Goal: Task Accomplishment & Management: Complete application form

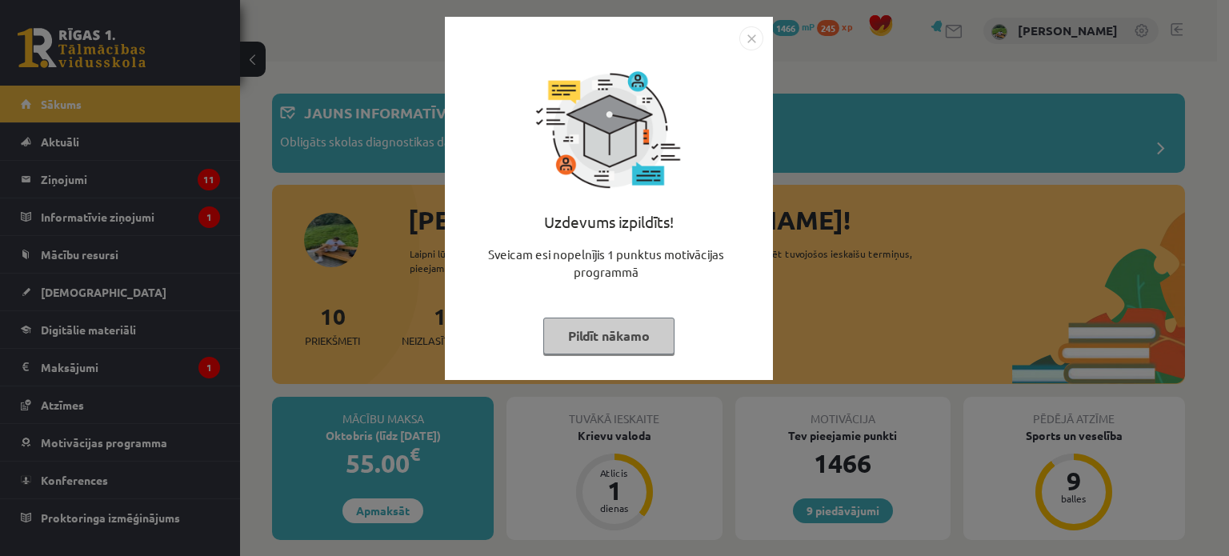
click at [746, 40] on img "Close" at bounding box center [751, 38] width 24 height 24
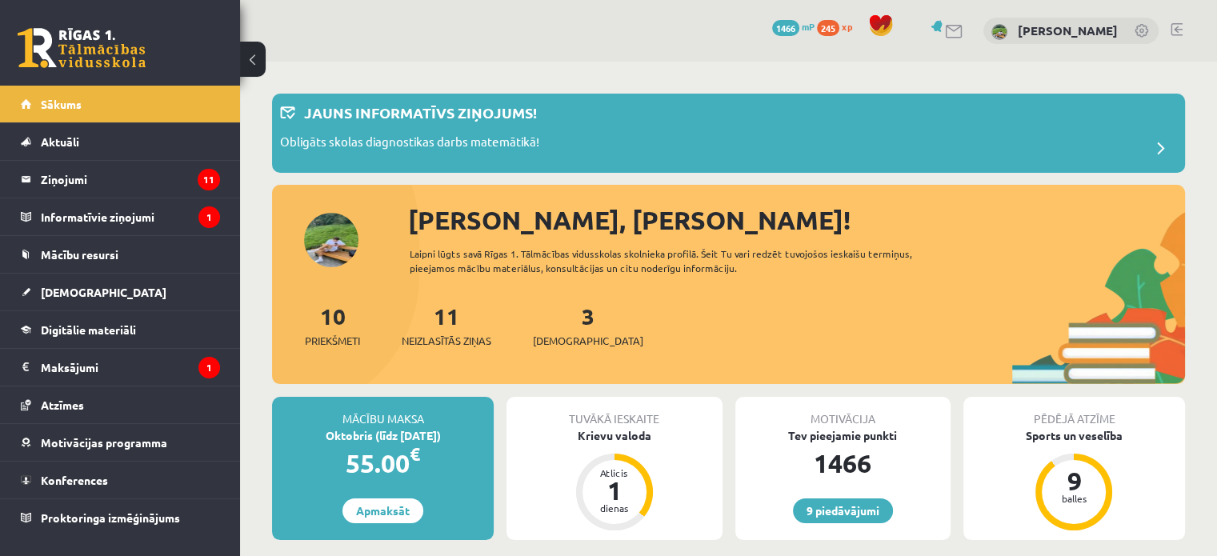
click at [636, 422] on div "Tuvākā ieskaite" at bounding box center [613, 412] width 215 height 30
click at [631, 434] on div "Krievu valoda" at bounding box center [613, 435] width 215 height 17
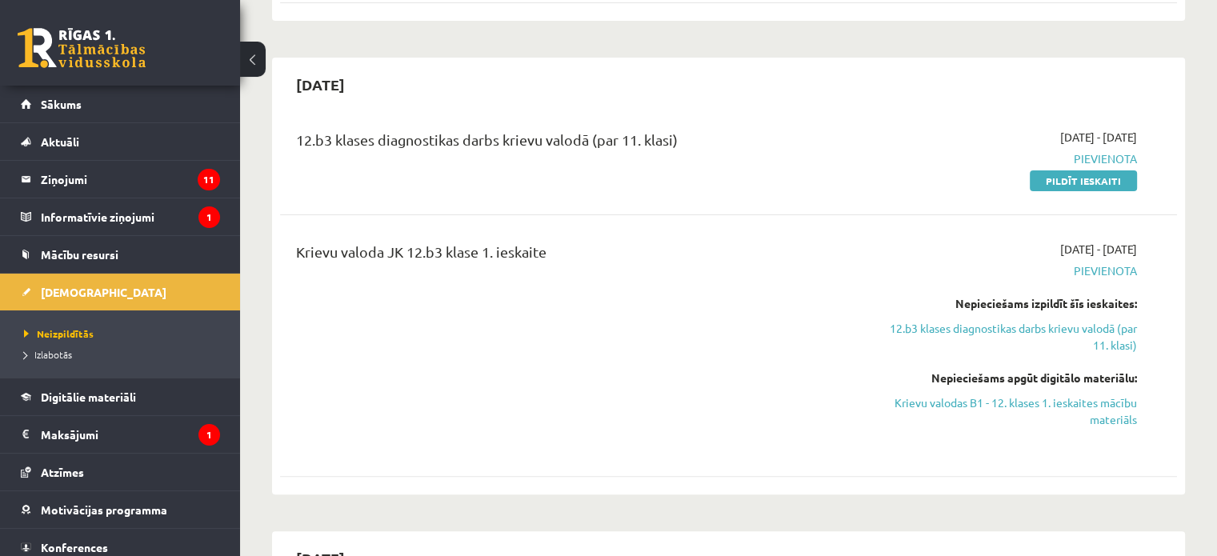
scroll to position [320, 0]
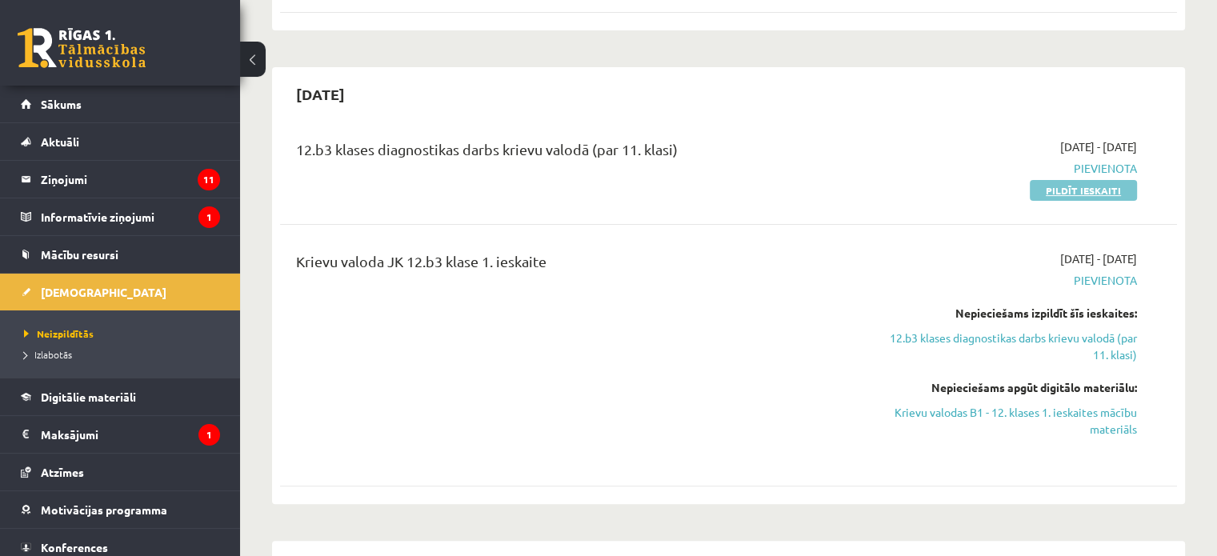
click at [1075, 186] on link "Pildīt ieskaiti" at bounding box center [1083, 190] width 107 height 21
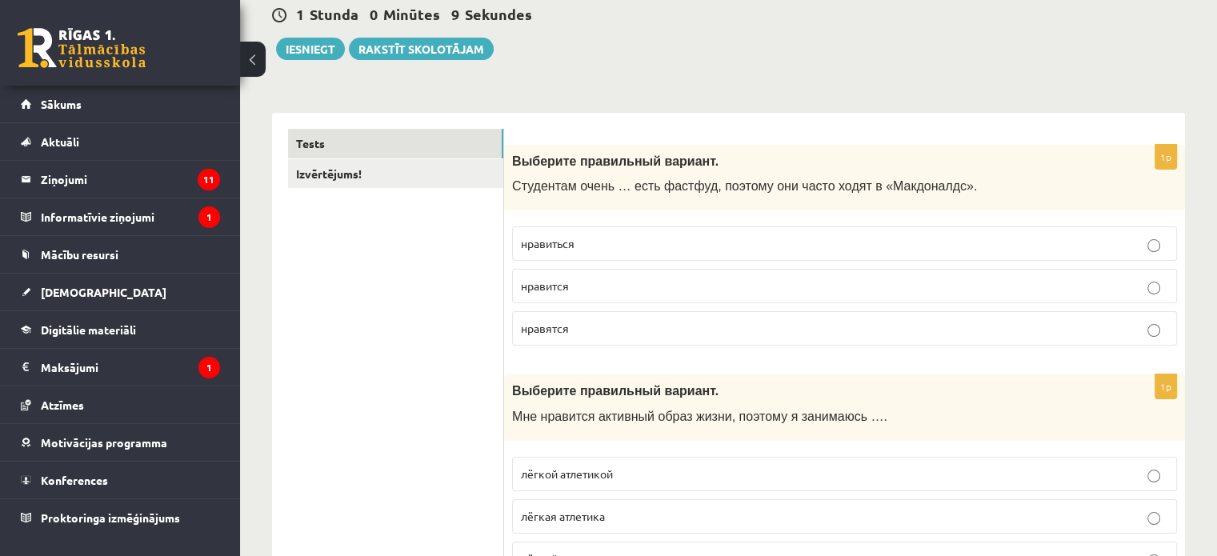
scroll to position [160, 0]
click at [651, 278] on p "нравится" at bounding box center [844, 284] width 647 height 17
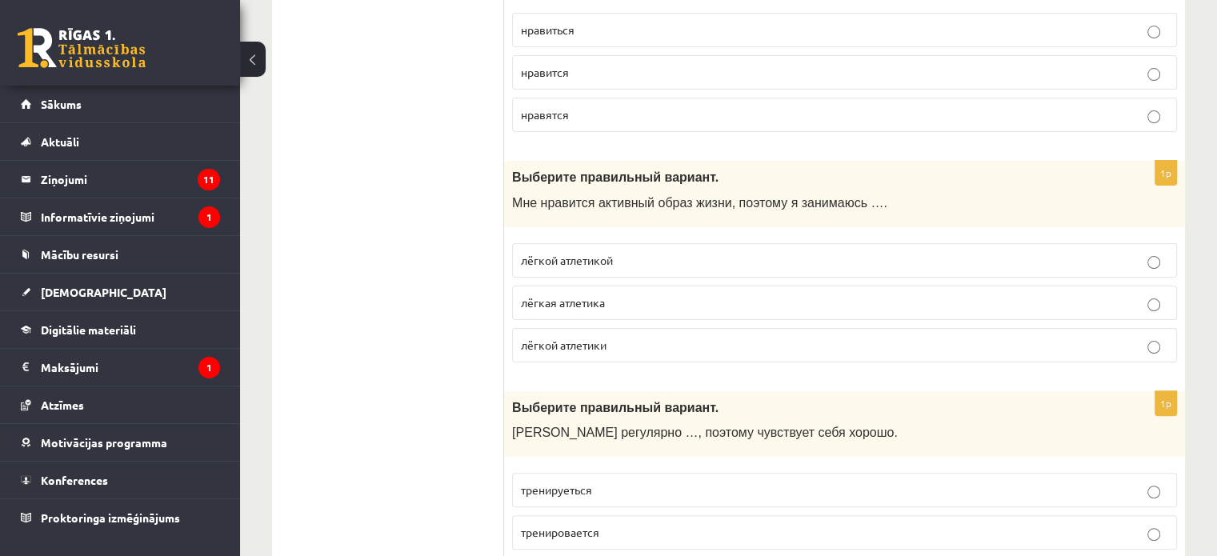
scroll to position [400, 0]
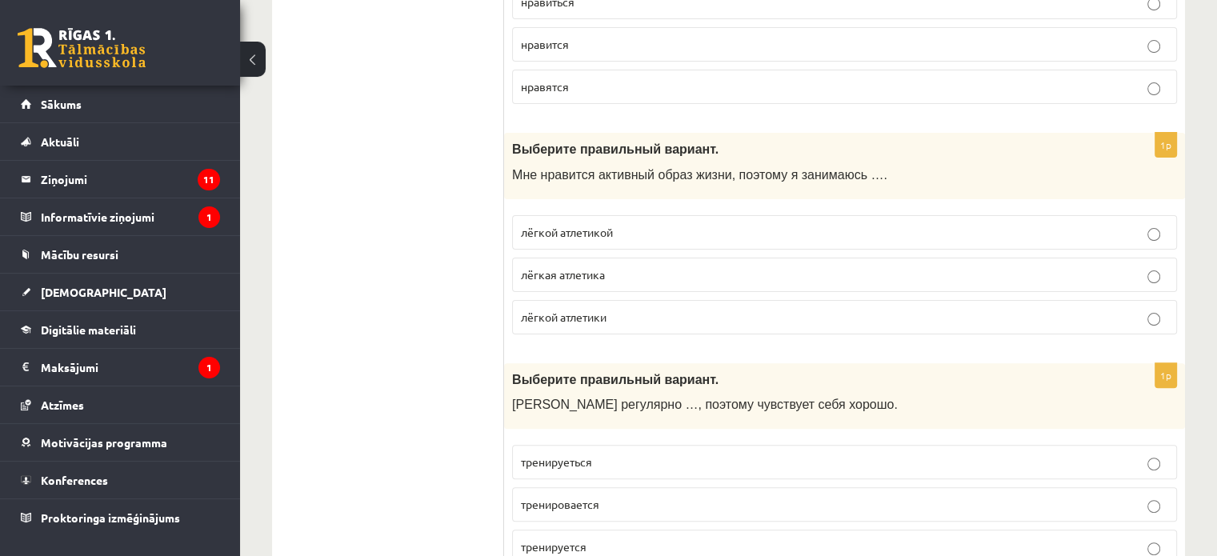
click at [655, 229] on p "лёгкой атлетикой" at bounding box center [844, 232] width 647 height 17
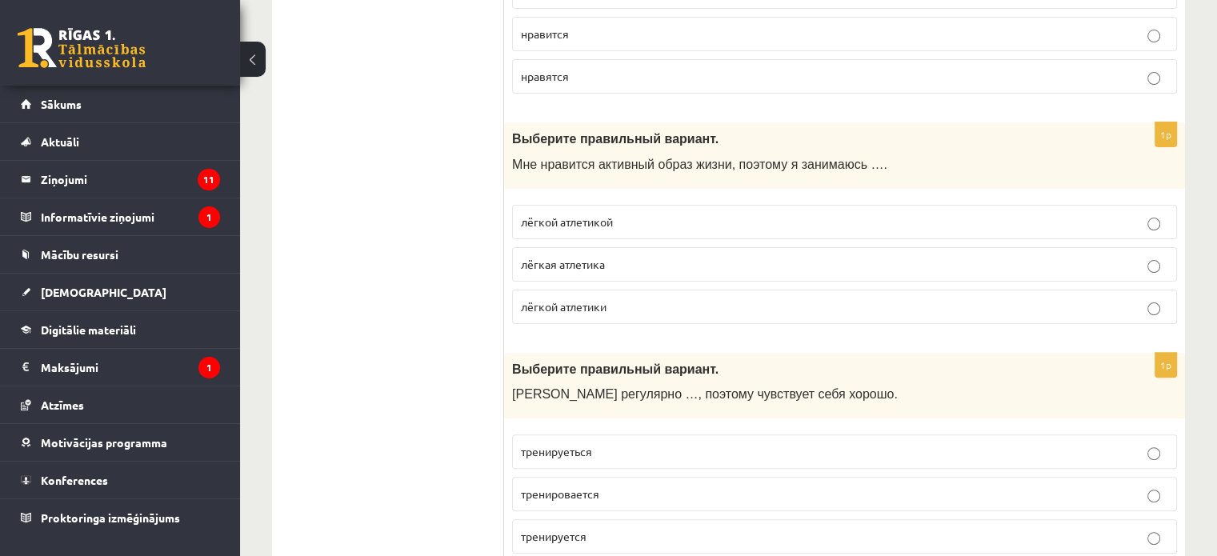
scroll to position [560, 0]
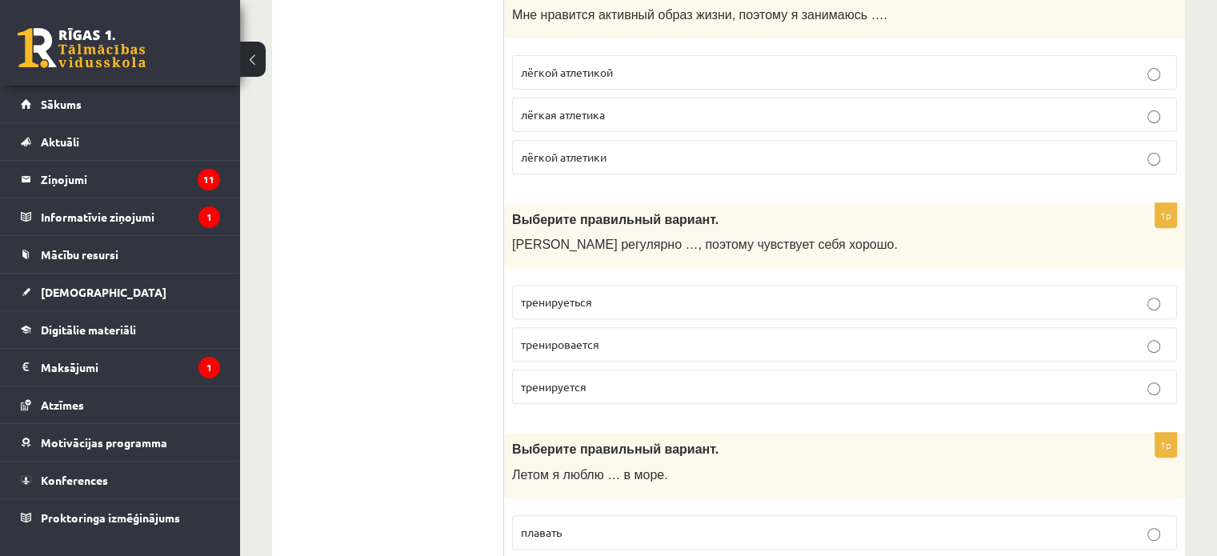
click at [615, 294] on p "тренируеться" at bounding box center [844, 302] width 647 height 17
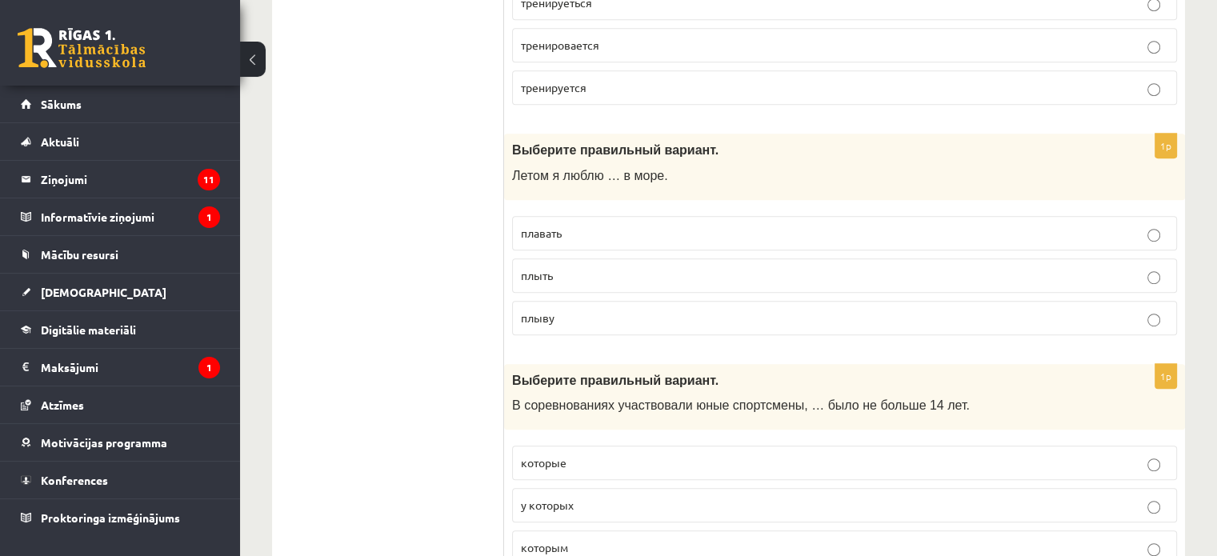
scroll to position [800, 0]
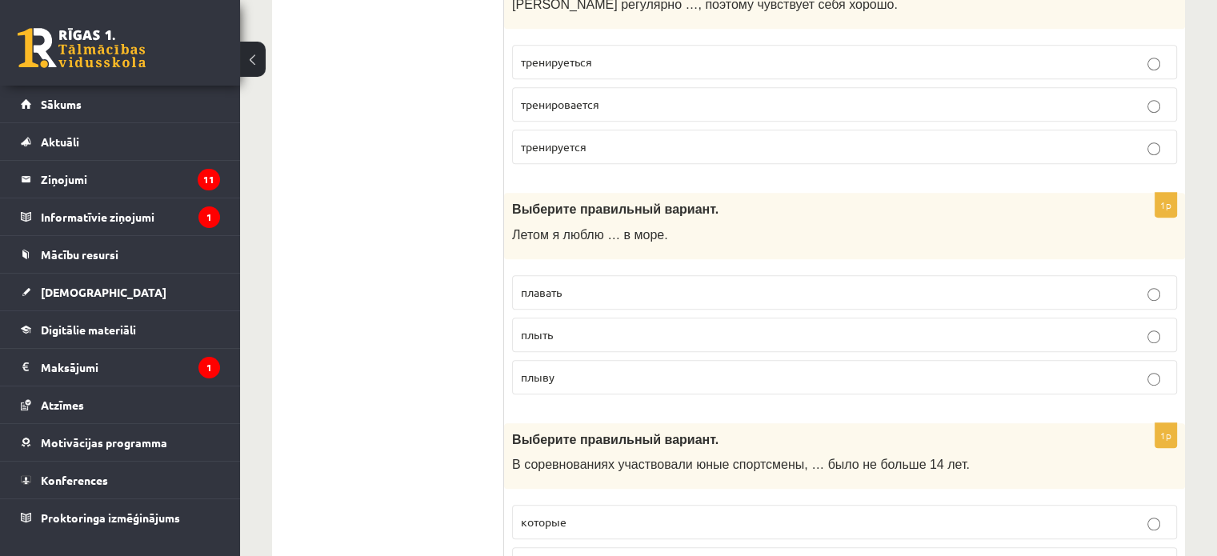
click at [646, 294] on p "плавать" at bounding box center [844, 292] width 647 height 17
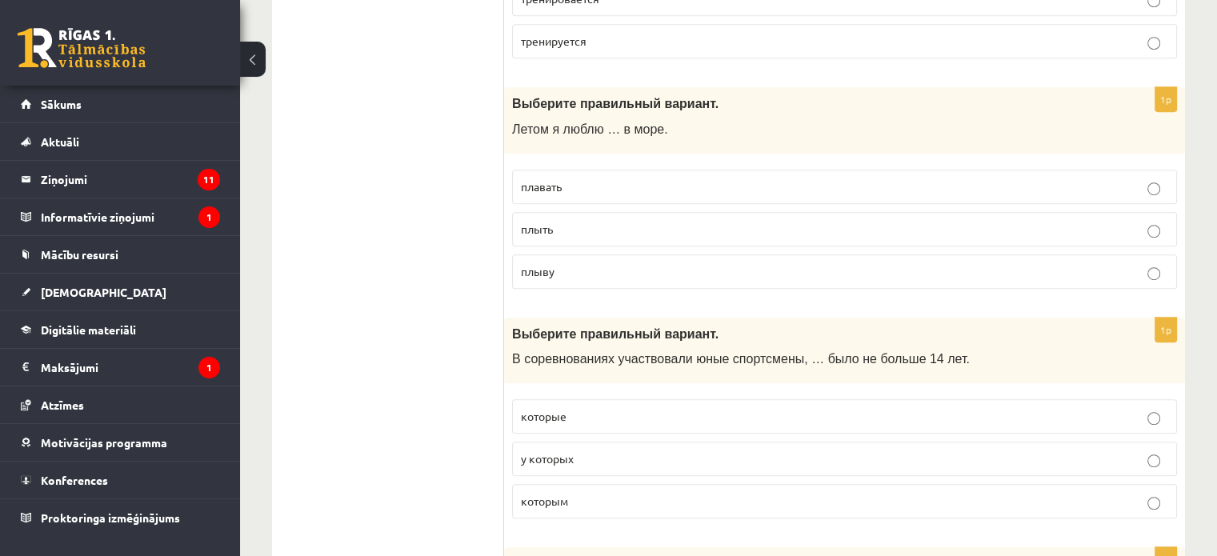
scroll to position [1040, 0]
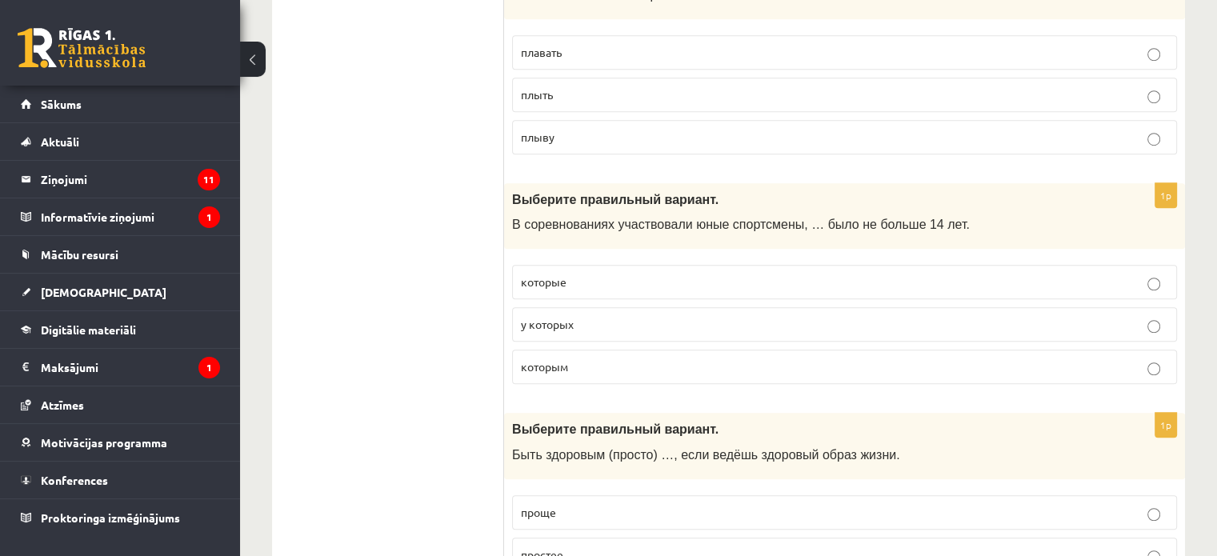
click at [597, 366] on p "которым" at bounding box center [844, 366] width 647 height 17
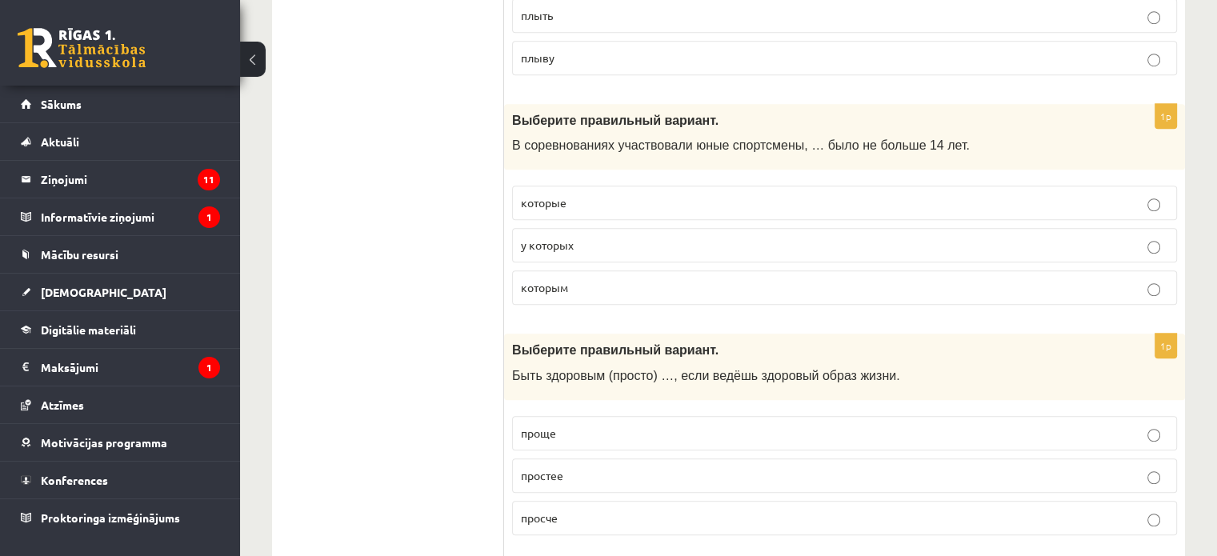
scroll to position [1280, 0]
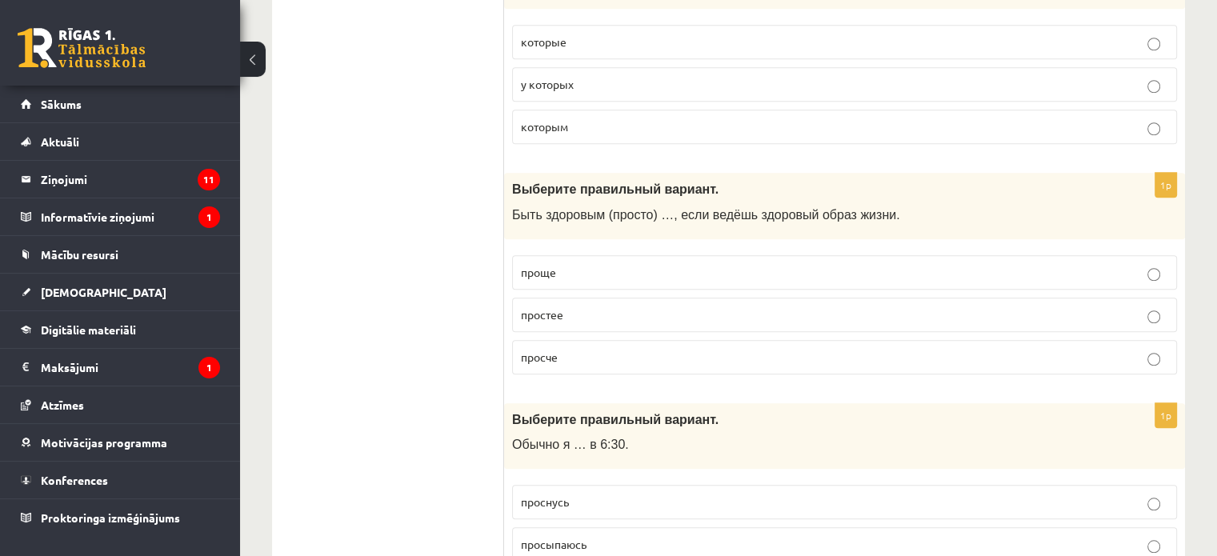
click at [627, 268] on p "проще" at bounding box center [844, 272] width 647 height 17
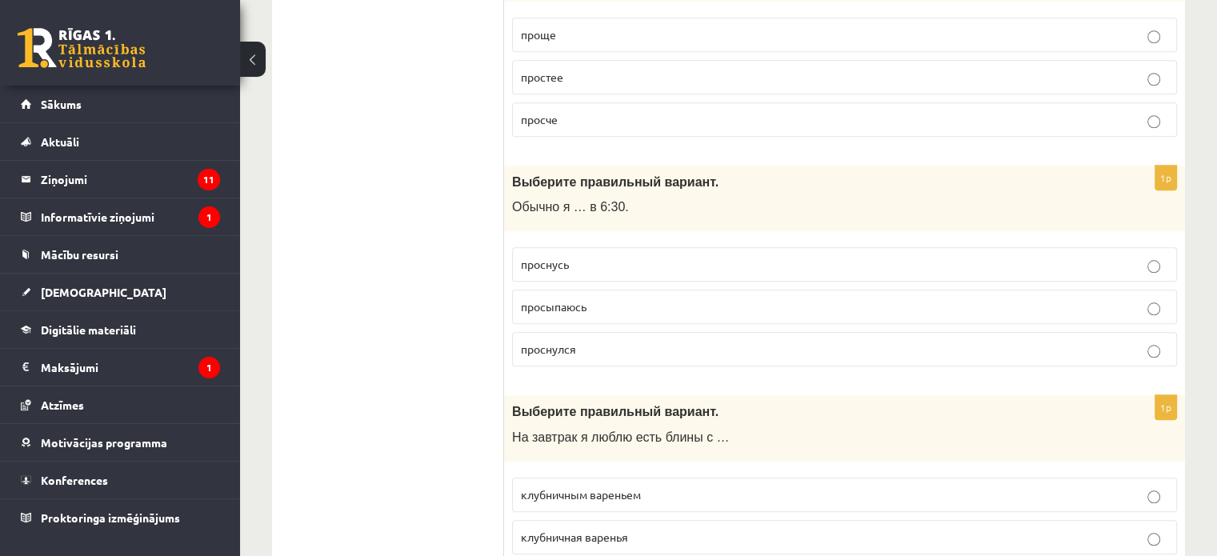
scroll to position [1520, 0]
click at [637, 296] on p "просыпаюсь" at bounding box center [844, 304] width 647 height 17
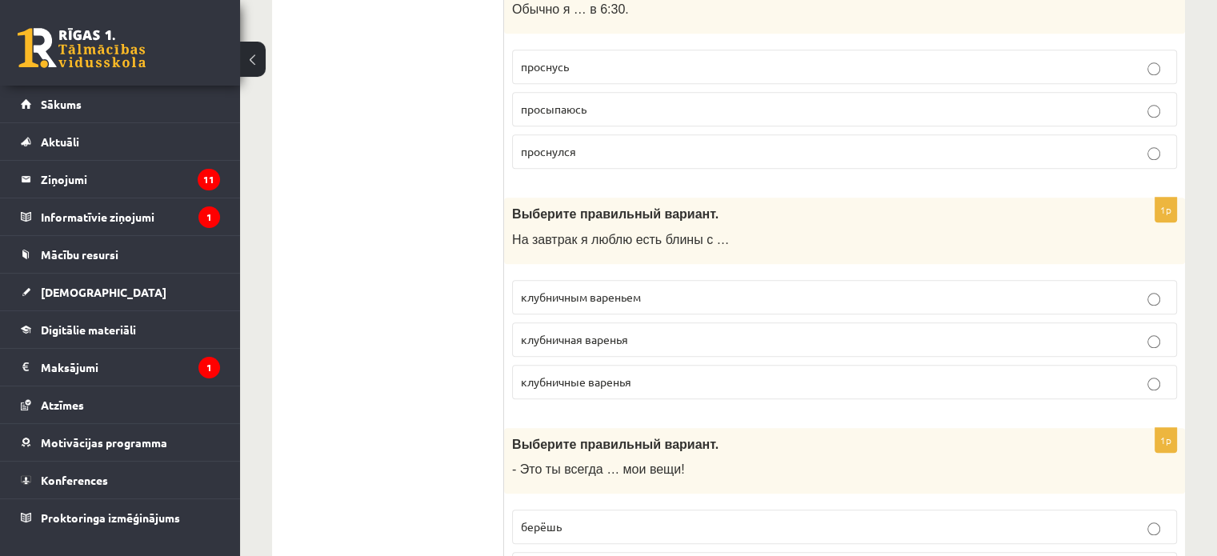
scroll to position [1760, 0]
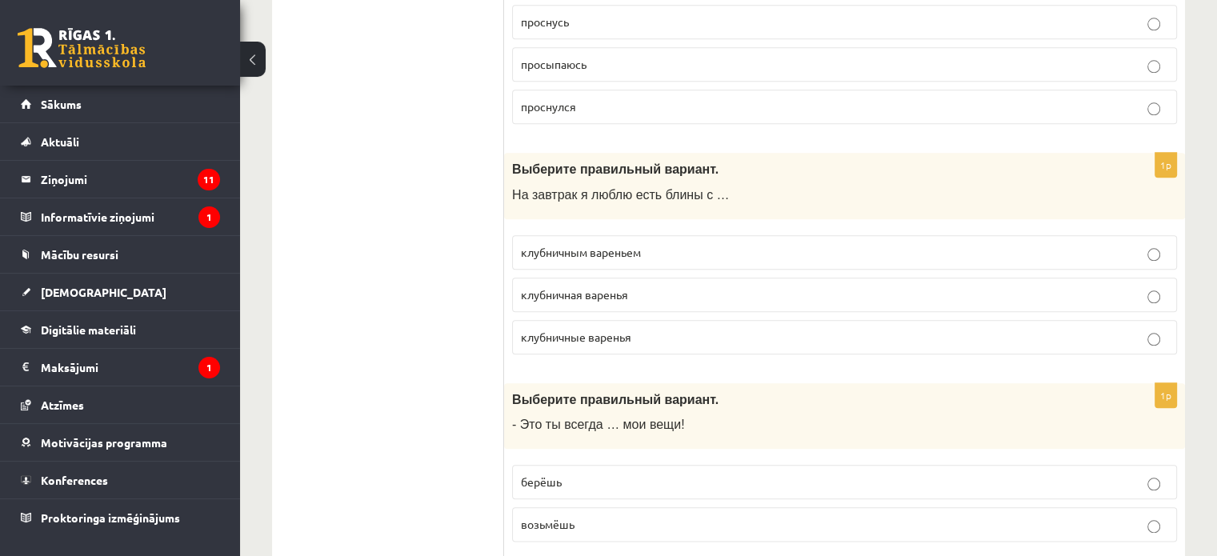
click at [694, 244] on p "клубничным вареньем" at bounding box center [844, 252] width 647 height 17
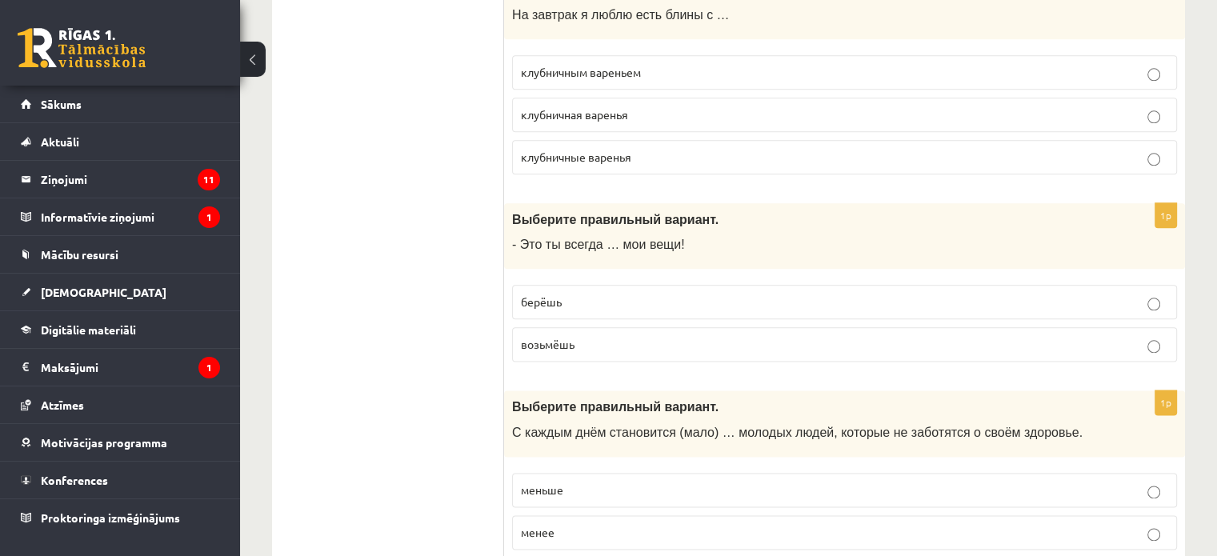
scroll to position [2000, 0]
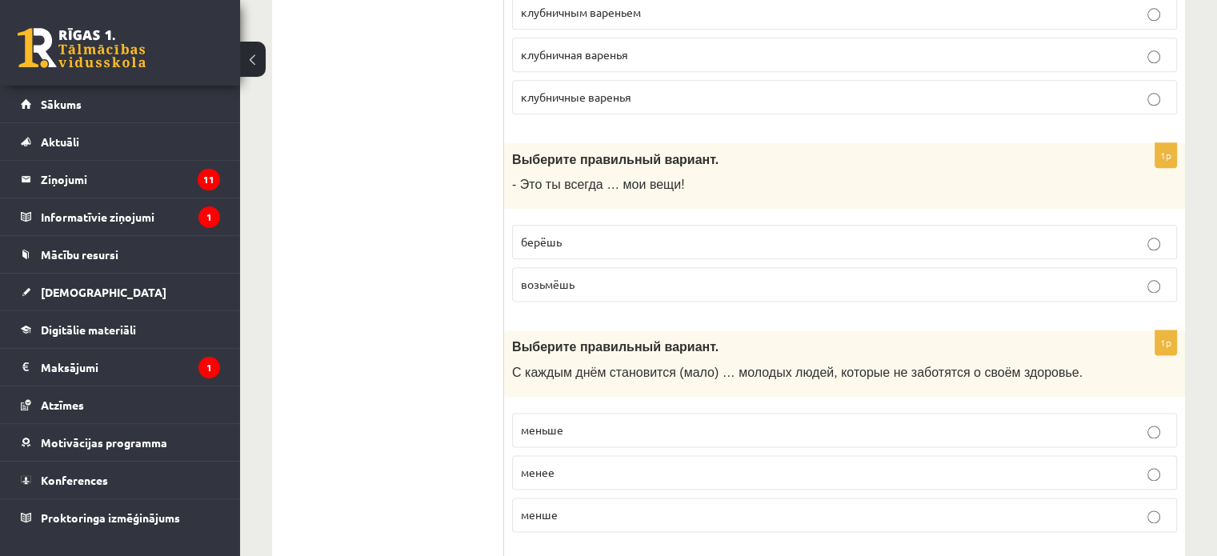
click at [614, 234] on p "берёшь" at bounding box center [844, 242] width 647 height 17
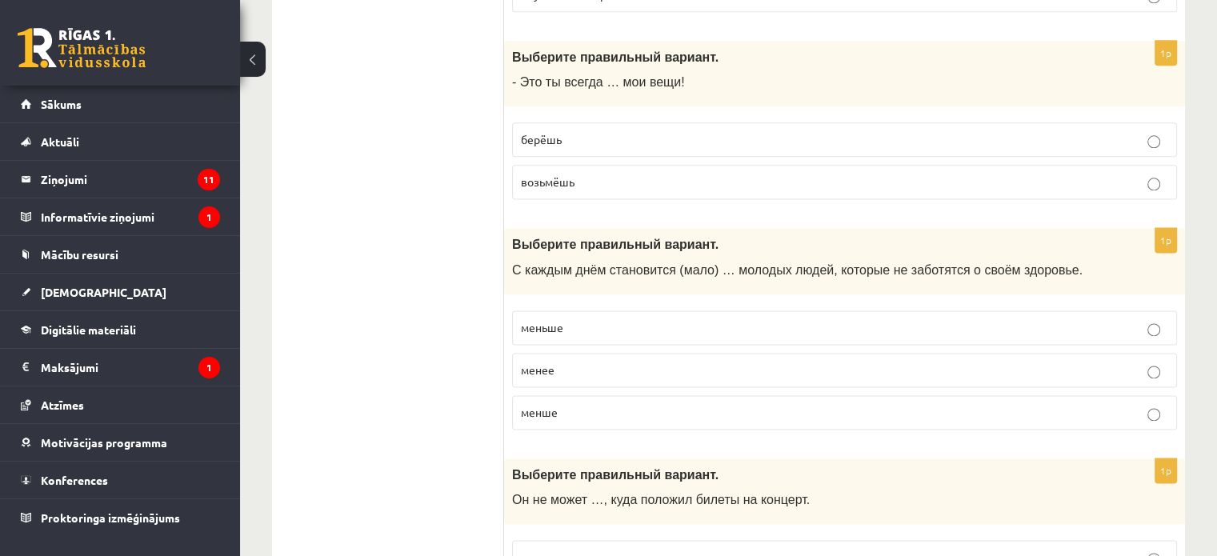
scroll to position [2240, 0]
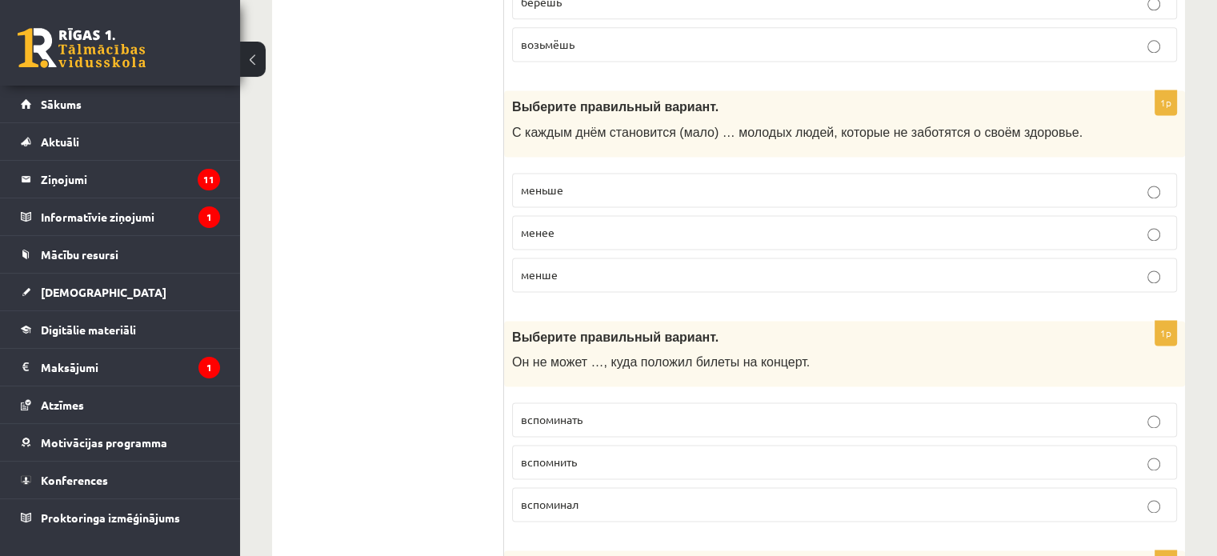
click at [582, 266] on p "менше" at bounding box center [844, 274] width 647 height 17
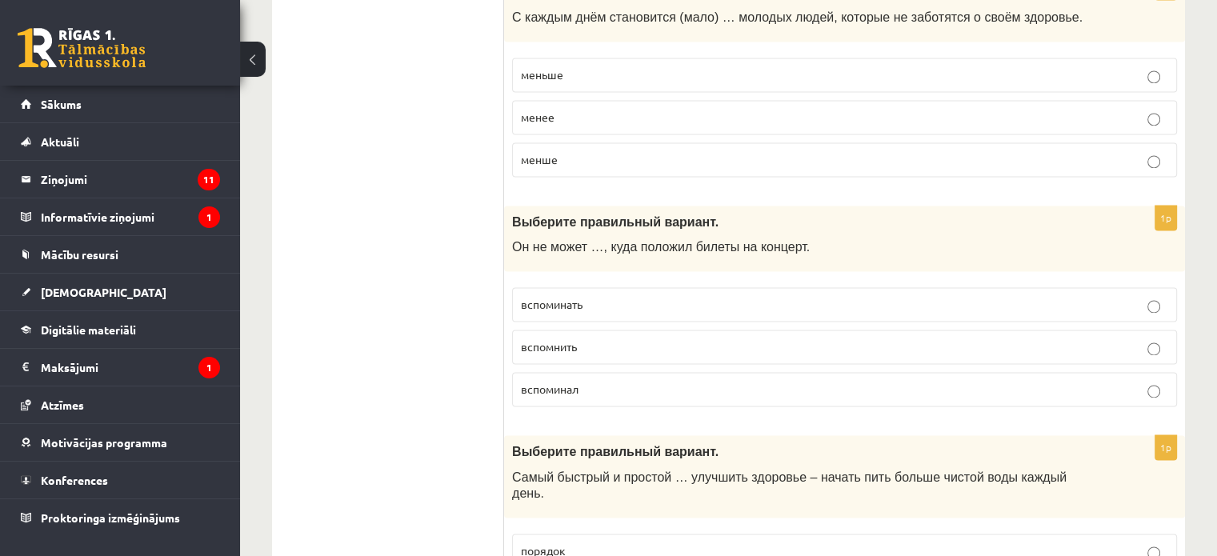
scroll to position [2480, 0]
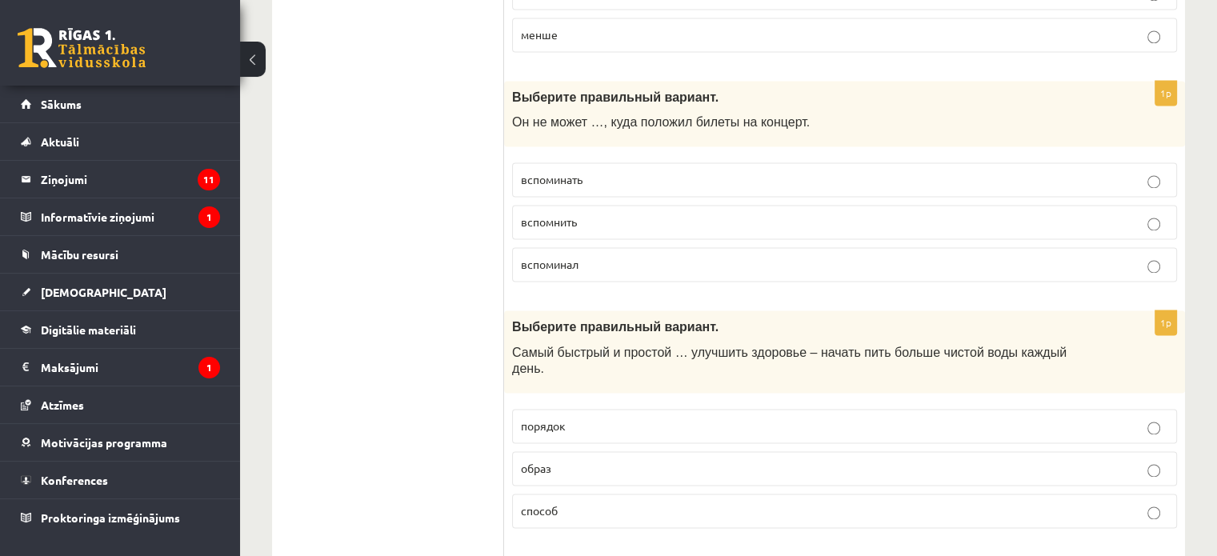
drag, startPoint x: 642, startPoint y: 212, endPoint x: 637, endPoint y: 226, distance: 15.5
click at [642, 214] on p "вспомнить" at bounding box center [844, 222] width 647 height 17
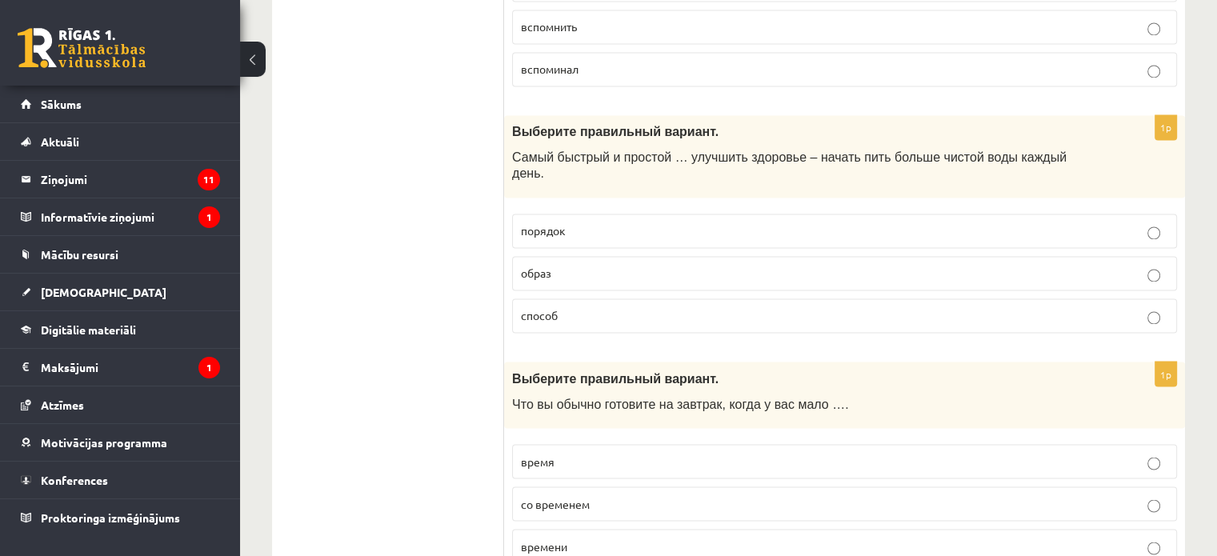
scroll to position [2720, 0]
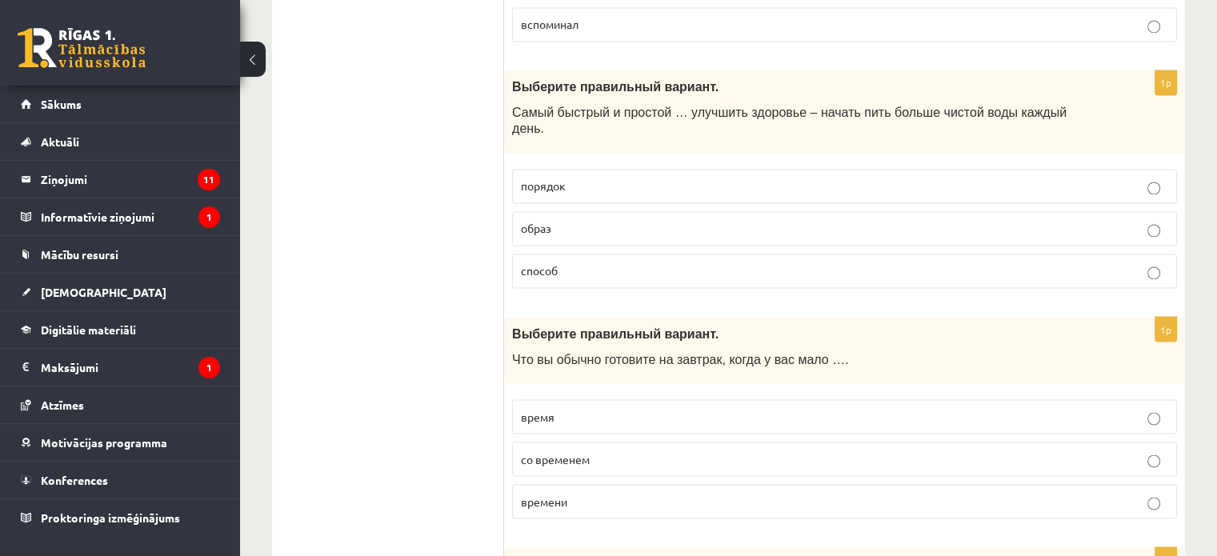
click at [618, 262] on p "способ" at bounding box center [844, 270] width 647 height 17
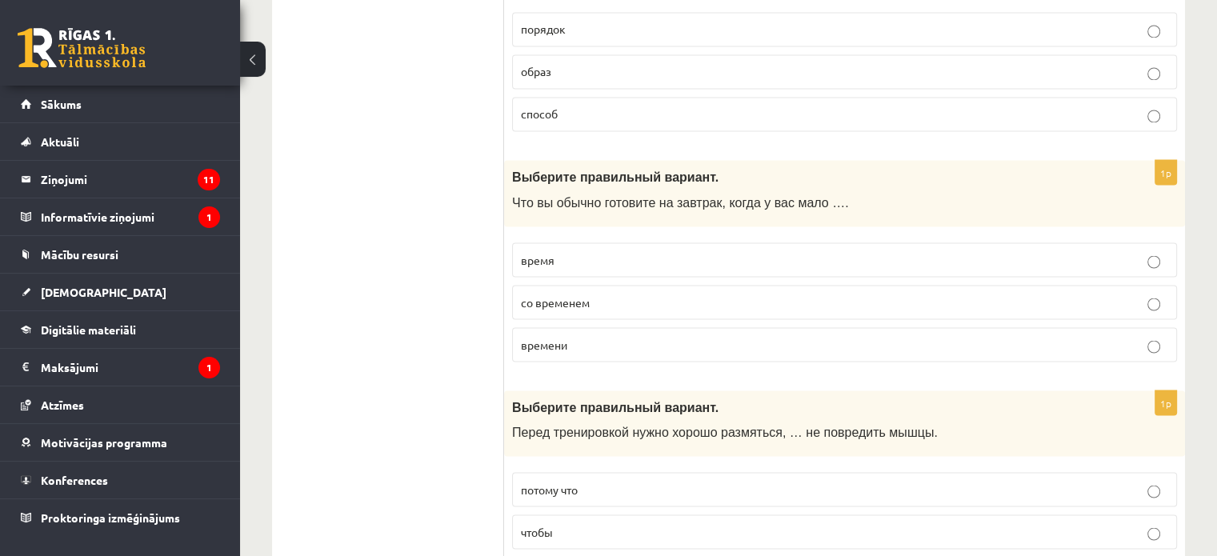
scroll to position [2880, 0]
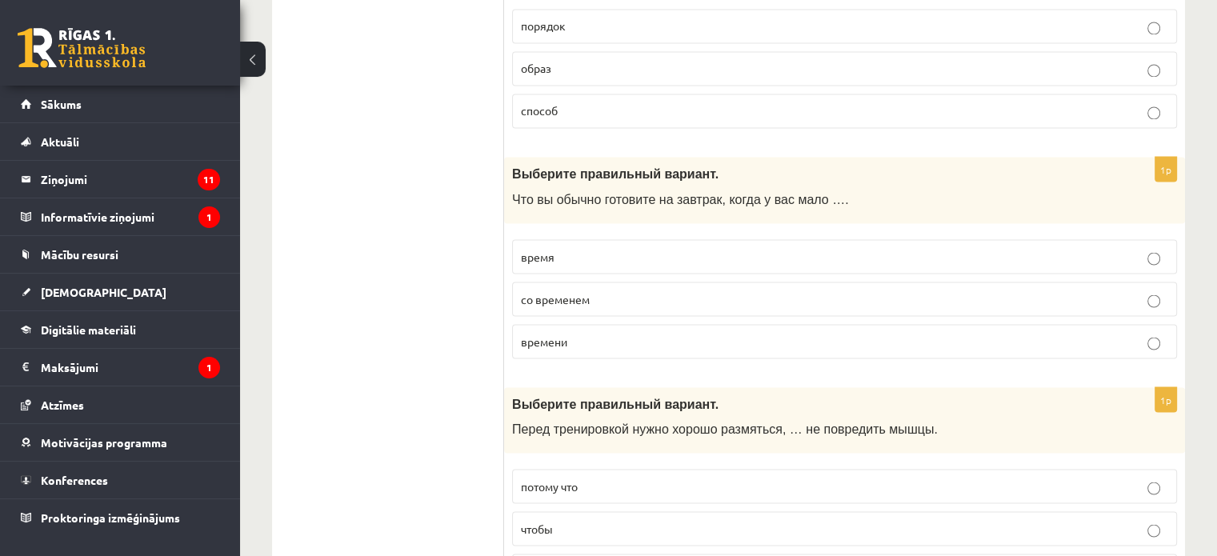
click at [627, 333] on p "времени" at bounding box center [844, 341] width 647 height 17
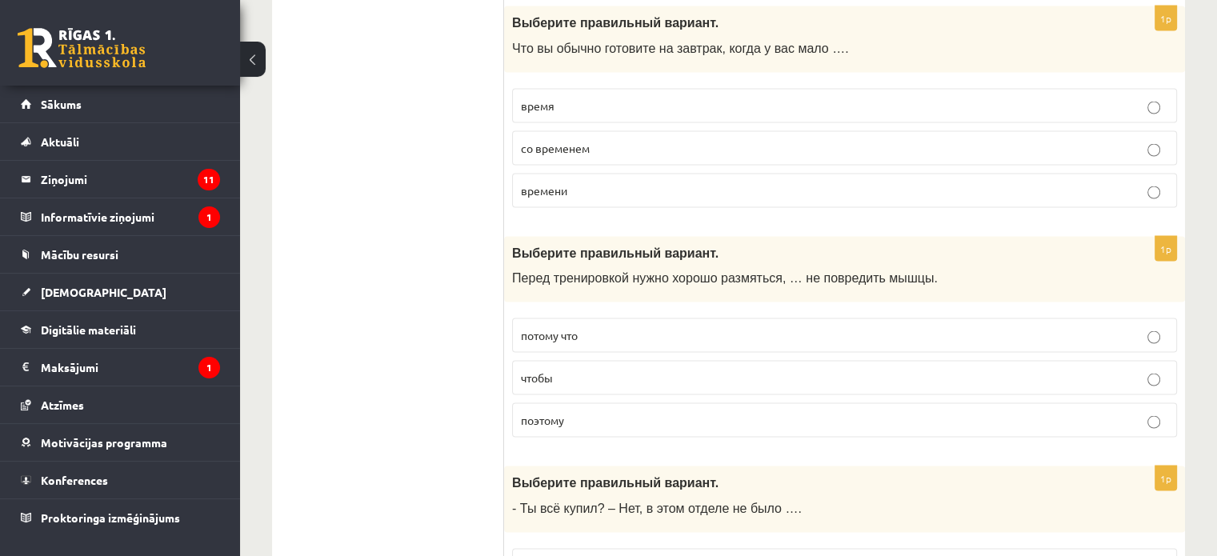
scroll to position [3040, 0]
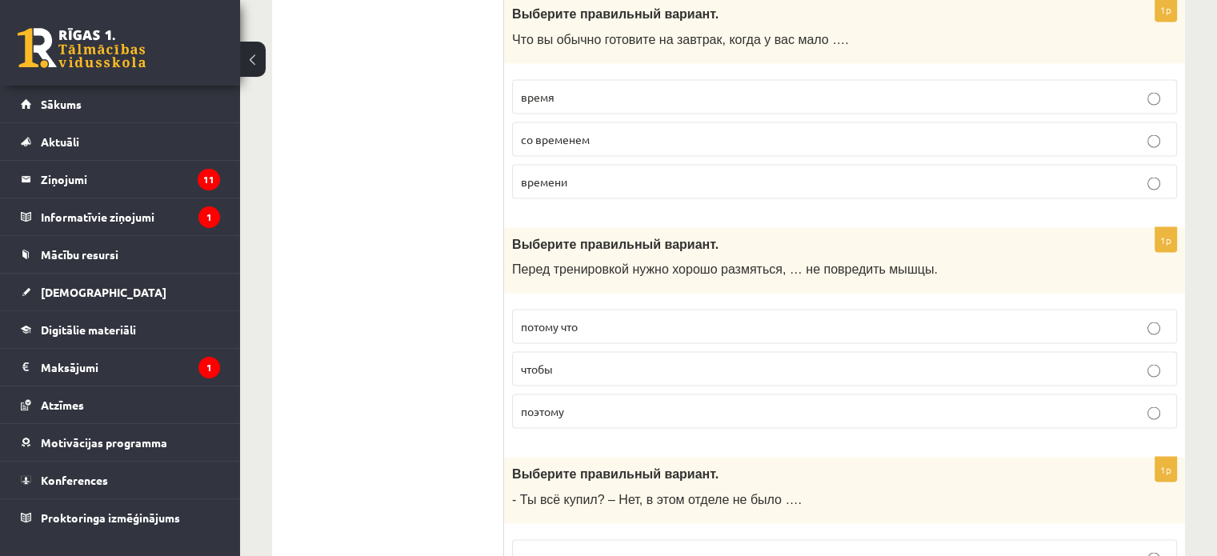
click at [610, 88] on p "время" at bounding box center [844, 96] width 647 height 17
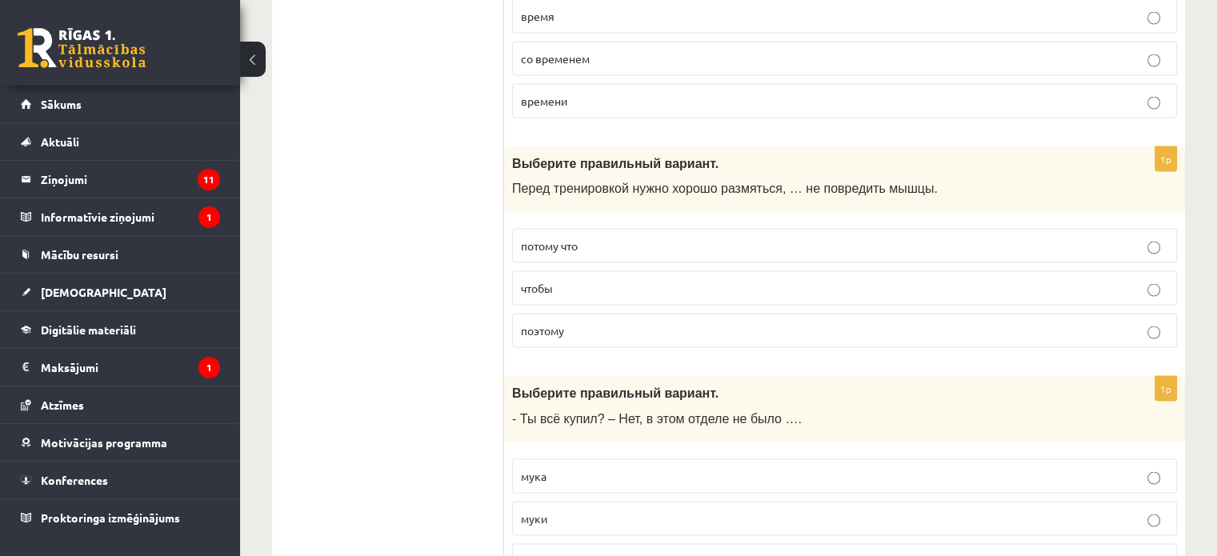
click at [597, 280] on p "чтобы" at bounding box center [844, 288] width 647 height 17
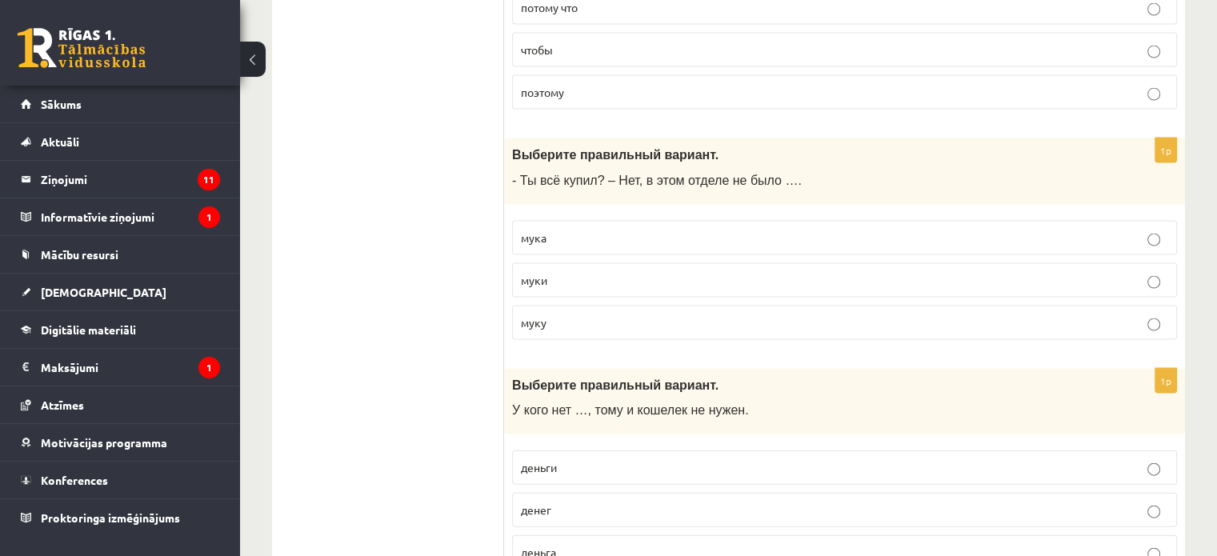
scroll to position [3360, 0]
click at [606, 262] on label "муки" at bounding box center [844, 279] width 665 height 34
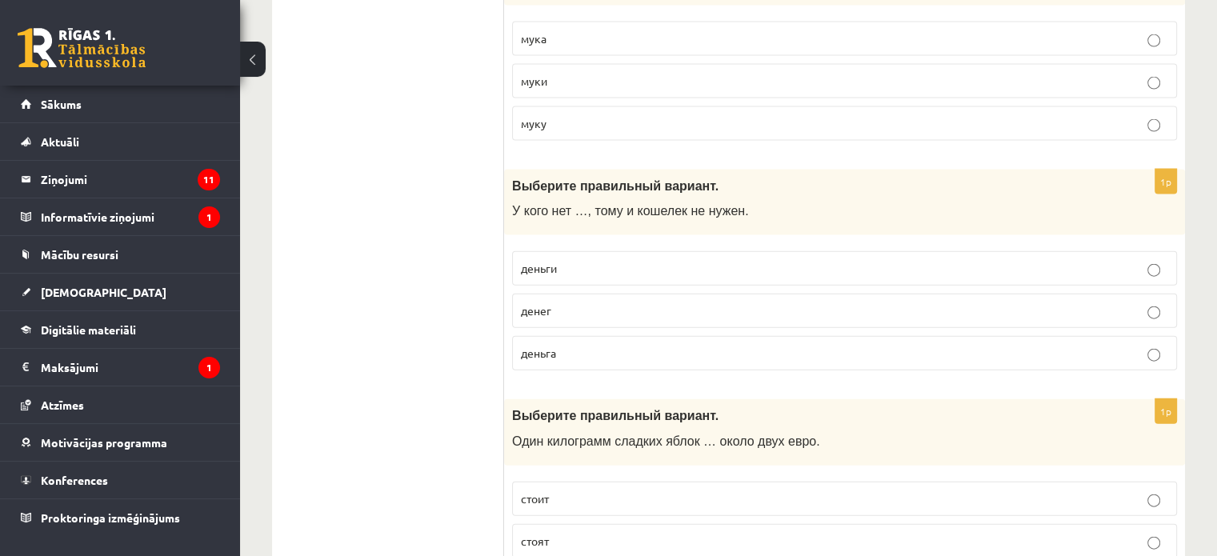
scroll to position [3600, 0]
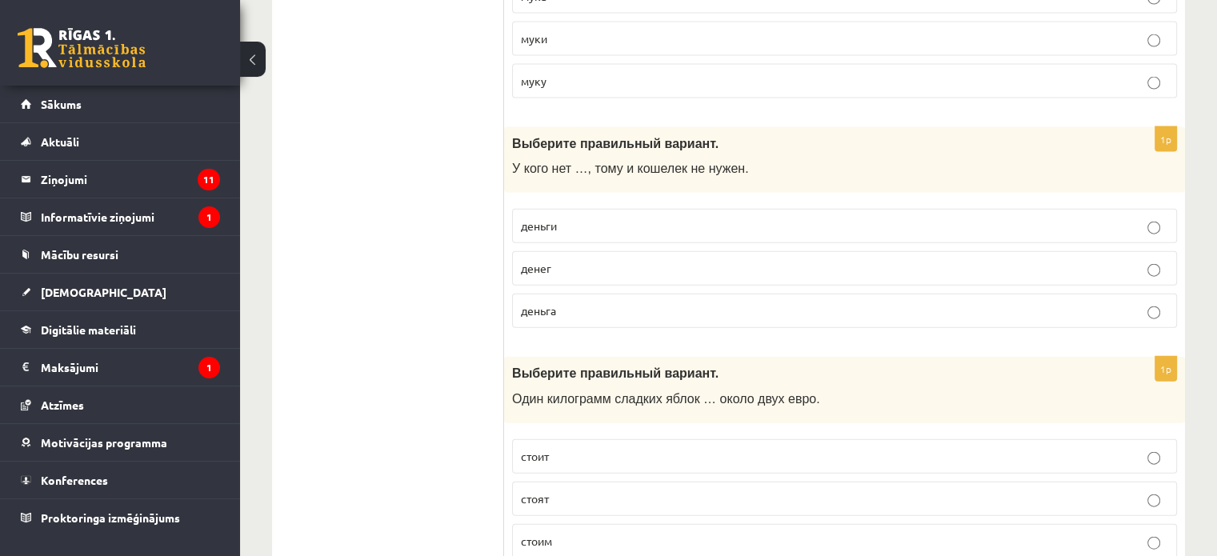
click at [578, 260] on p "денег" at bounding box center [844, 268] width 647 height 17
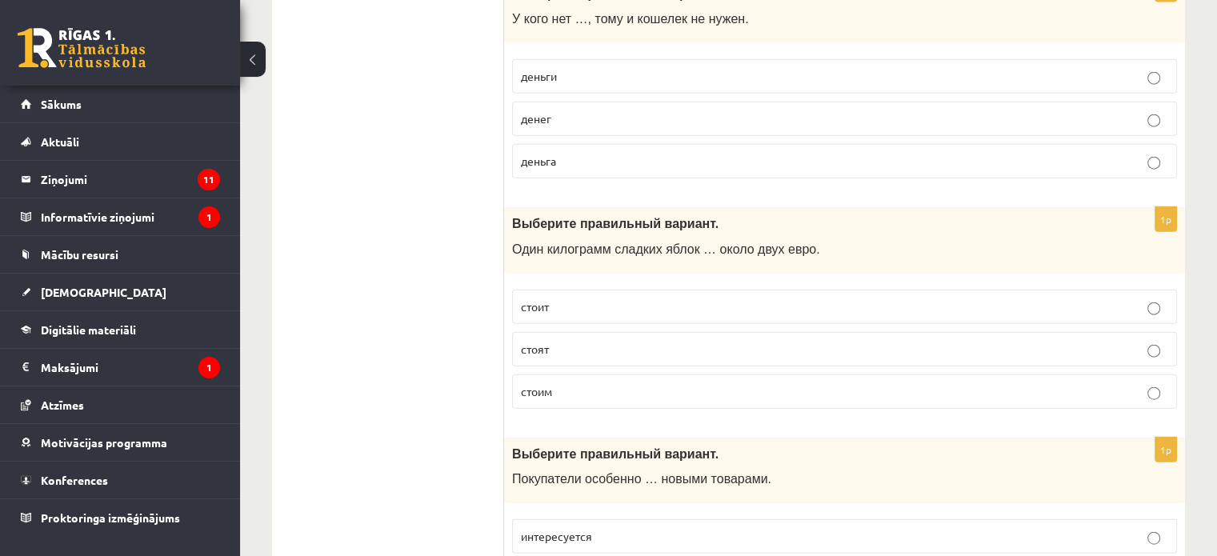
scroll to position [3760, 0]
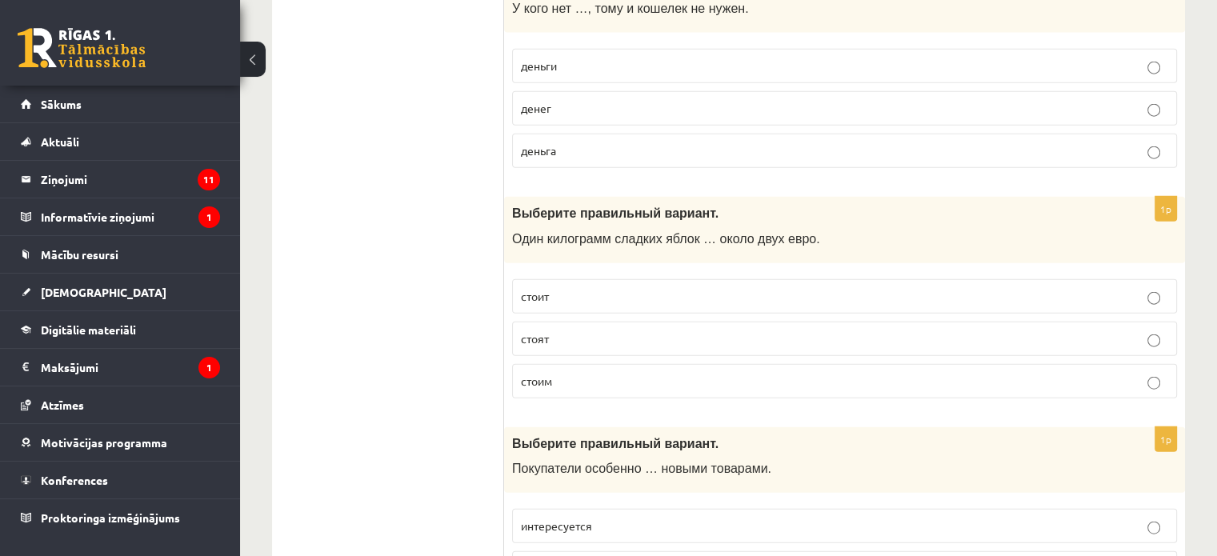
click at [615, 288] on p "стоит" at bounding box center [844, 296] width 647 height 17
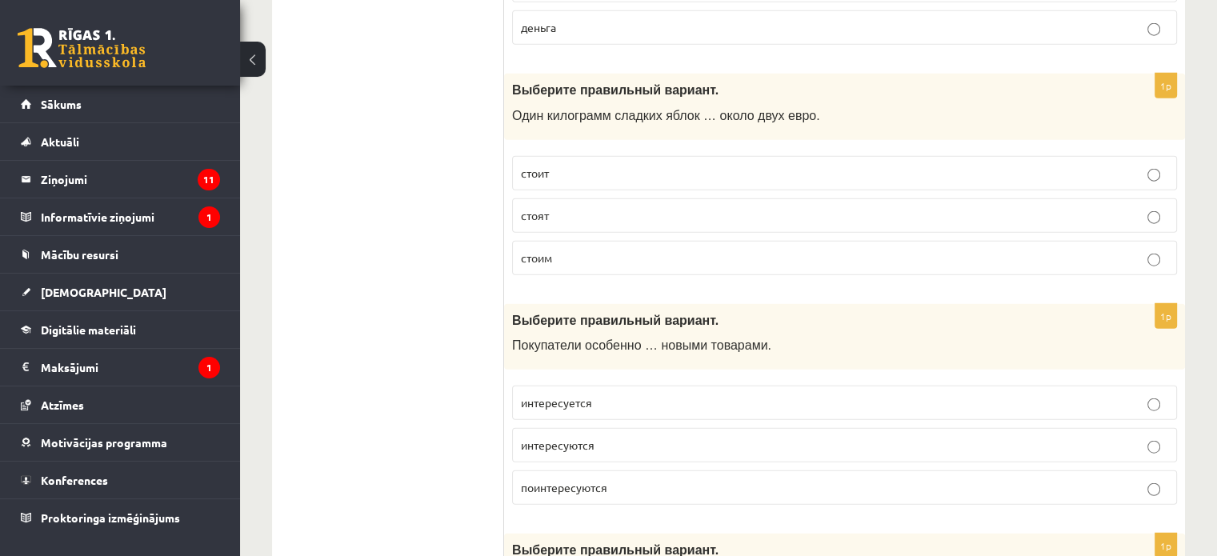
scroll to position [3920, 0]
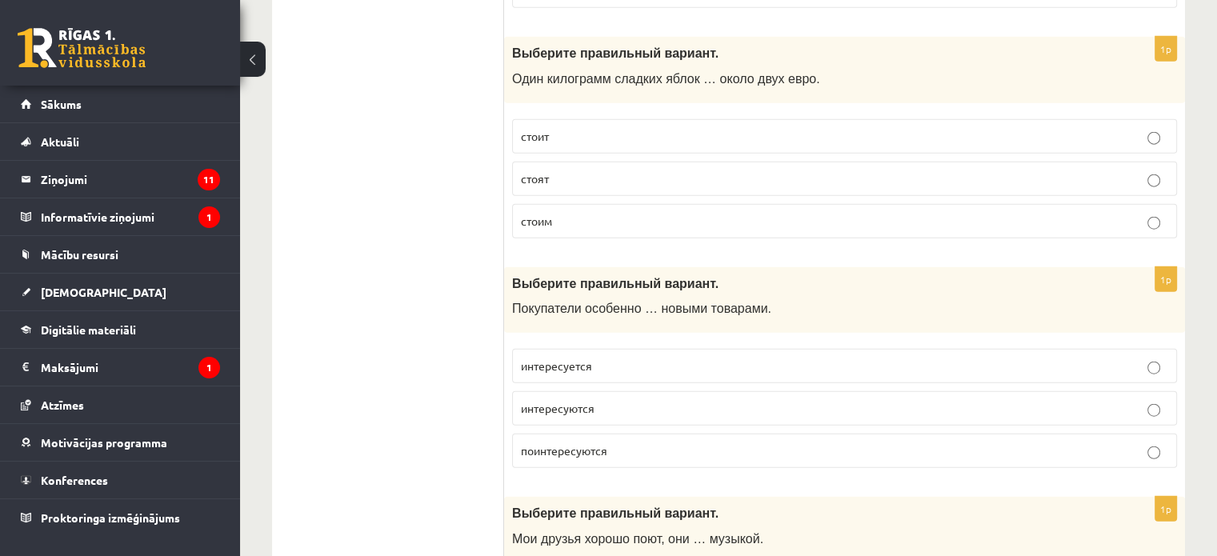
click at [675, 400] on p "интересуются" at bounding box center [844, 408] width 647 height 17
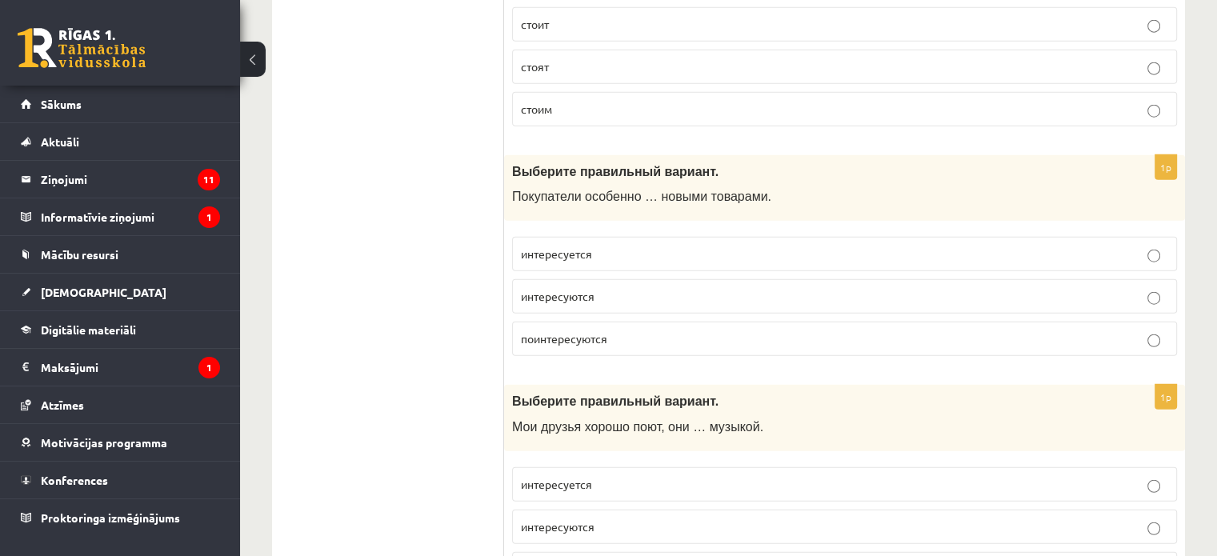
scroll to position [4160, 0]
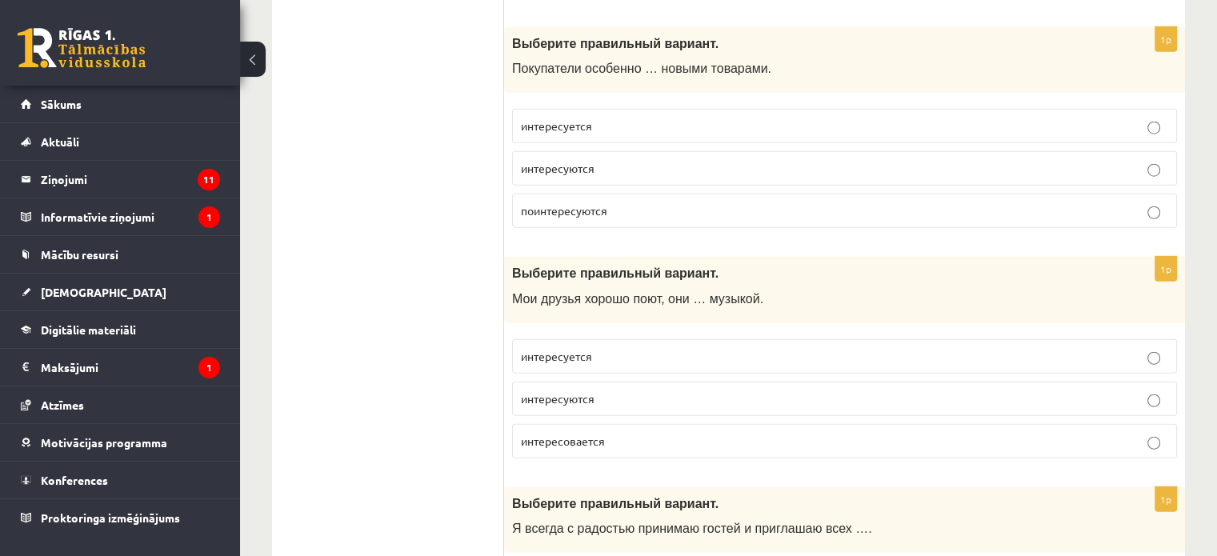
click at [633, 390] on p "интересуются" at bounding box center [844, 398] width 647 height 17
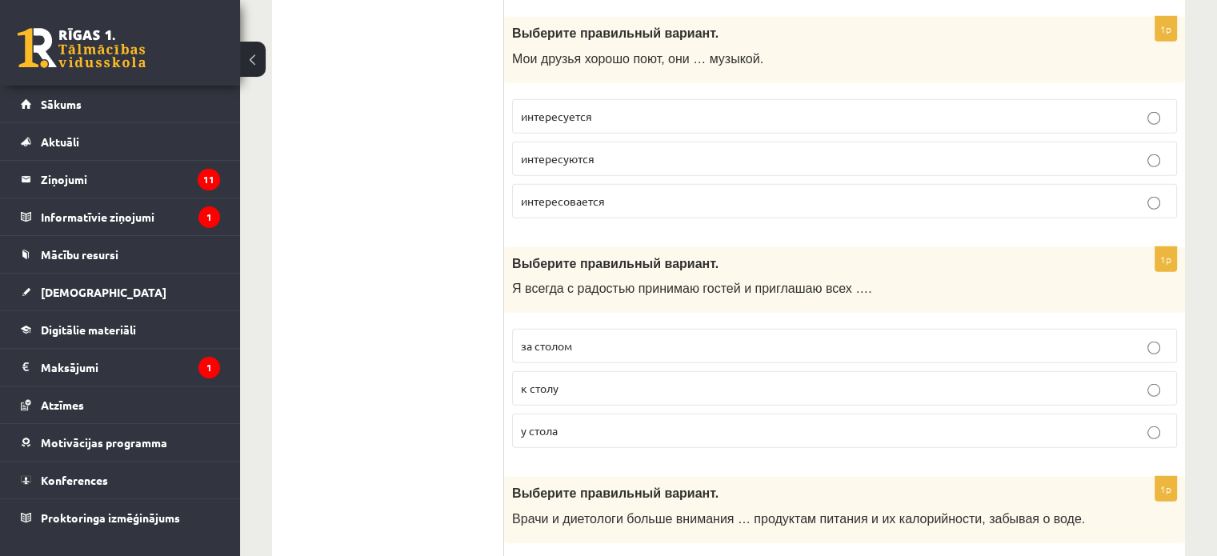
click at [602, 380] on p "к столу" at bounding box center [844, 388] width 647 height 17
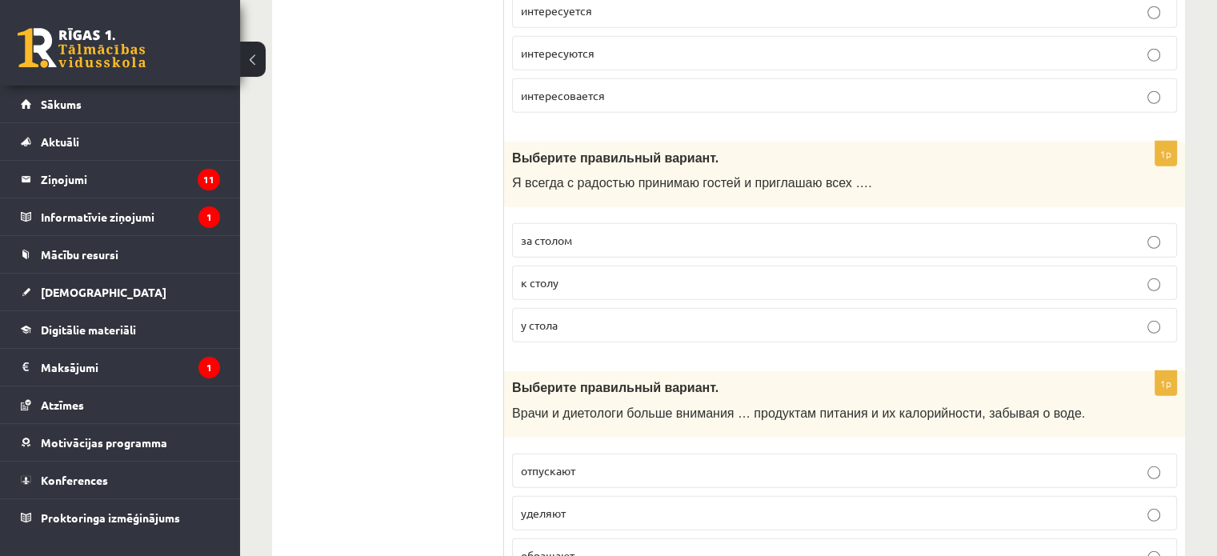
scroll to position [4640, 0]
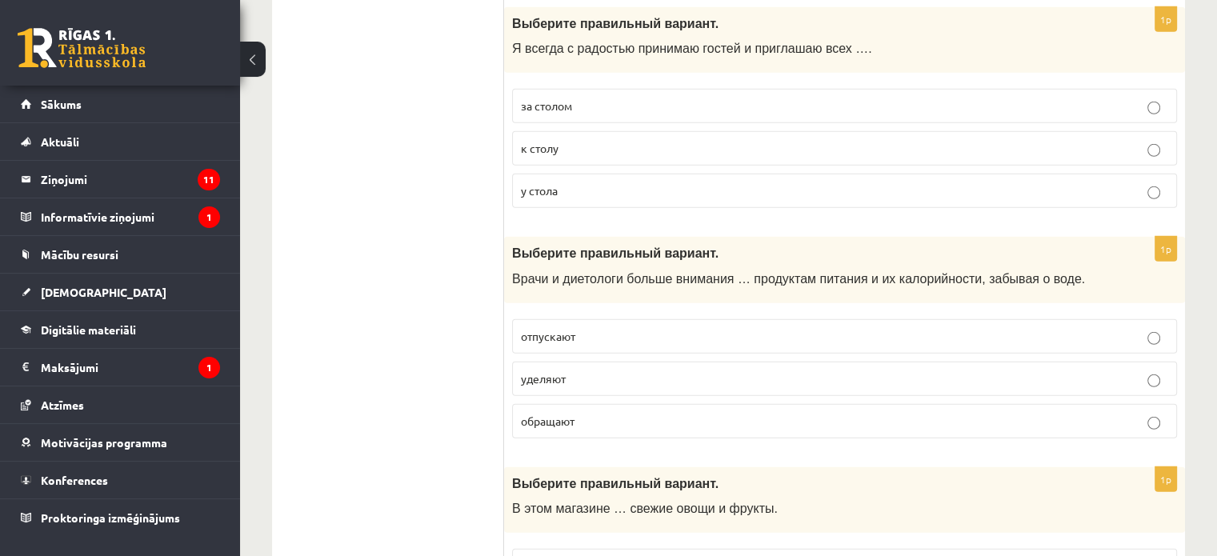
click at [592, 413] on p "обращают" at bounding box center [844, 421] width 647 height 17
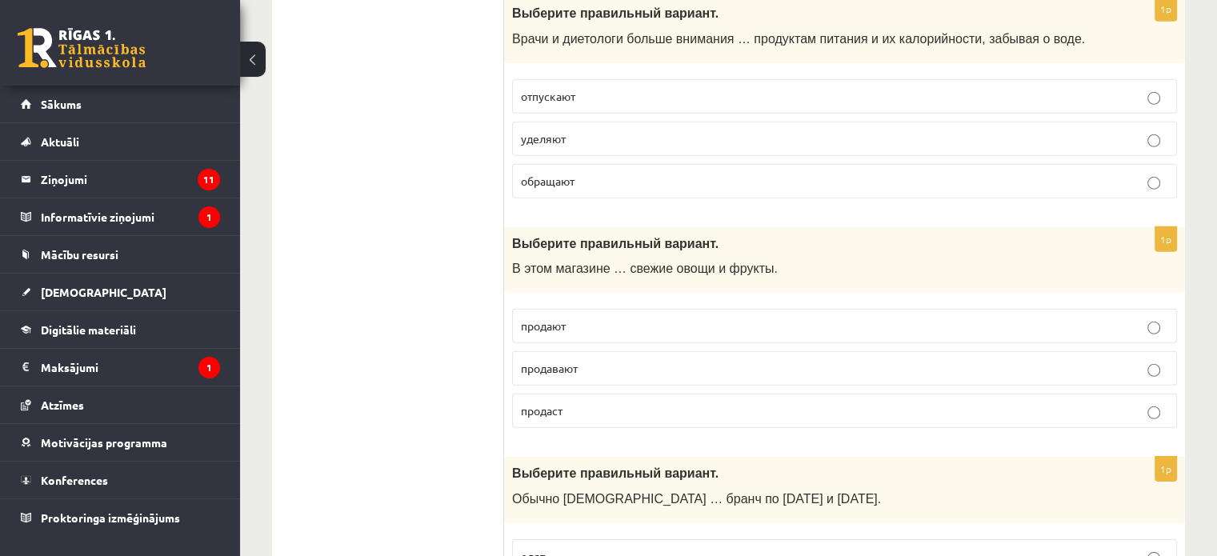
click at [602, 318] on p "продают" at bounding box center [844, 326] width 647 height 17
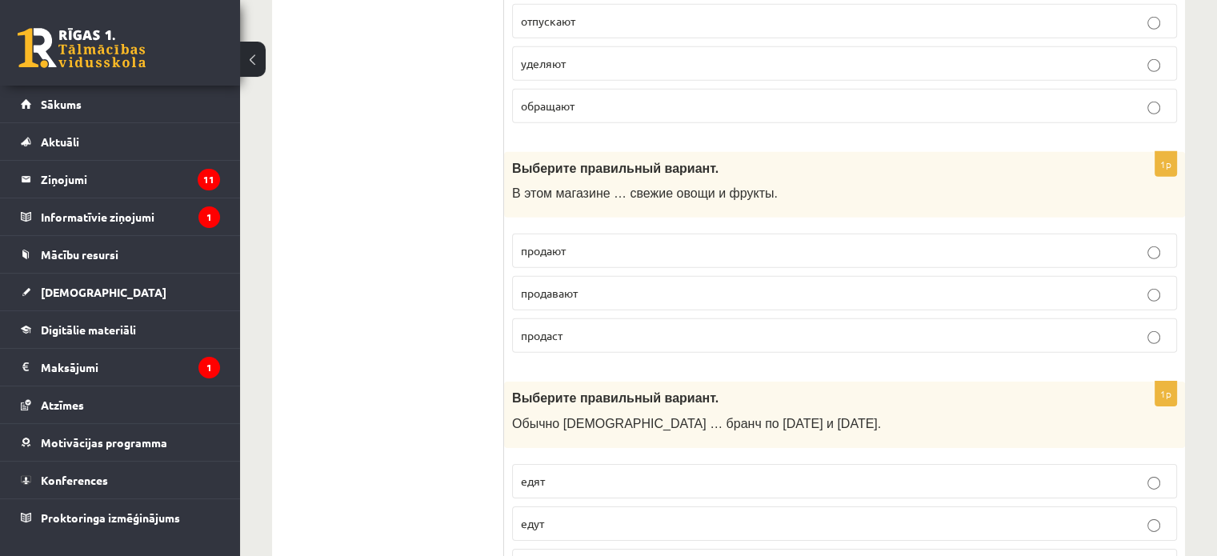
scroll to position [5040, 0]
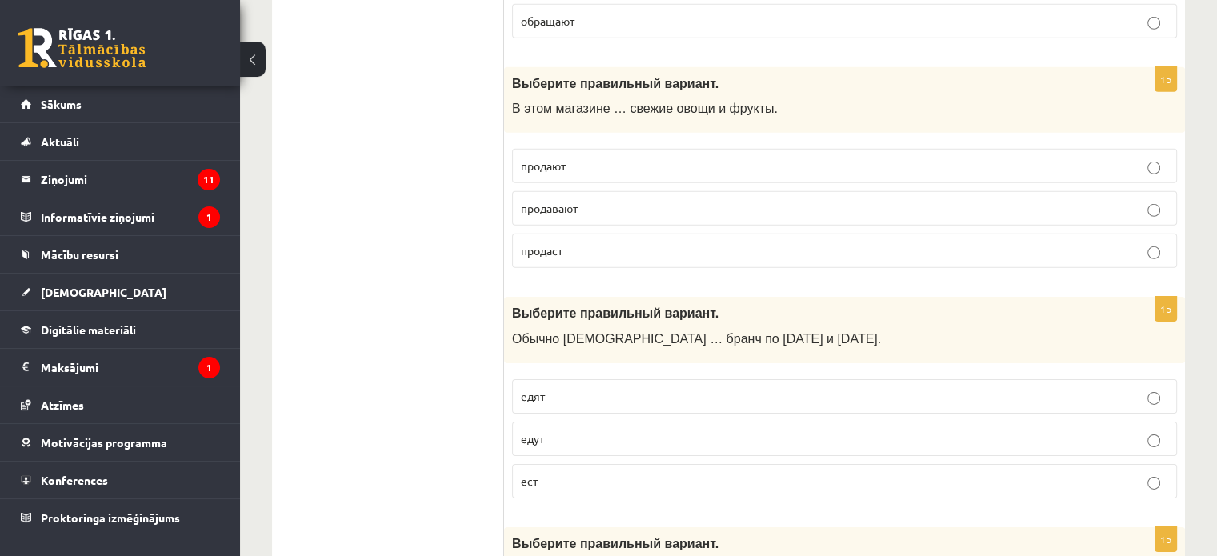
click at [601, 388] on p "едят" at bounding box center [844, 396] width 647 height 17
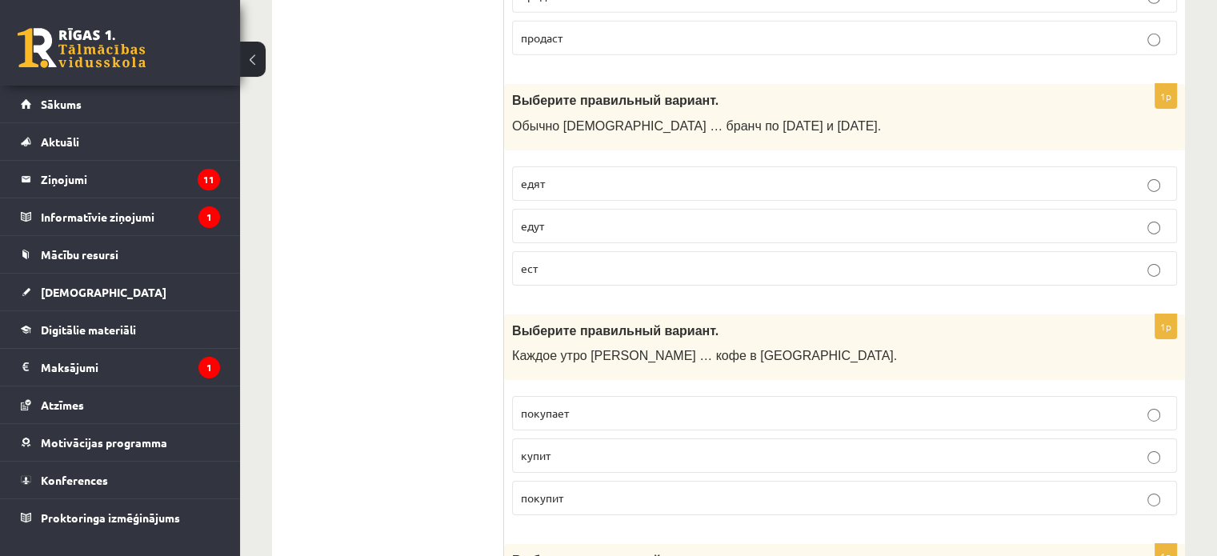
scroll to position [5280, 0]
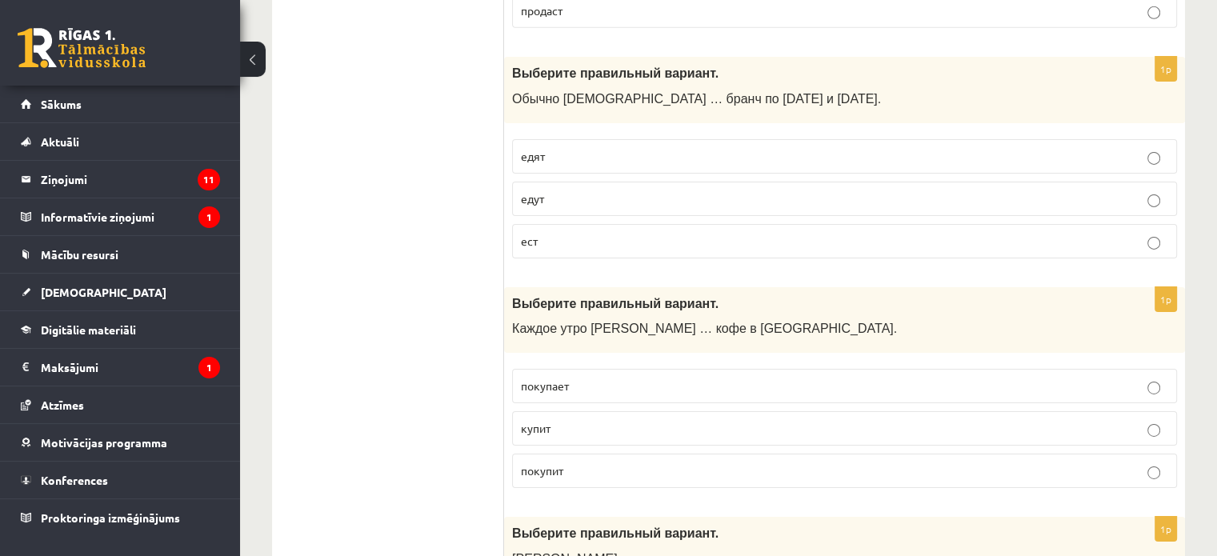
click at [596, 378] on p "покупает" at bounding box center [844, 386] width 647 height 17
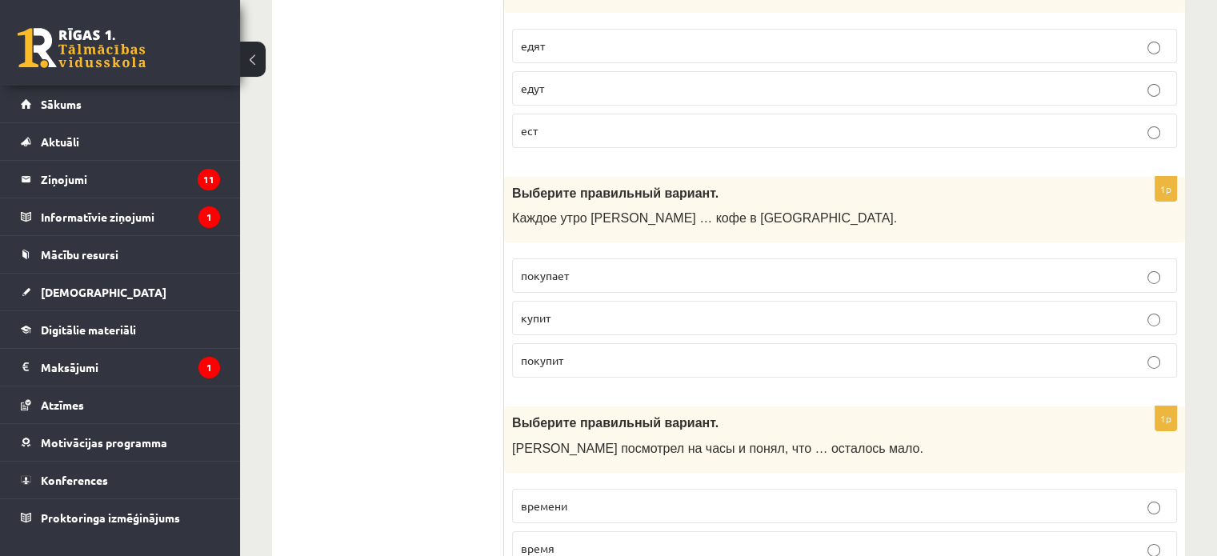
scroll to position [5520, 0]
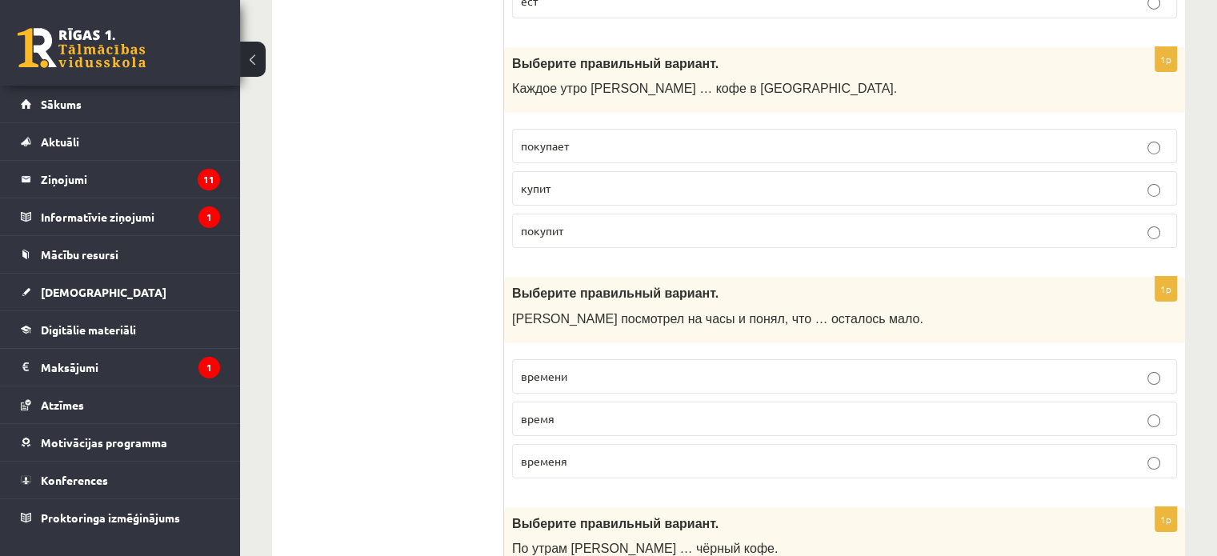
click at [630, 368] on p "времени" at bounding box center [844, 376] width 647 height 17
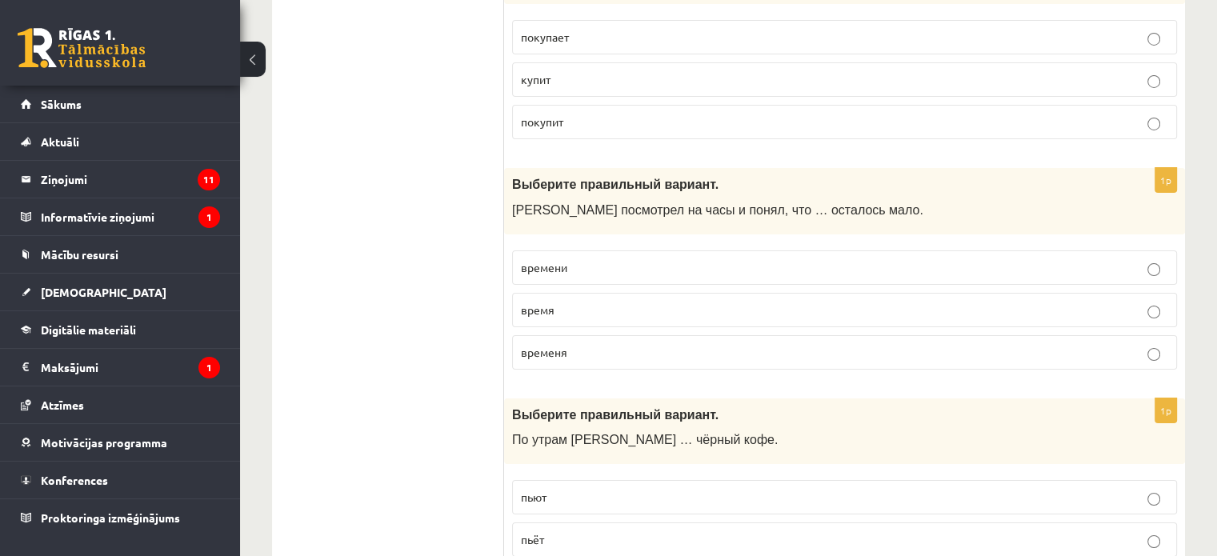
scroll to position [5760, 0]
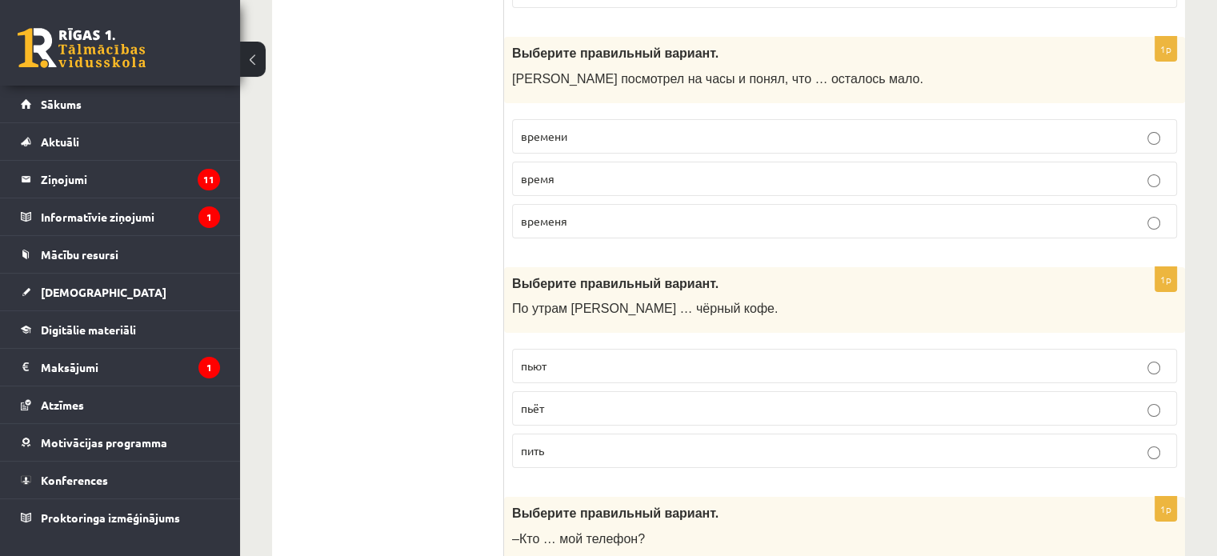
click at [646, 400] on p "пьёт" at bounding box center [844, 408] width 647 height 17
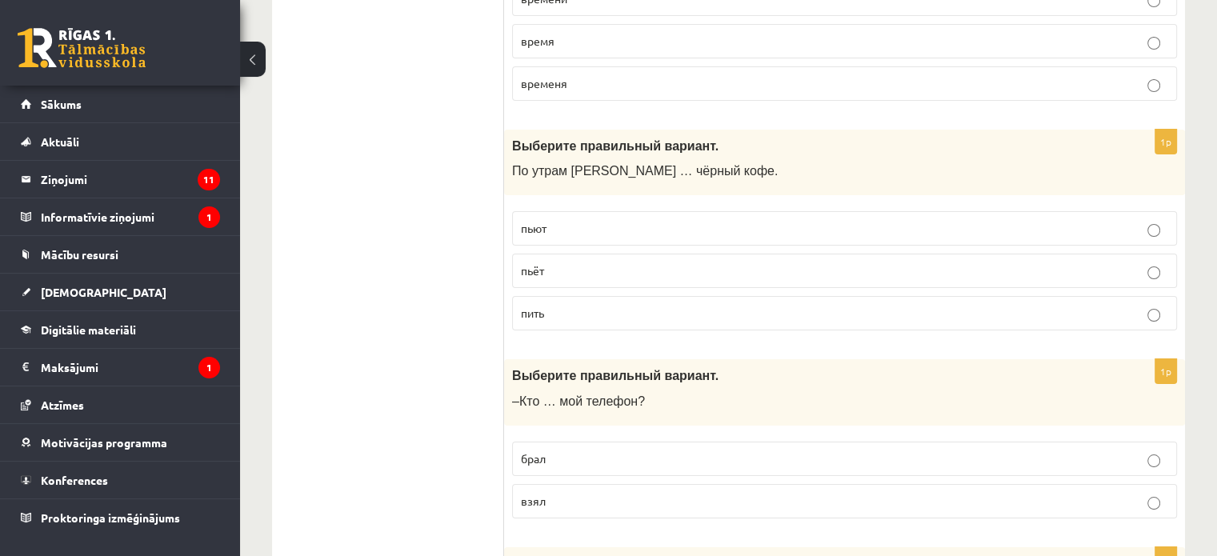
scroll to position [6000, 0]
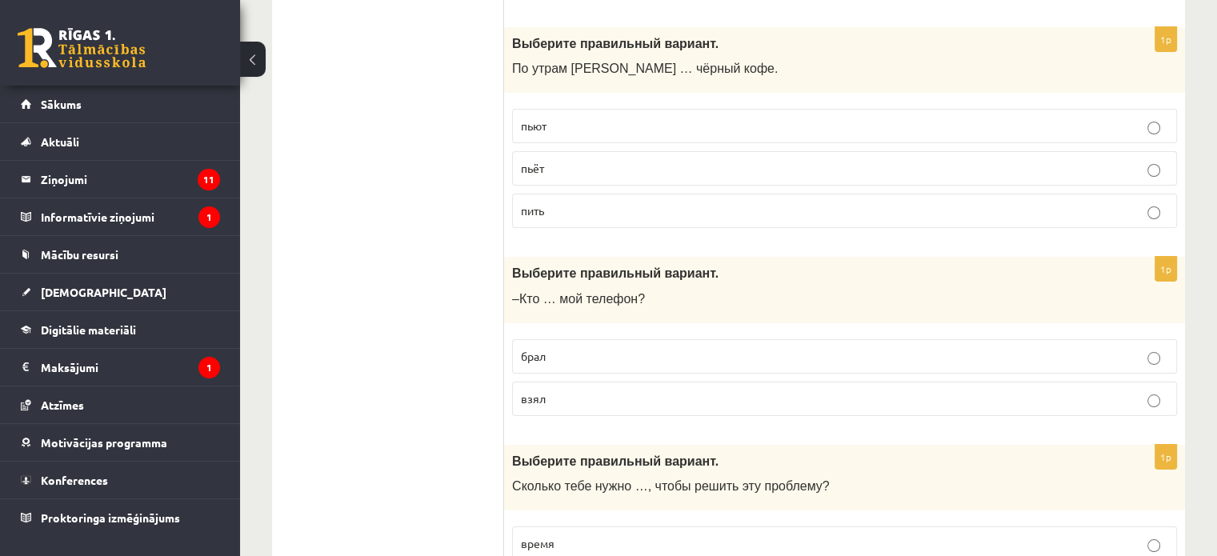
click at [576, 348] on p "брал" at bounding box center [844, 356] width 647 height 17
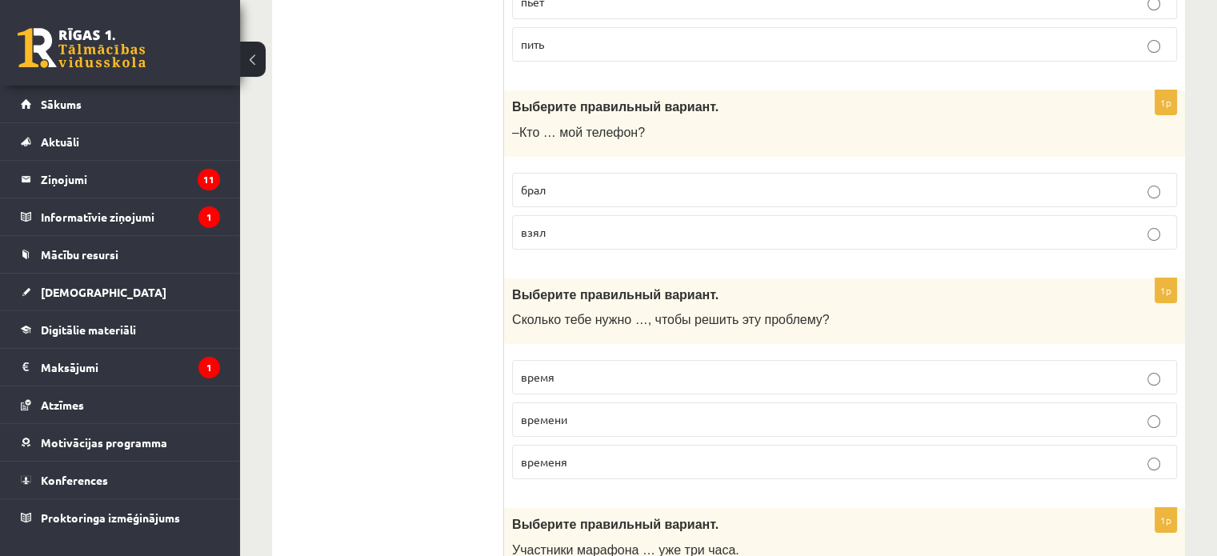
scroll to position [6240, 0]
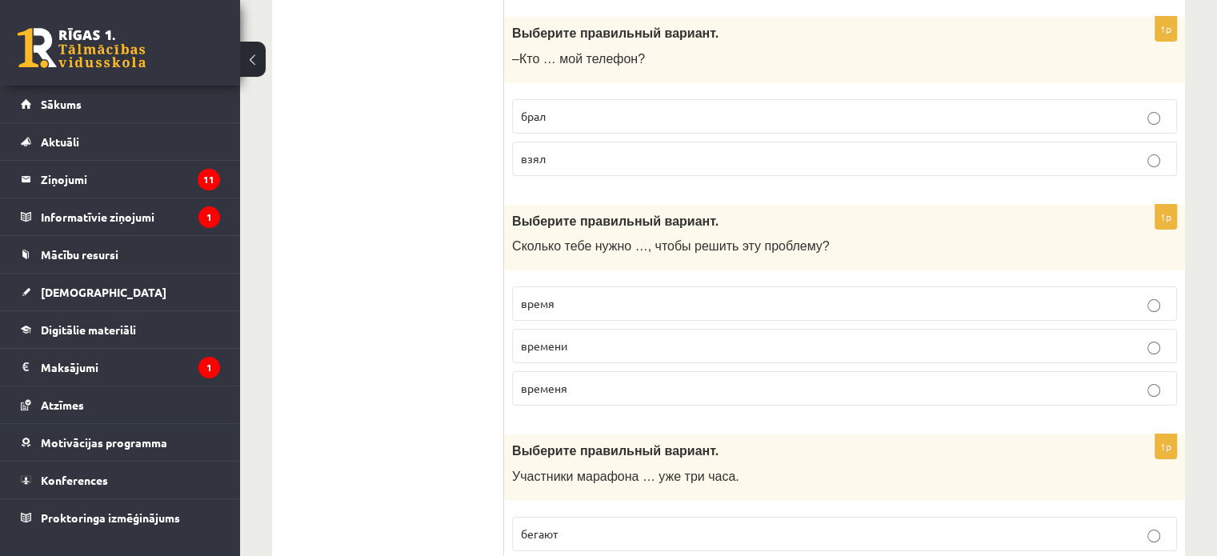
click at [592, 338] on p "времени" at bounding box center [844, 346] width 647 height 17
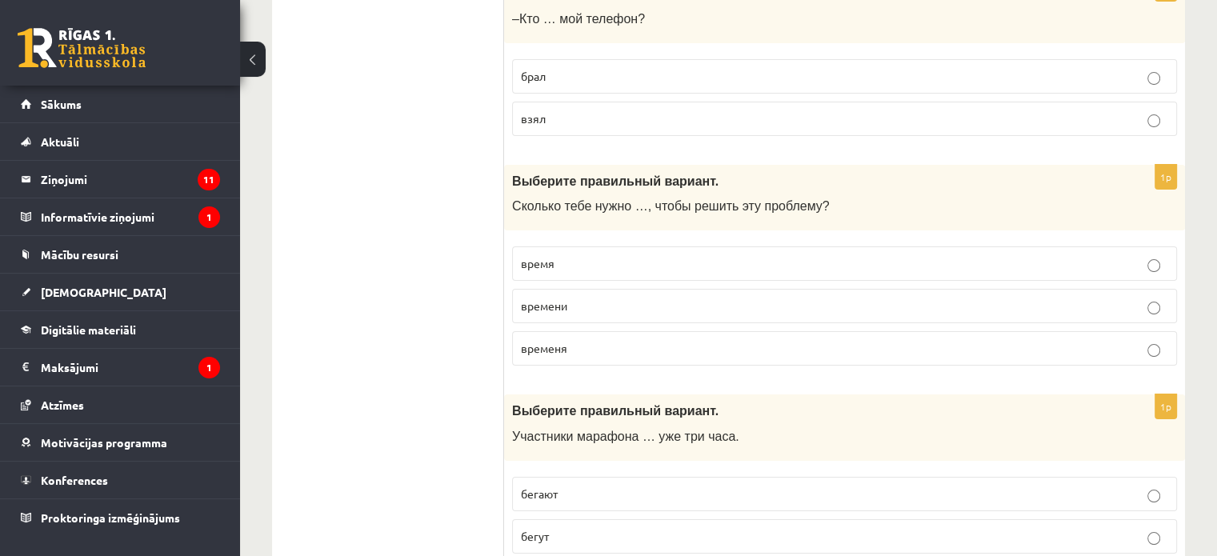
scroll to position [6291, 0]
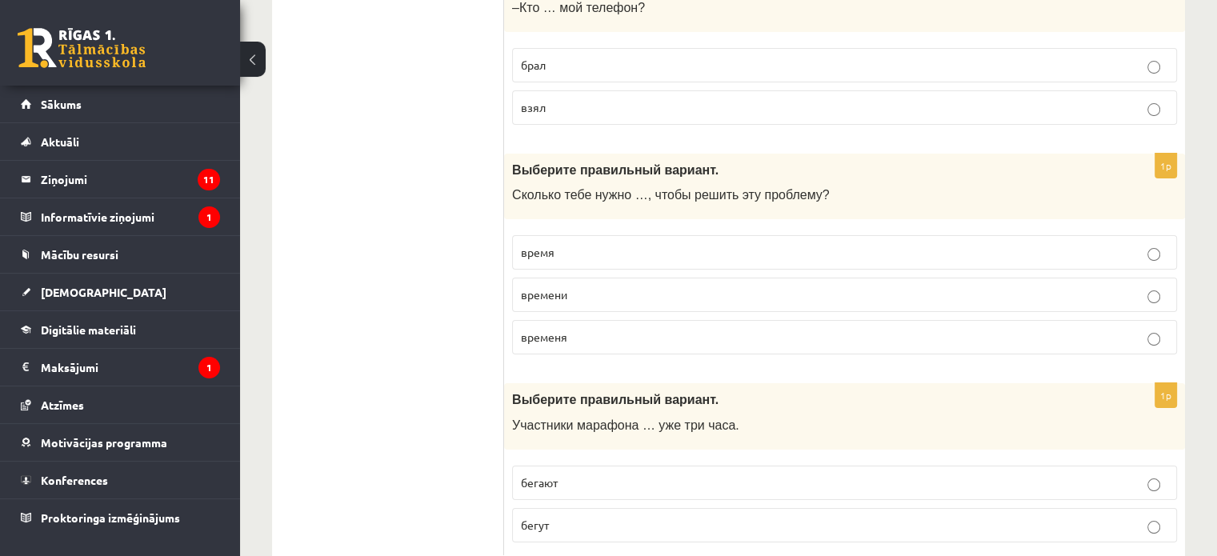
click at [592, 474] on p "бегают" at bounding box center [844, 482] width 647 height 17
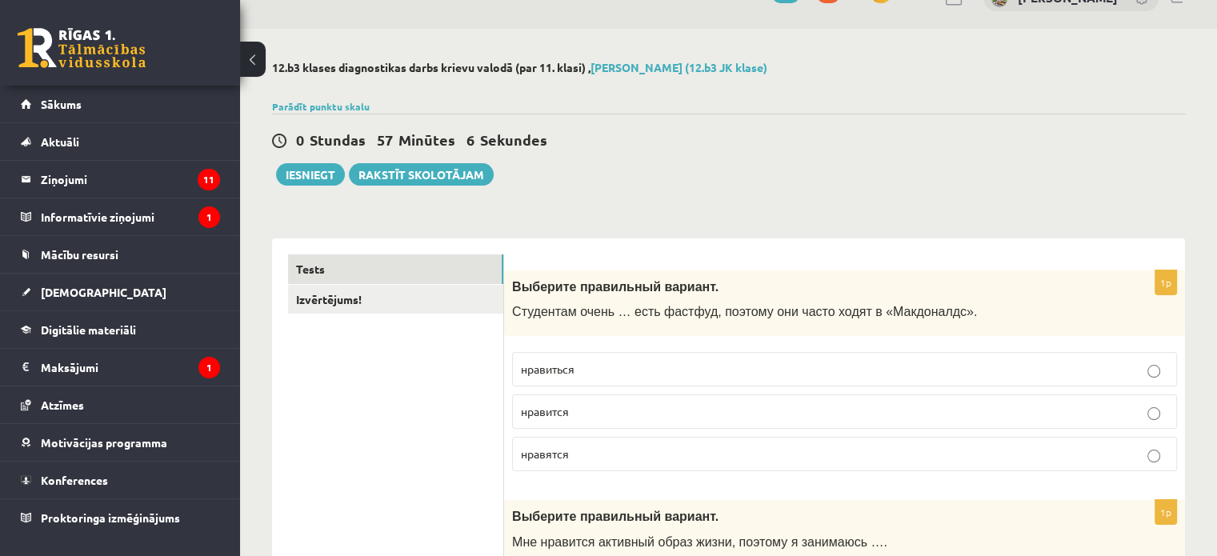
scroll to position [0, 0]
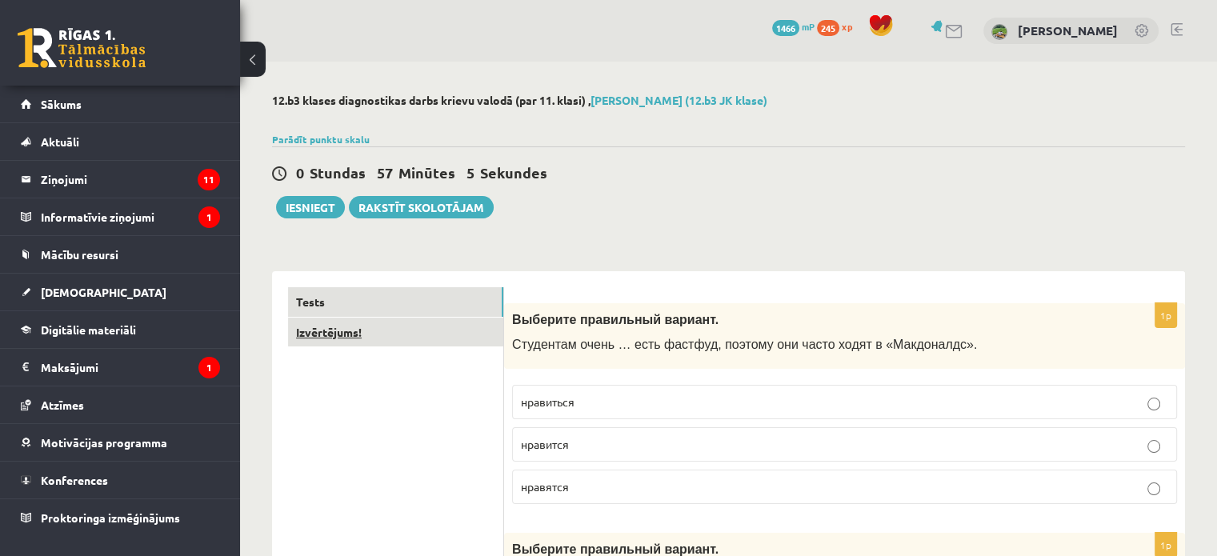
click at [387, 328] on link "Izvērtējums!" at bounding box center [395, 333] width 215 height 30
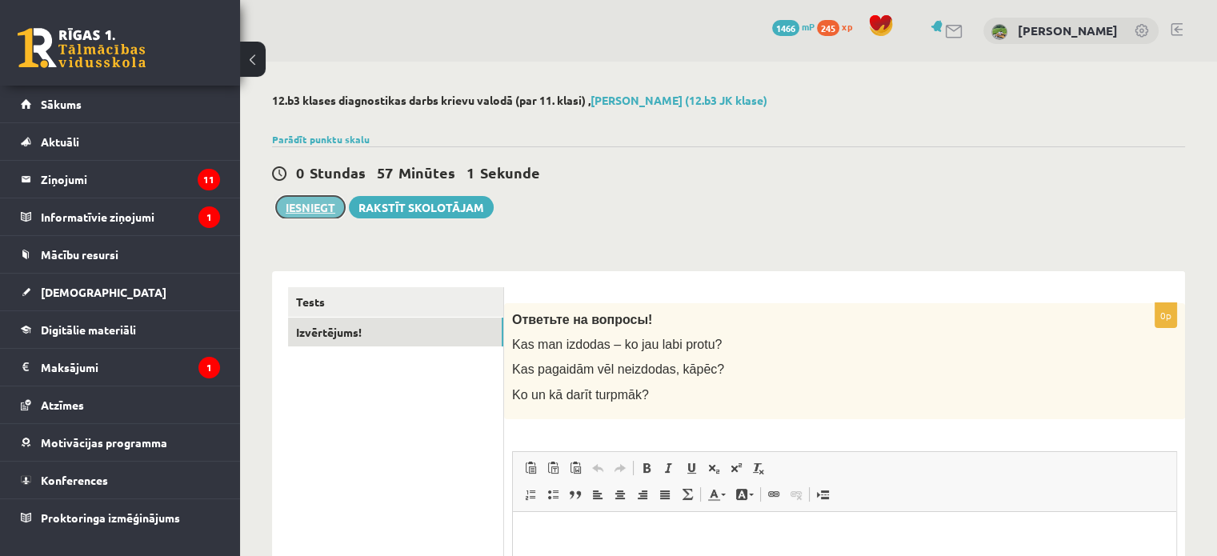
click at [310, 202] on button "Iesniegt" at bounding box center [310, 207] width 69 height 22
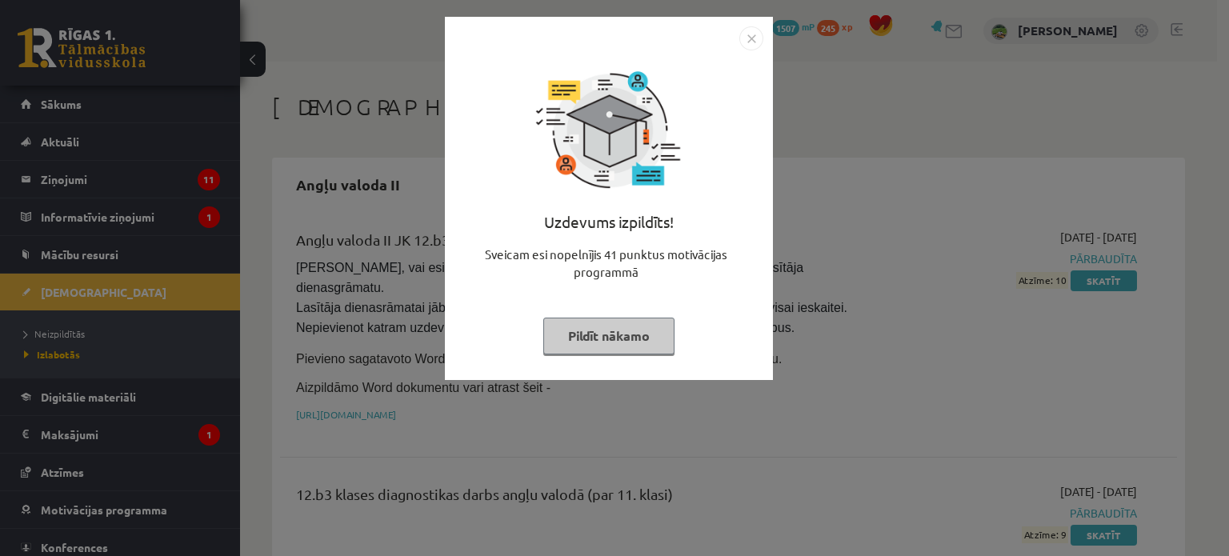
click at [754, 32] on img "Close" at bounding box center [751, 38] width 24 height 24
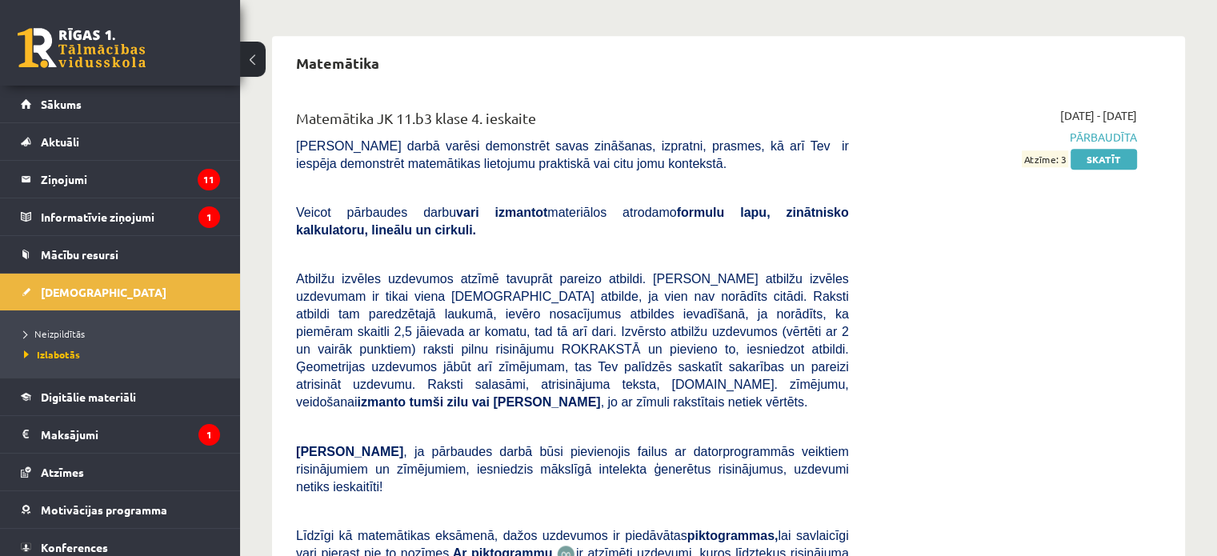
scroll to position [1120, 0]
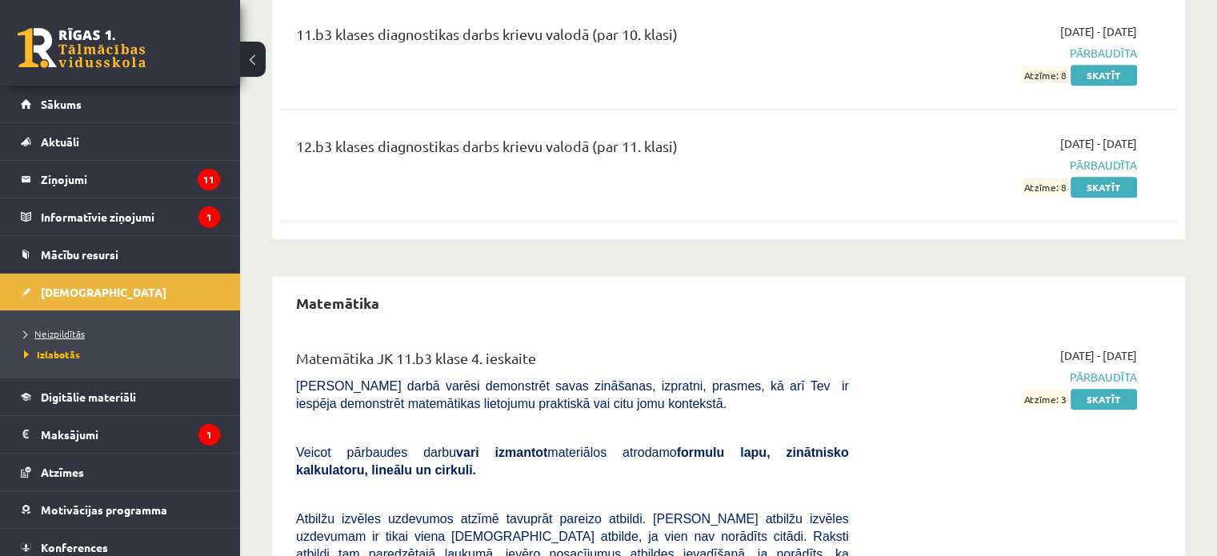
click at [70, 331] on span "Neizpildītās" at bounding box center [54, 333] width 61 height 13
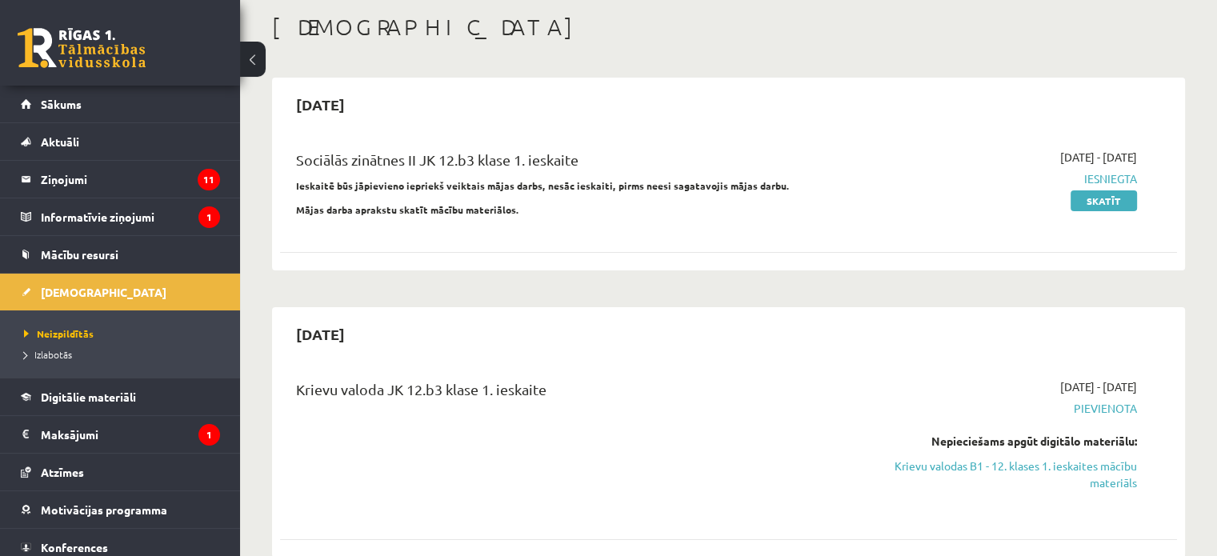
scroll to position [160, 0]
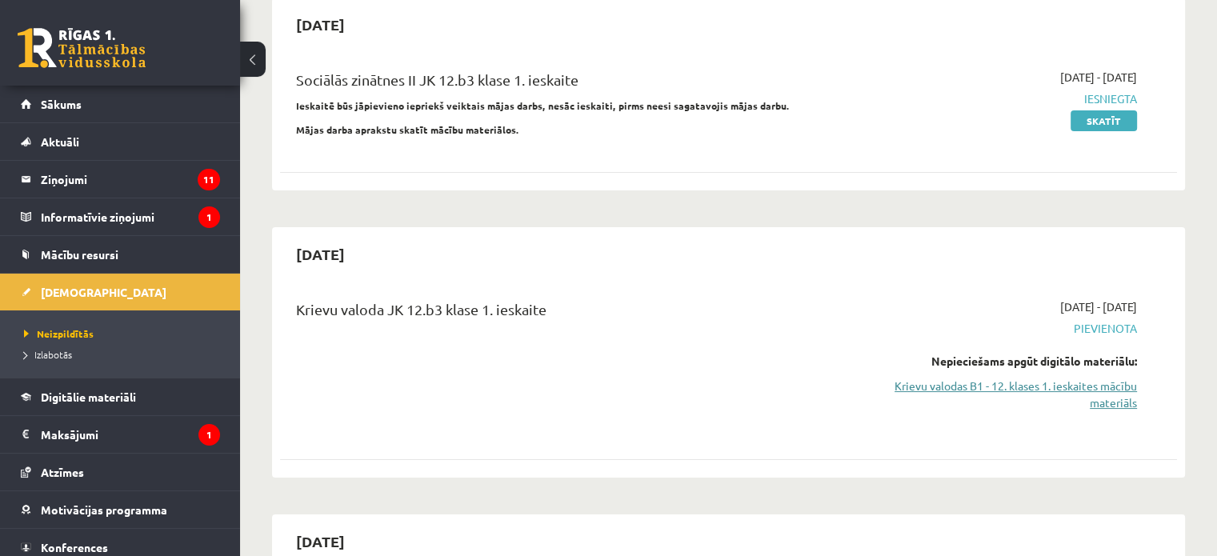
click at [985, 378] on link "Krievu valodas B1 - 12. klases 1. ieskaites mācību materiāls" at bounding box center [1005, 395] width 264 height 34
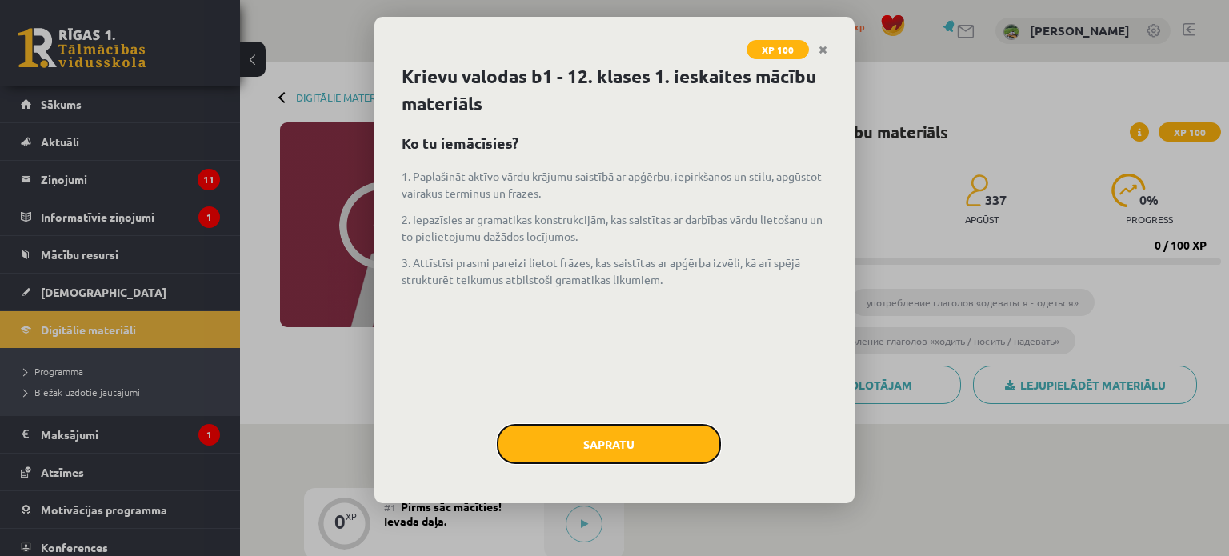
click at [652, 452] on button "Sapratu" at bounding box center [609, 444] width 224 height 40
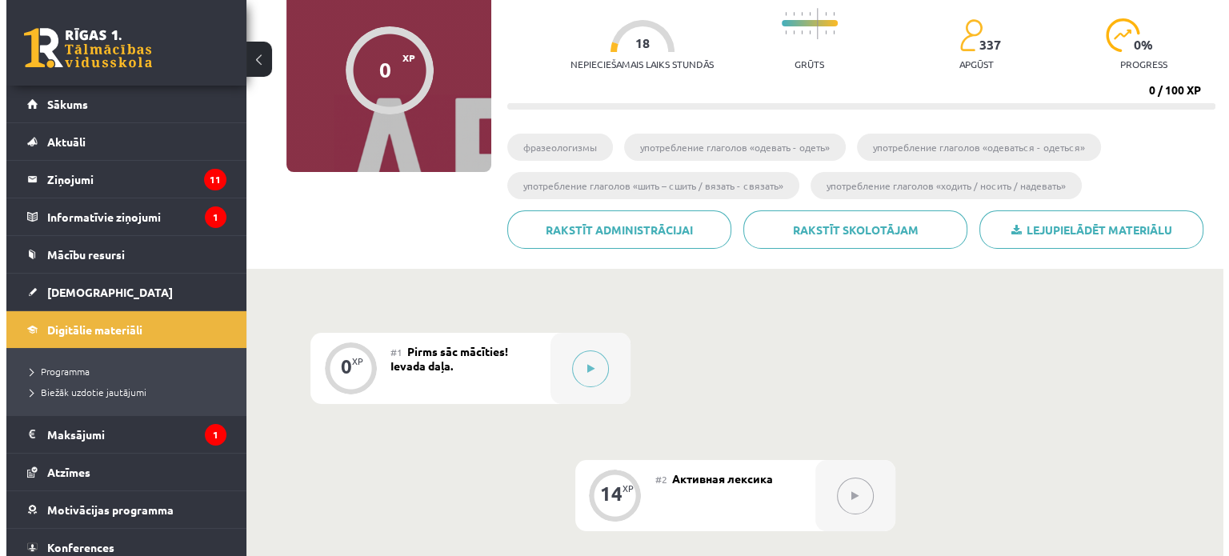
scroll to position [160, 0]
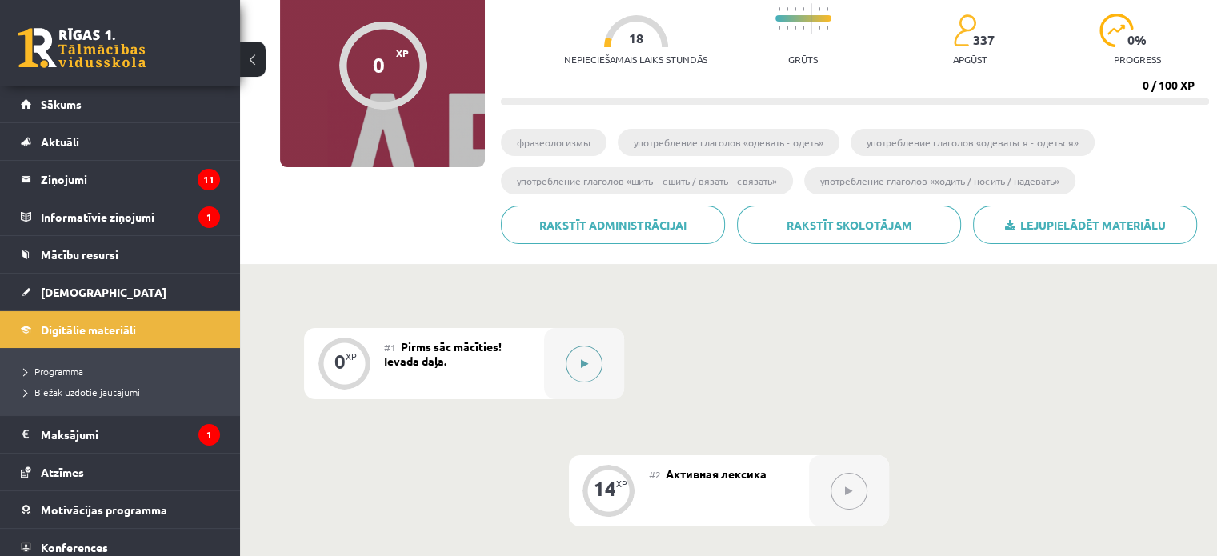
click at [601, 365] on button at bounding box center [584, 364] width 37 height 37
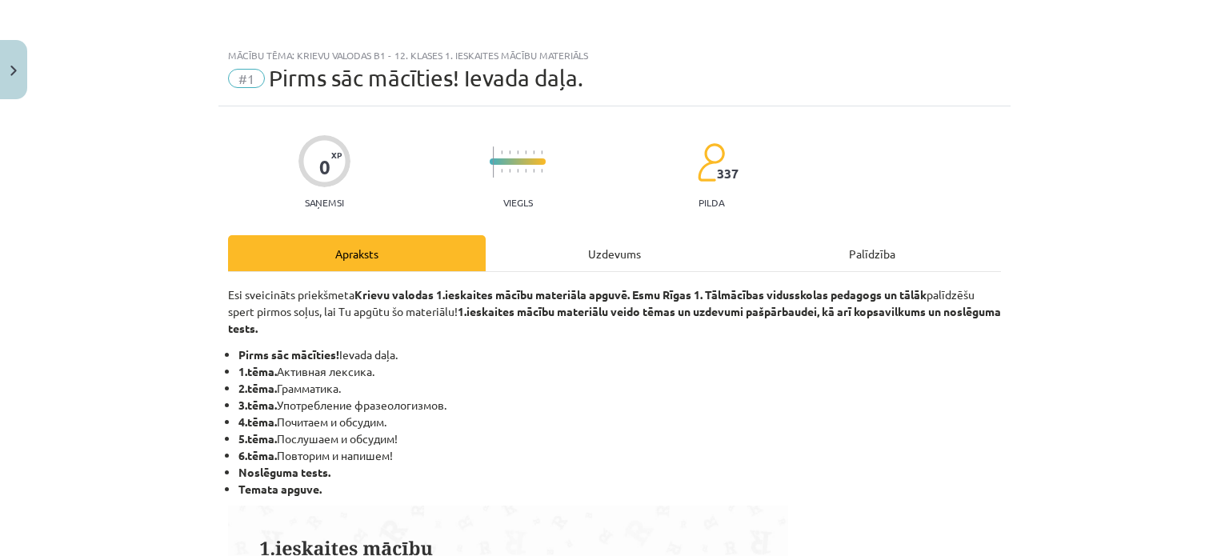
click at [562, 249] on div "Uzdevums" at bounding box center [615, 253] width 258 height 36
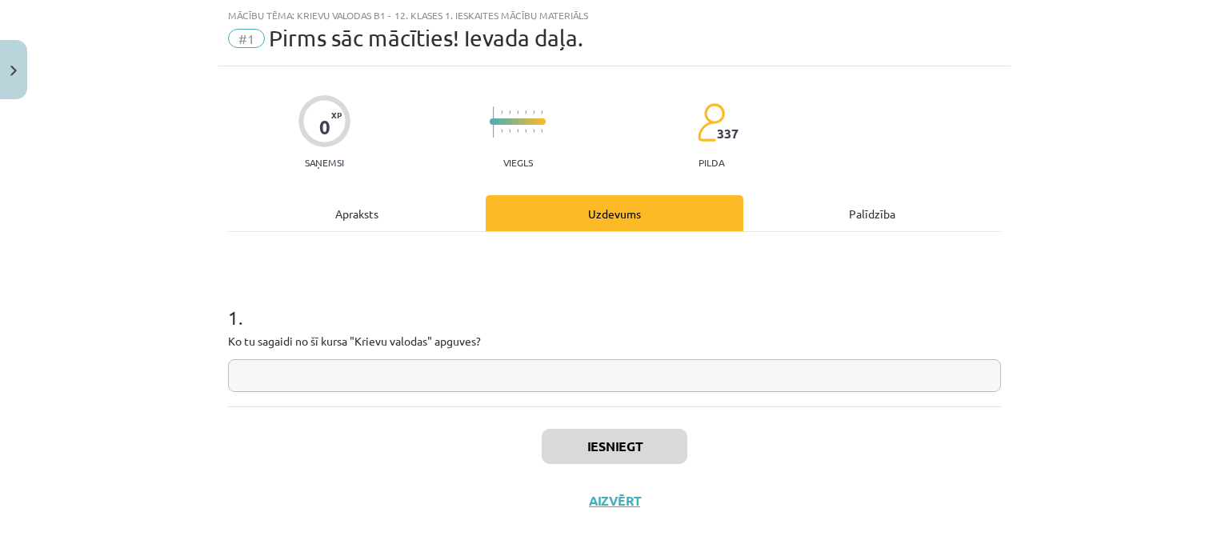
click at [390, 370] on input "text" at bounding box center [614, 375] width 773 height 33
type input "*"
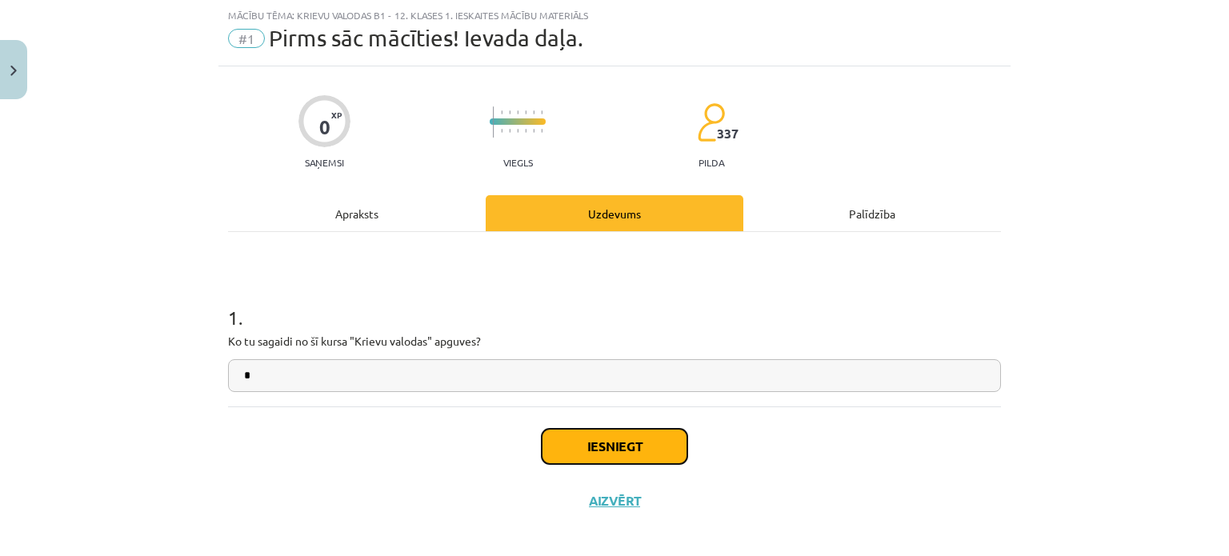
click at [550, 429] on button "Iesniegt" at bounding box center [615, 446] width 146 height 35
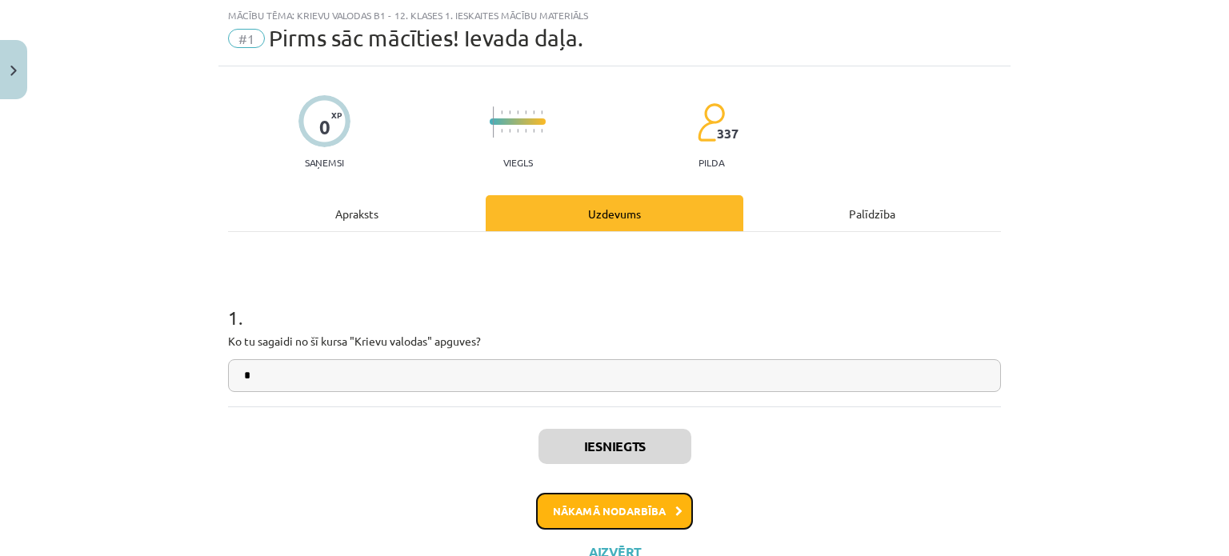
click at [570, 514] on button "Nākamā nodarbība" at bounding box center [614, 511] width 157 height 37
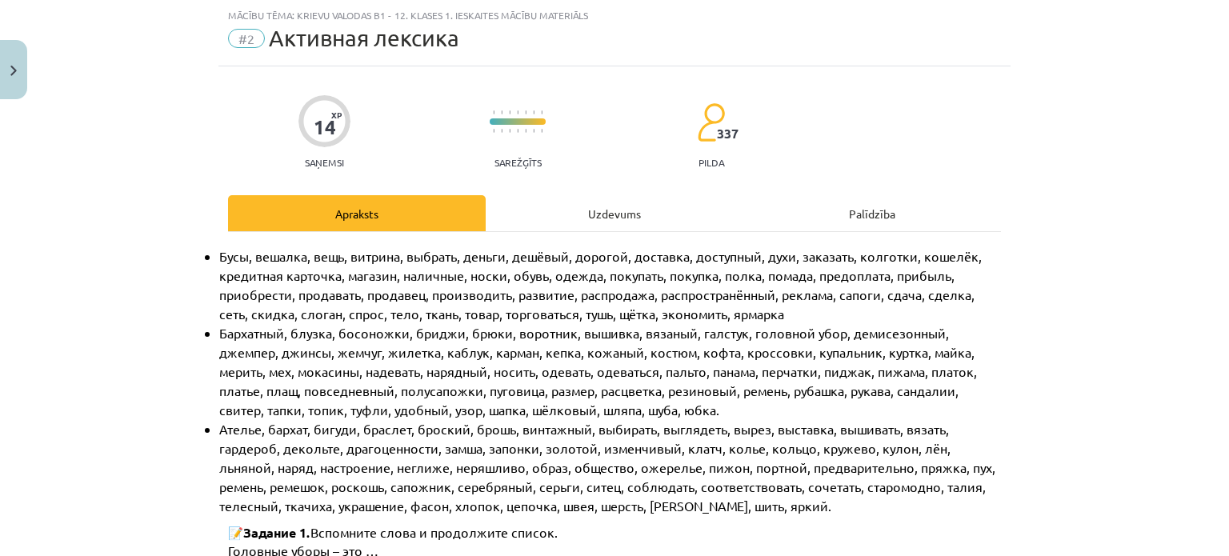
click at [578, 210] on div "Uzdevums" at bounding box center [615, 213] width 258 height 36
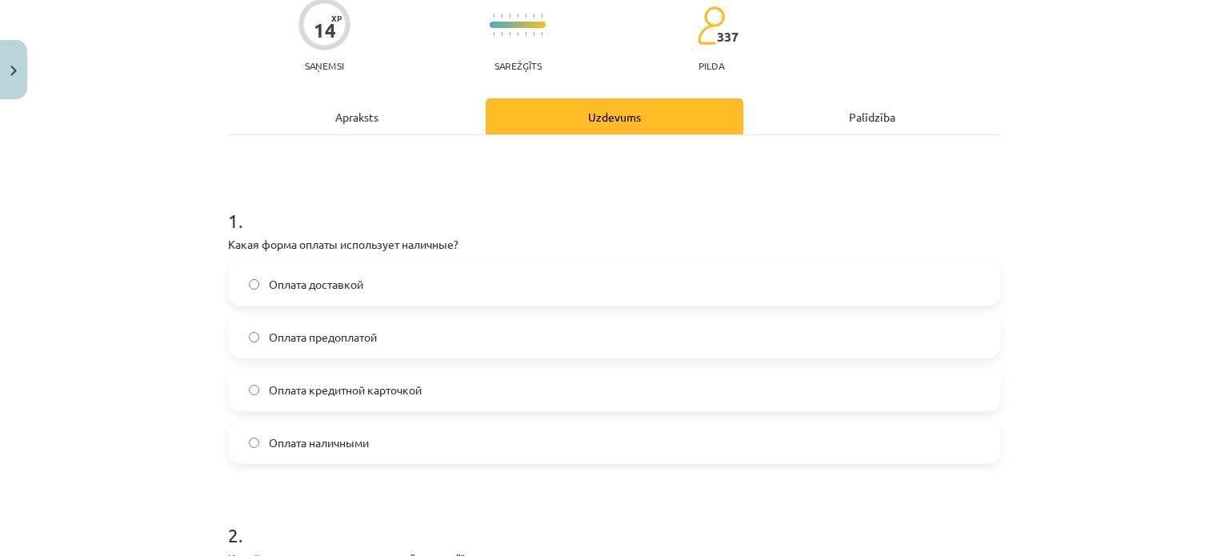
scroll to position [200, 0]
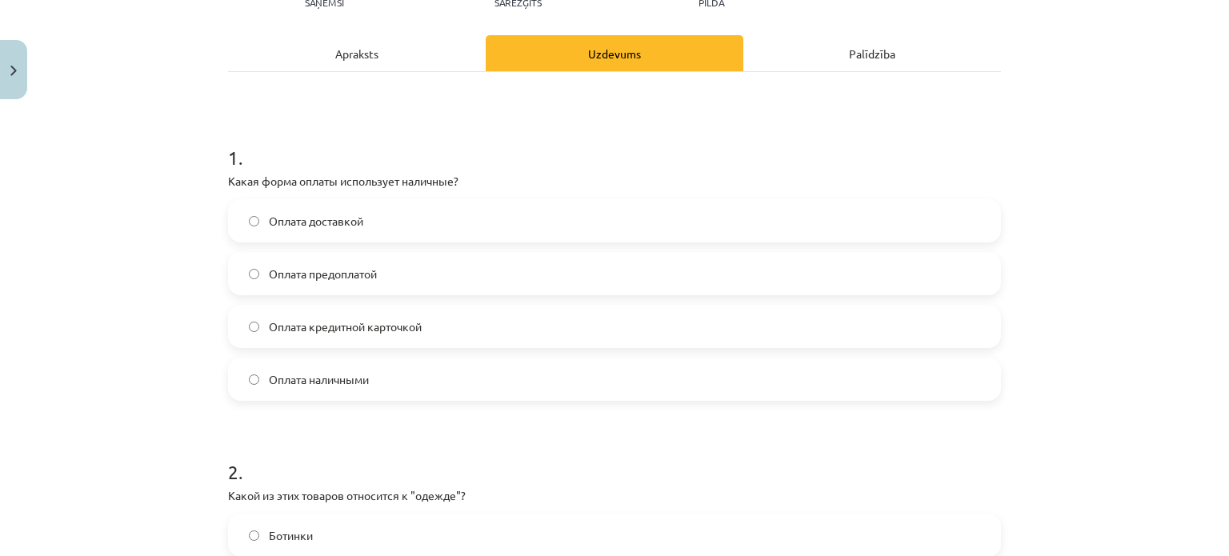
click at [374, 377] on label "Оплата наличными" at bounding box center [615, 379] width 770 height 40
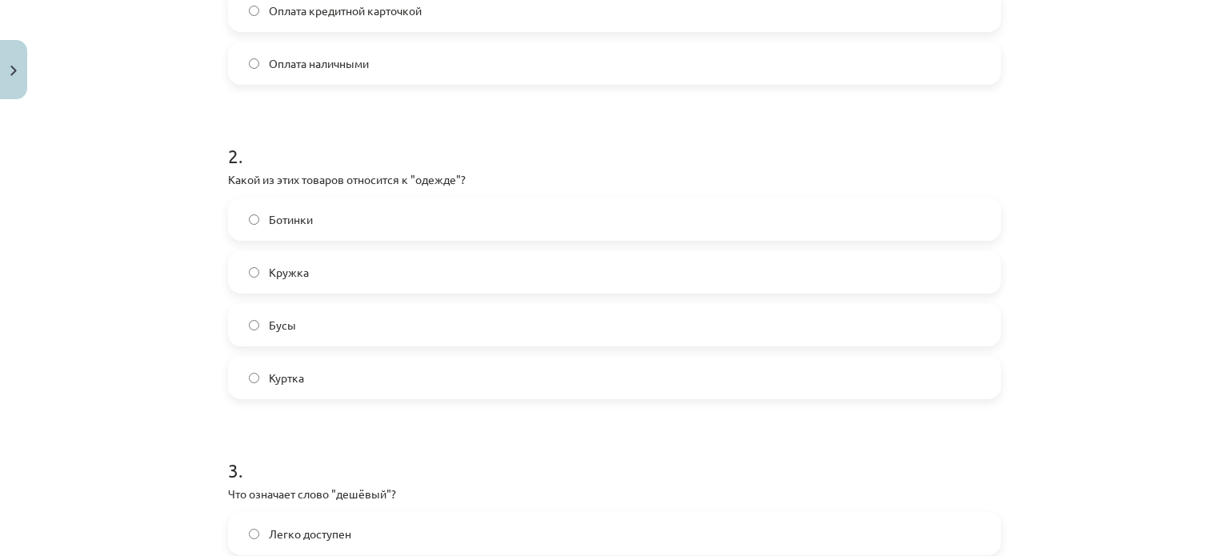
scroll to position [520, 0]
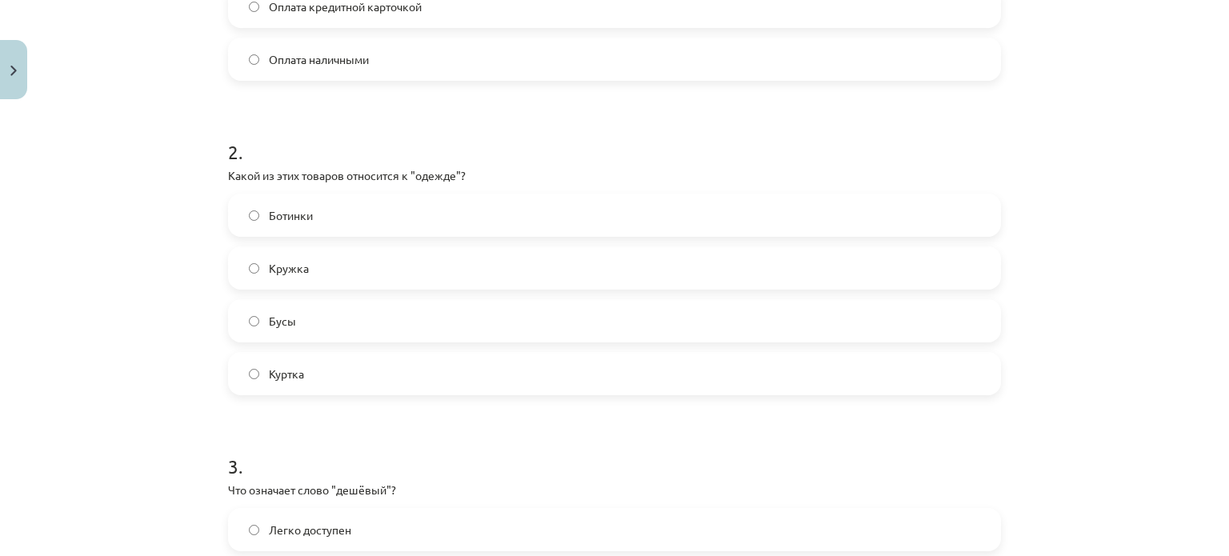
click at [310, 374] on label "Куртка" at bounding box center [615, 374] width 770 height 40
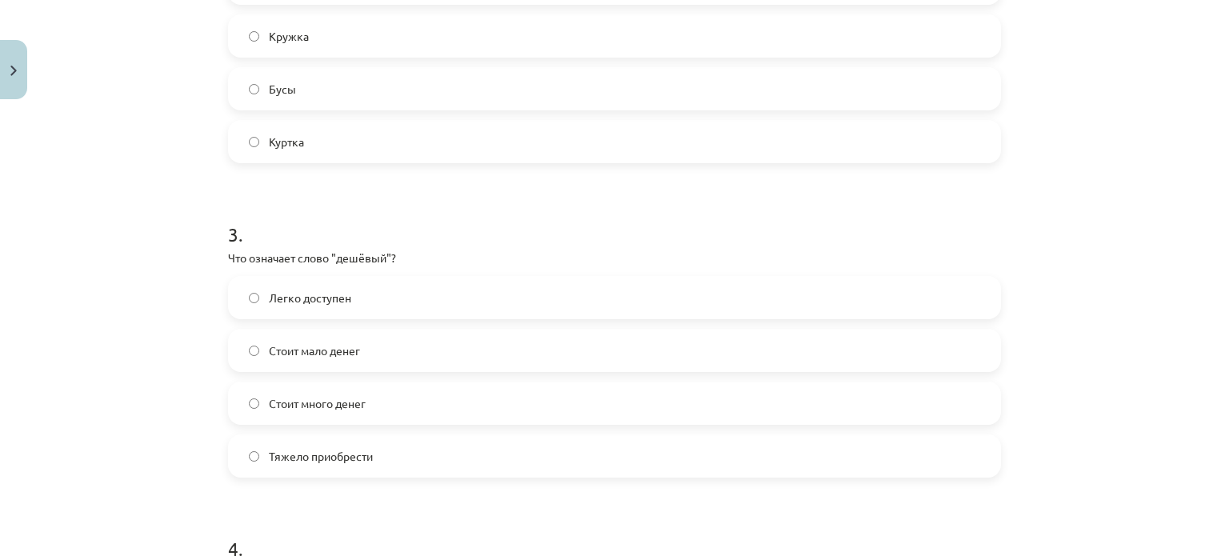
scroll to position [760, 0]
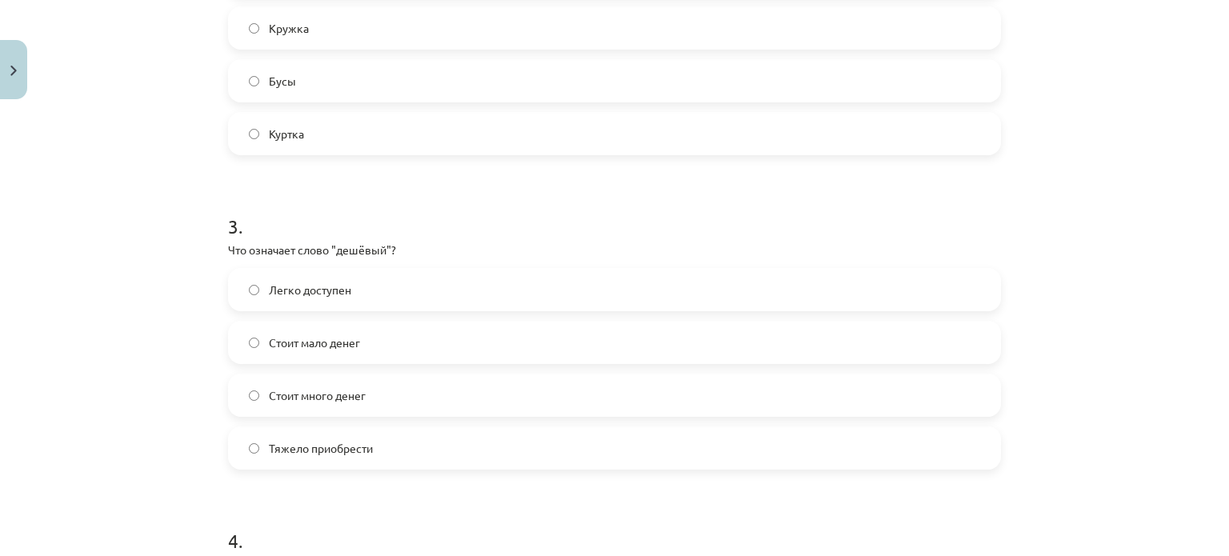
click at [373, 342] on label "Стоит мало денег" at bounding box center [615, 342] width 770 height 40
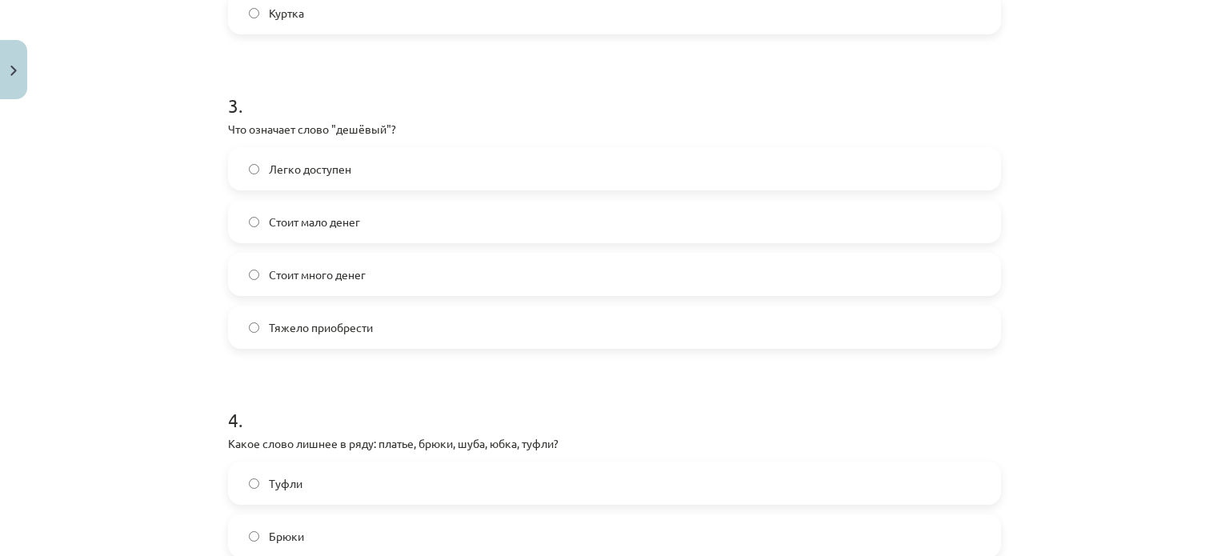
scroll to position [1000, 0]
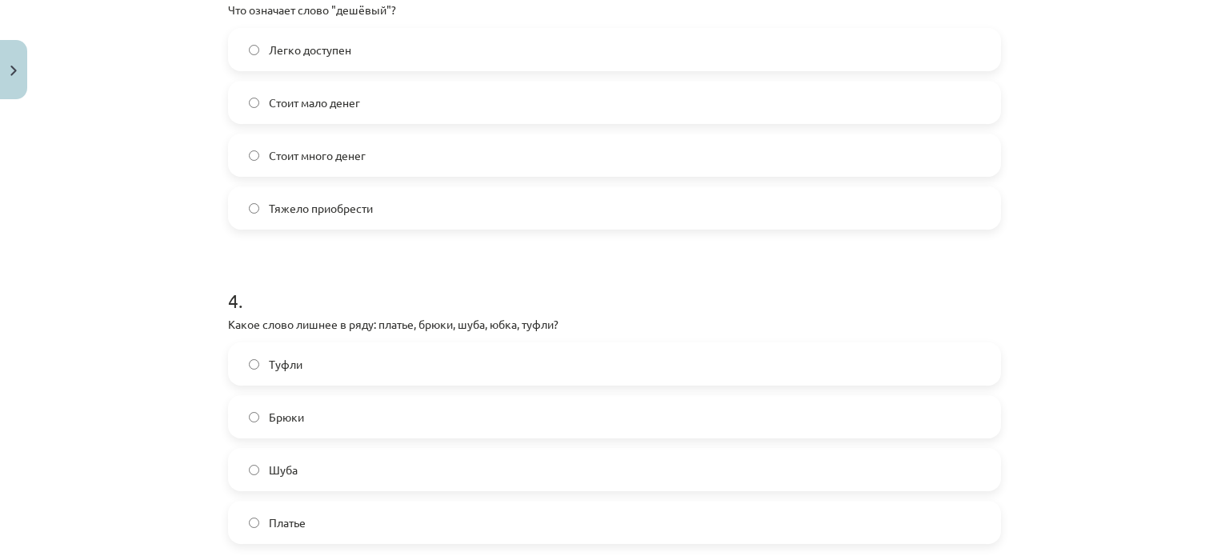
click at [337, 50] on span "Легко доступен" at bounding box center [310, 50] width 82 height 17
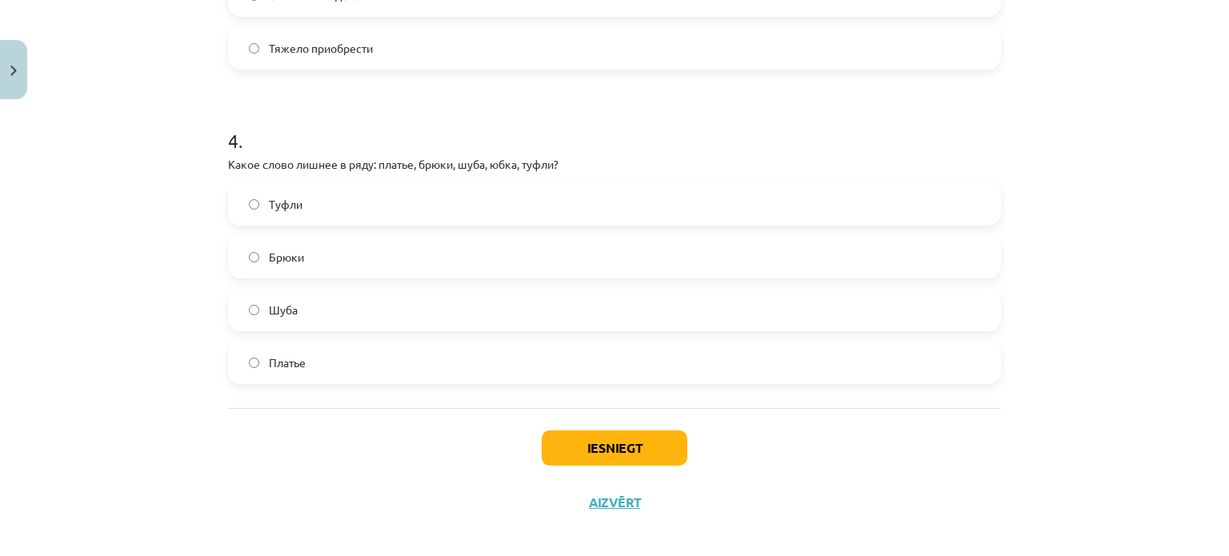
click at [346, 201] on label "Туфли" at bounding box center [615, 204] width 770 height 40
click at [563, 450] on button "Iesniegt" at bounding box center [615, 447] width 146 height 35
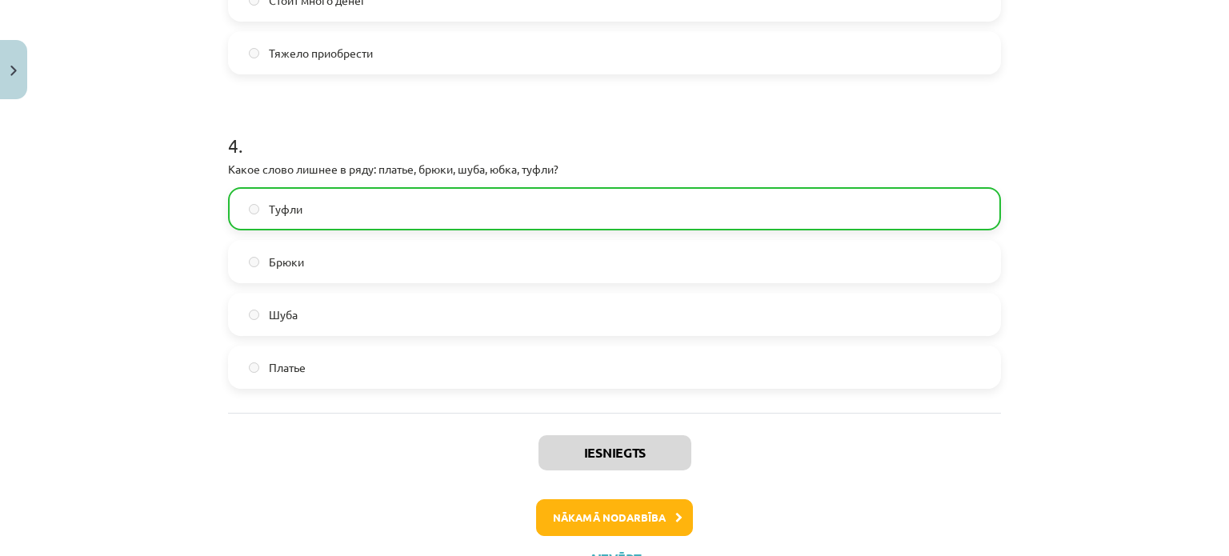
scroll to position [1223, 0]
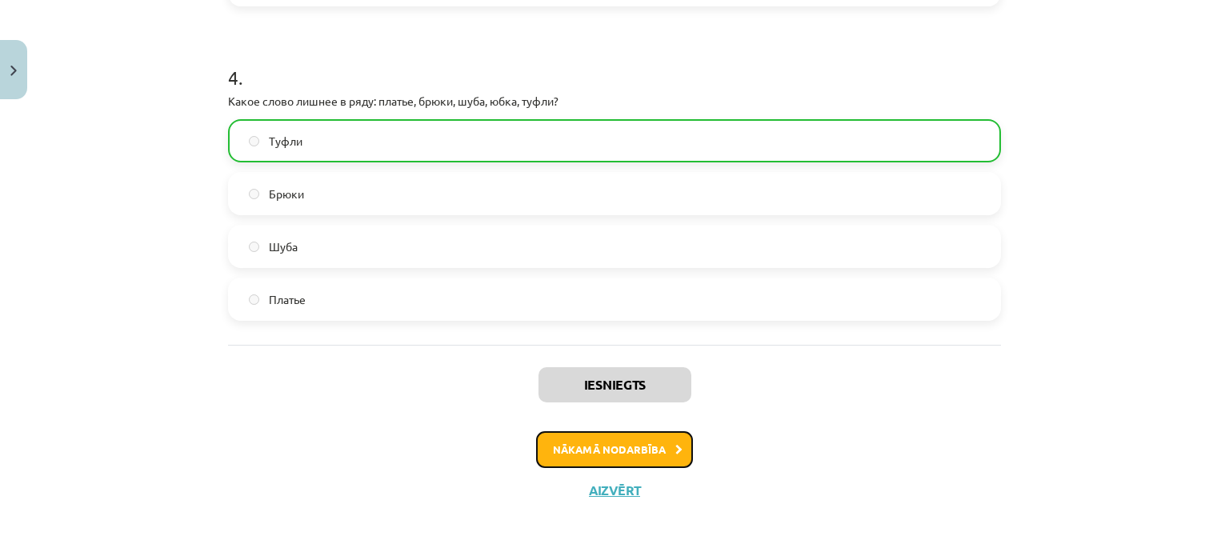
click at [582, 460] on button "Nākamā nodarbība" at bounding box center [614, 449] width 157 height 37
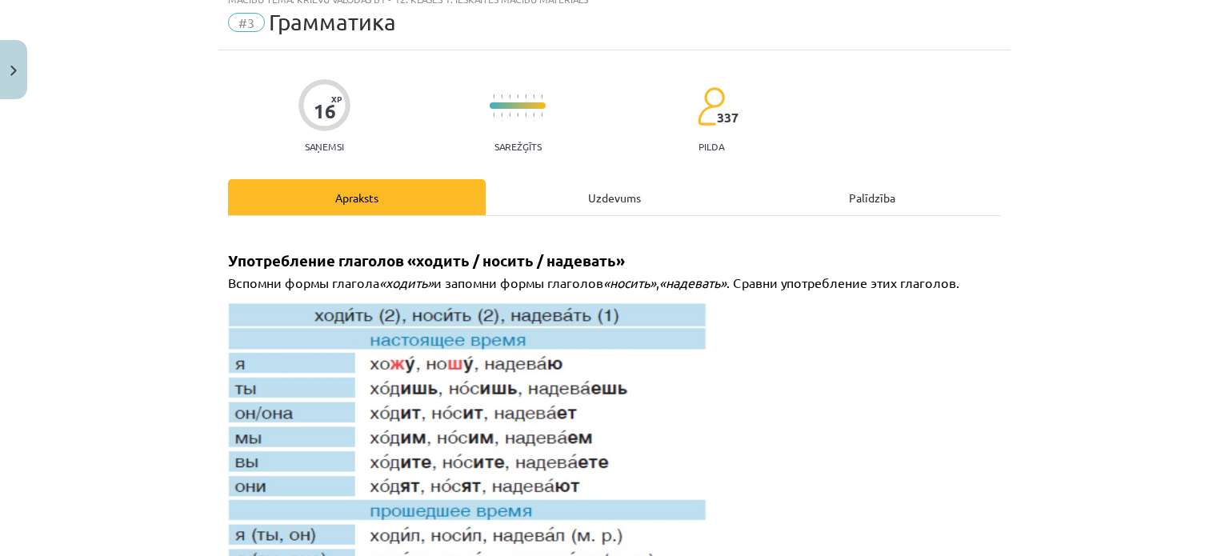
scroll to position [40, 0]
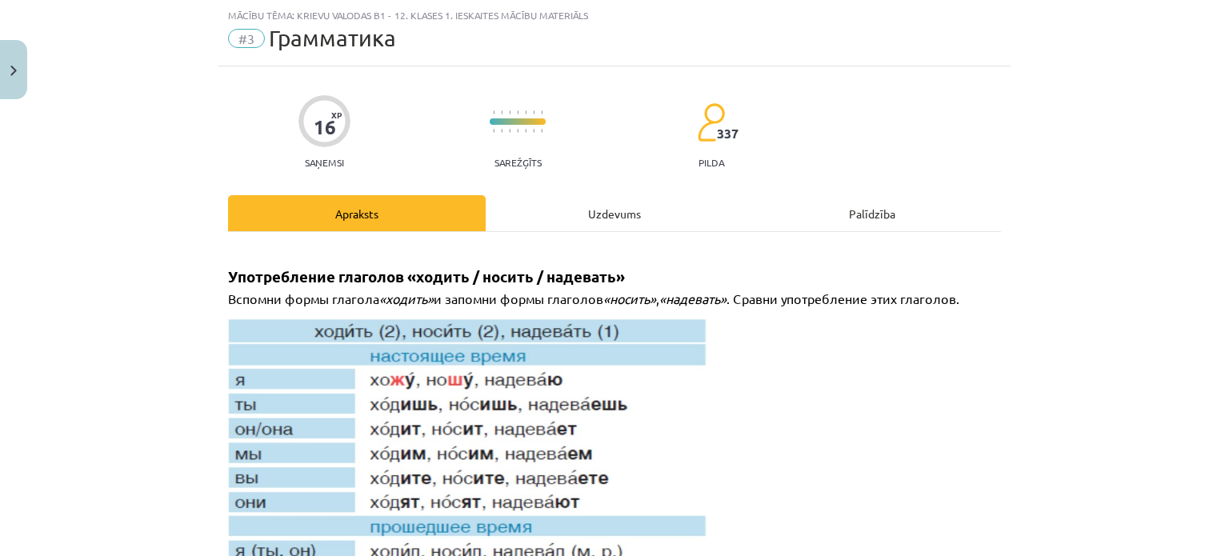
click at [522, 214] on div "Uzdevums" at bounding box center [615, 213] width 258 height 36
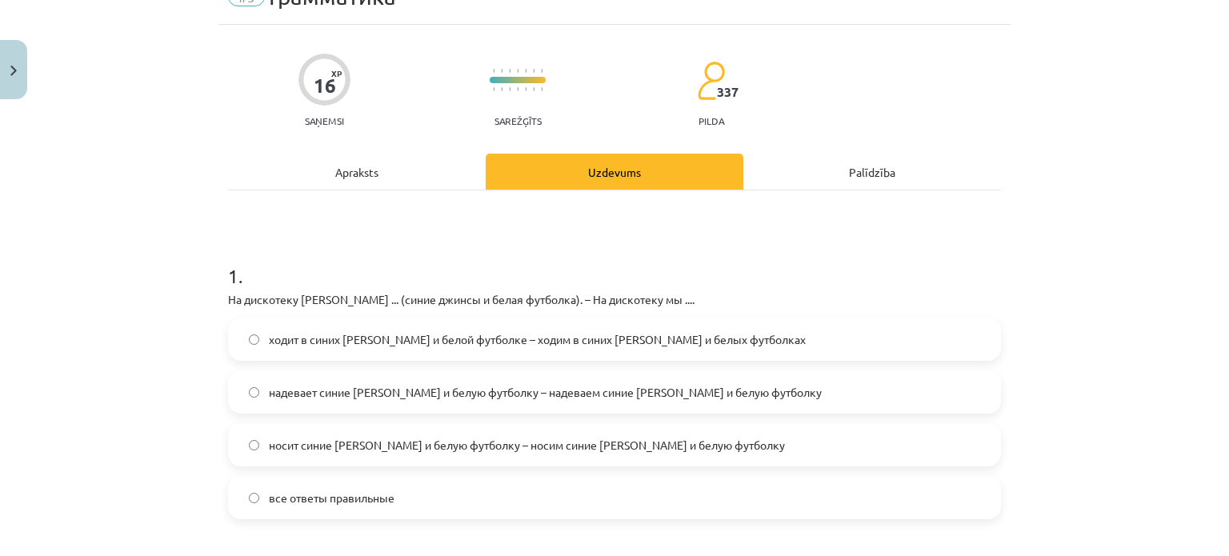
scroll to position [120, 0]
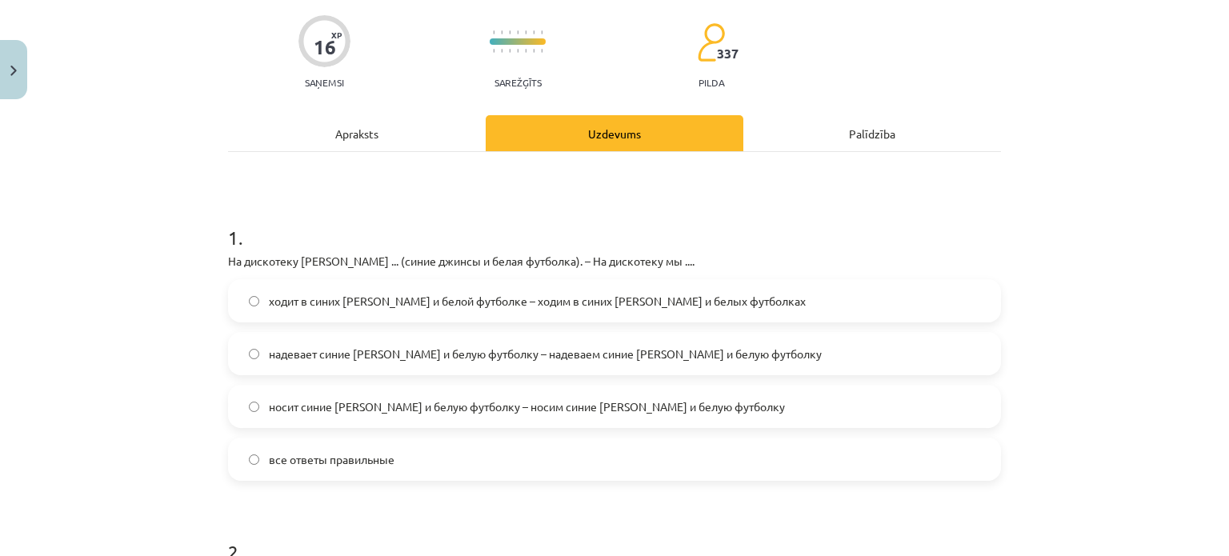
click at [406, 450] on label "все ответы правильные" at bounding box center [615, 459] width 770 height 40
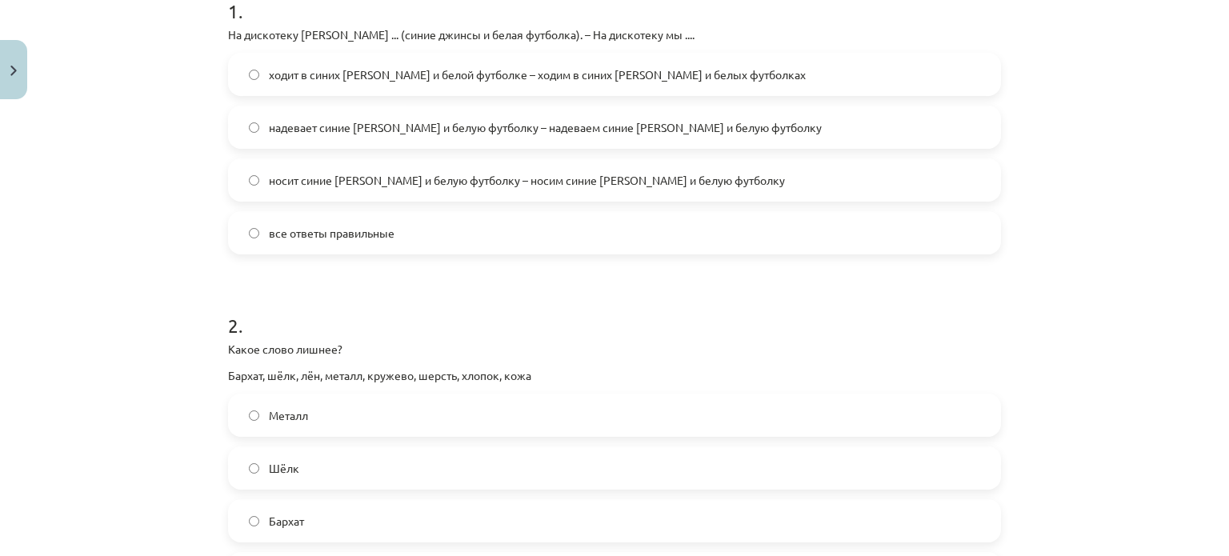
scroll to position [360, 0]
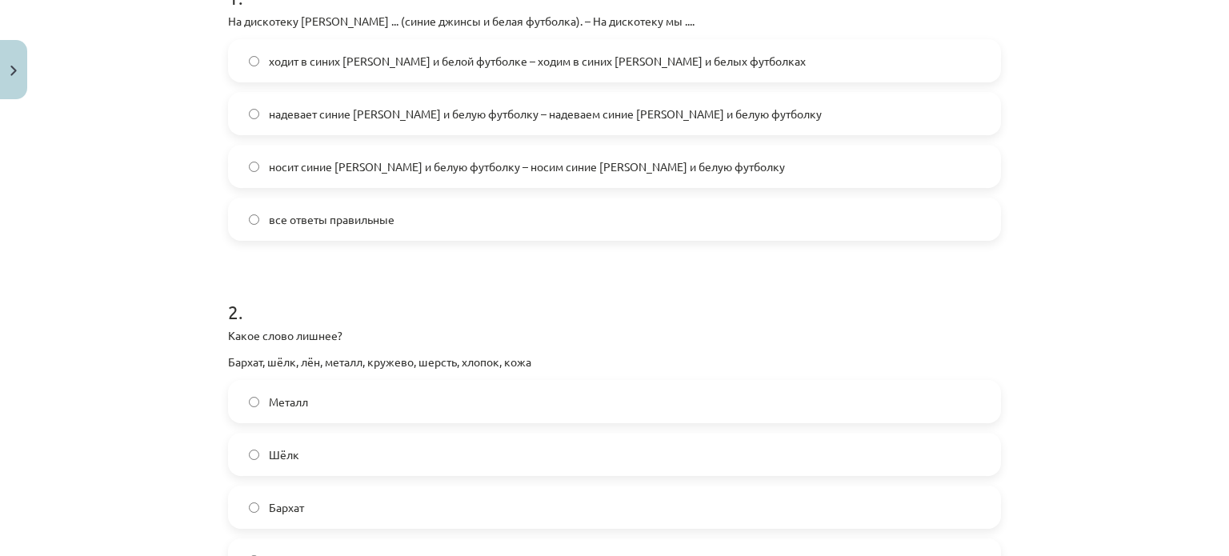
click at [329, 397] on label "Металл" at bounding box center [615, 402] width 770 height 40
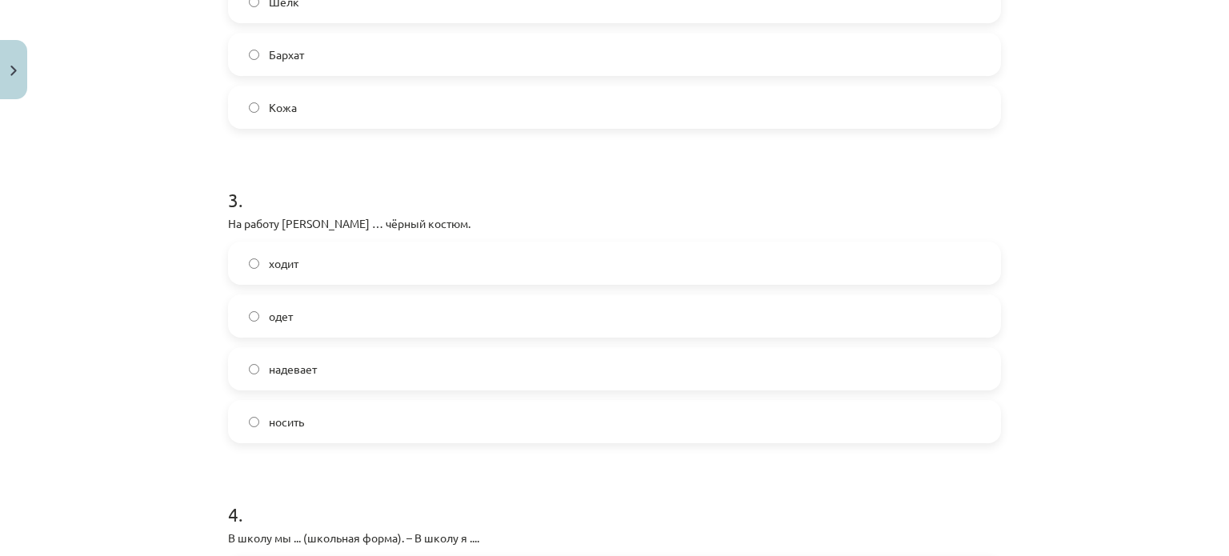
scroll to position [840, 0]
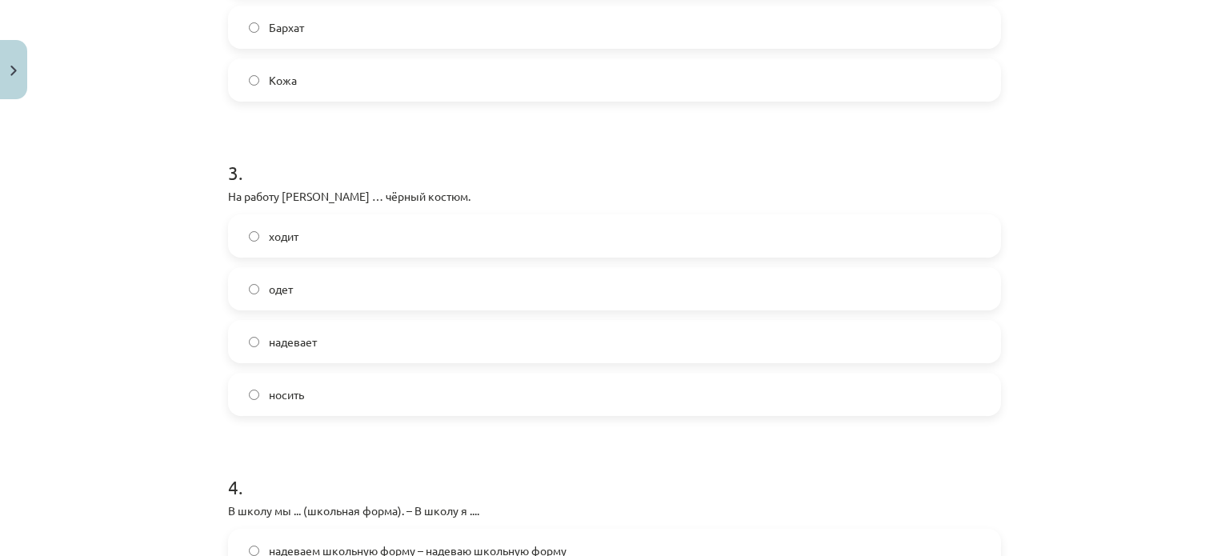
click at [322, 338] on label "надевает" at bounding box center [615, 342] width 770 height 40
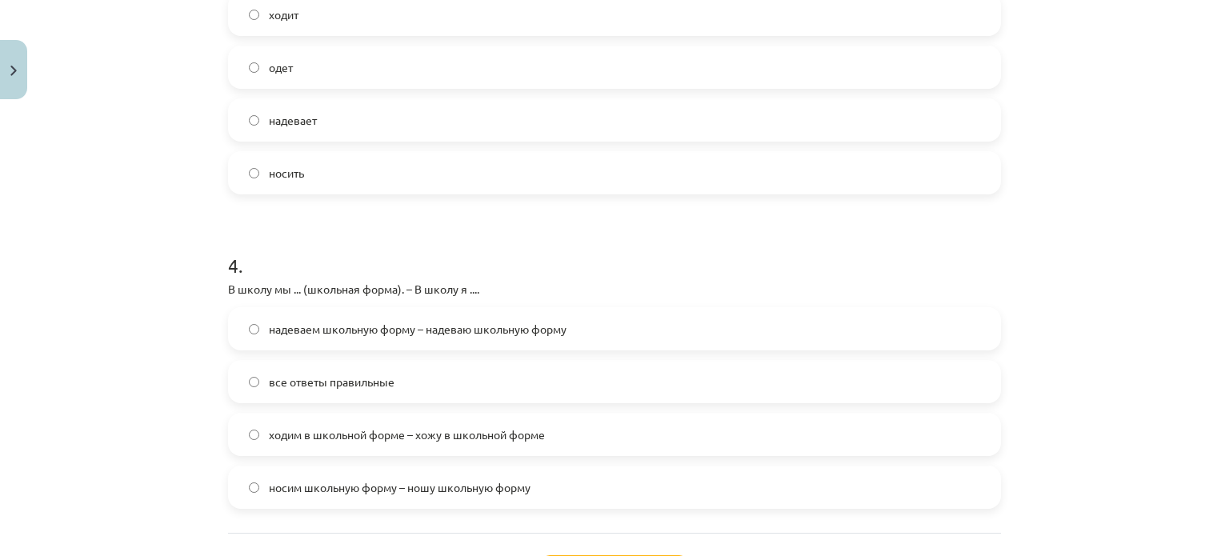
scroll to position [1160, 0]
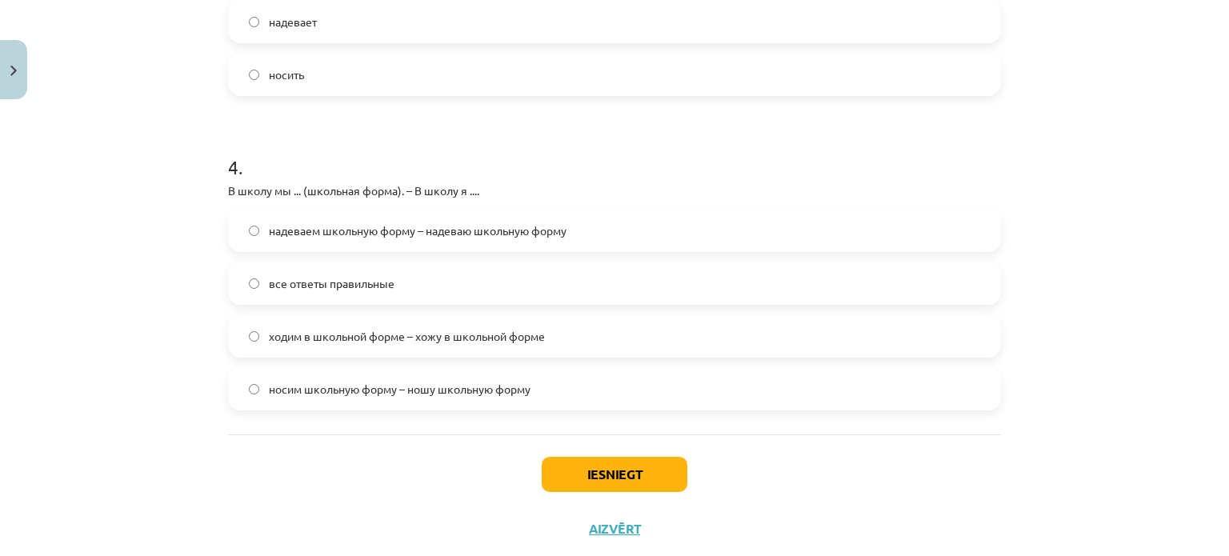
click at [384, 395] on span "носим школьную форму – ношу школьную форму" at bounding box center [400, 389] width 262 height 17
click at [296, 287] on span "все ответы правильные" at bounding box center [332, 283] width 126 height 17
click at [566, 473] on button "Iesniegt" at bounding box center [615, 474] width 146 height 35
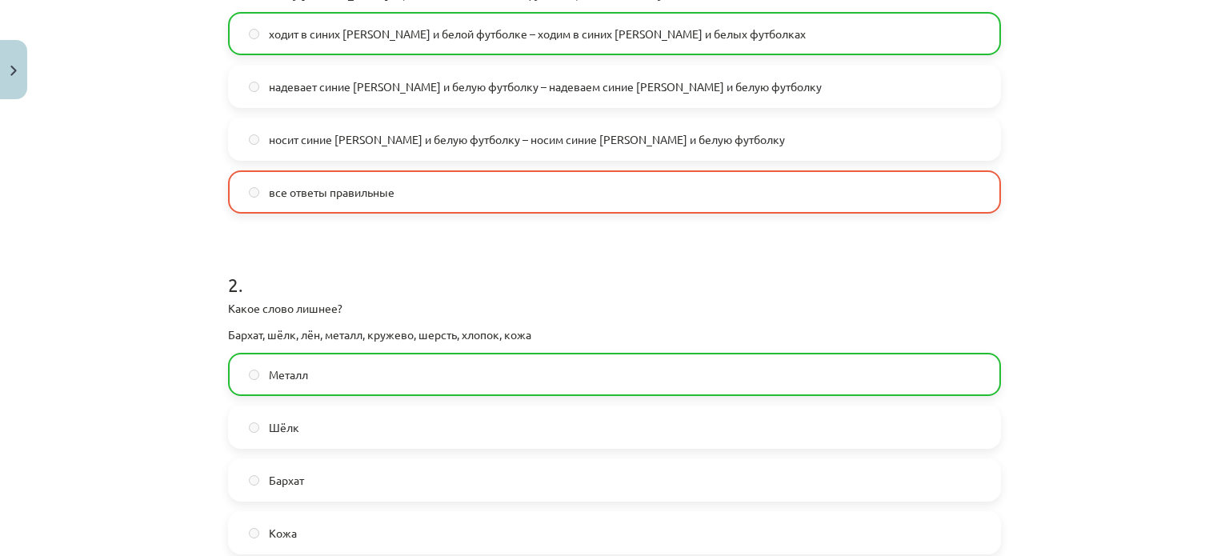
scroll to position [360, 0]
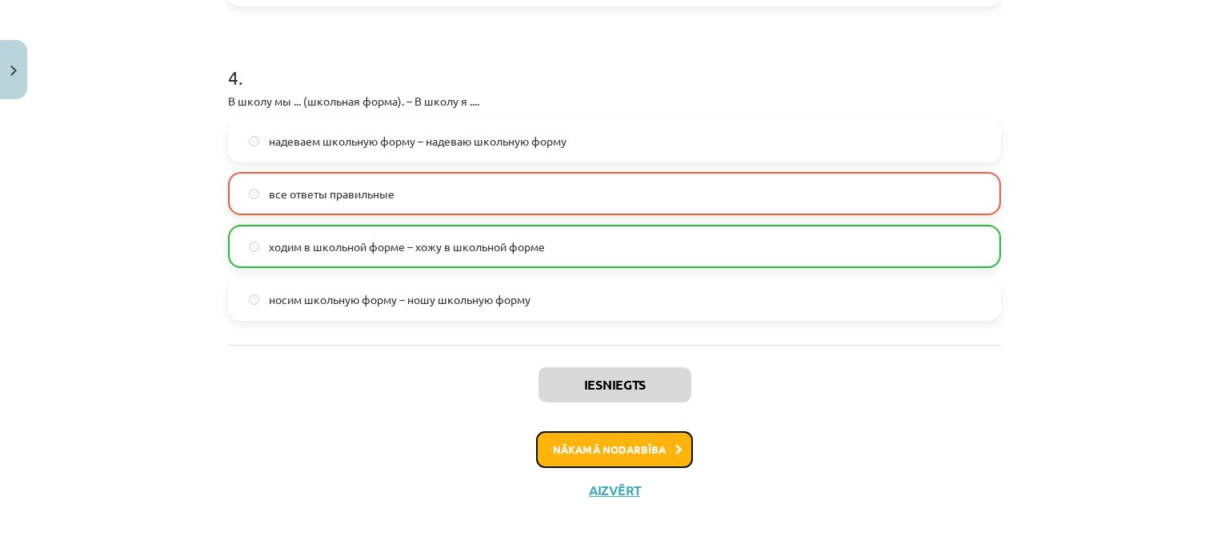
click at [635, 457] on button "Nākamā nodarbība" at bounding box center [614, 449] width 157 height 37
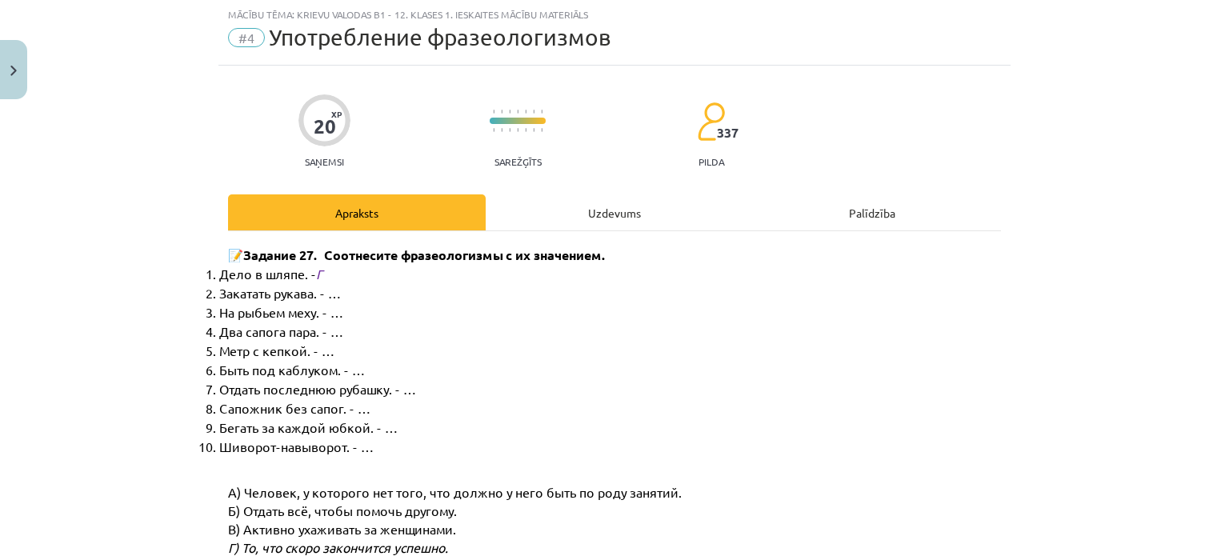
scroll to position [40, 0]
click at [522, 204] on div "Uzdevums" at bounding box center [615, 213] width 258 height 36
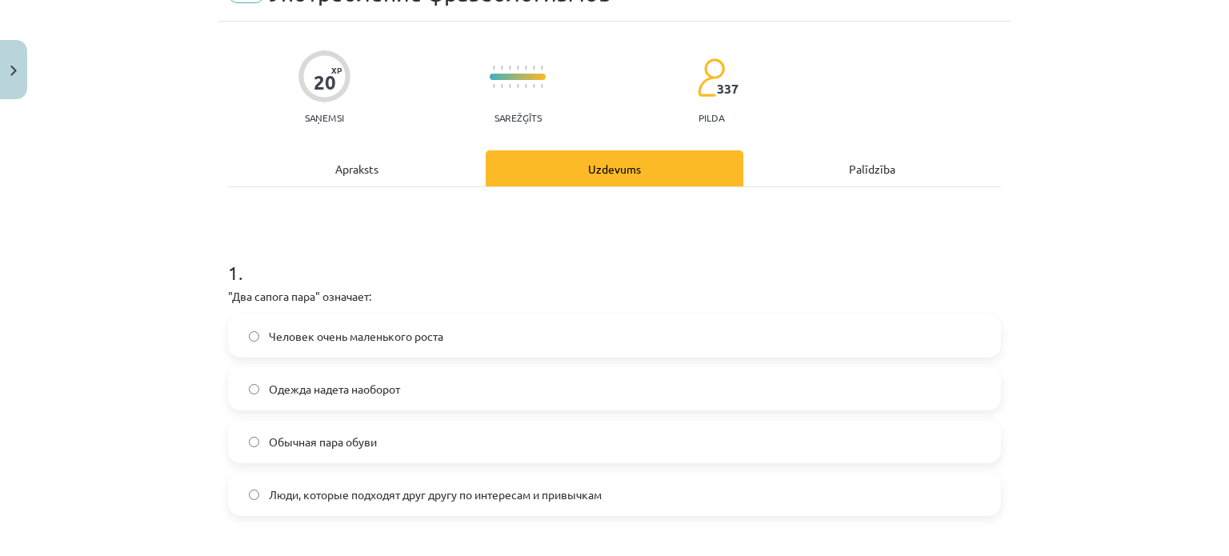
scroll to position [120, 0]
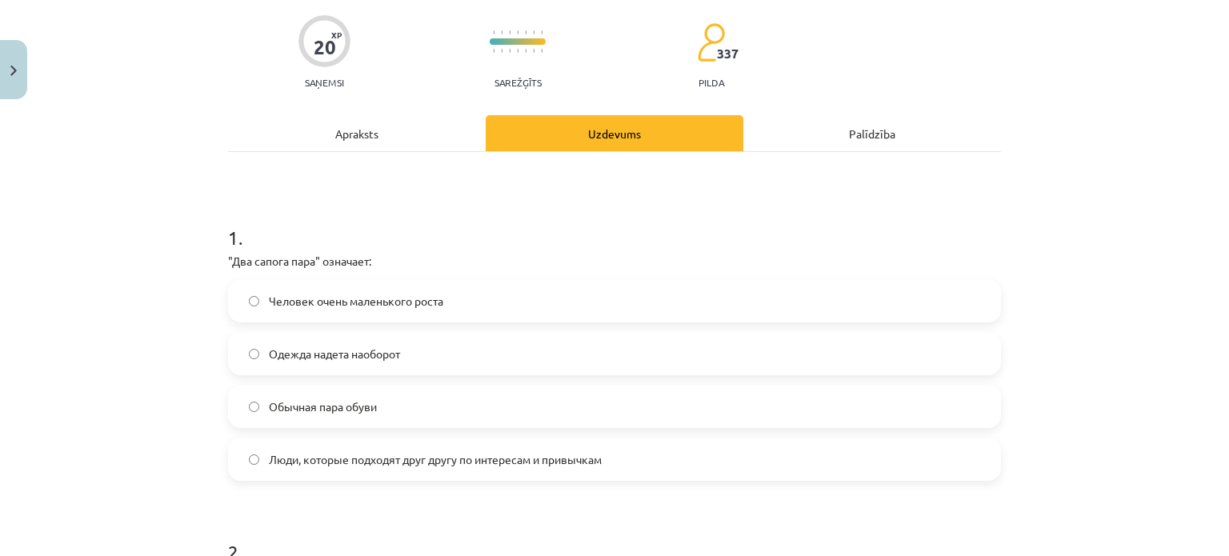
click at [378, 473] on label "Люди, которые подходят друг другу по интересам и привычкам" at bounding box center [615, 459] width 770 height 40
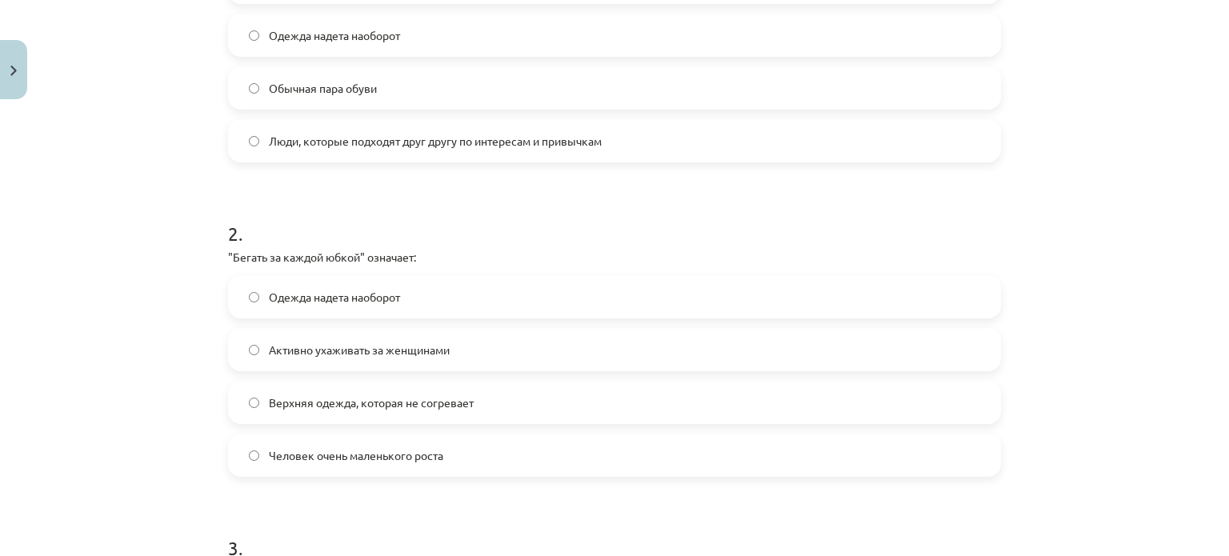
scroll to position [440, 0]
click at [377, 350] on span "Активно ухаживать за женщинами" at bounding box center [359, 348] width 181 height 17
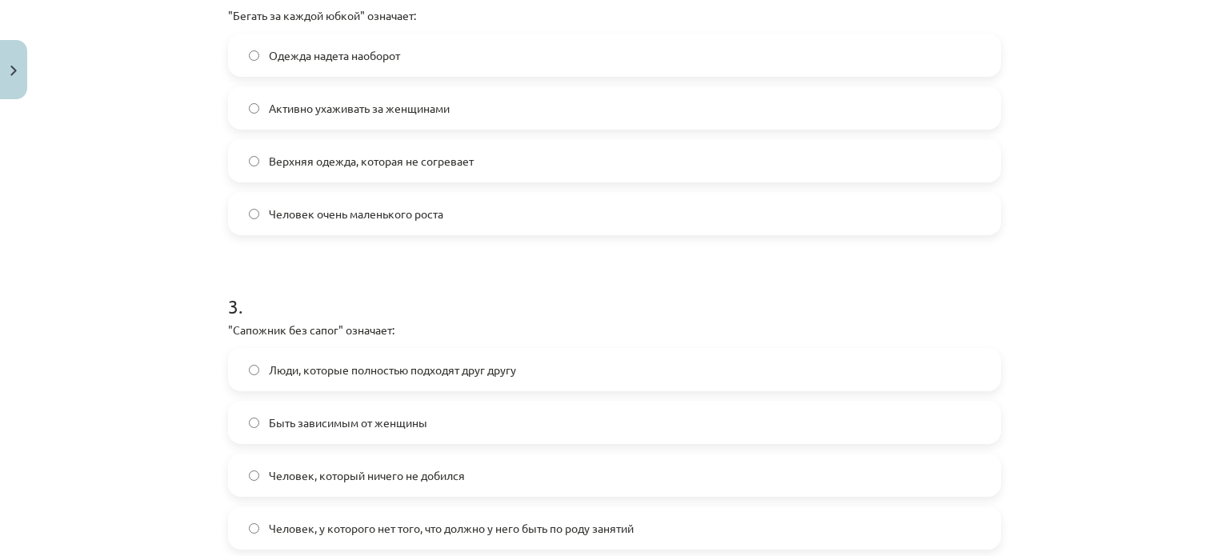
scroll to position [760, 0]
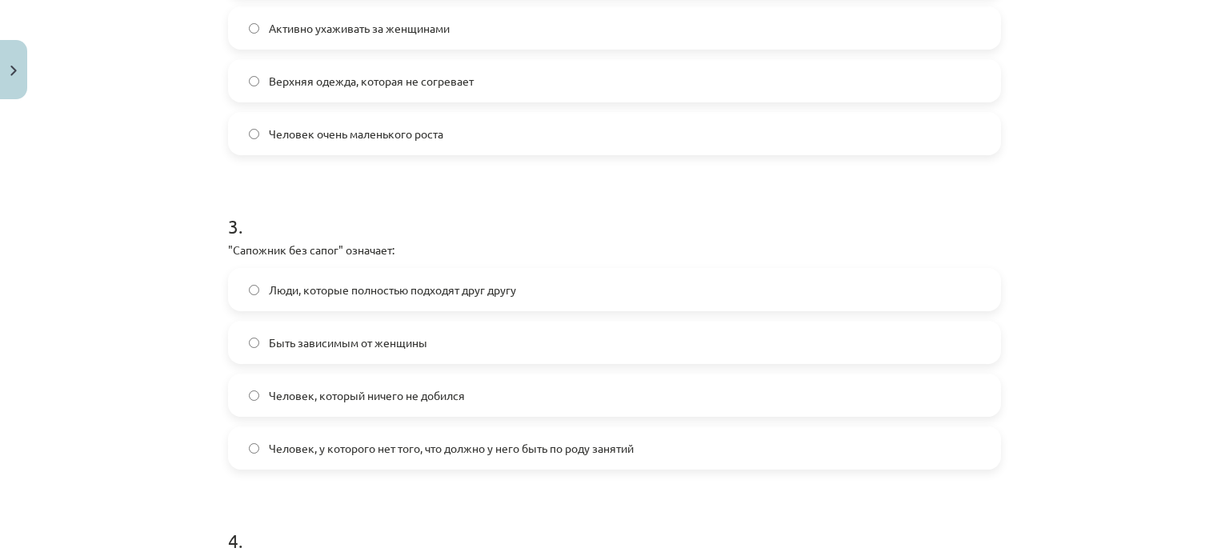
click at [330, 457] on label "Человек, у которого нет того, что должно у него быть по роду занятий" at bounding box center [615, 448] width 770 height 40
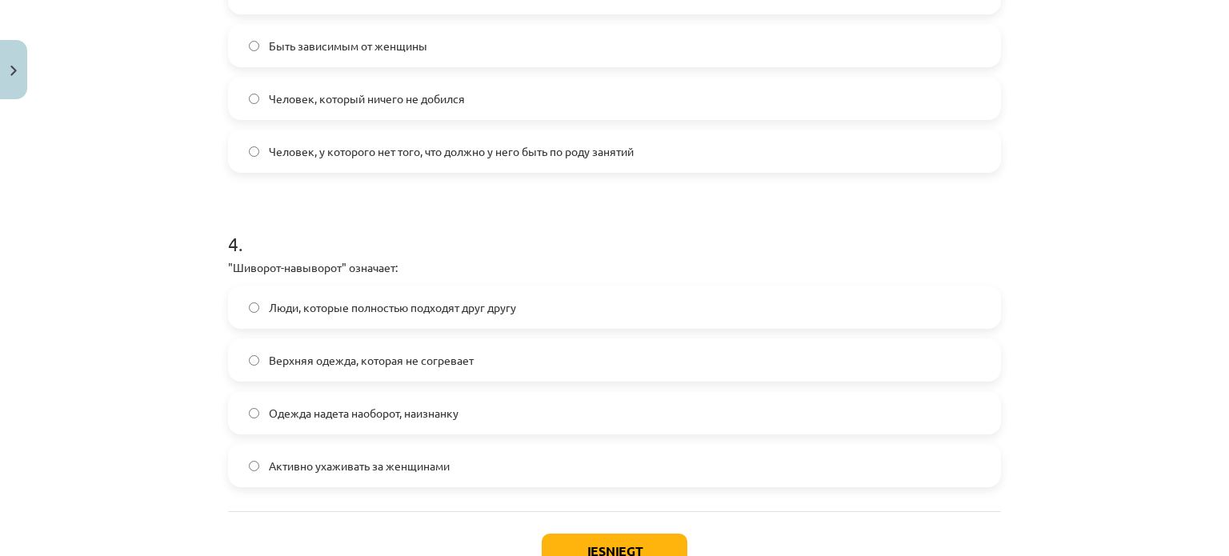
scroll to position [1080, 0]
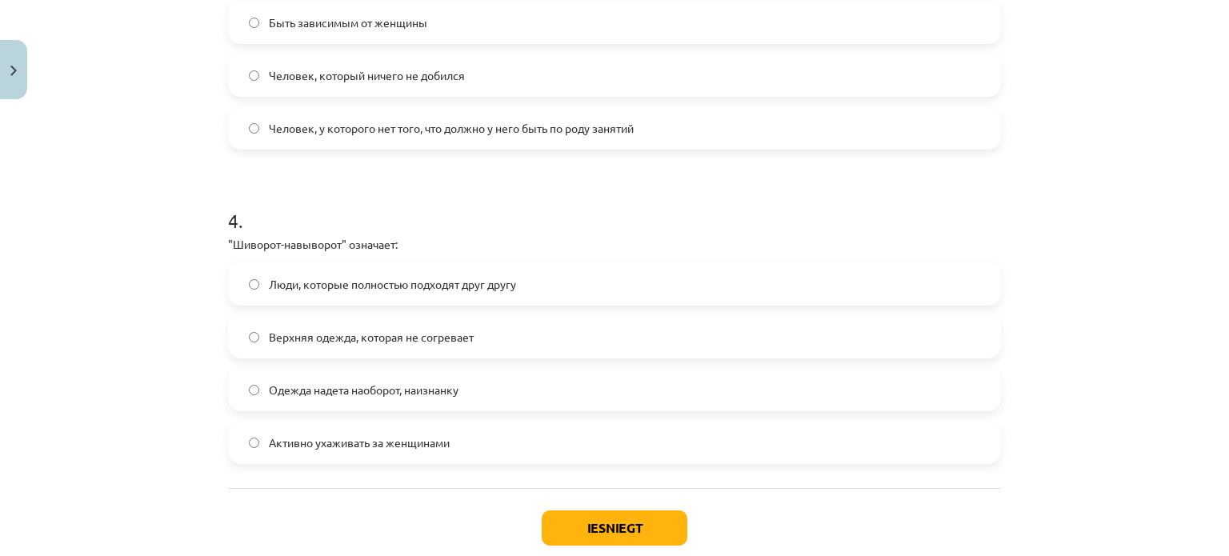
click at [412, 382] on span "Одежда надета наоборот, наизнанку" at bounding box center [364, 390] width 190 height 17
click at [574, 524] on button "Iesniegt" at bounding box center [615, 527] width 146 height 35
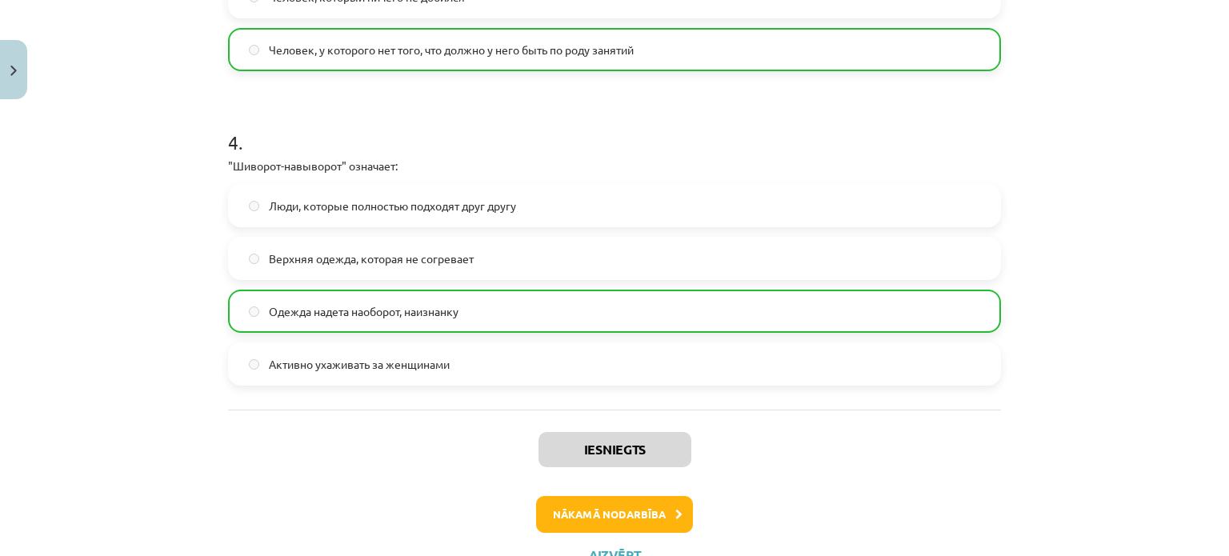
scroll to position [1223, 0]
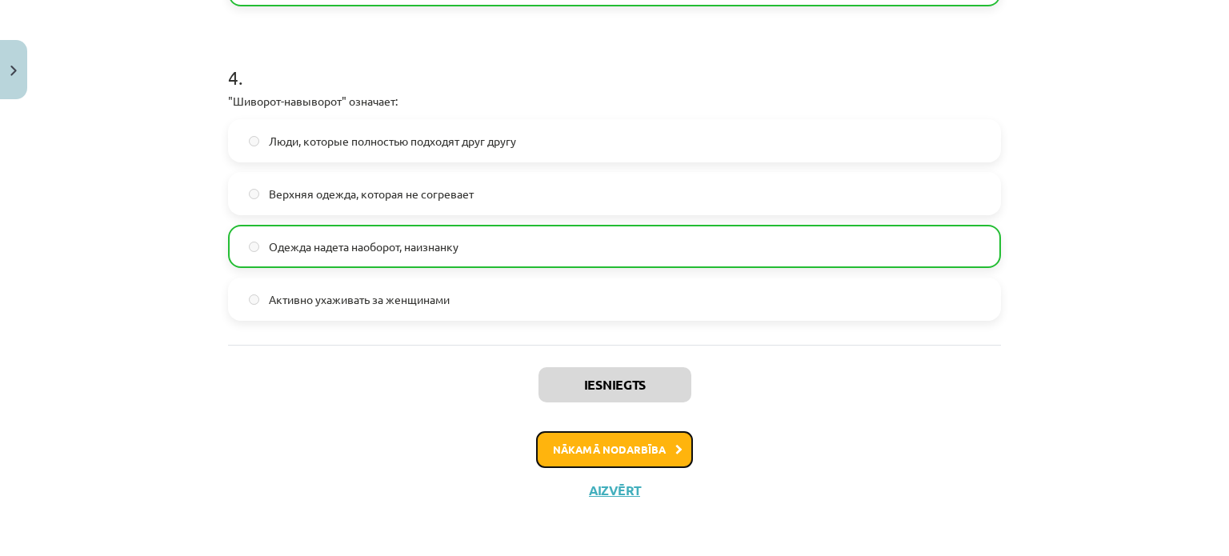
click at [558, 441] on button "Nākamā nodarbība" at bounding box center [614, 449] width 157 height 37
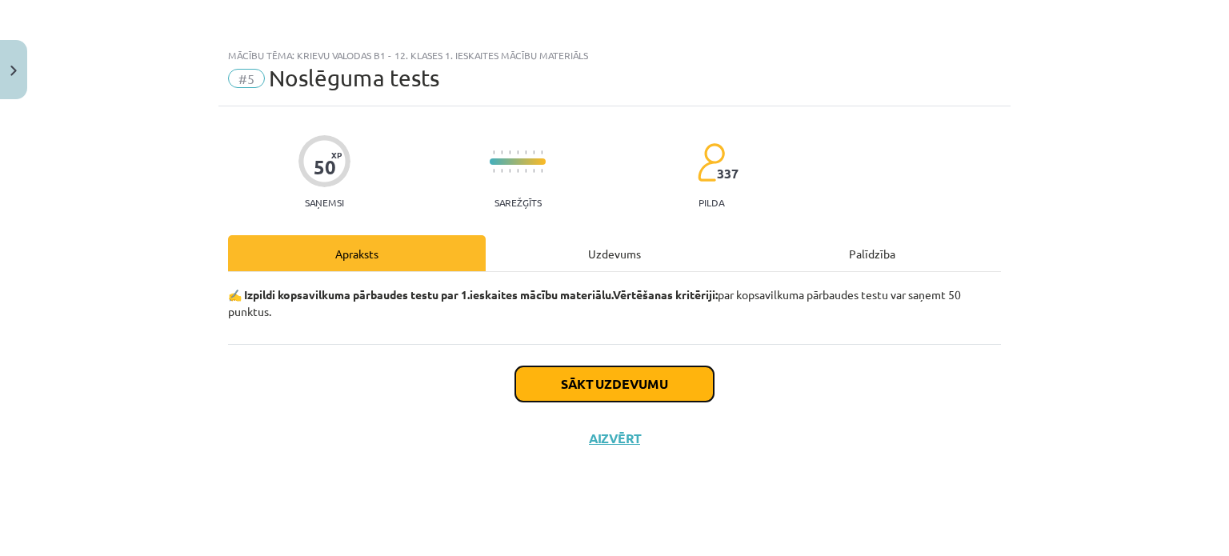
click at [586, 379] on button "Sākt uzdevumu" at bounding box center [614, 383] width 198 height 35
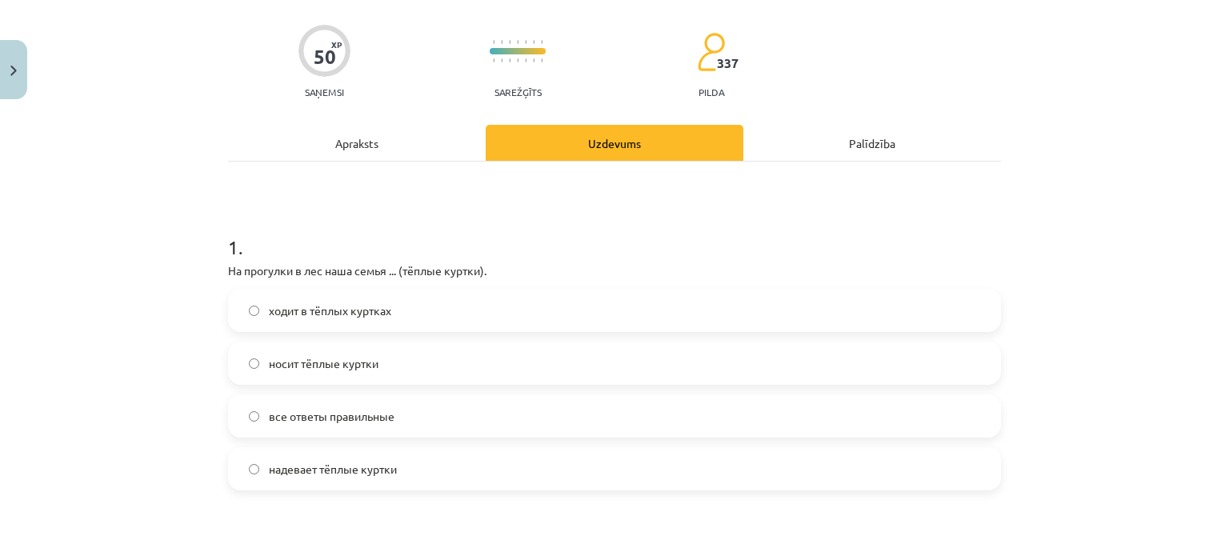
scroll to position [160, 0]
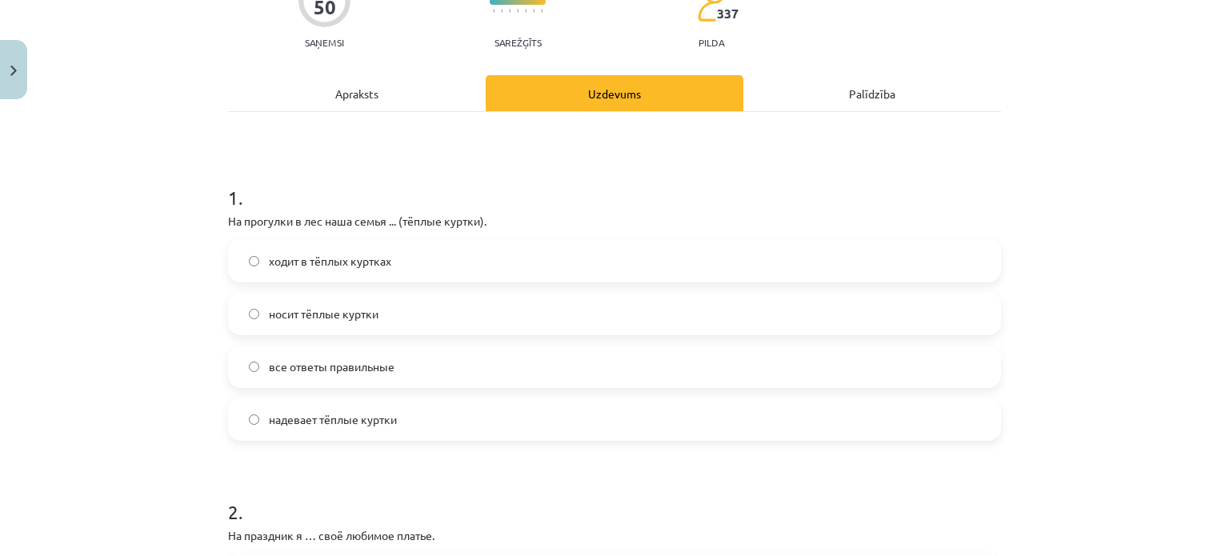
click at [367, 313] on span "носит тёплые куртки" at bounding box center [324, 314] width 110 height 17
click at [368, 430] on label "надевает тёплые куртки" at bounding box center [615, 419] width 770 height 40
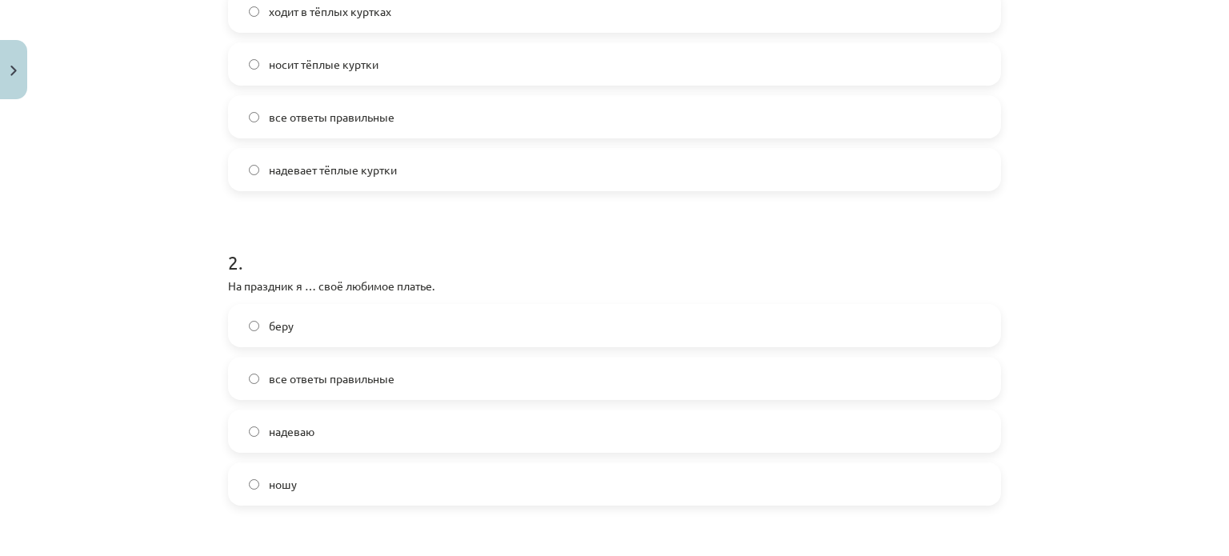
scroll to position [480, 0]
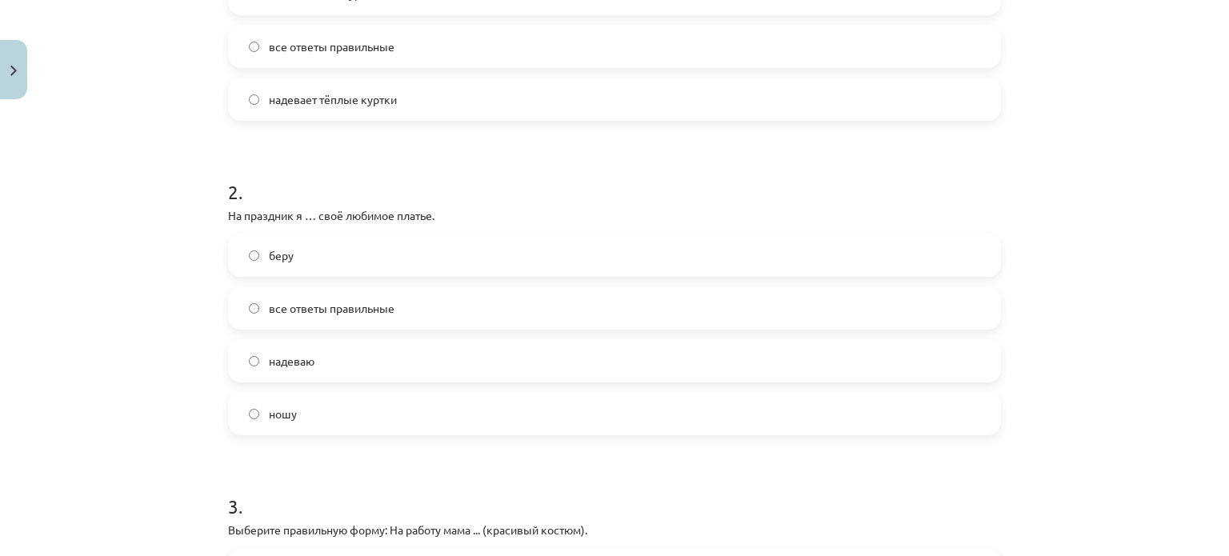
click at [344, 368] on label "надеваю" at bounding box center [615, 361] width 770 height 40
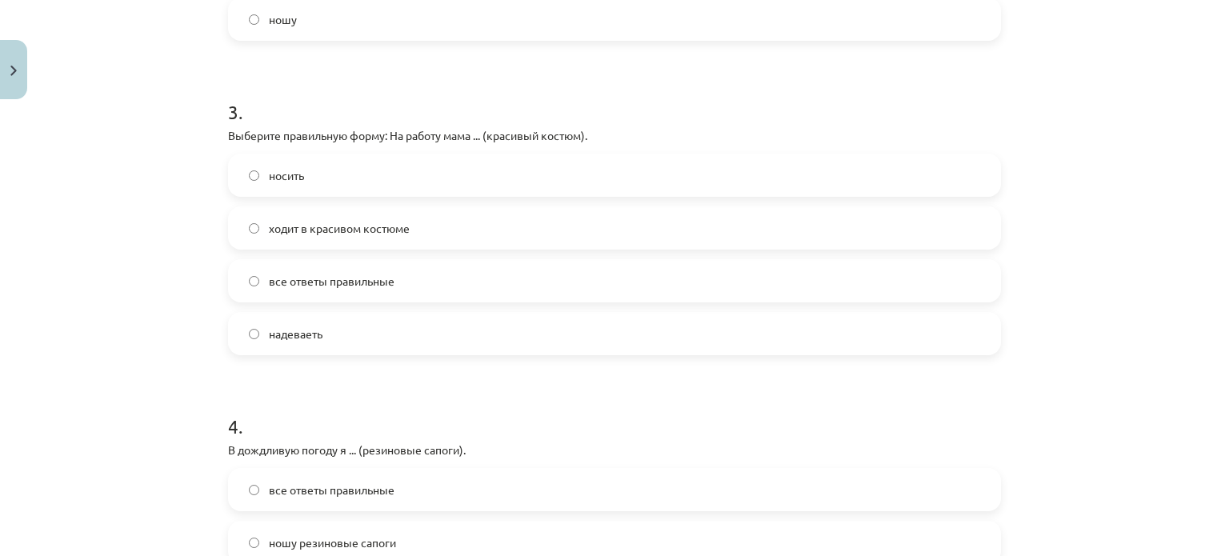
scroll to position [880, 0]
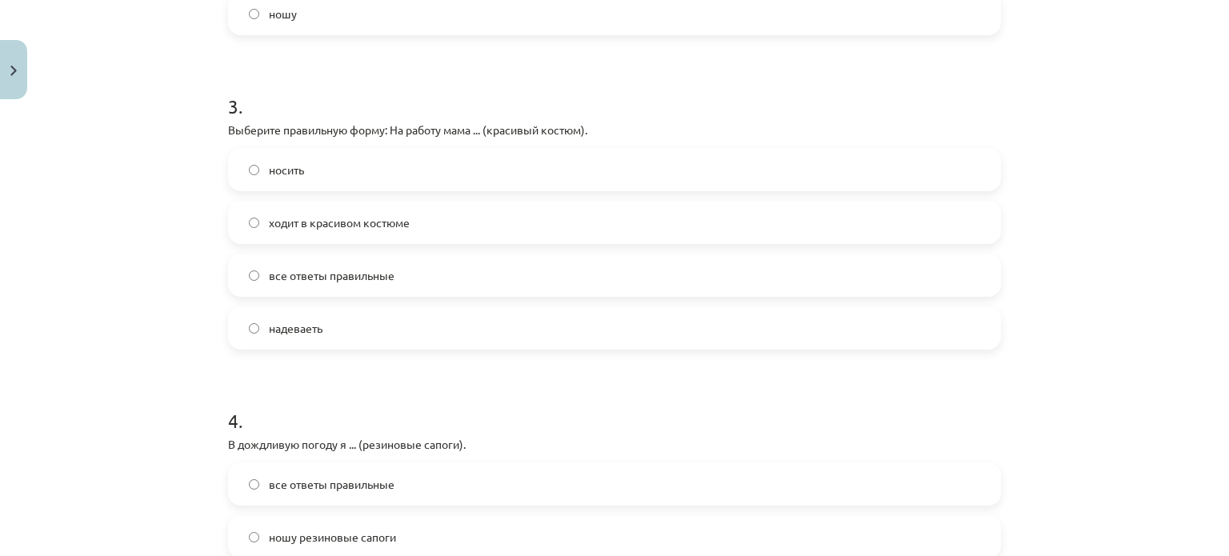
click at [362, 327] on label "надеваеть" at bounding box center [615, 328] width 770 height 40
click at [339, 226] on span "ходит в красивом костюме" at bounding box center [339, 222] width 141 height 17
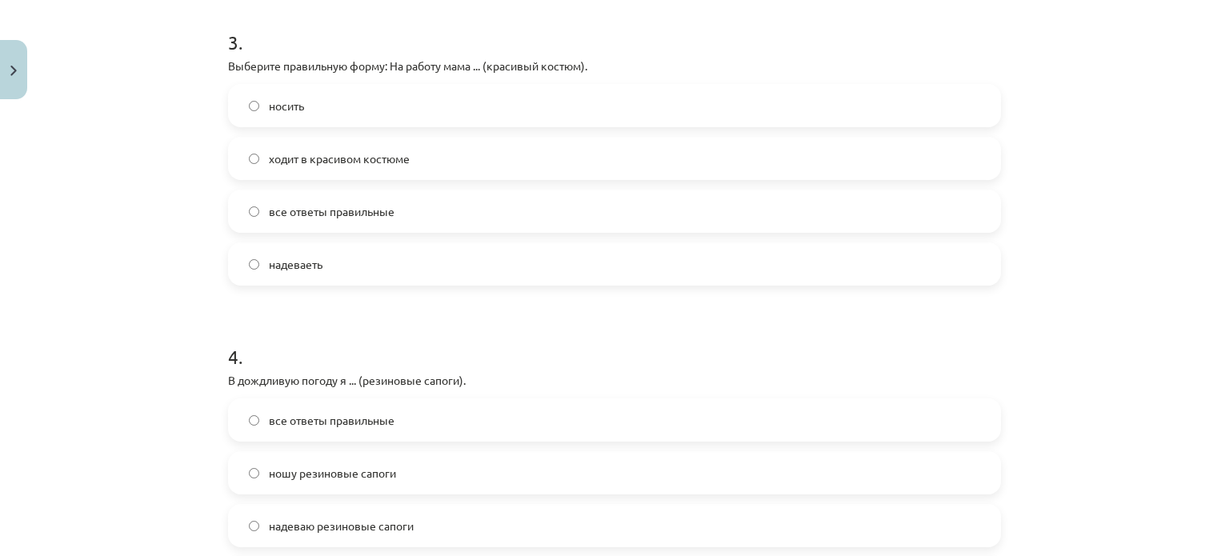
scroll to position [1040, 0]
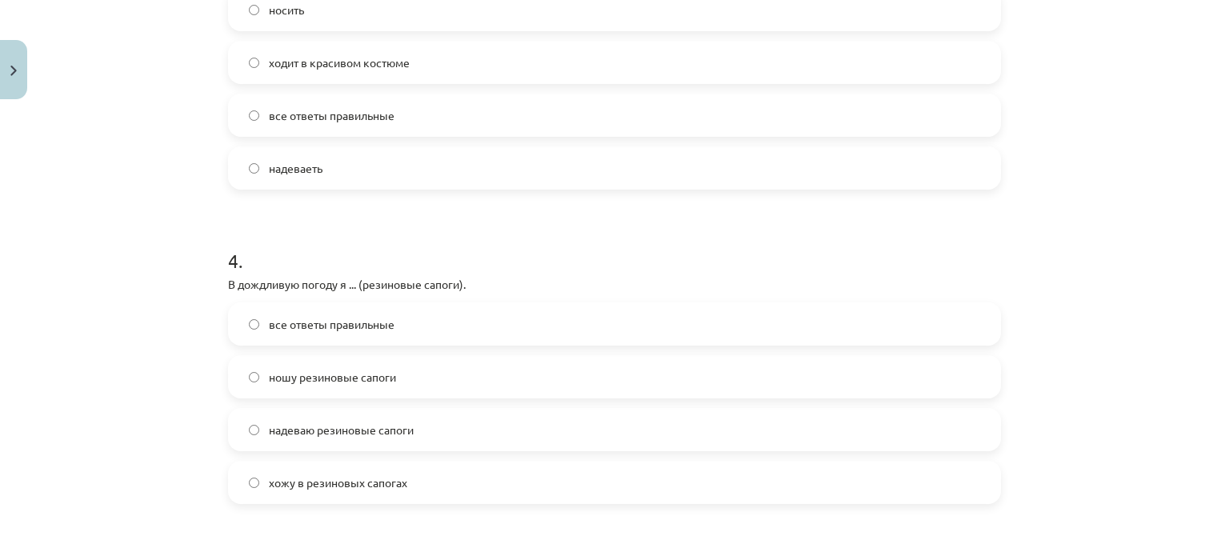
click at [446, 437] on label "надеваю резиновые сапоги" at bounding box center [615, 430] width 770 height 40
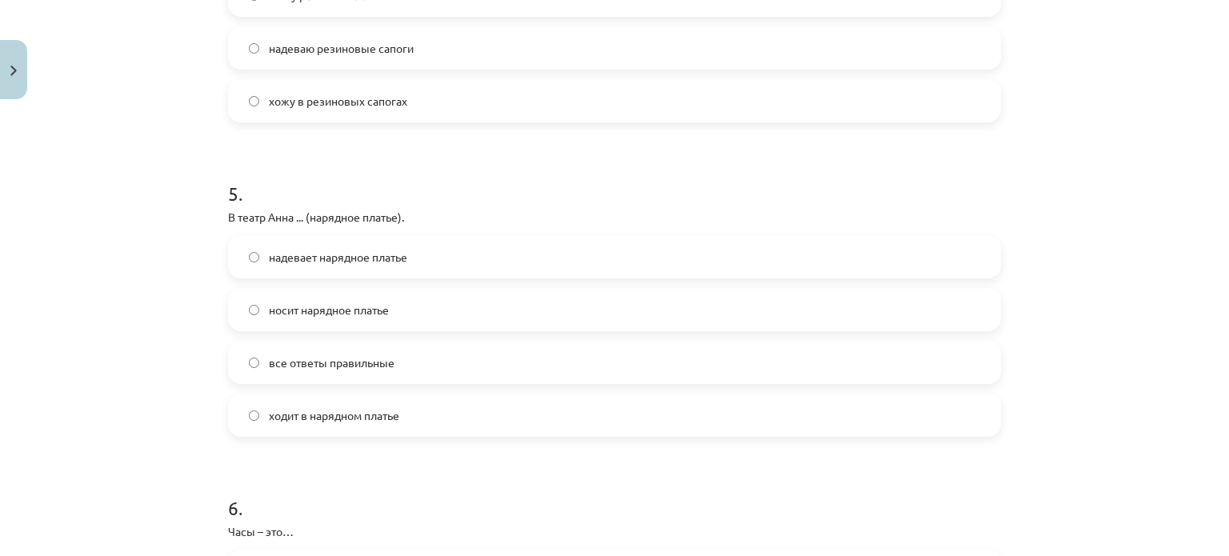
scroll to position [1440, 0]
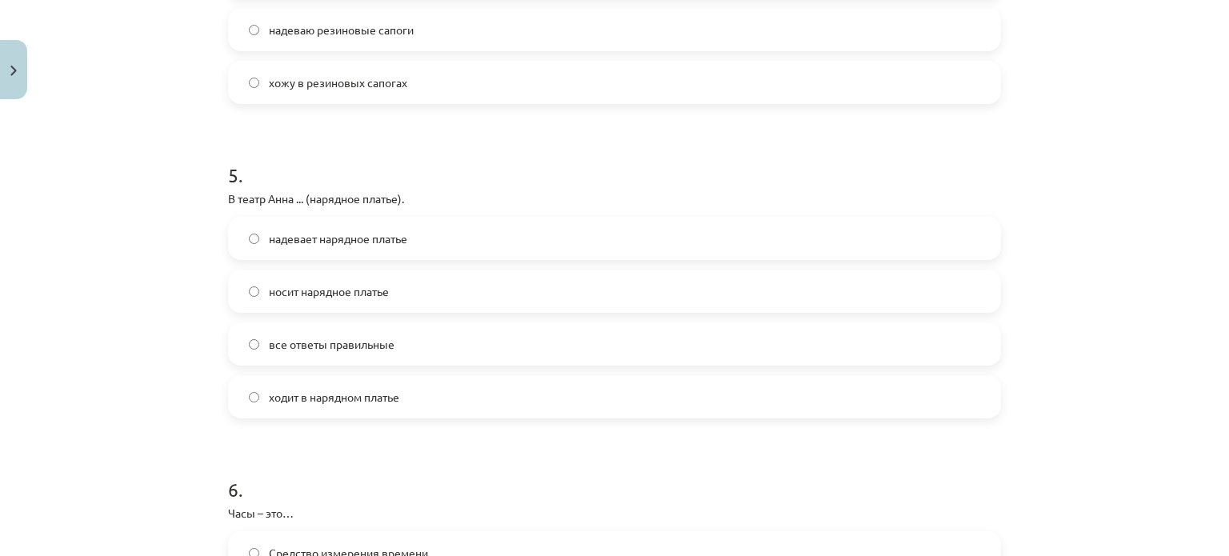
click at [380, 242] on span "надевает нарядное платье" at bounding box center [338, 238] width 138 height 17
click at [390, 395] on span "ходит в нарядном платье" at bounding box center [334, 397] width 130 height 17
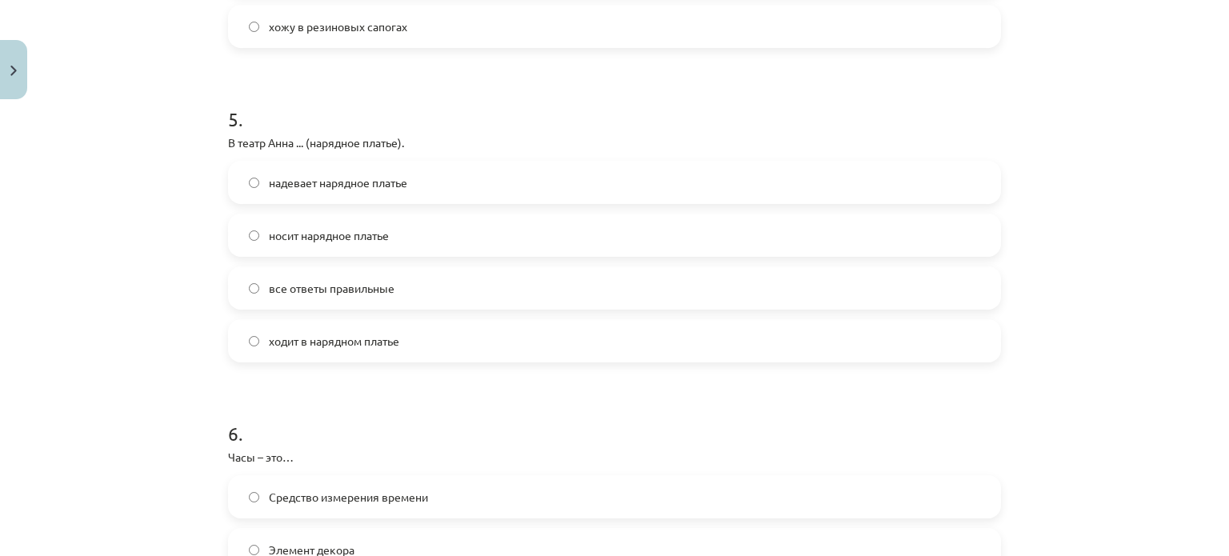
scroll to position [1600, 0]
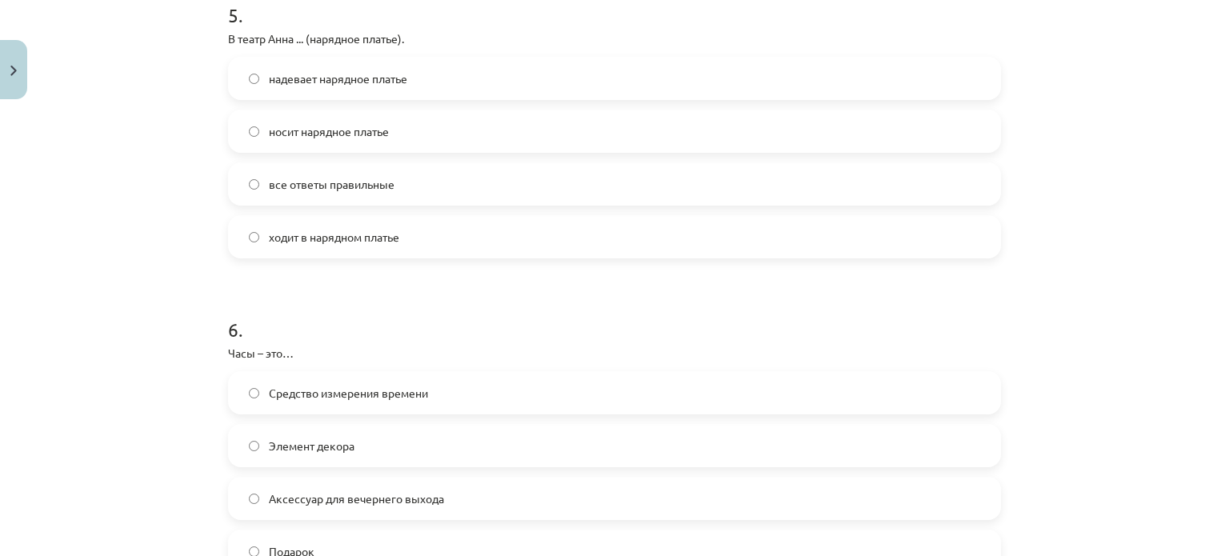
click at [375, 77] on span "надевает нарядное платье" at bounding box center [338, 78] width 138 height 17
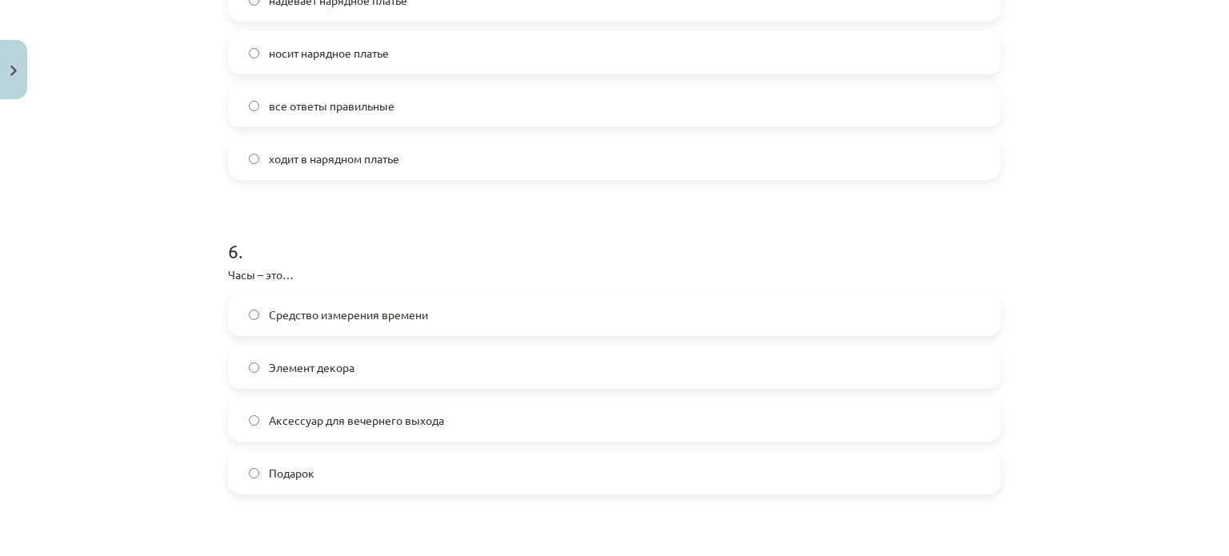
scroll to position [1760, 0]
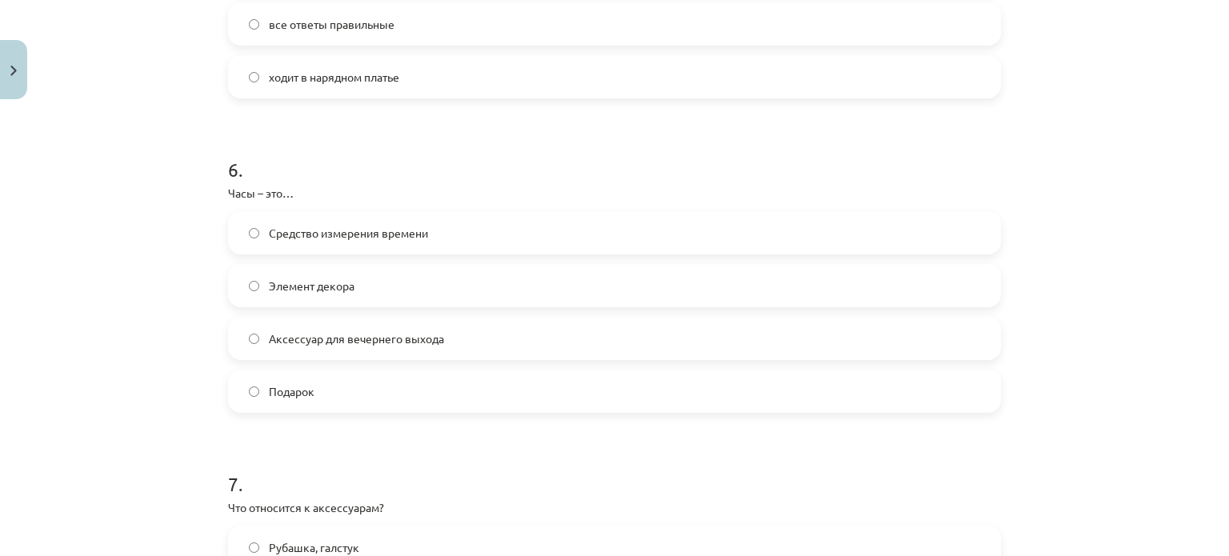
click at [406, 348] on label "Аксессуар для вечернего выхода" at bounding box center [615, 338] width 770 height 40
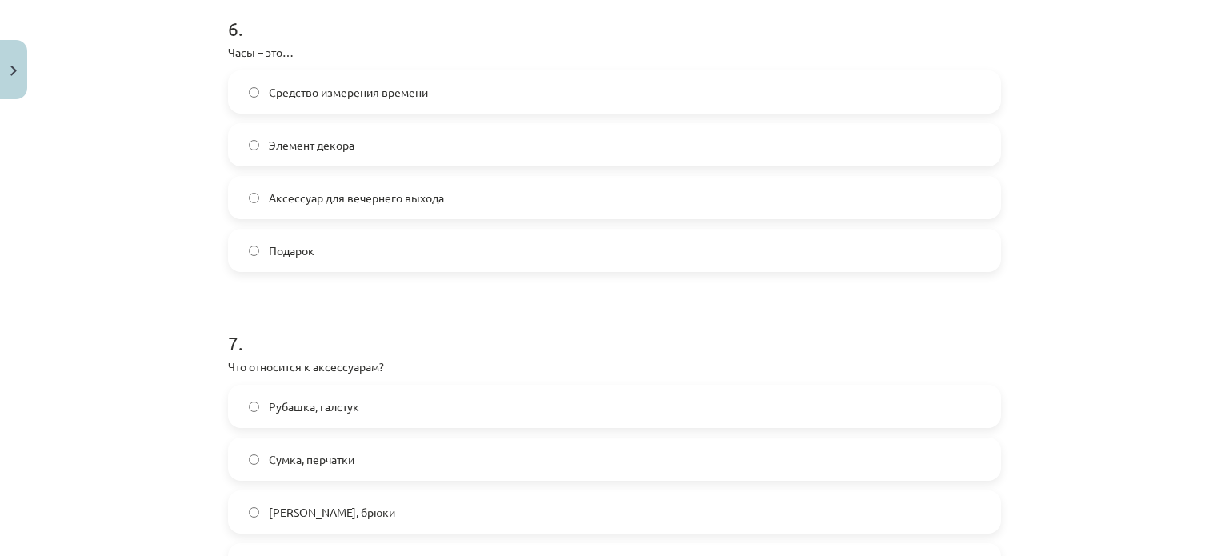
scroll to position [2000, 0]
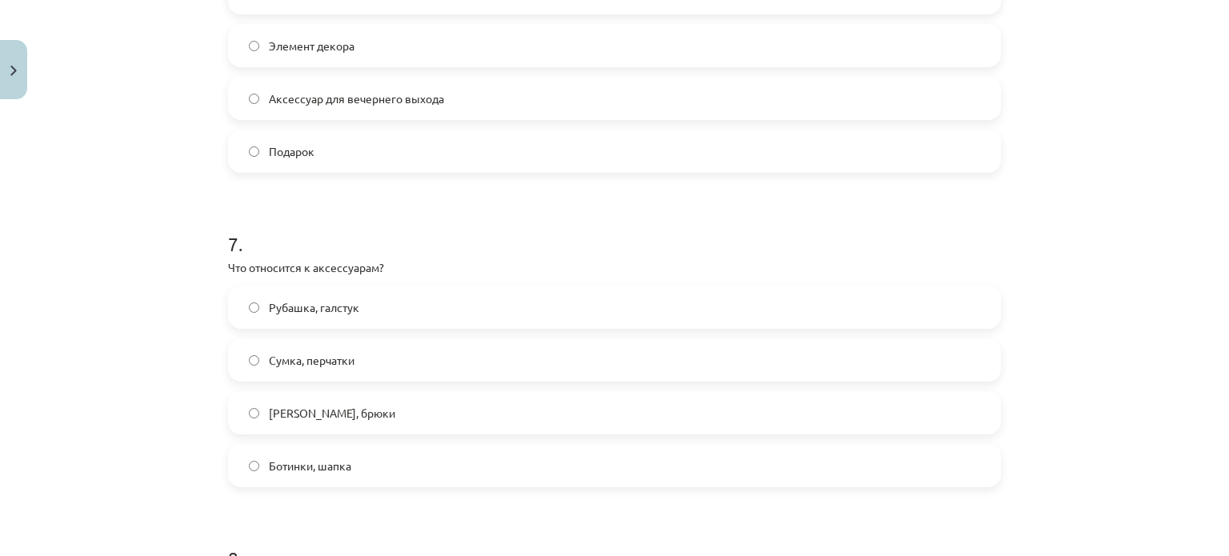
click at [359, 367] on label "Сумка, перчатки" at bounding box center [615, 360] width 770 height 40
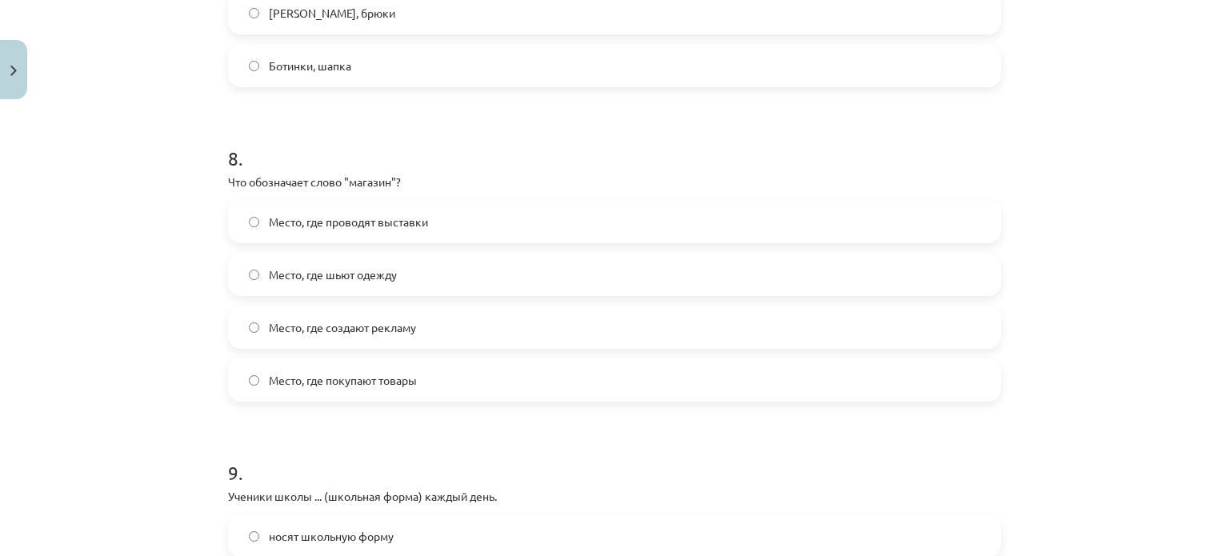
click at [418, 390] on label "Место, где покупают товары" at bounding box center [615, 380] width 770 height 40
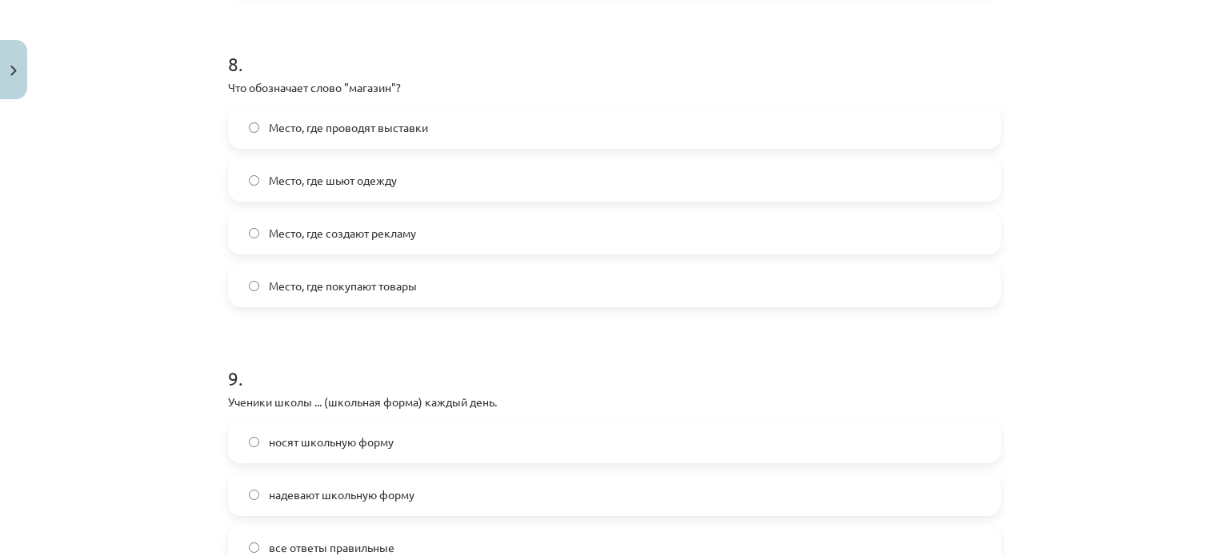
scroll to position [2640, 0]
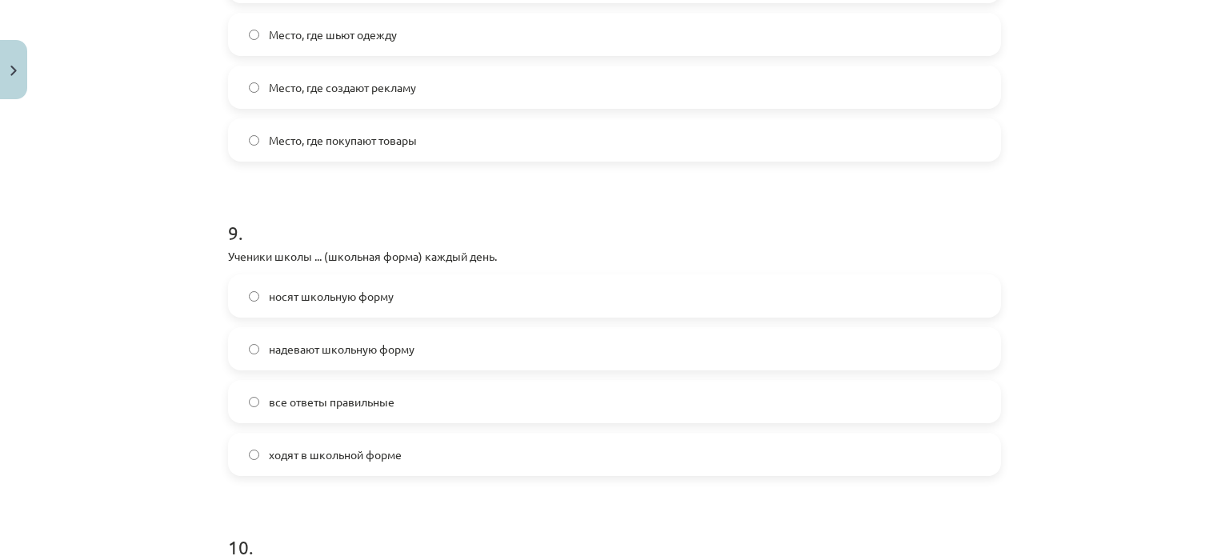
click at [378, 300] on span "носят школьную форму" at bounding box center [331, 296] width 125 height 17
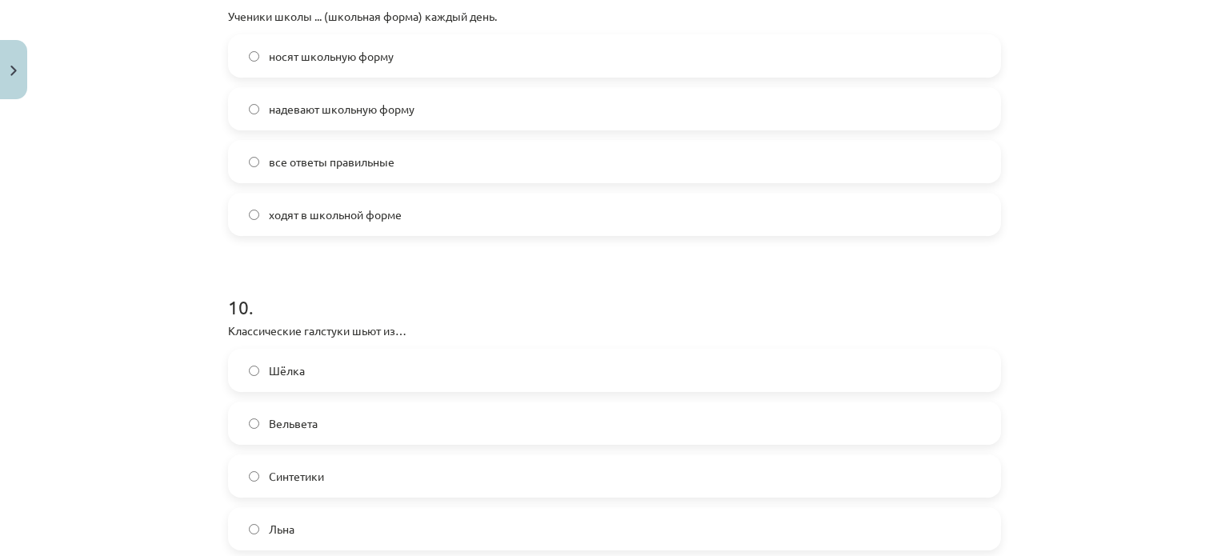
scroll to position [2960, 0]
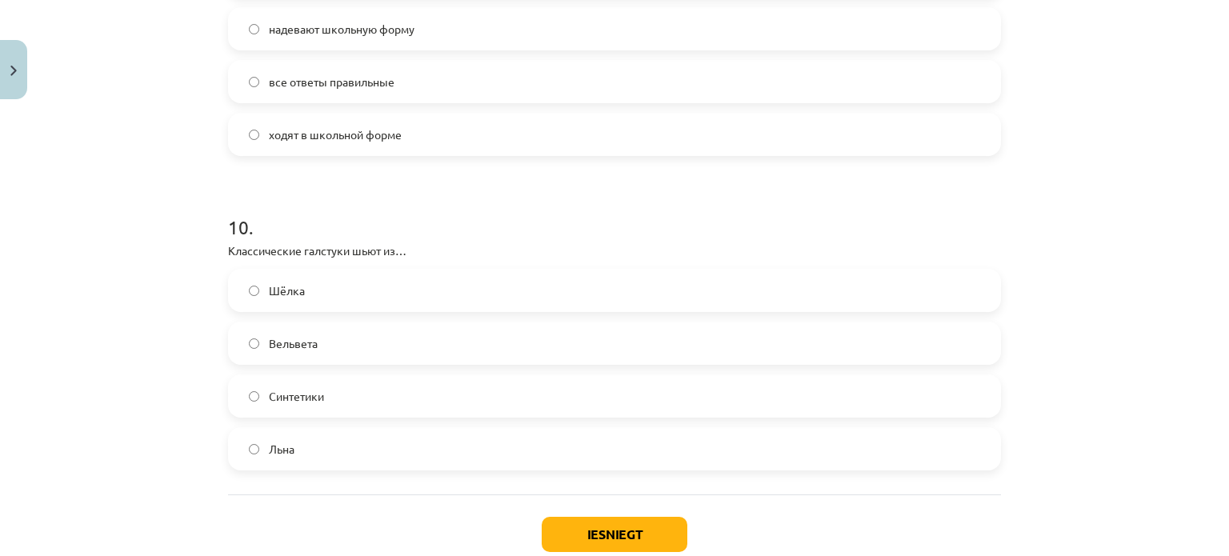
click at [333, 290] on label "Шёлка" at bounding box center [615, 290] width 770 height 40
click at [575, 539] on button "Iesniegt" at bounding box center [615, 534] width 146 height 35
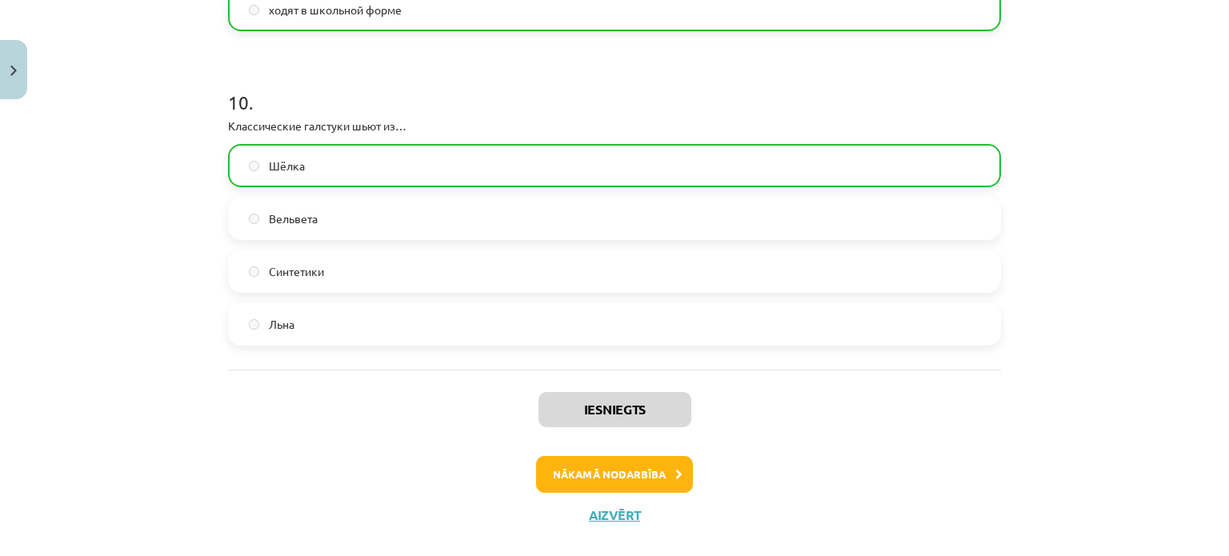
scroll to position [3110, 0]
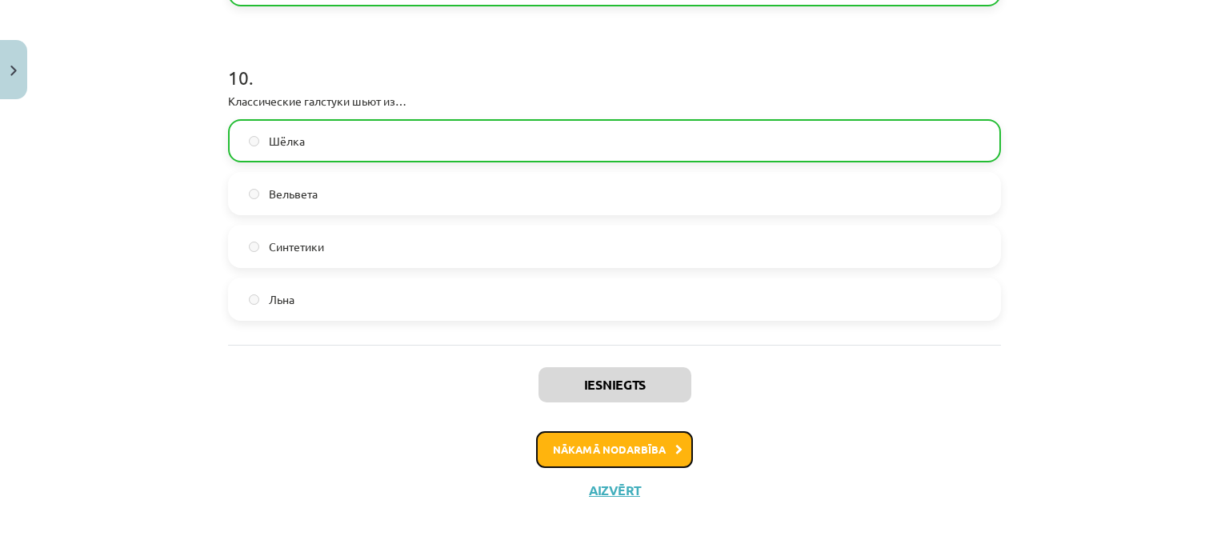
click at [592, 457] on button "Nākamā nodarbība" at bounding box center [614, 449] width 157 height 37
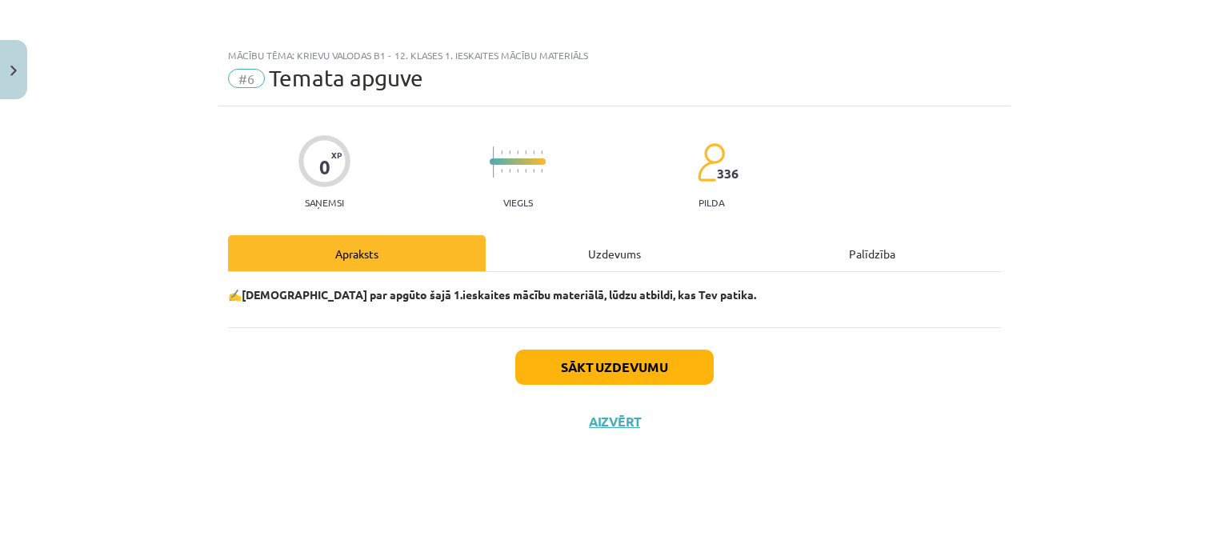
scroll to position [0, 0]
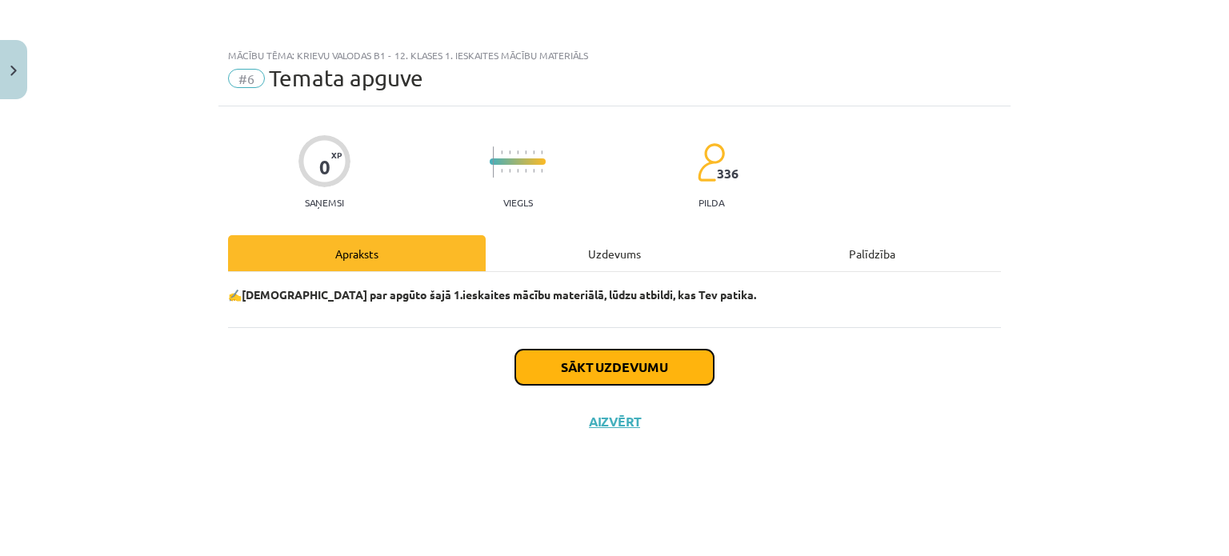
click at [585, 369] on button "Sākt uzdevumu" at bounding box center [614, 367] width 198 height 35
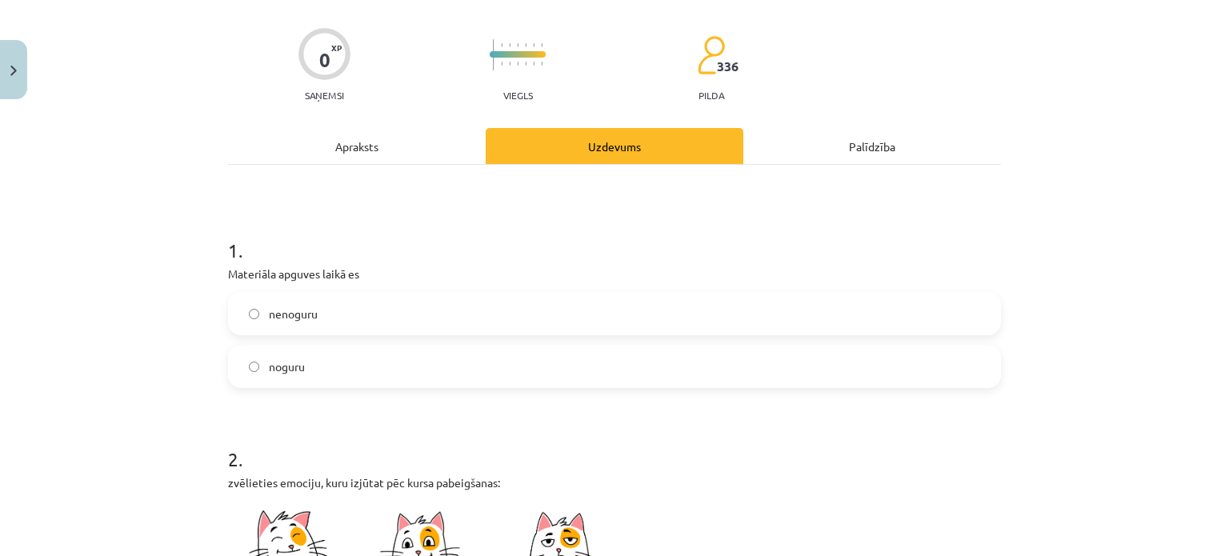
scroll to position [240, 0]
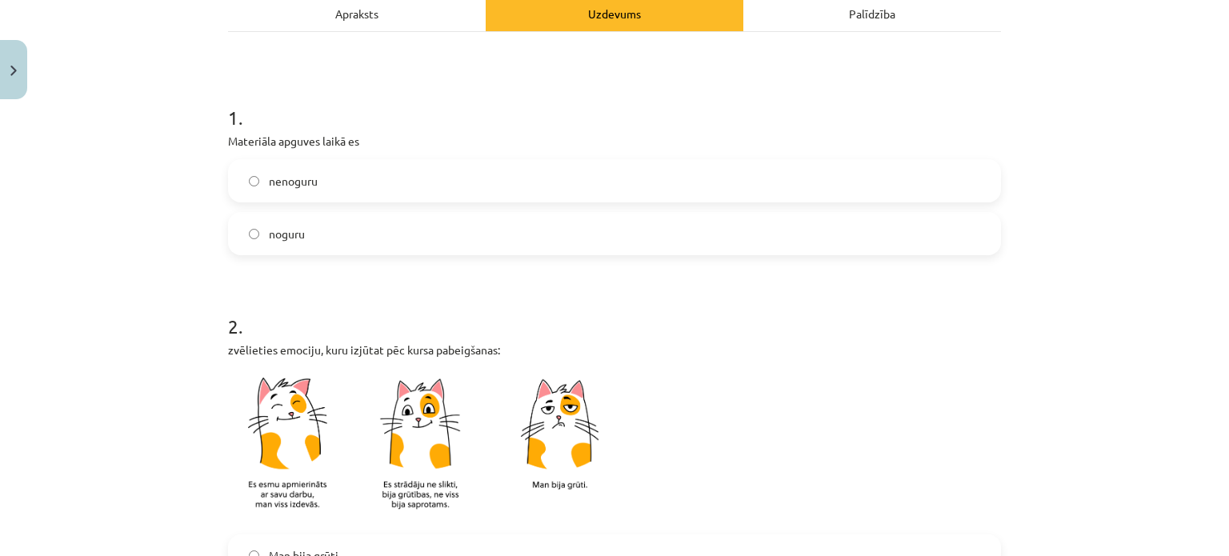
click at [323, 167] on label "nenoguru" at bounding box center [615, 181] width 770 height 40
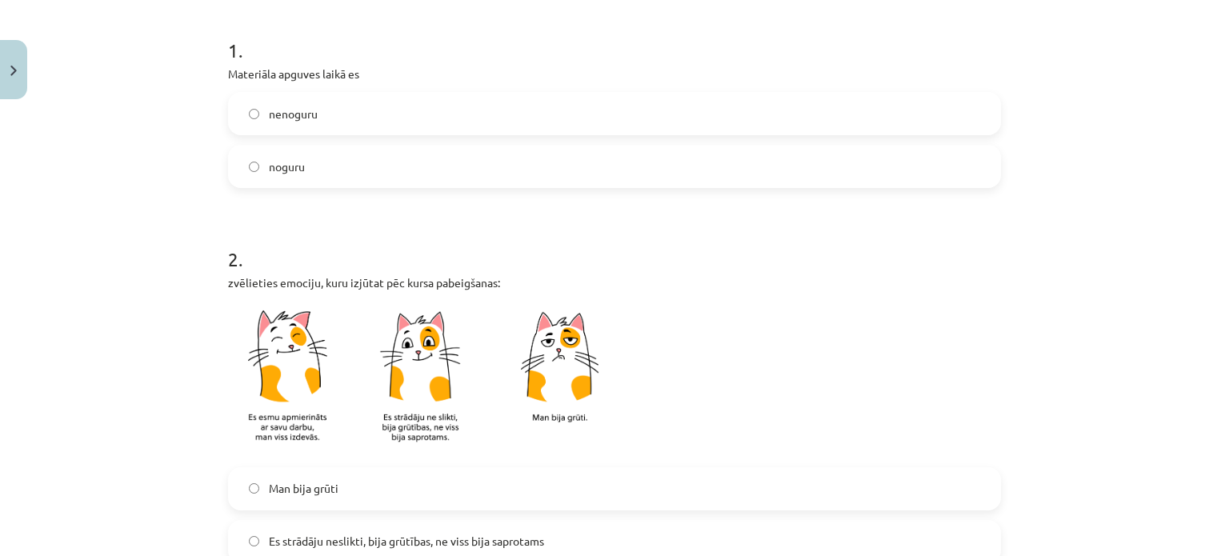
scroll to position [400, 0]
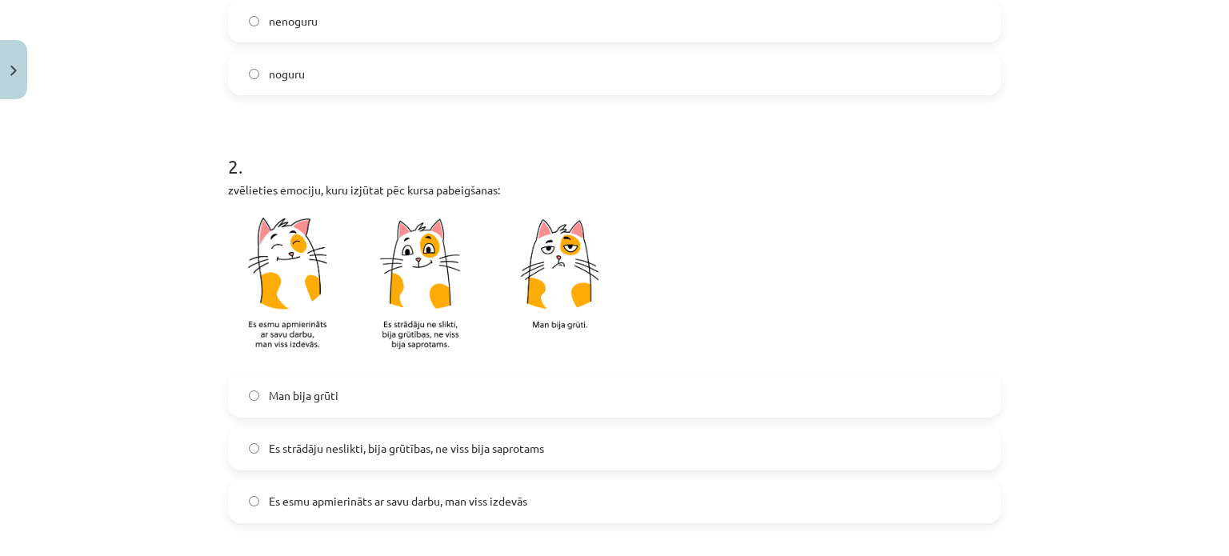
click at [334, 450] on span "Es strādāju neslikti, bija grūtības, ne viss bija saprotams" at bounding box center [406, 448] width 275 height 17
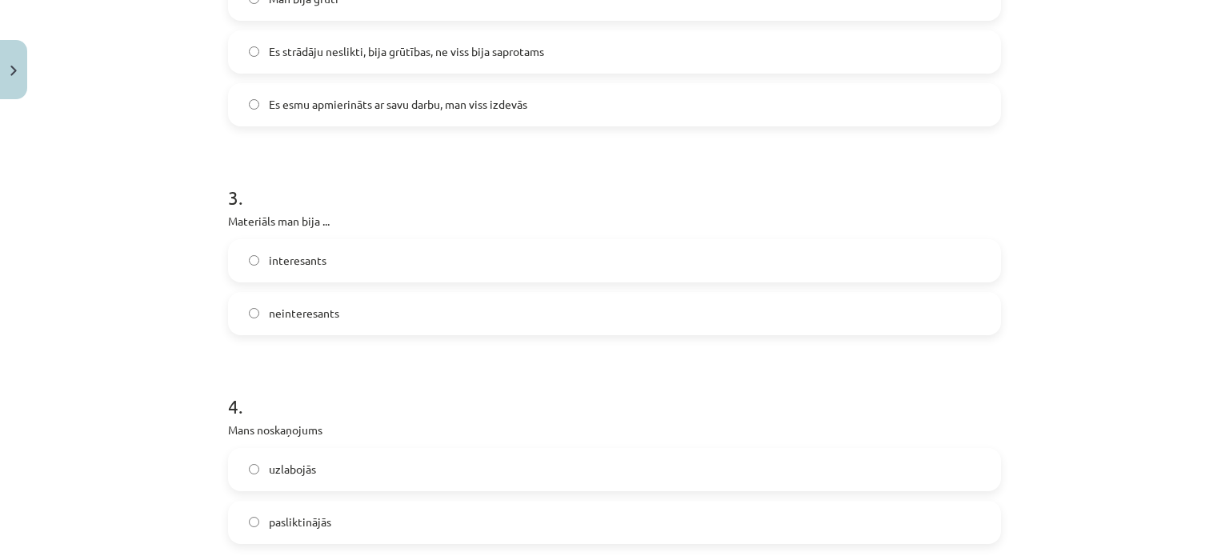
scroll to position [800, 0]
click at [367, 105] on span "Es esmu apmierināts ar savu darbu, man viss izdevās" at bounding box center [398, 101] width 258 height 17
click at [372, 48] on span "Es strādāju neslikti, bija grūtības, ne viss bija saprotams" at bounding box center [406, 48] width 275 height 17
click at [322, 255] on label "interesants" at bounding box center [615, 258] width 770 height 40
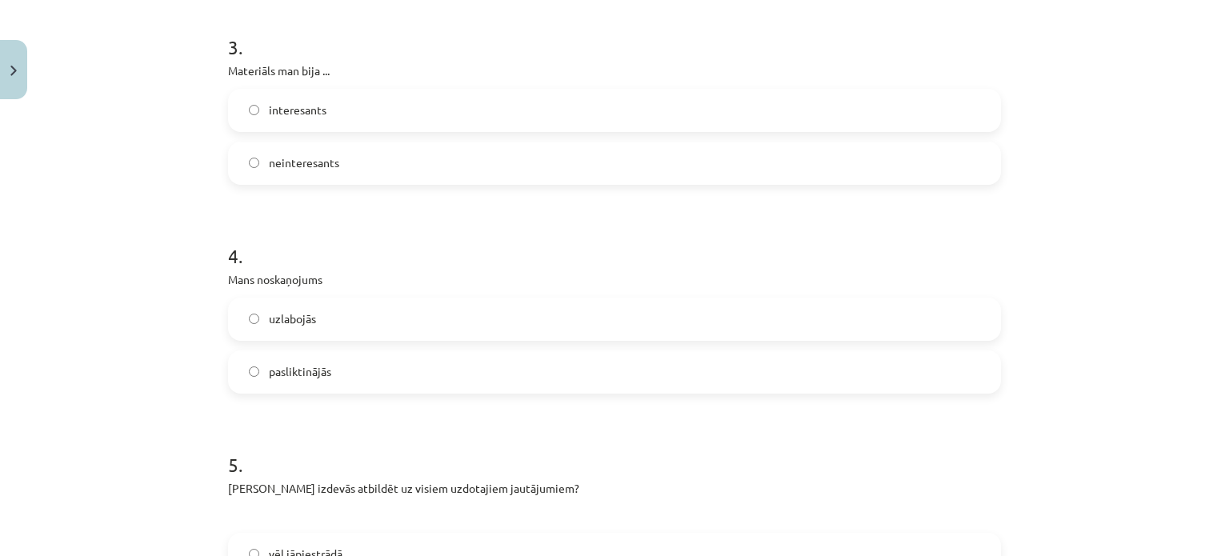
scroll to position [1040, 0]
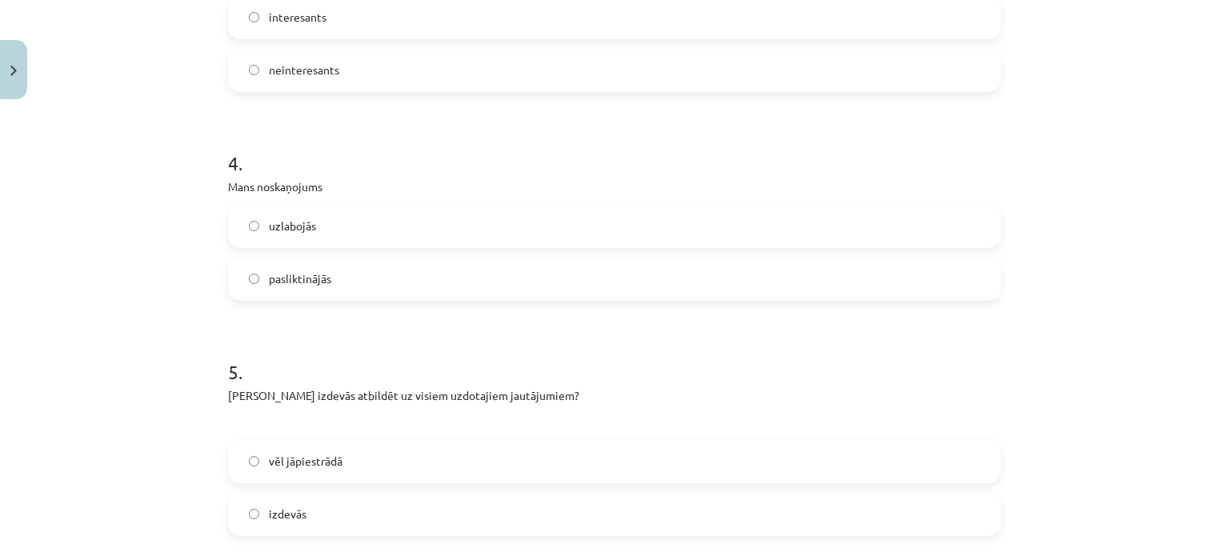
click at [362, 220] on label "uzlabojās" at bounding box center [615, 226] width 770 height 40
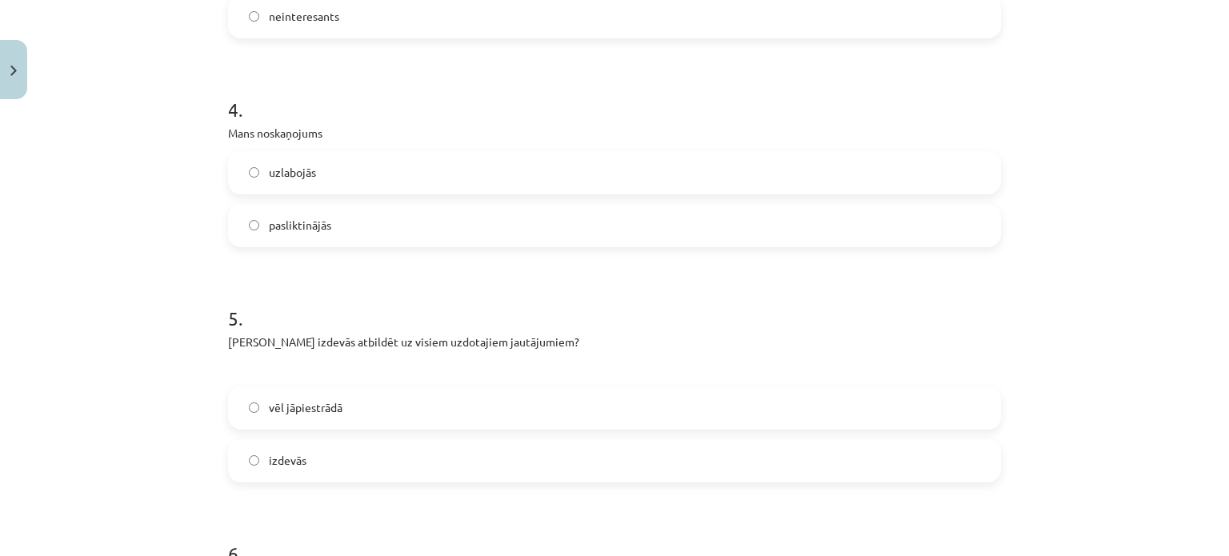
scroll to position [1200, 0]
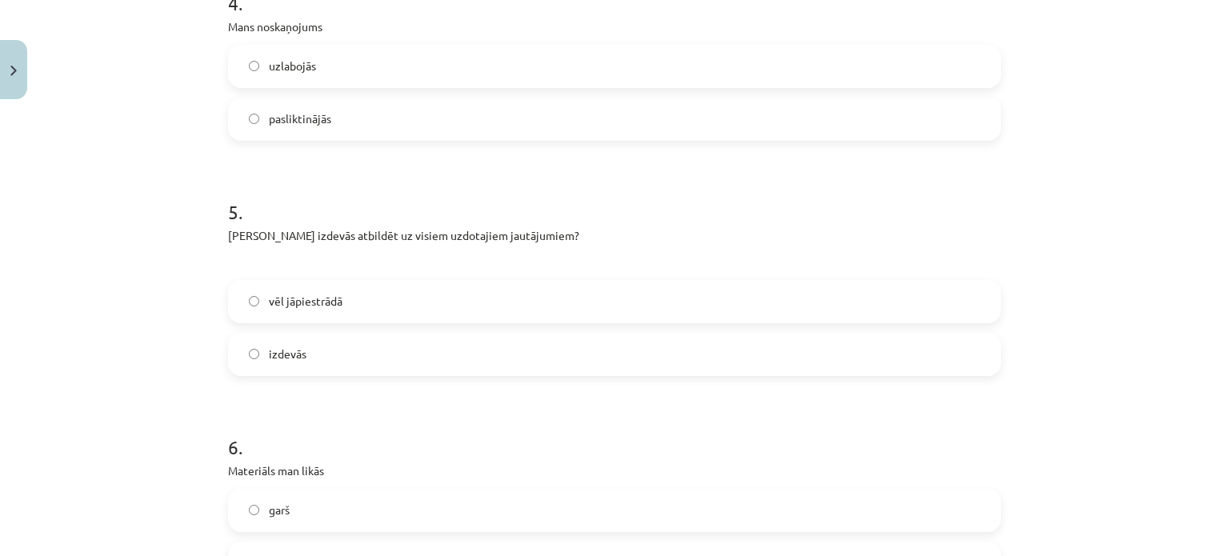
click at [342, 308] on label "vēl jāpiestrādā" at bounding box center [615, 302] width 770 height 40
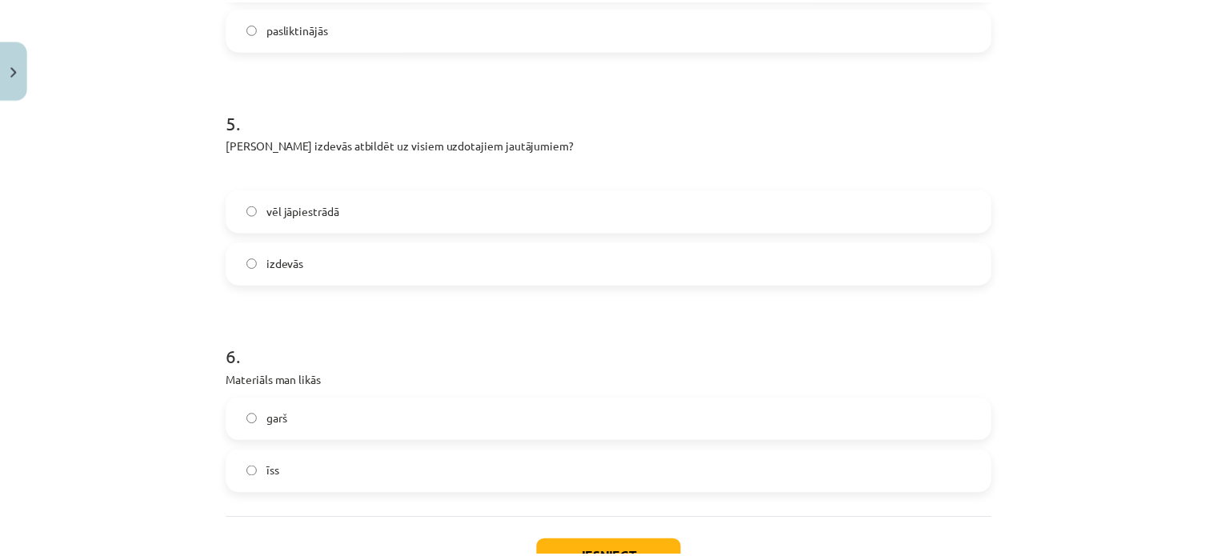
scroll to position [1413, 0]
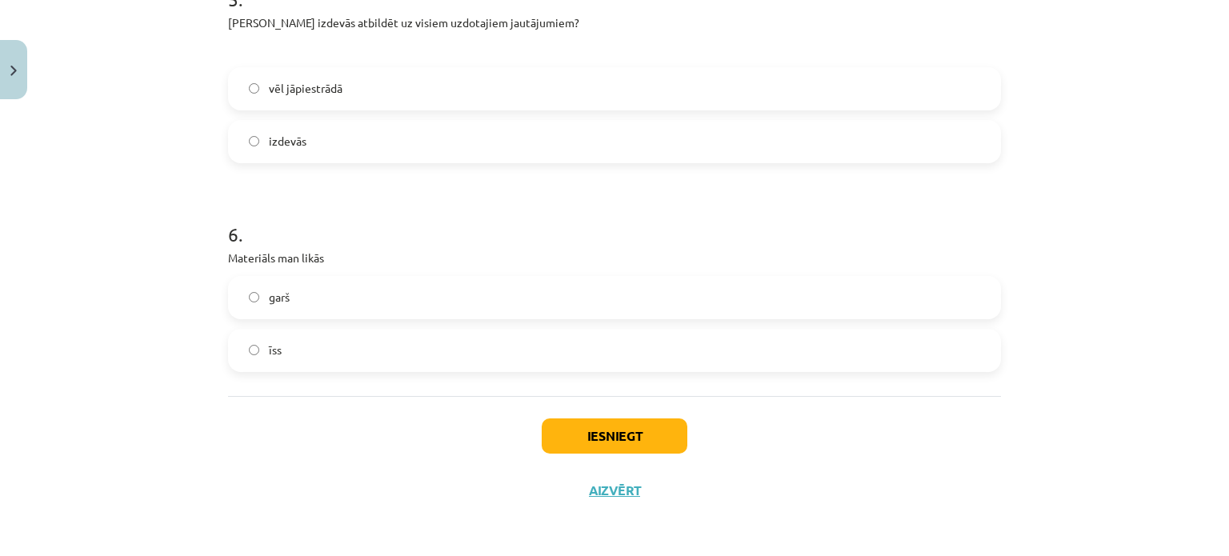
click at [388, 337] on label "īss" at bounding box center [615, 350] width 770 height 40
click at [605, 434] on button "Iesniegt" at bounding box center [615, 435] width 146 height 35
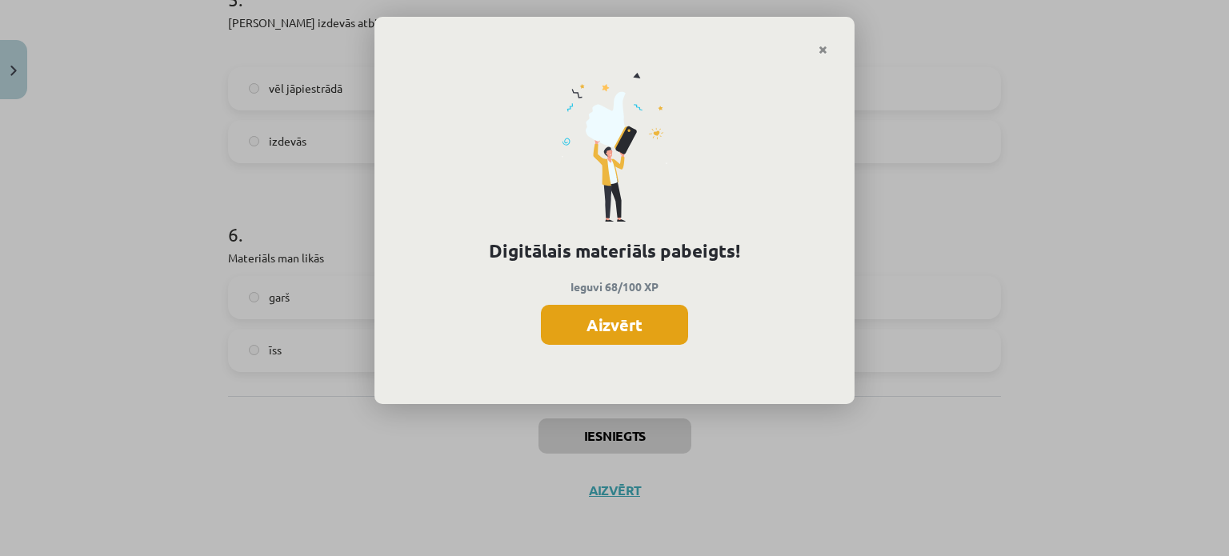
click at [598, 316] on button "Aizvērt" at bounding box center [614, 325] width 147 height 40
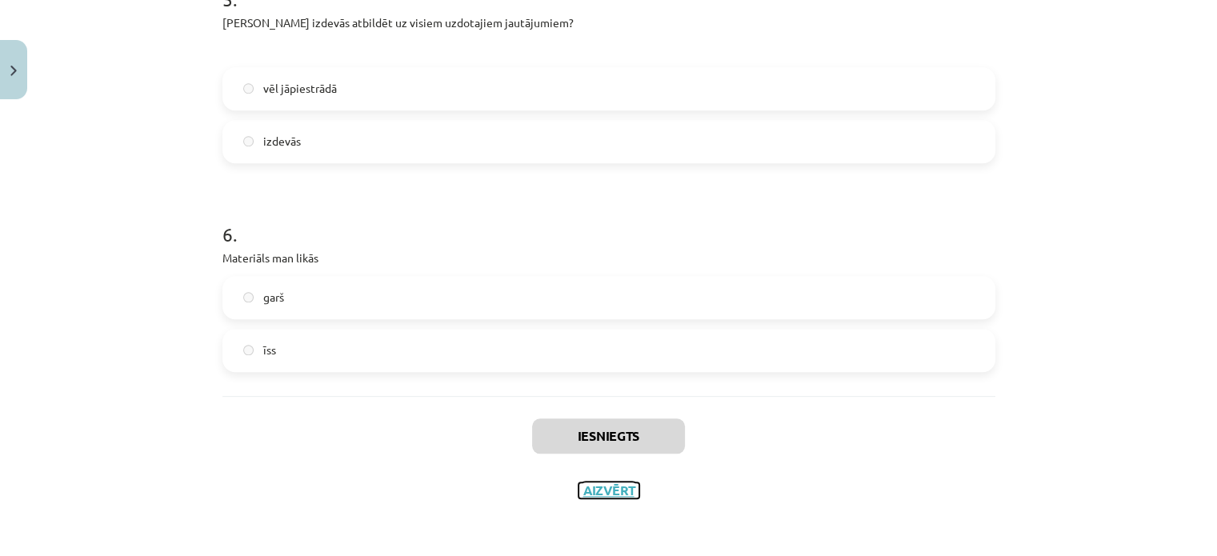
click at [596, 484] on button "Aizvērt" at bounding box center [608, 490] width 61 height 16
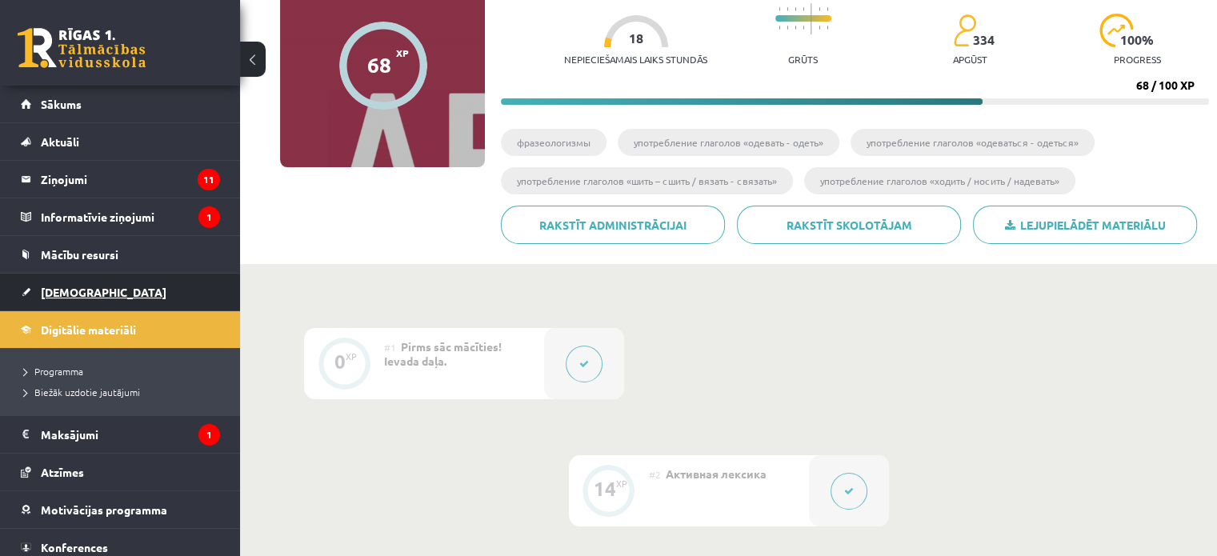
click at [90, 285] on link "[DEMOGRAPHIC_DATA]" at bounding box center [120, 292] width 199 height 37
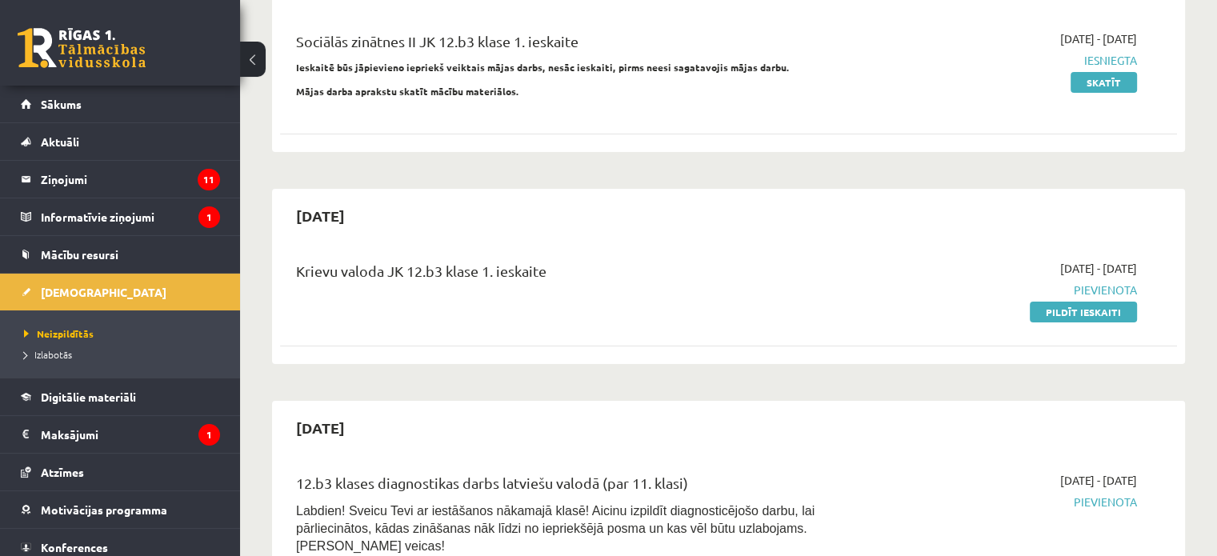
scroll to position [160, 0]
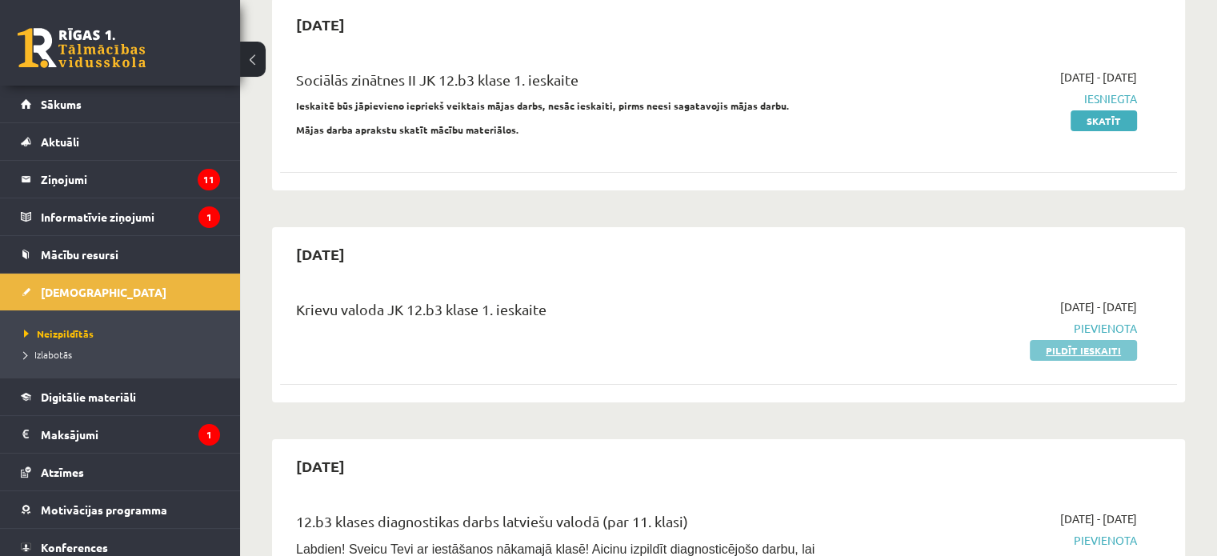
click at [1089, 353] on link "Pildīt ieskaiti" at bounding box center [1083, 350] width 107 height 21
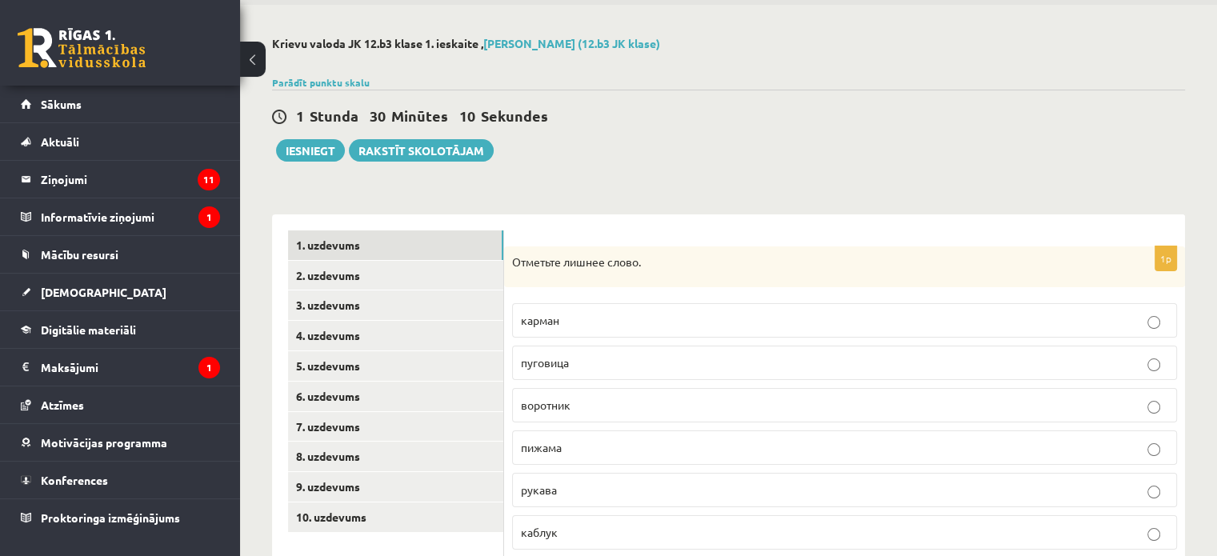
scroll to position [80, 0]
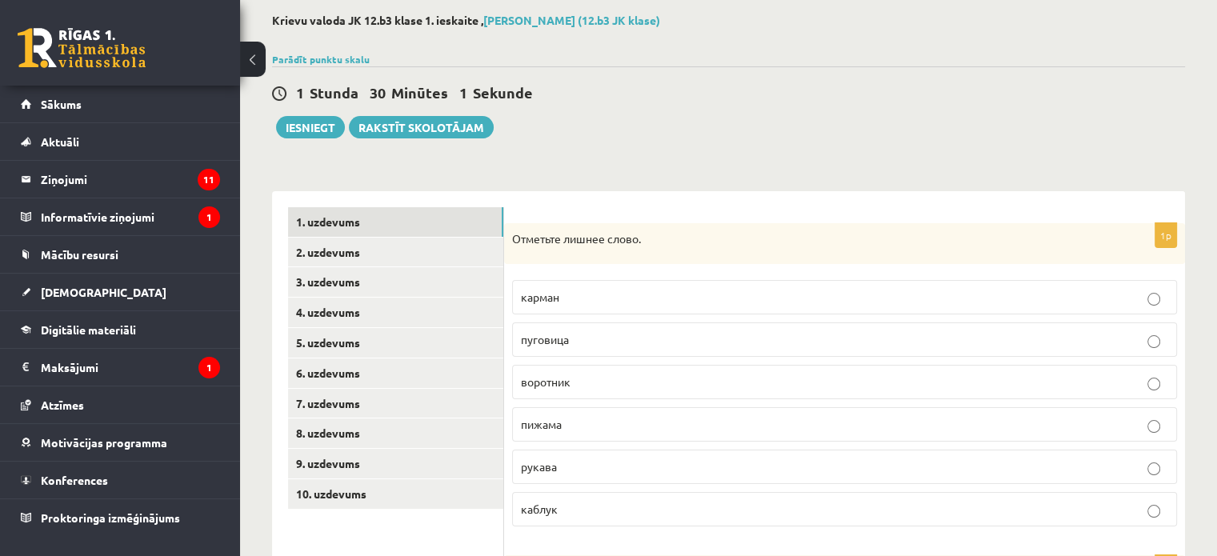
click at [582, 416] on p "пижама" at bounding box center [844, 424] width 647 height 17
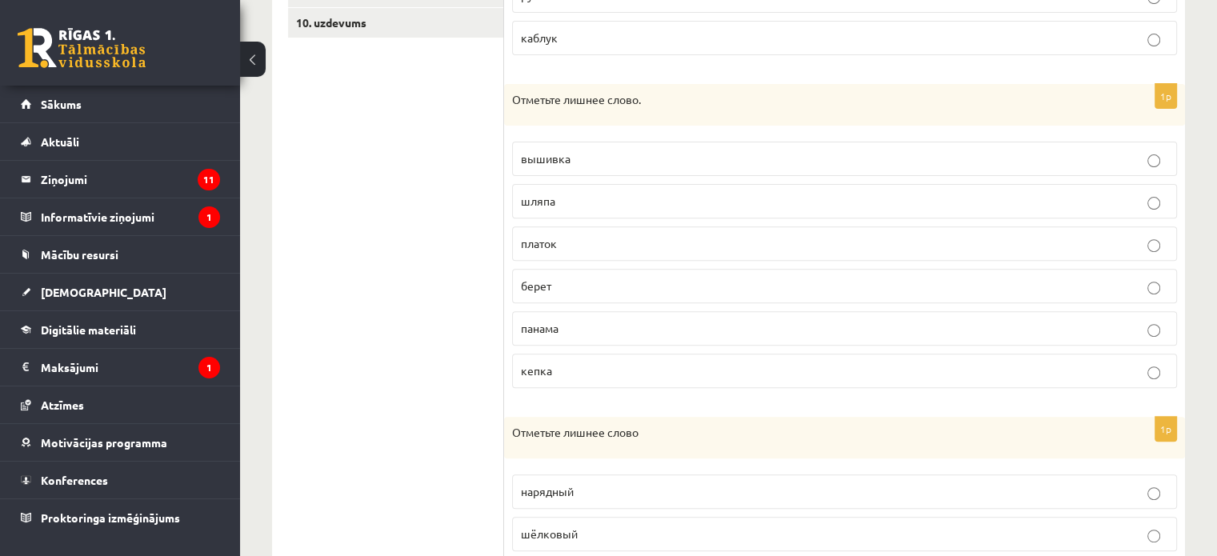
scroll to position [560, 0]
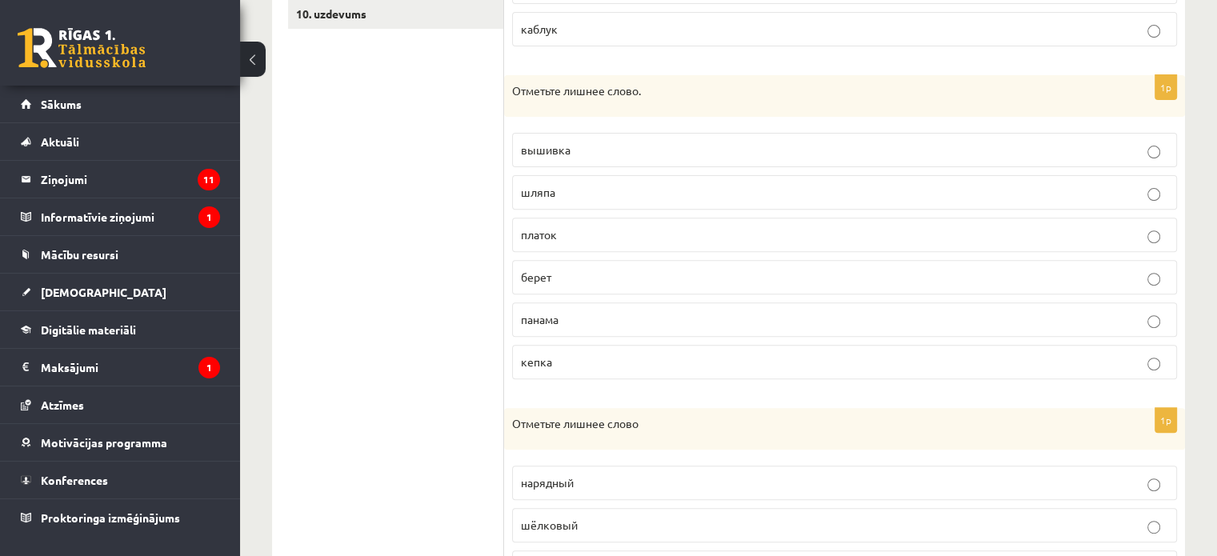
click at [593, 153] on p "вышивка" at bounding box center [844, 150] width 647 height 17
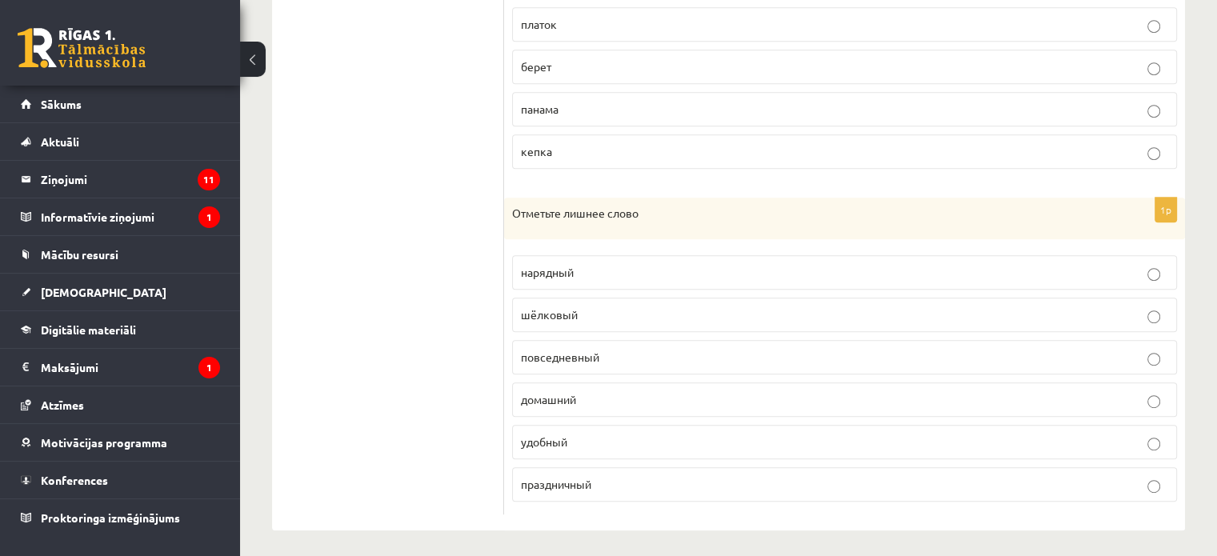
click at [554, 438] on span "удобный" at bounding box center [544, 441] width 46 height 14
click at [614, 308] on p "шёлковый" at bounding box center [844, 314] width 647 height 17
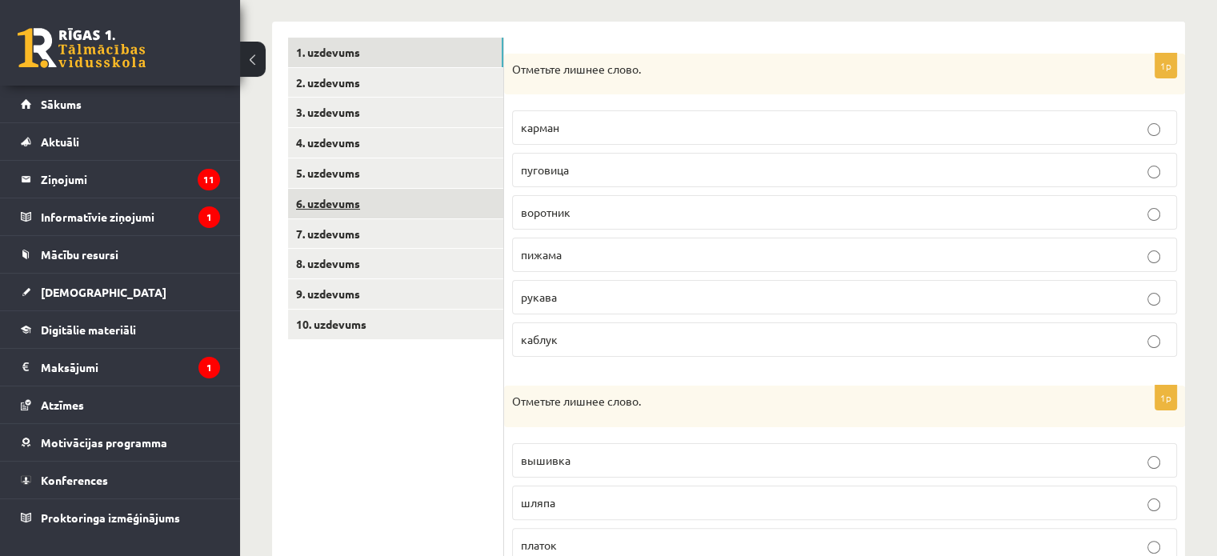
scroll to position [210, 0]
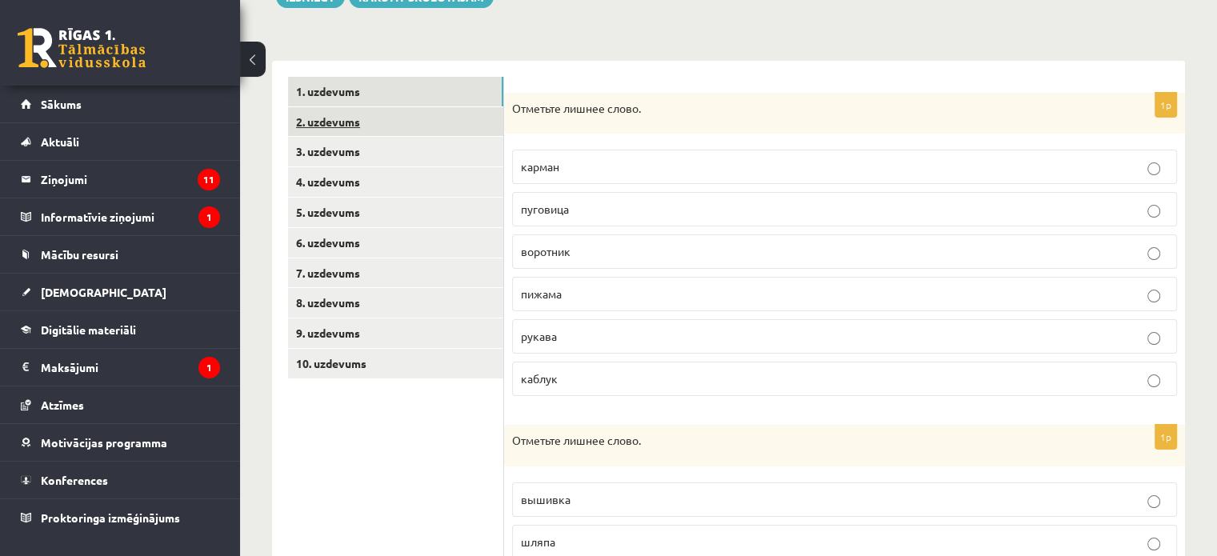
click at [426, 131] on link "2. uzdevums" at bounding box center [395, 122] width 215 height 30
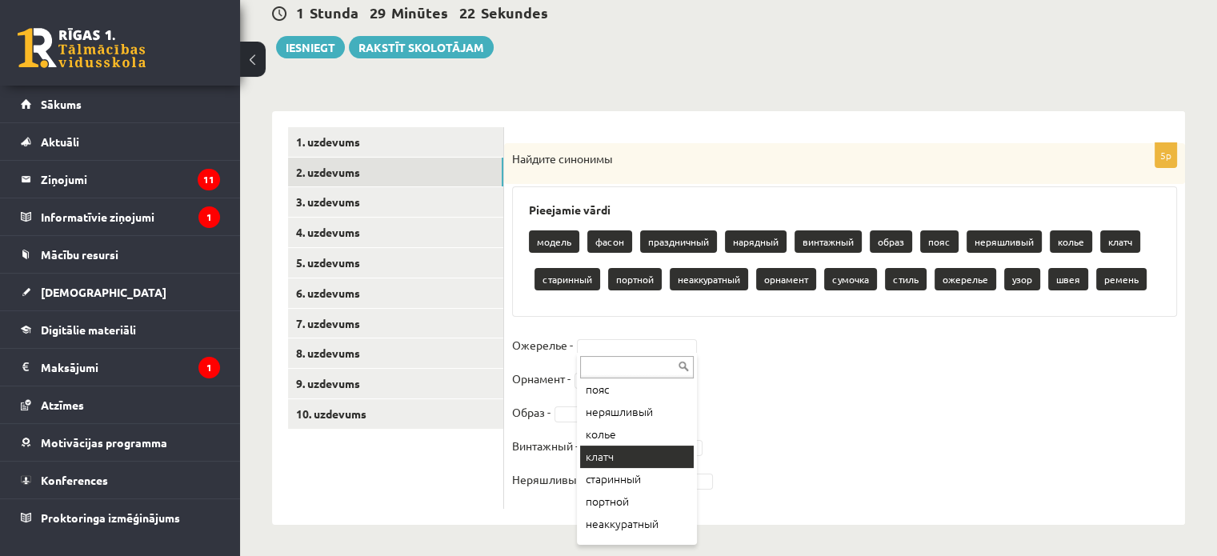
scroll to position [157, 0]
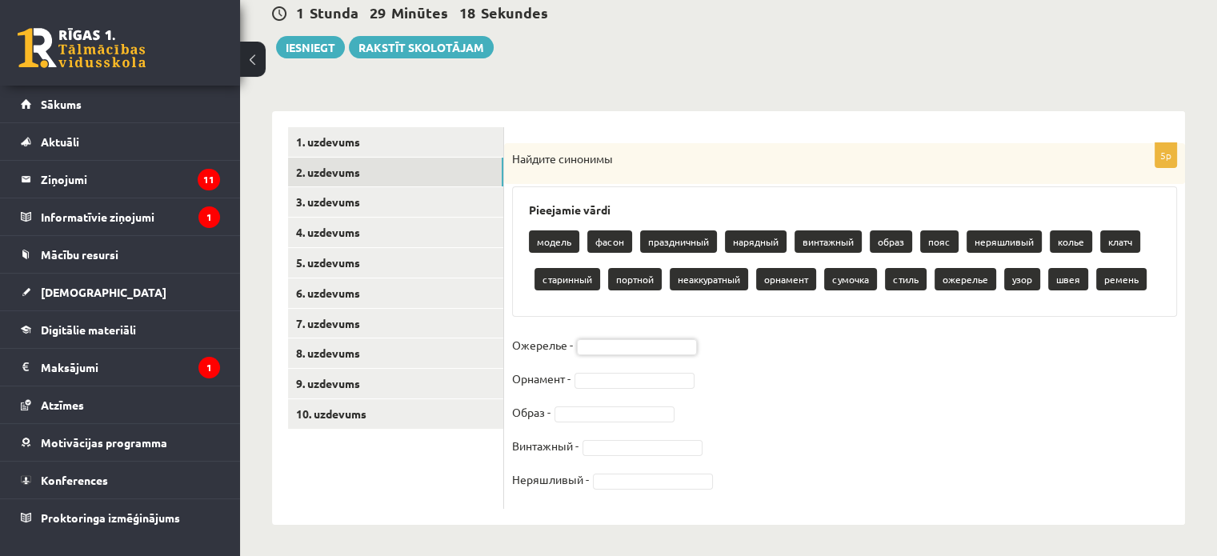
drag, startPoint x: 790, startPoint y: 399, endPoint x: 646, endPoint y: 362, distance: 149.4
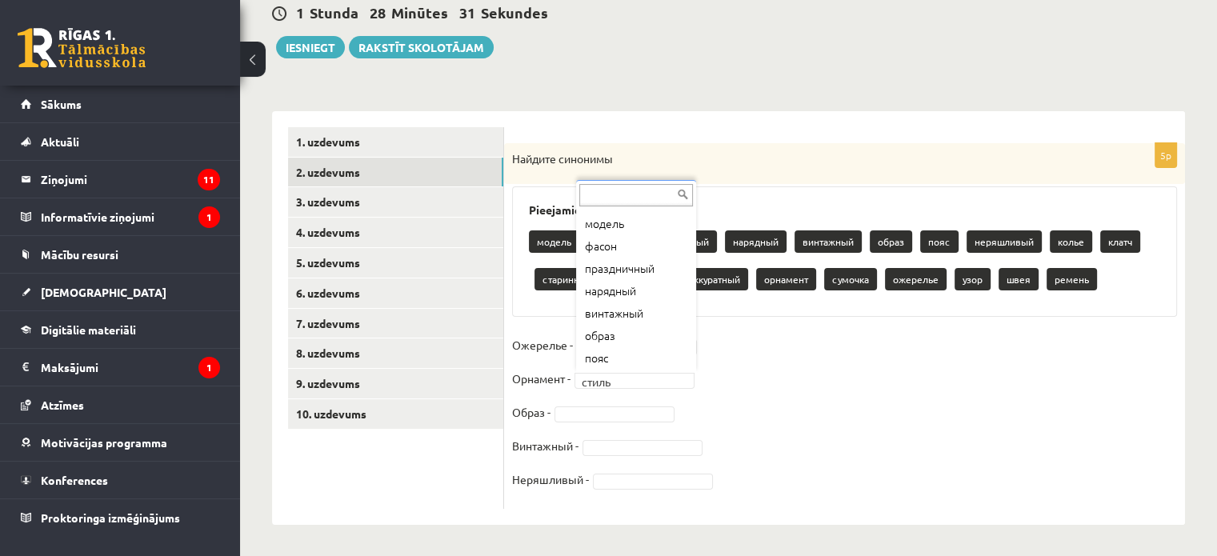
scroll to position [288, 0]
drag, startPoint x: 554, startPoint y: 349, endPoint x: 566, endPoint y: 351, distance: 12.2
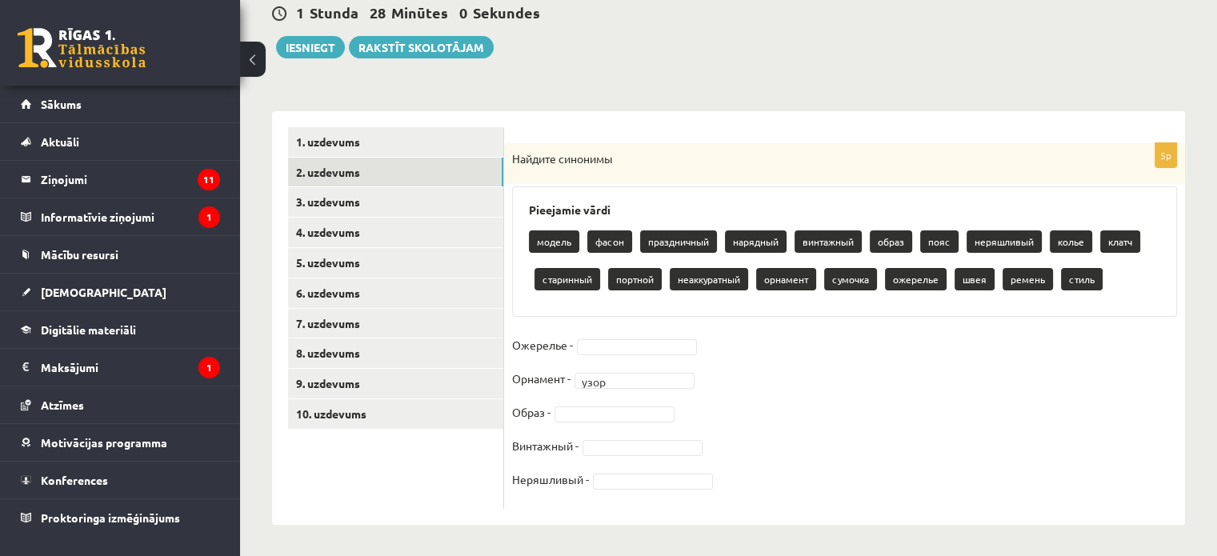
click at [611, 333] on fieldset "Ожерелье - Орнамент - узор **** Образ - Винтажный - Неряшливый -" at bounding box center [844, 417] width 665 height 168
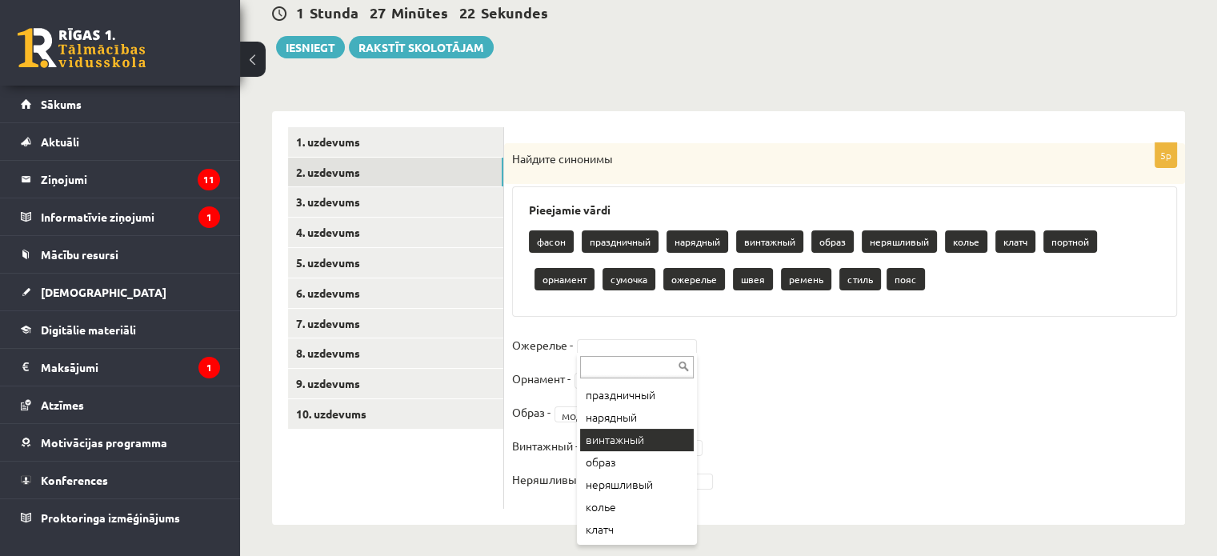
scroll to position [80, 0]
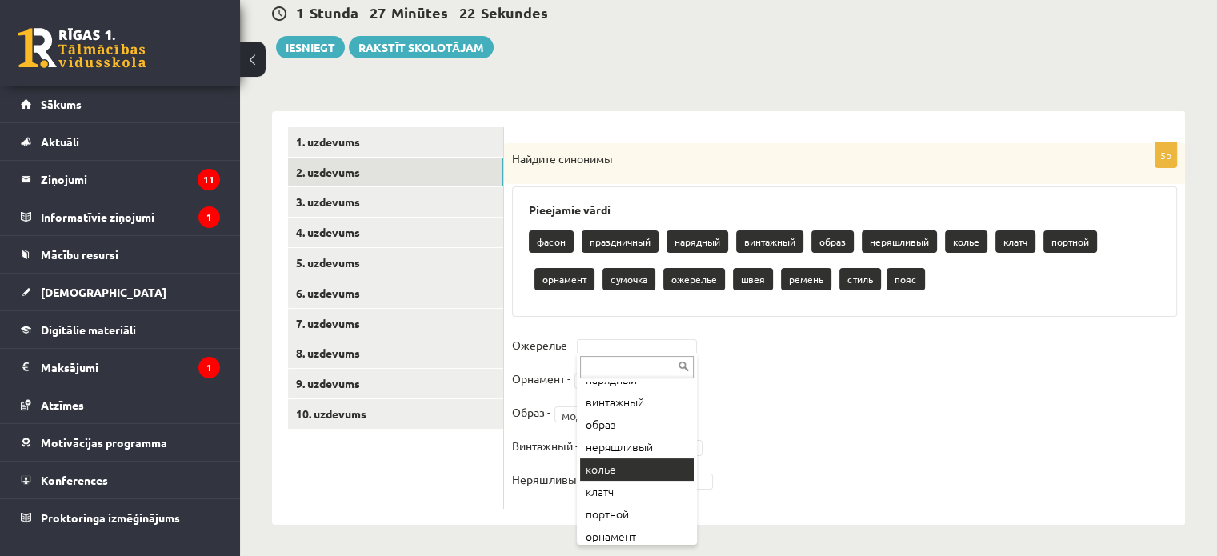
drag, startPoint x: 638, startPoint y: 468, endPoint x: 632, endPoint y: 460, distance: 9.8
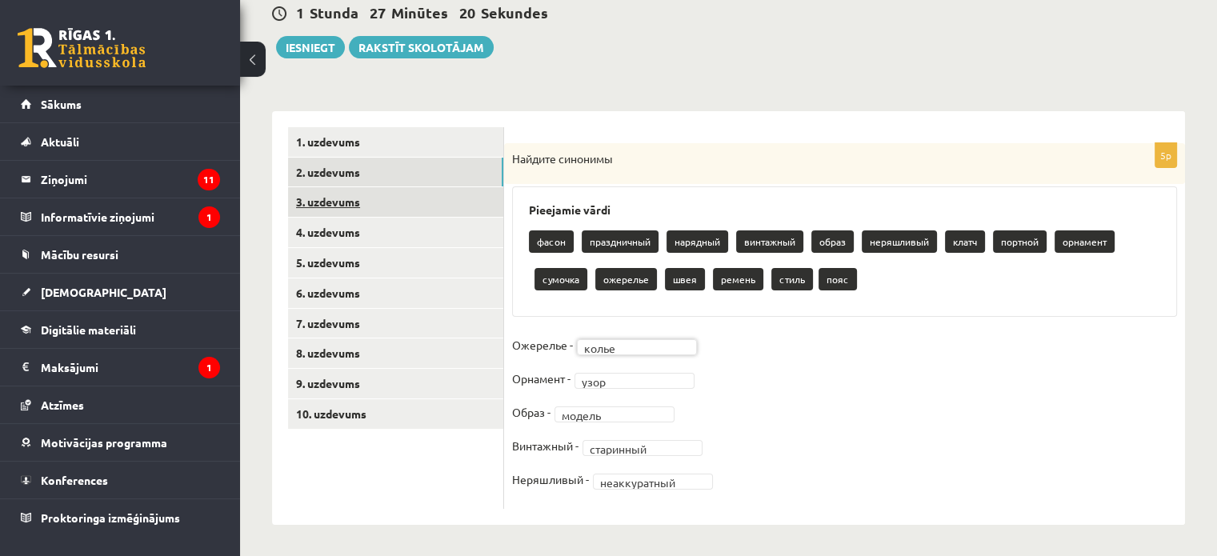
click at [370, 195] on link "3. uzdevums" at bounding box center [395, 202] width 215 height 30
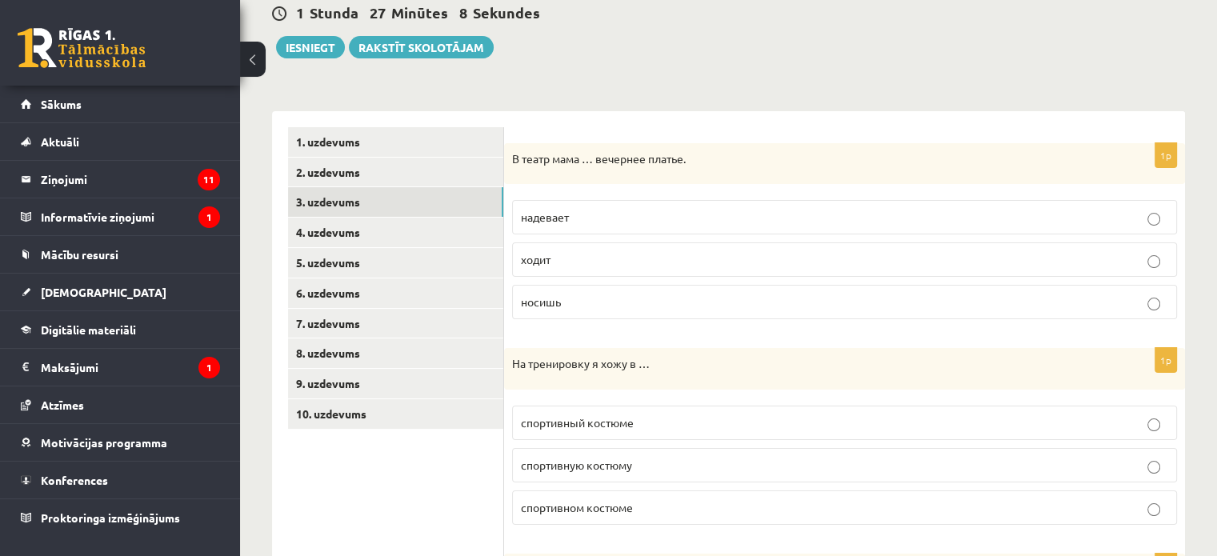
click at [564, 217] on span "надевает" at bounding box center [545, 217] width 48 height 14
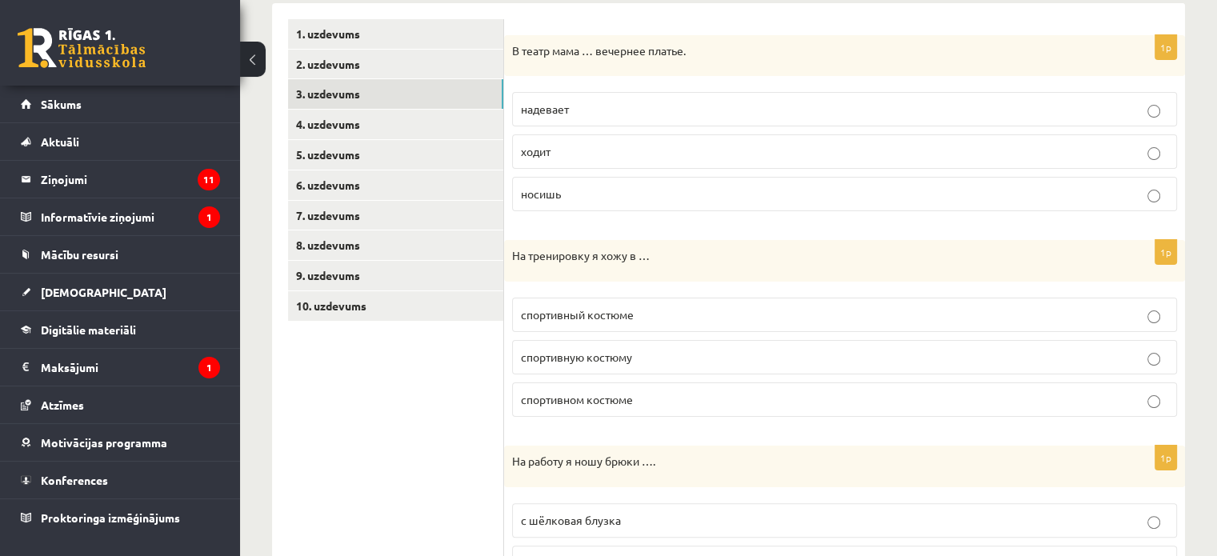
scroll to position [240, 0]
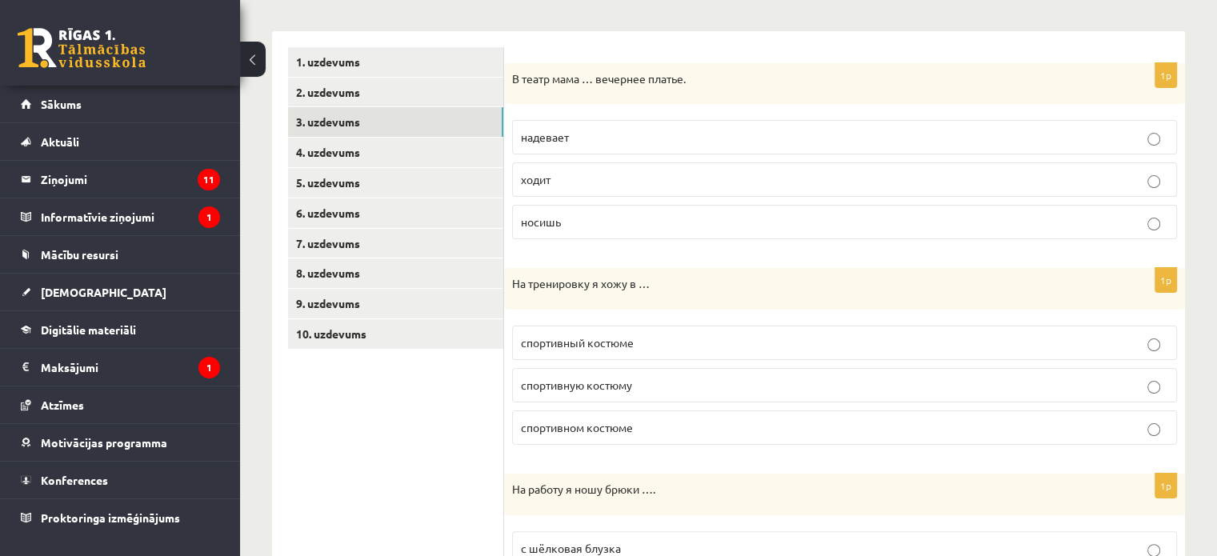
click at [614, 424] on span "спортивном костюме" at bounding box center [577, 427] width 112 height 14
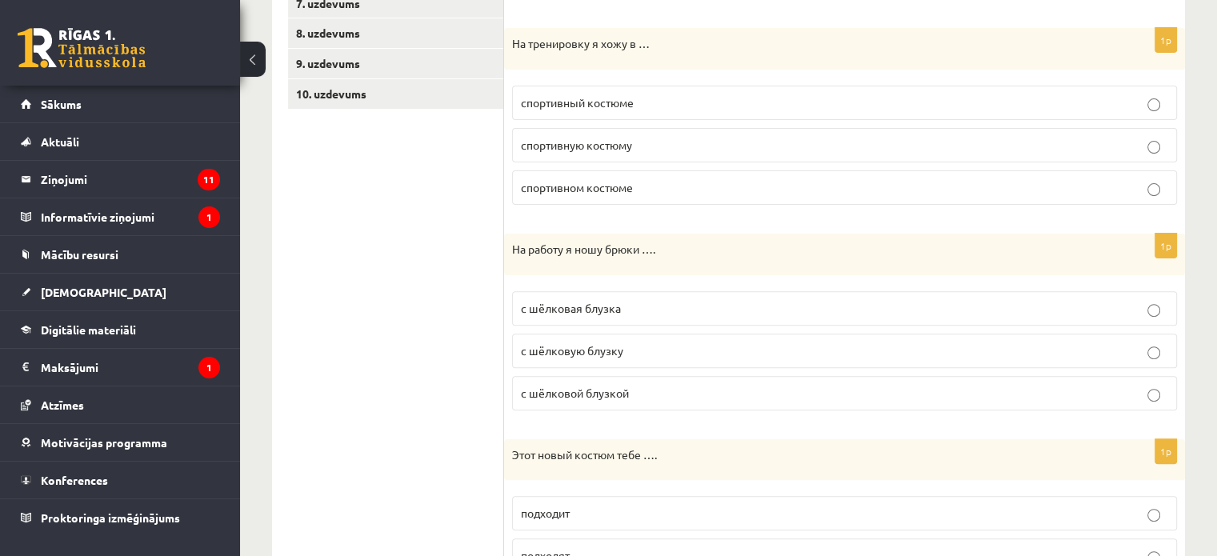
click at [678, 396] on p "с шёлковой блузкой" at bounding box center [844, 393] width 647 height 17
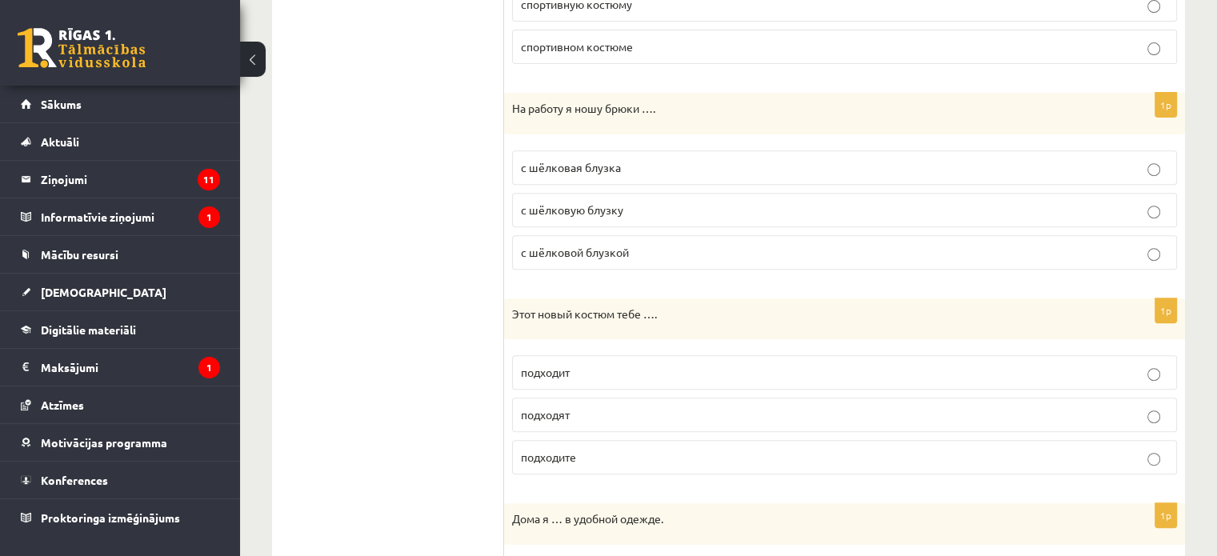
scroll to position [720, 0]
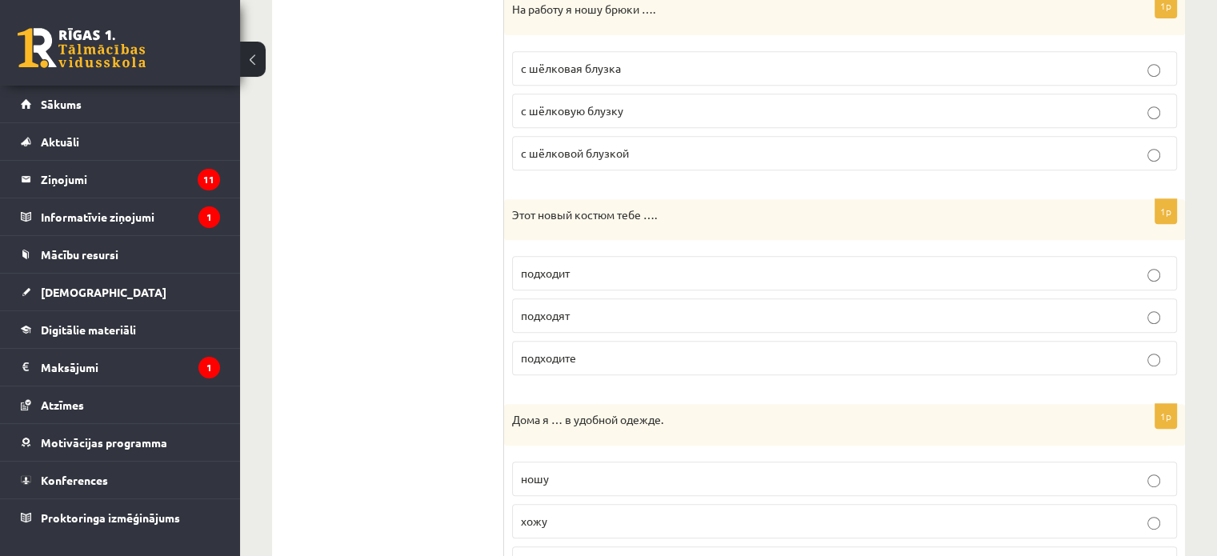
click at [644, 260] on label "подходит" at bounding box center [844, 273] width 665 height 34
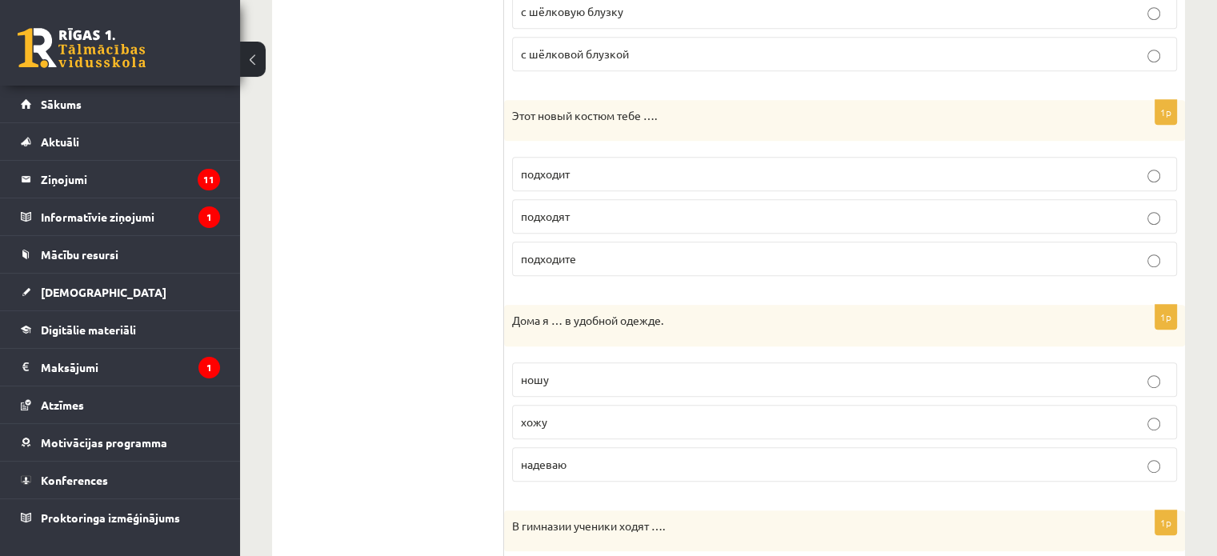
scroll to position [880, 0]
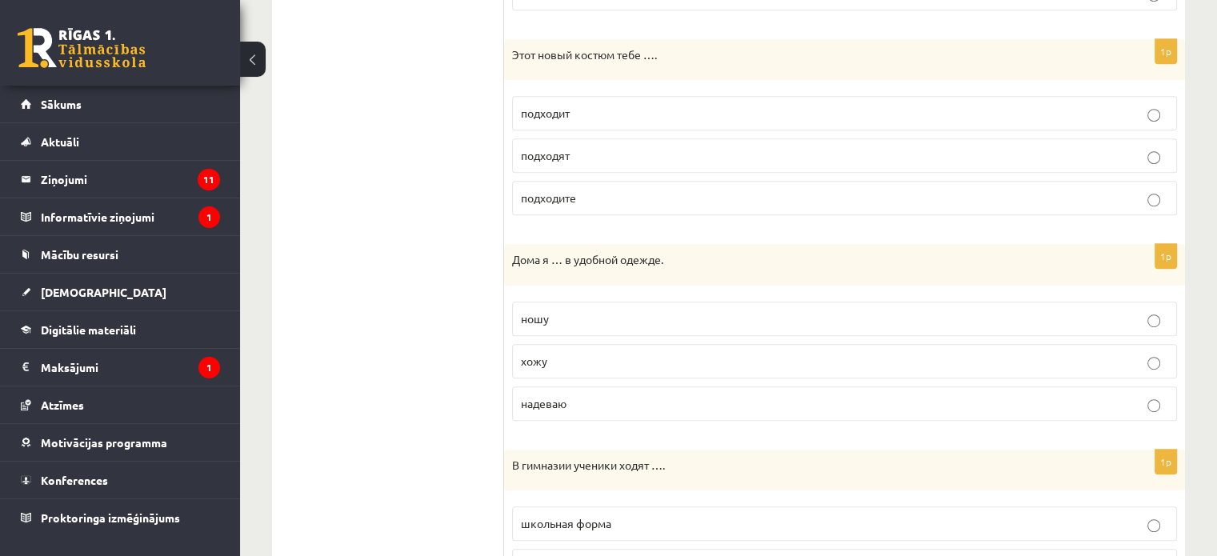
click at [607, 367] on label "хожу" at bounding box center [844, 361] width 665 height 34
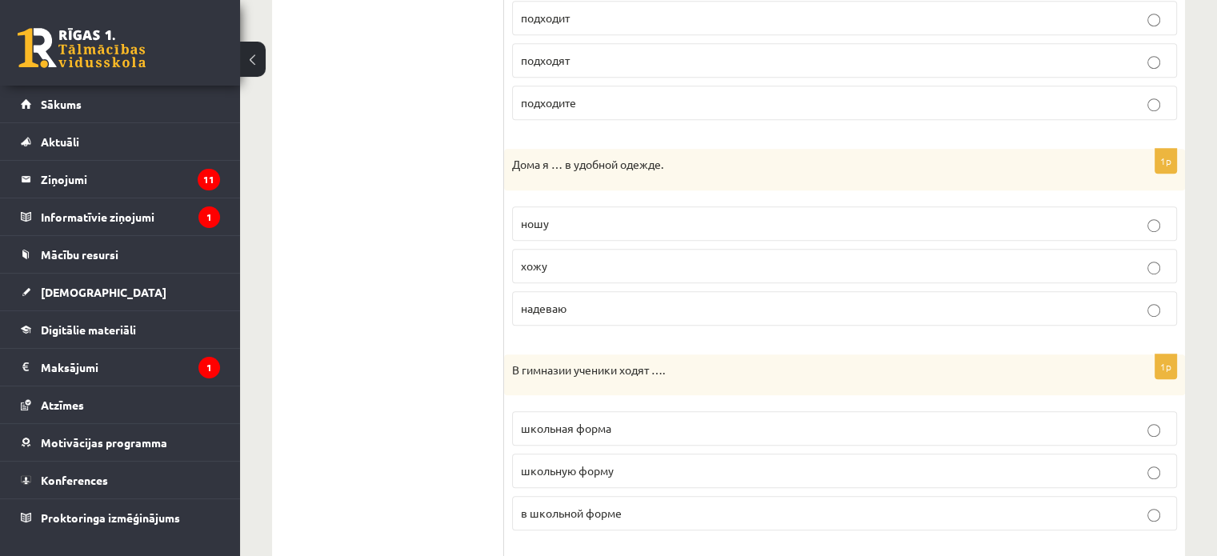
scroll to position [1040, 0]
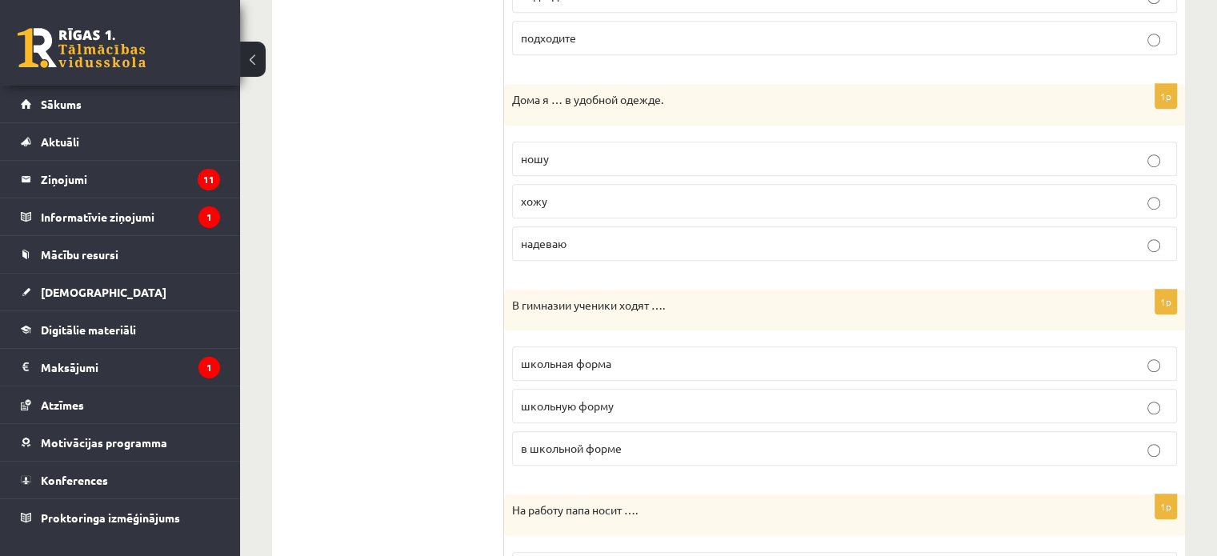
click at [602, 432] on label "в школьной форме" at bounding box center [844, 448] width 665 height 34
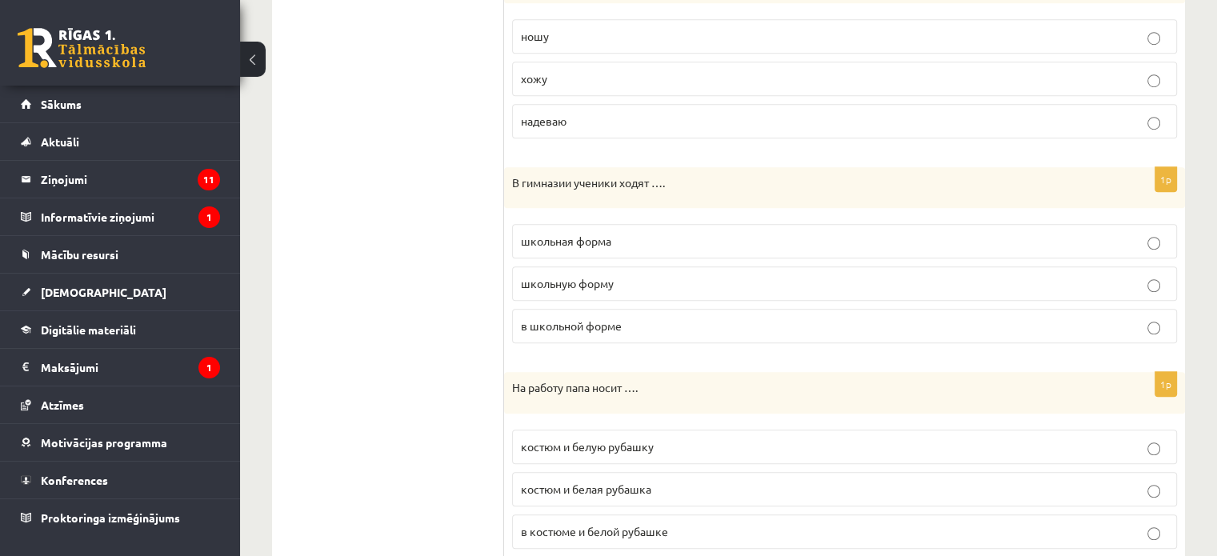
scroll to position [1280, 0]
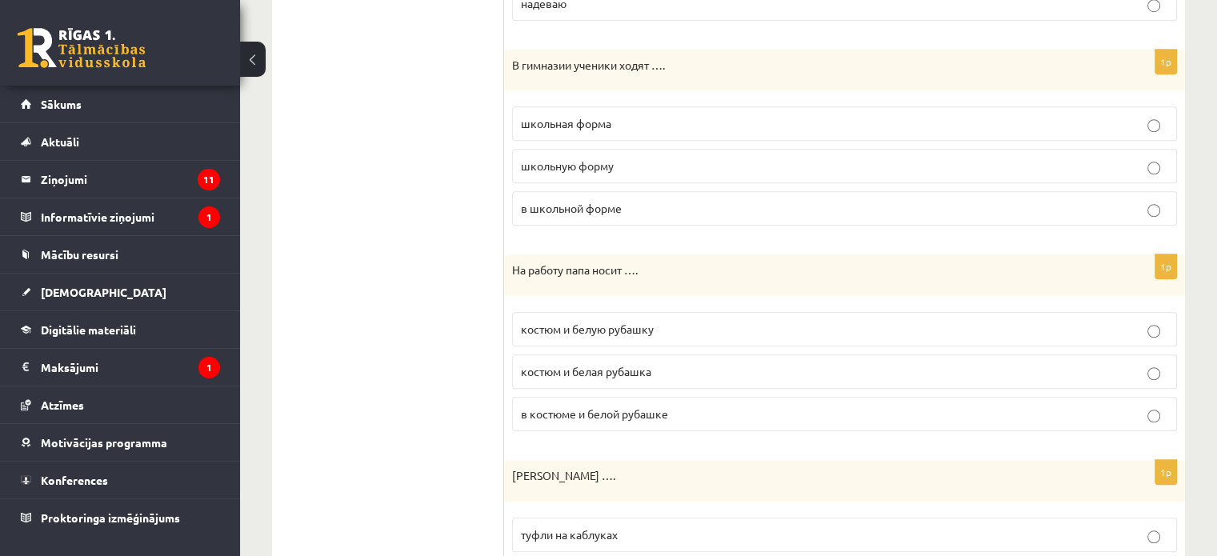
click at [647, 329] on p "костюм и белую рубашку" at bounding box center [844, 329] width 647 height 17
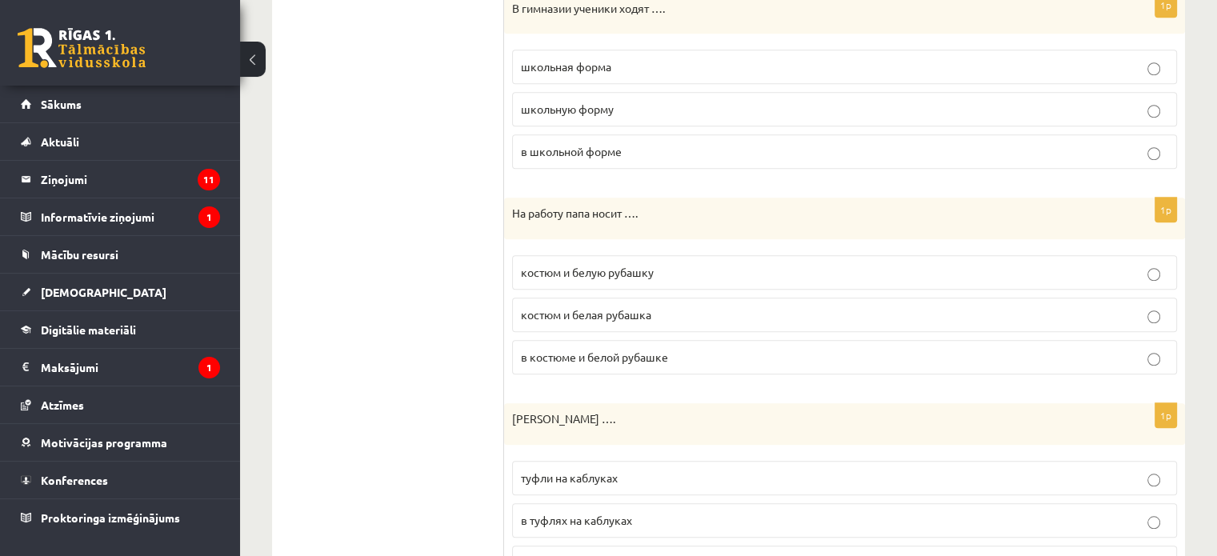
scroll to position [1440, 0]
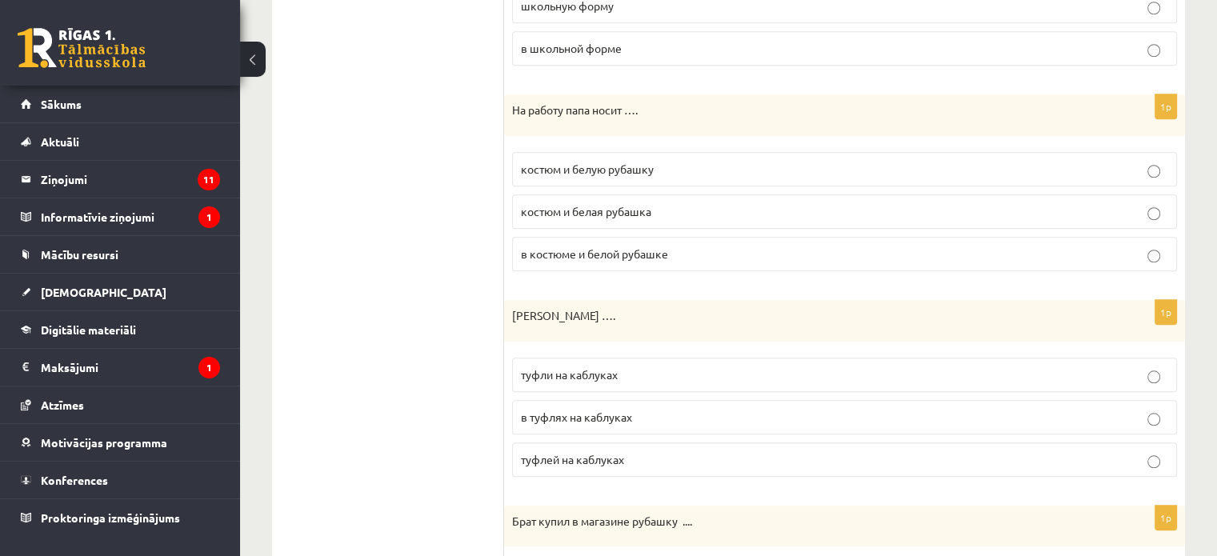
click at [598, 452] on span "туфлей на каблуках" at bounding box center [572, 459] width 103 height 14
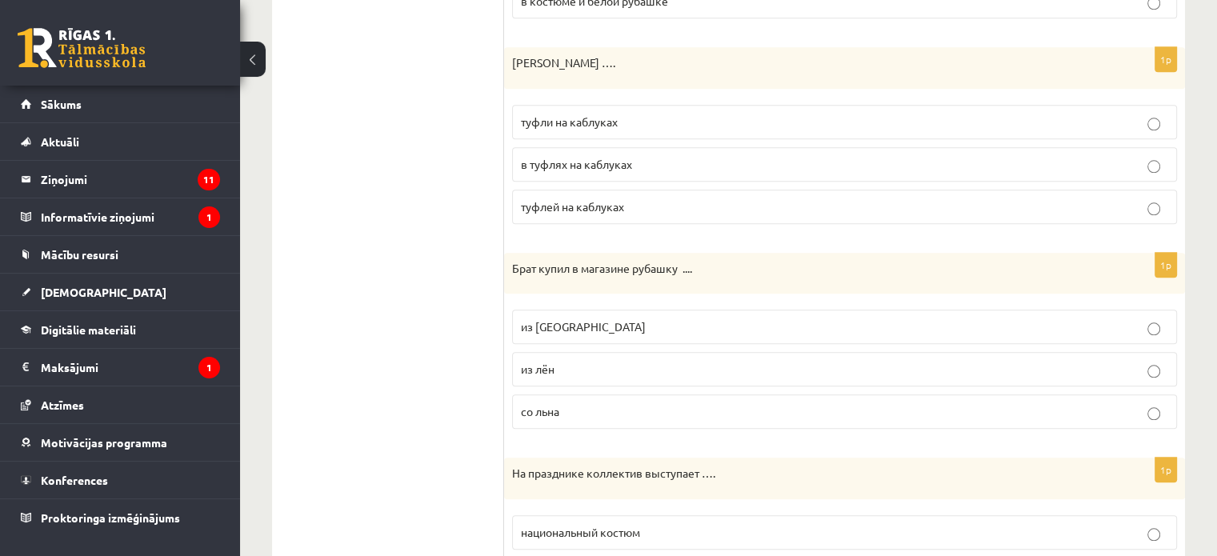
scroll to position [1760, 0]
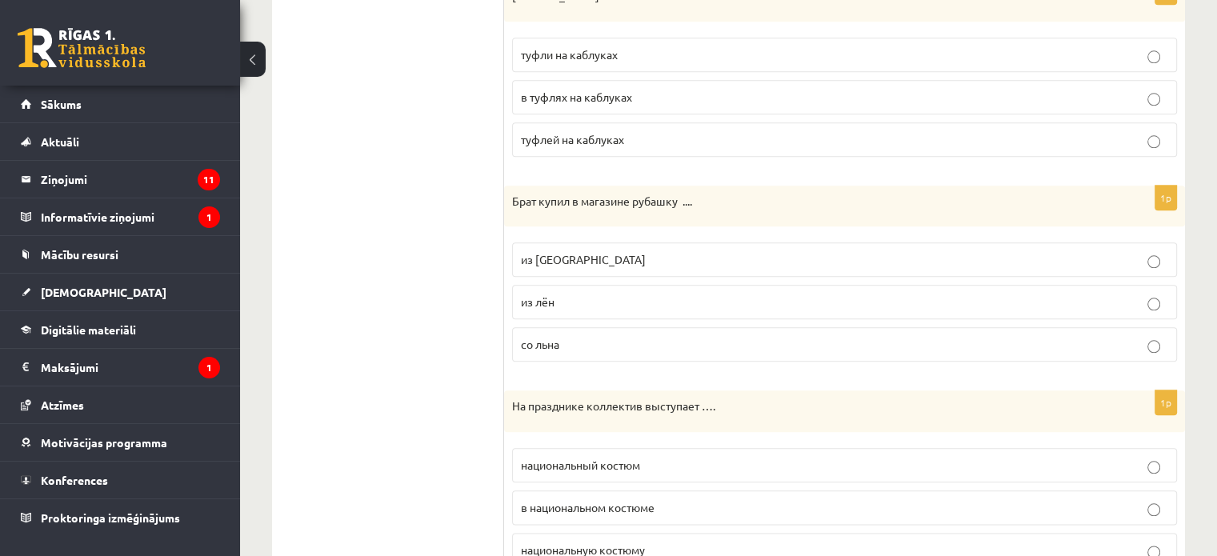
click at [589, 336] on p "со льна" at bounding box center [844, 344] width 647 height 17
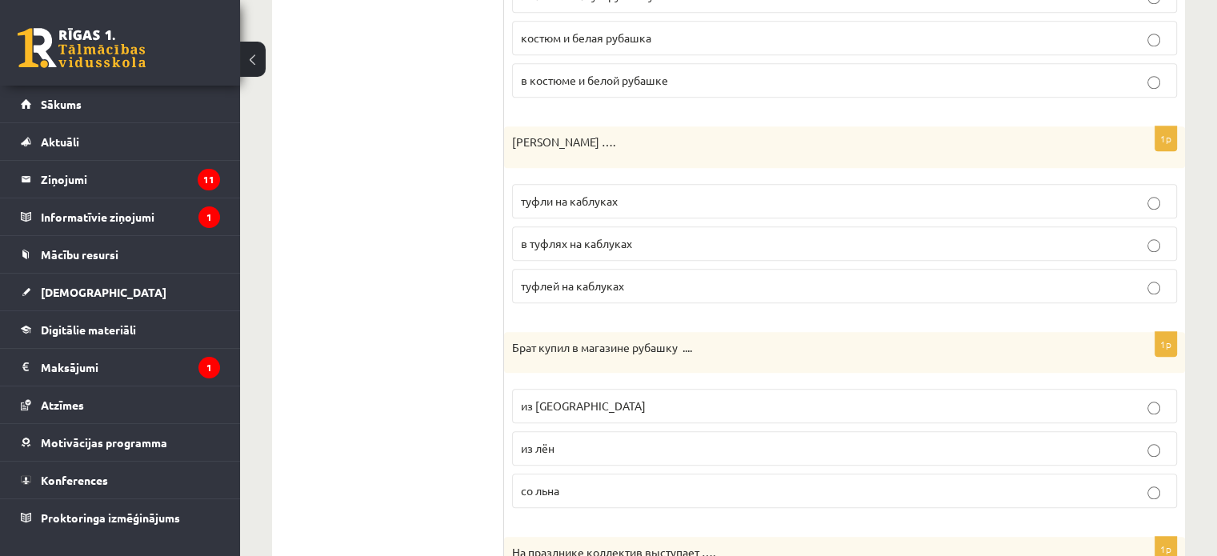
scroll to position [1600, 0]
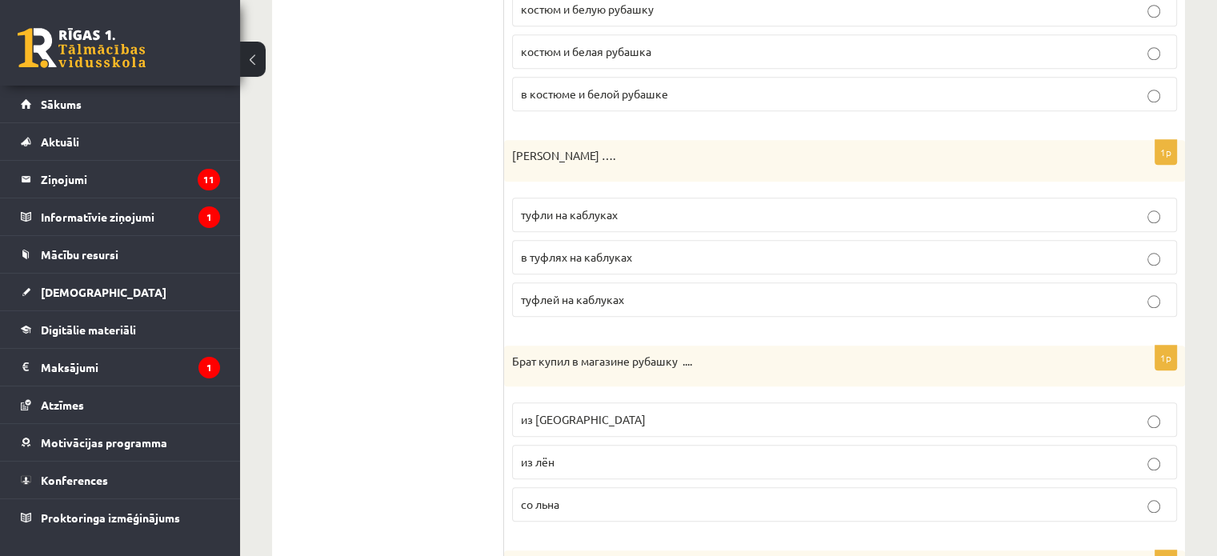
click at [644, 215] on label "туфли на каблуках" at bounding box center [844, 215] width 665 height 34
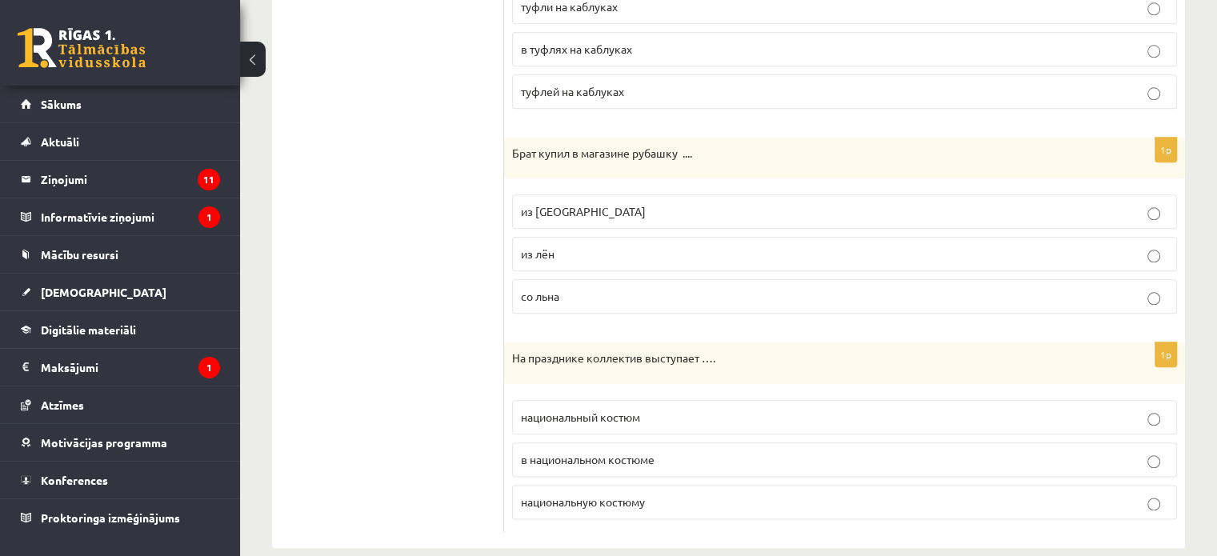
scroll to position [1822, 0]
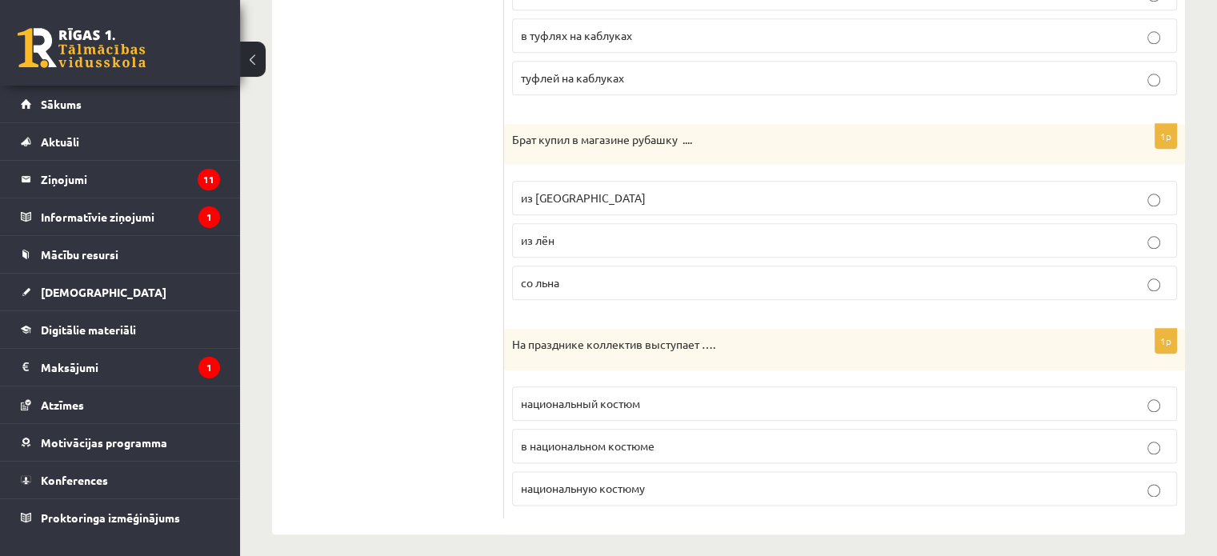
click at [639, 438] on span "в национальном костюме" at bounding box center [588, 445] width 134 height 14
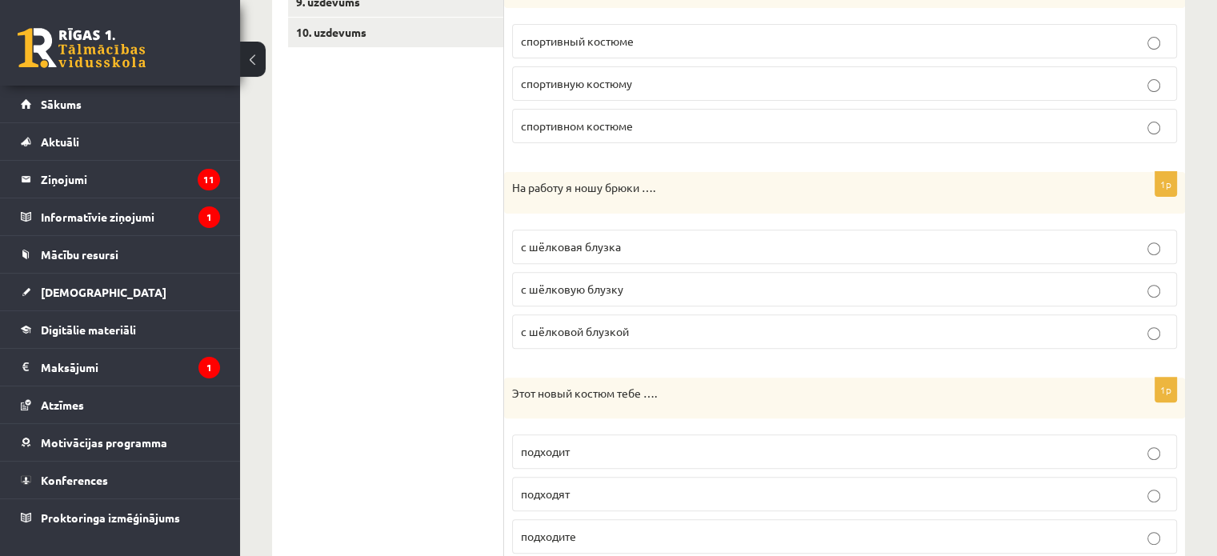
scroll to position [302, 0]
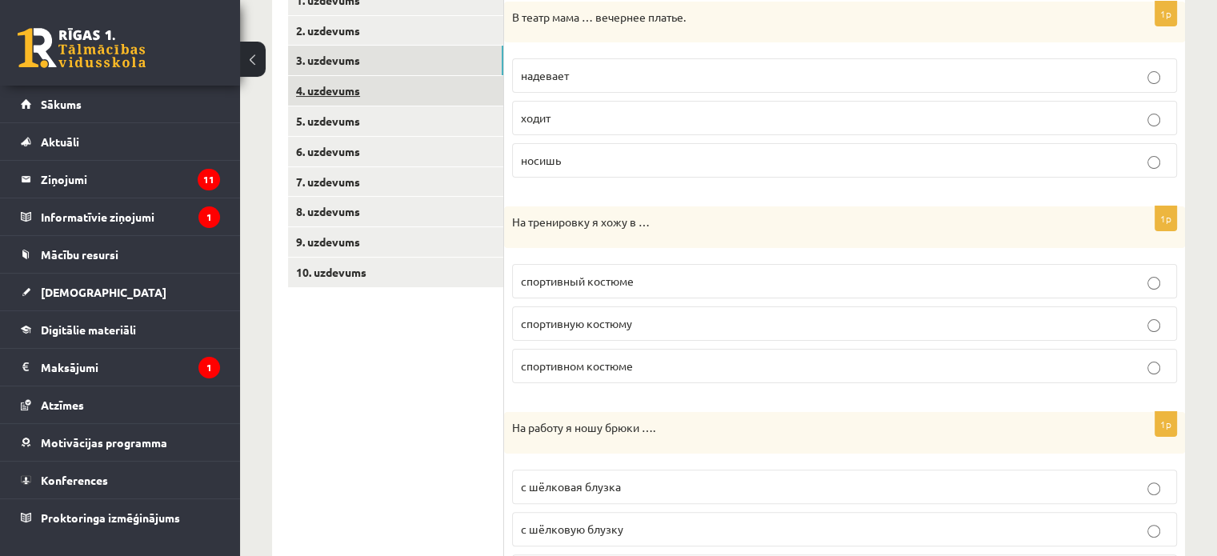
click at [390, 95] on link "4. uzdevums" at bounding box center [395, 91] width 215 height 30
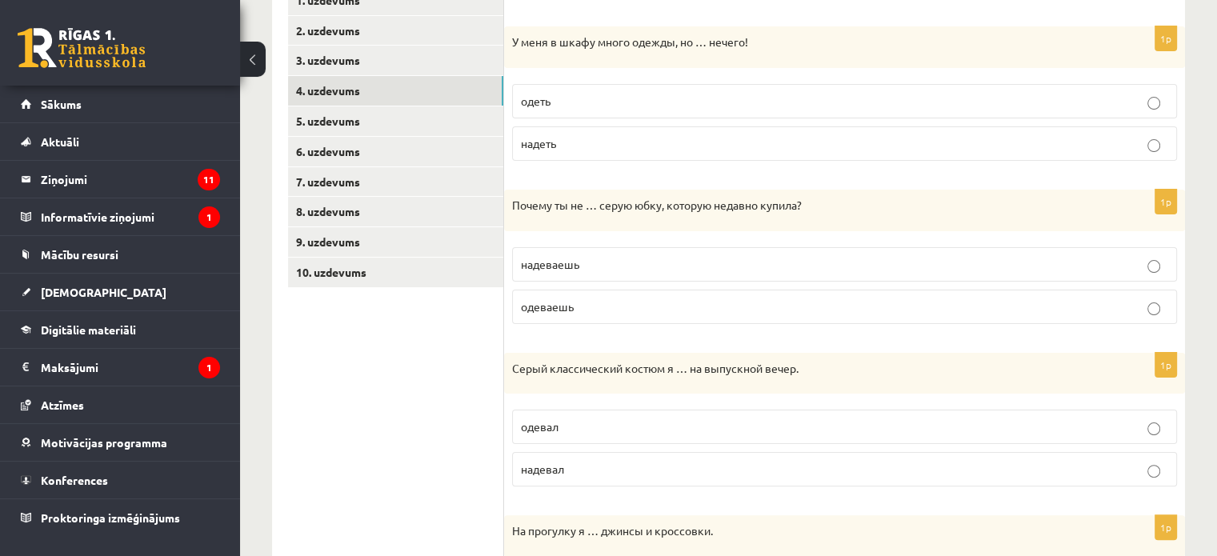
scroll to position [142, 0]
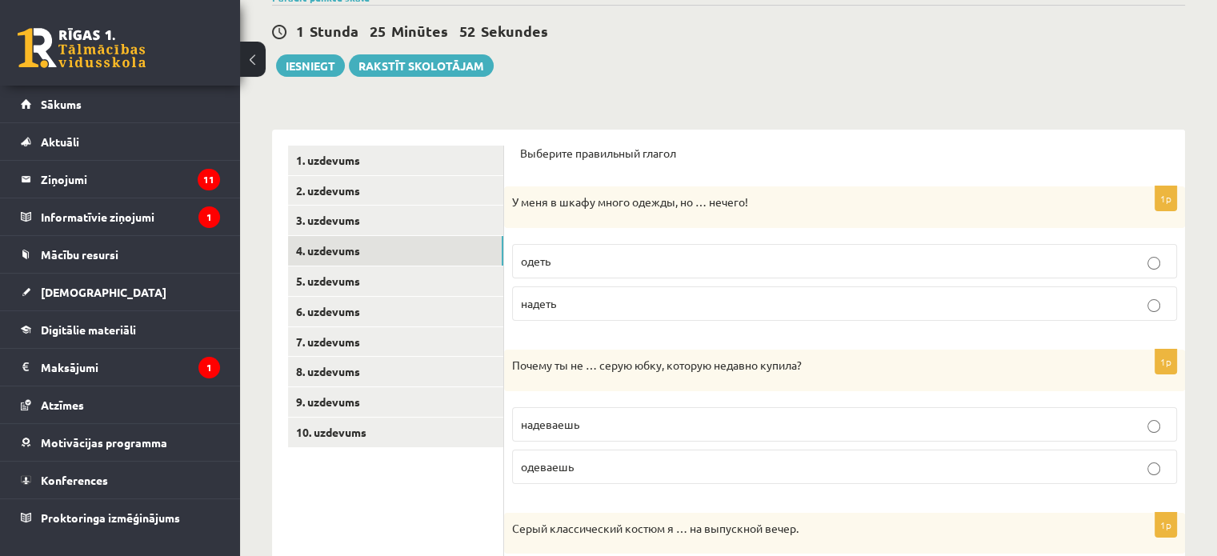
click at [614, 249] on label "одеть" at bounding box center [844, 261] width 665 height 34
click at [628, 295] on p "надеть" at bounding box center [844, 303] width 647 height 17
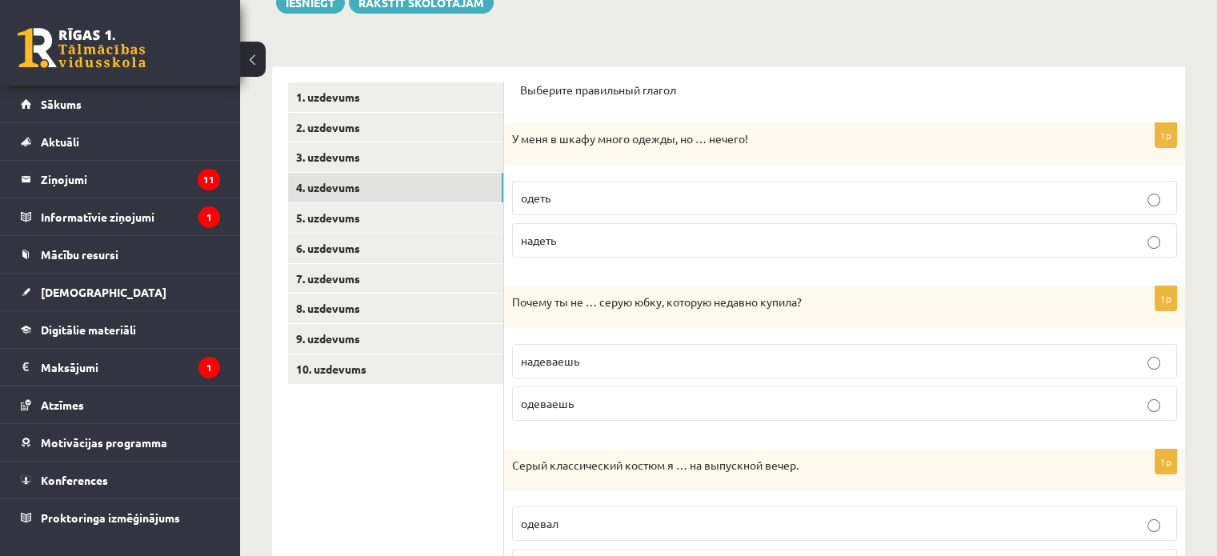
scroll to position [302, 0]
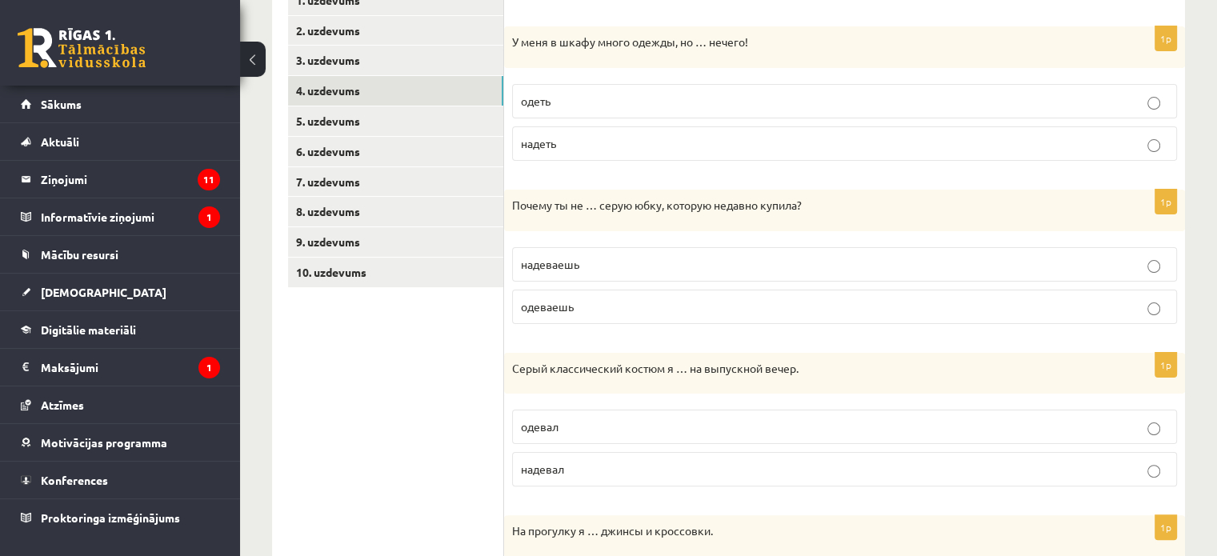
click at [591, 265] on p "надеваешь" at bounding box center [844, 264] width 647 height 17
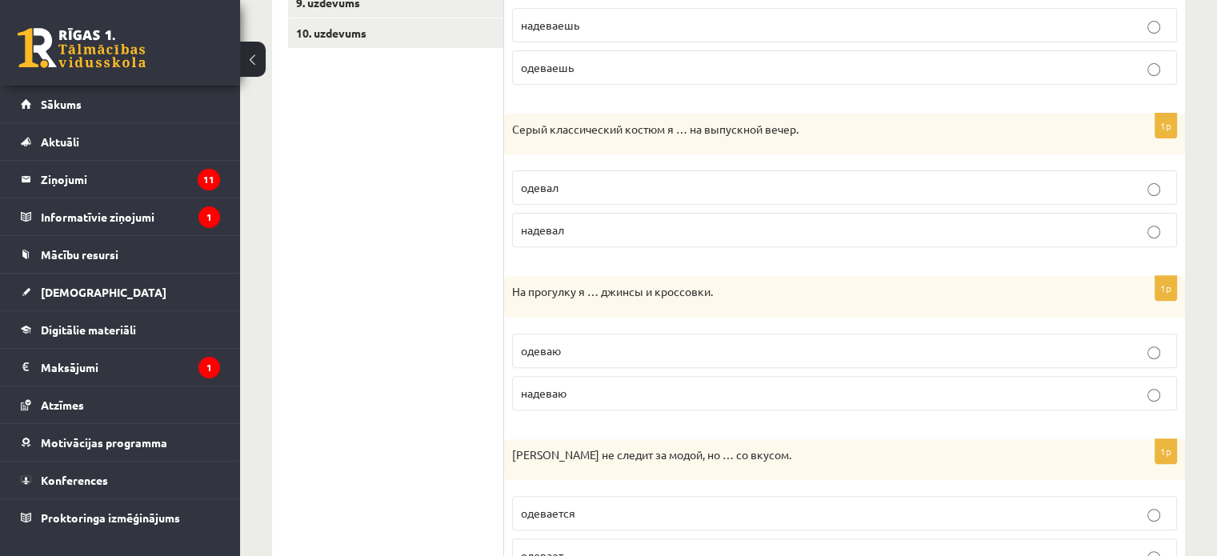
scroll to position [542, 0]
click at [573, 185] on p "одевал" at bounding box center [844, 186] width 647 height 17
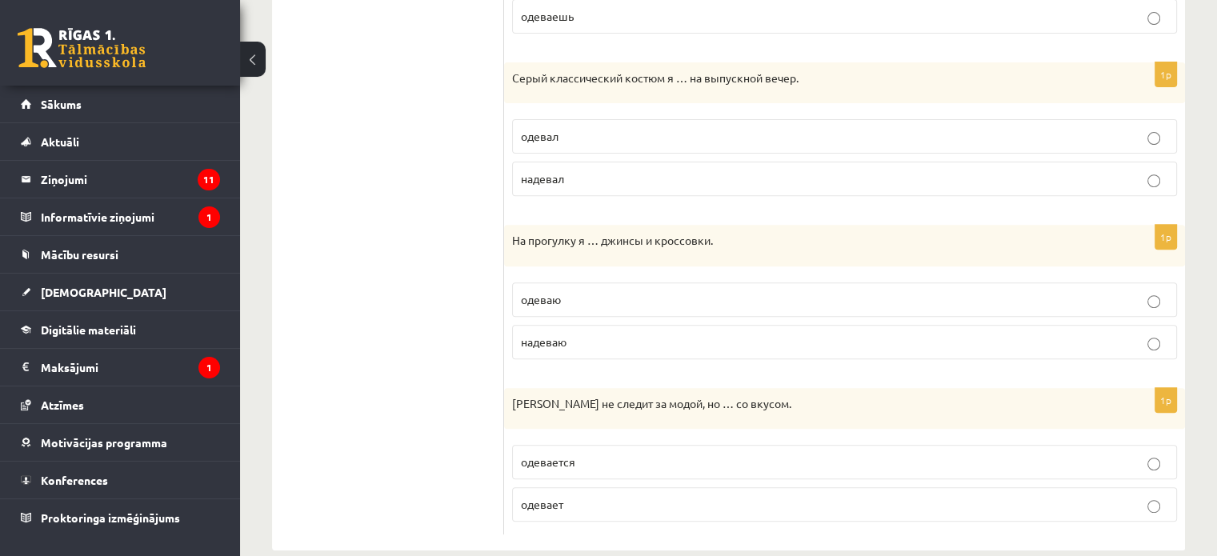
scroll to position [615, 0]
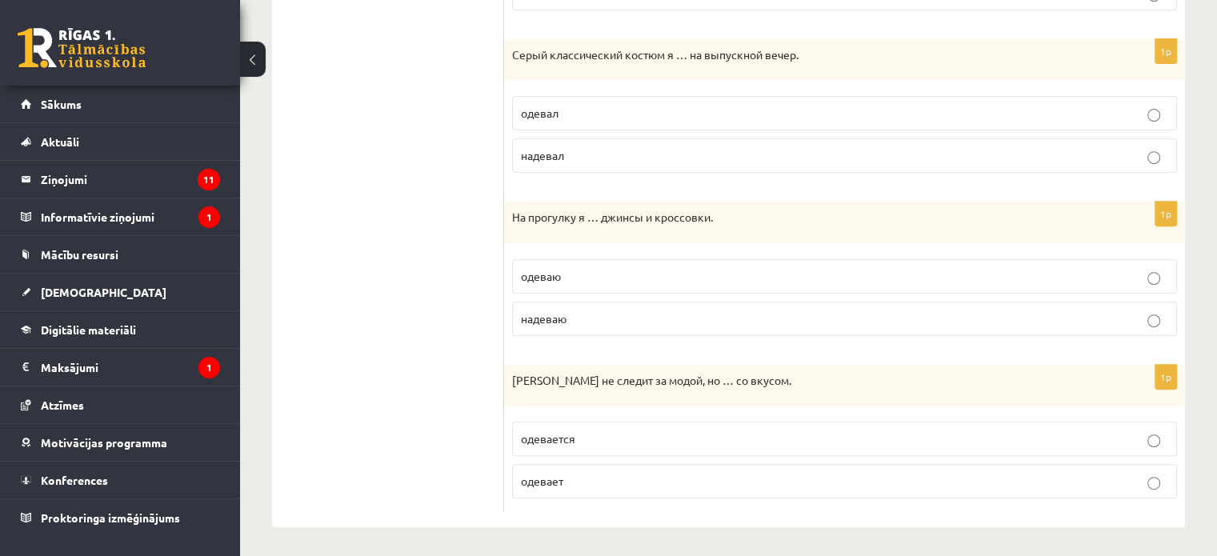
click at [606, 279] on p "одеваю" at bounding box center [844, 276] width 647 height 17
click at [607, 434] on p "одевается" at bounding box center [844, 438] width 647 height 17
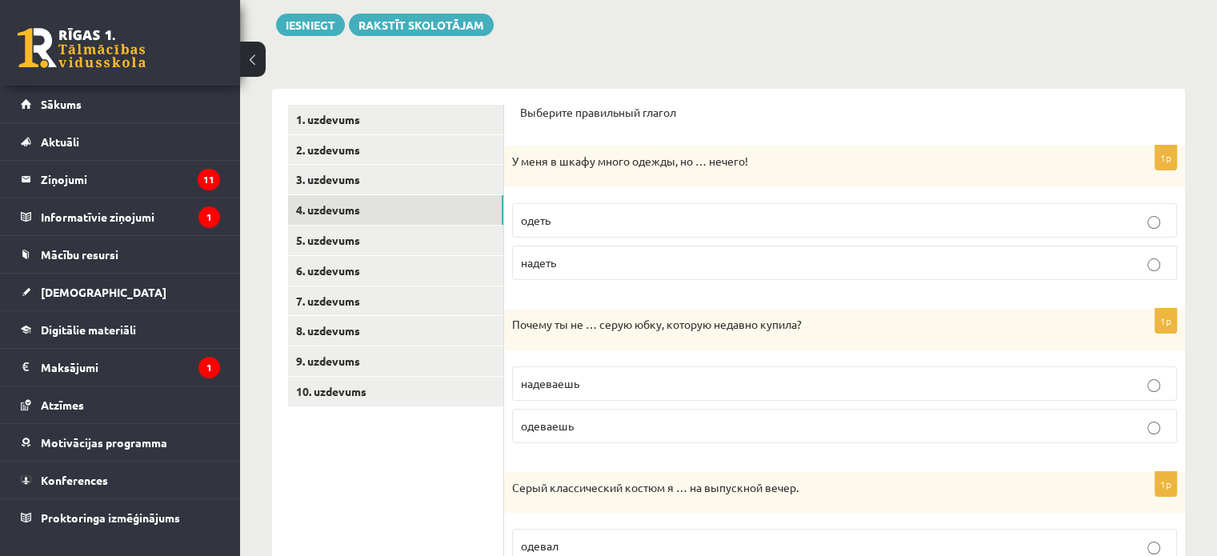
scroll to position [55, 0]
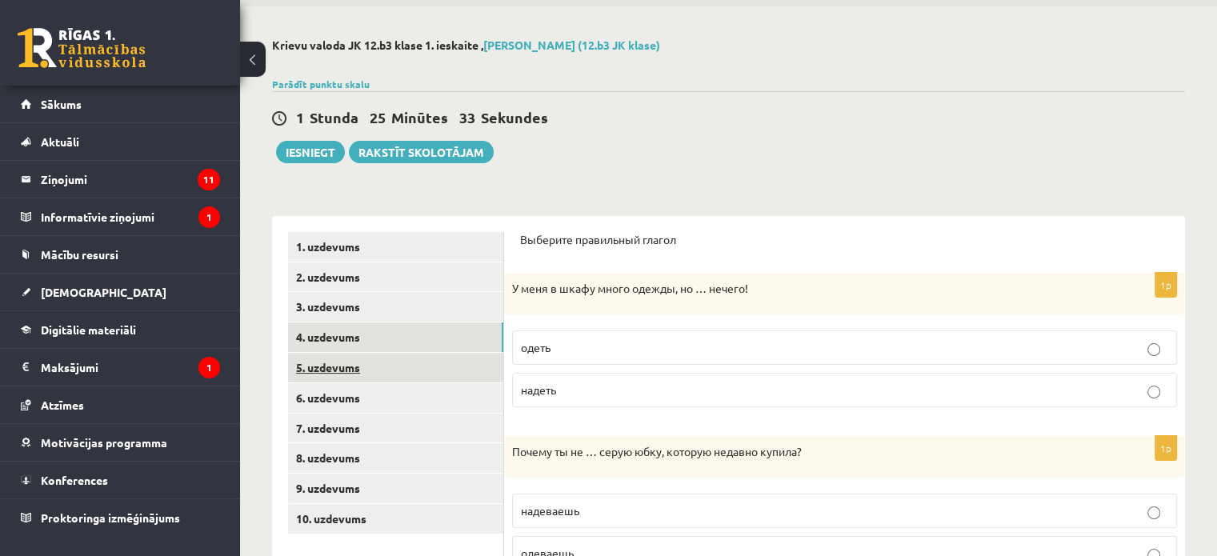
click at [390, 358] on link "5. uzdevums" at bounding box center [395, 368] width 215 height 30
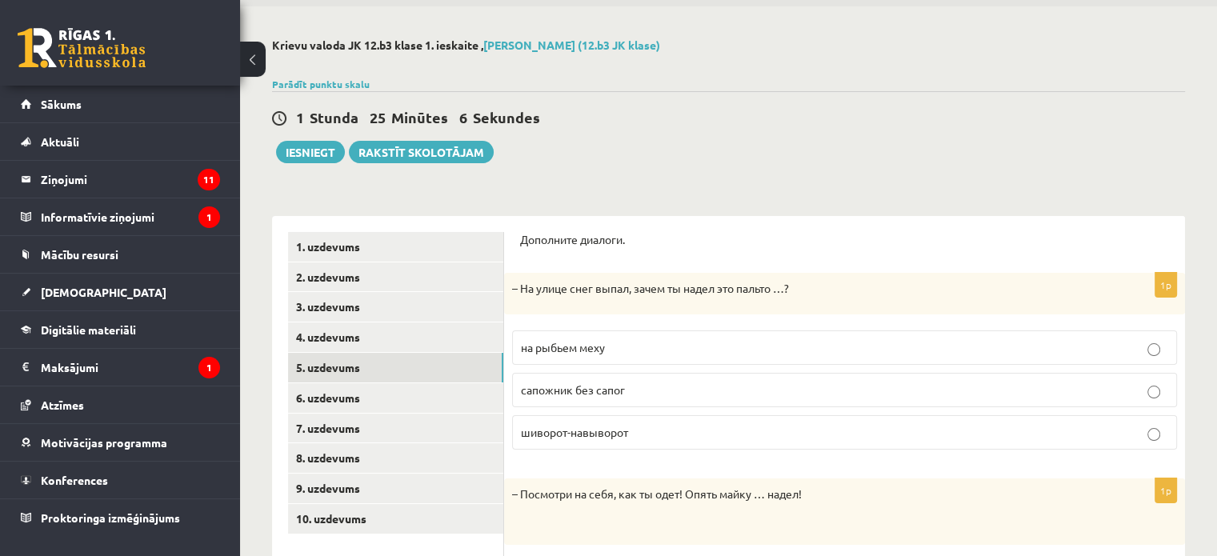
click at [662, 430] on p "шиворот-навыворот" at bounding box center [844, 432] width 647 height 17
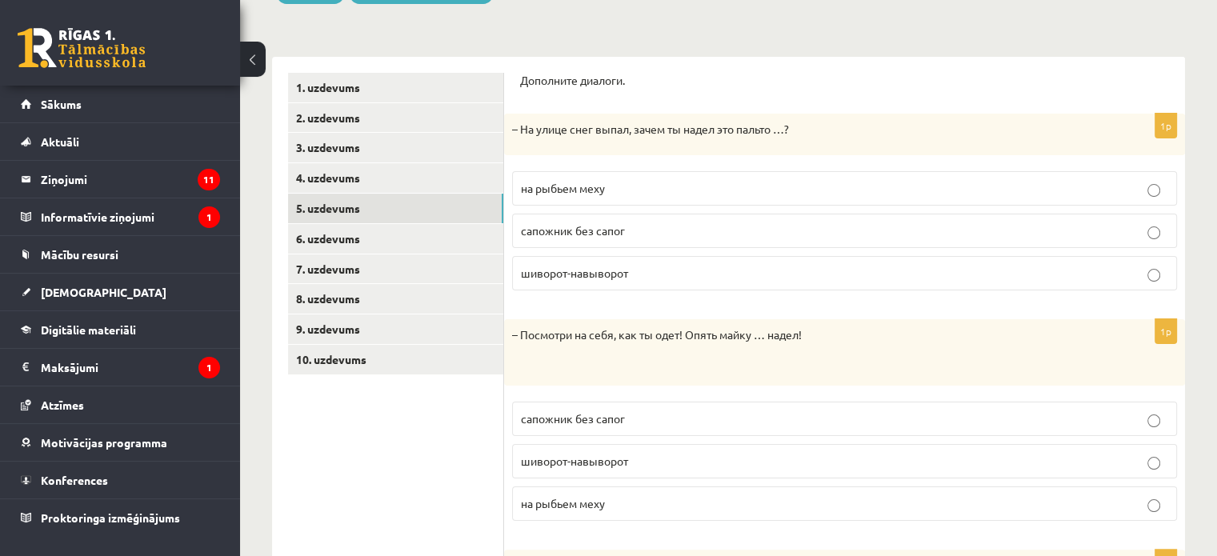
scroll to position [215, 0]
click at [586, 182] on span "на рыбьем меху" at bounding box center [563, 187] width 84 height 14
click at [673, 282] on label "шиворот-навыворот" at bounding box center [844, 272] width 665 height 34
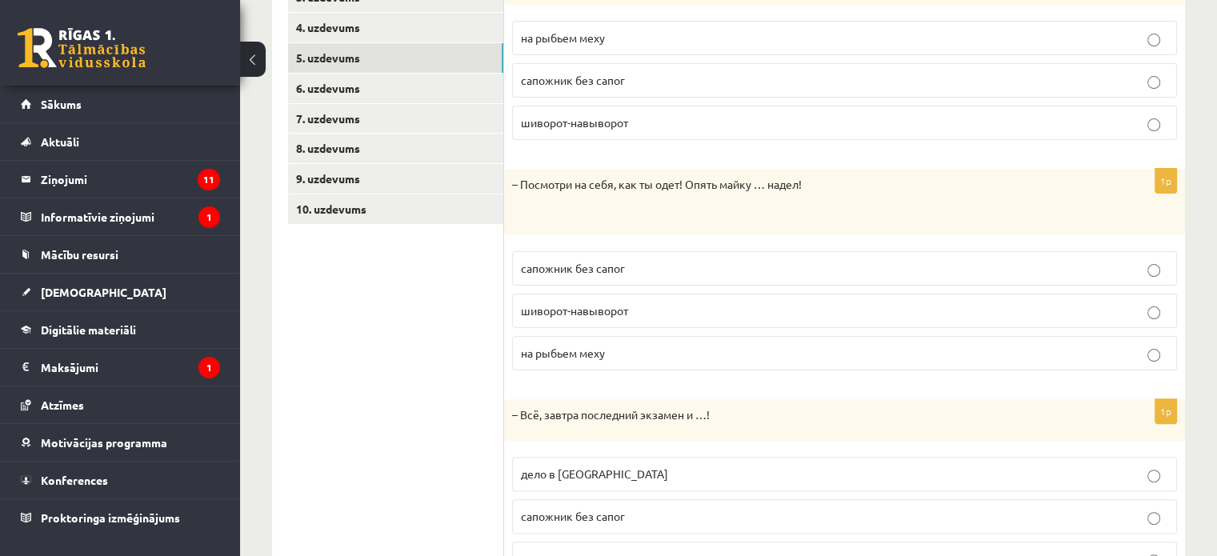
scroll to position [375, 0]
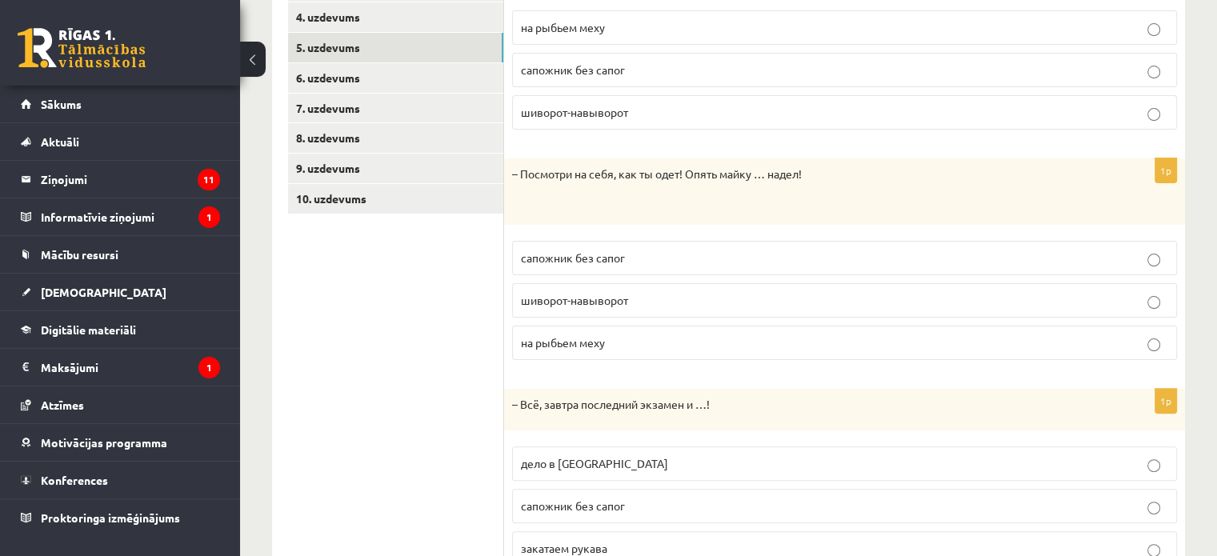
drag, startPoint x: 605, startPoint y: 308, endPoint x: 602, endPoint y: 297, distance: 11.6
click at [604, 306] on label "шиворот-навыворот" at bounding box center [844, 300] width 665 height 34
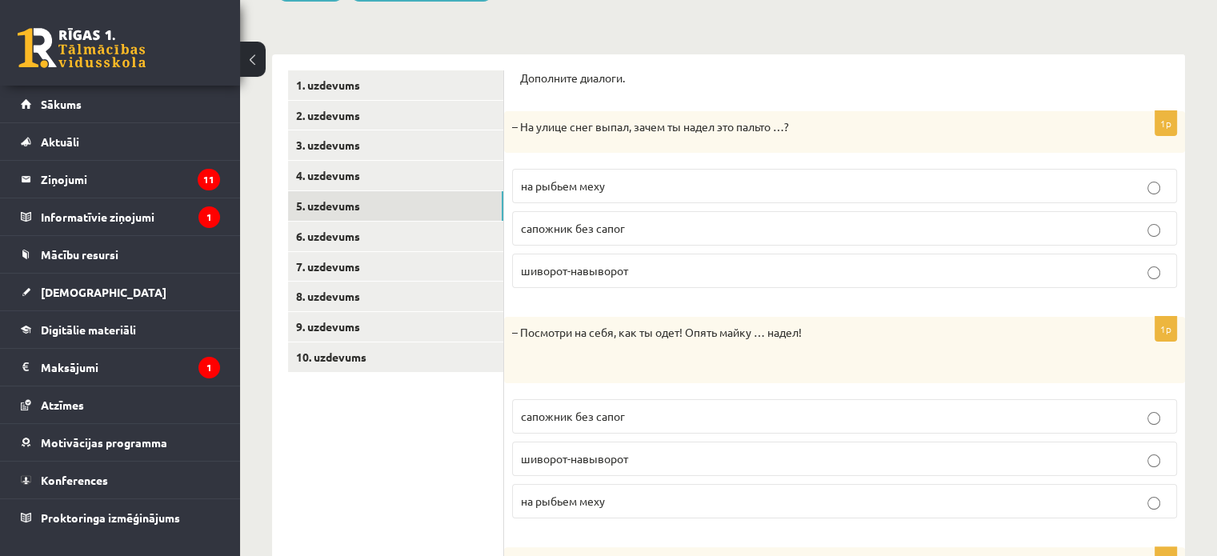
scroll to position [215, 0]
click at [602, 181] on span "на рыбьем меху" at bounding box center [563, 187] width 84 height 14
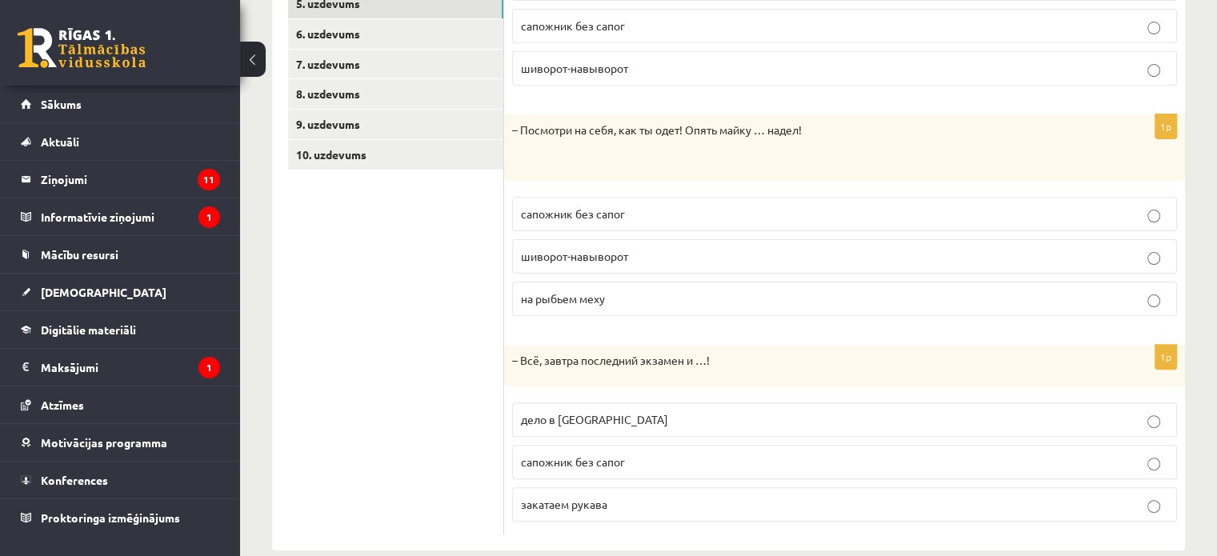
scroll to position [442, 0]
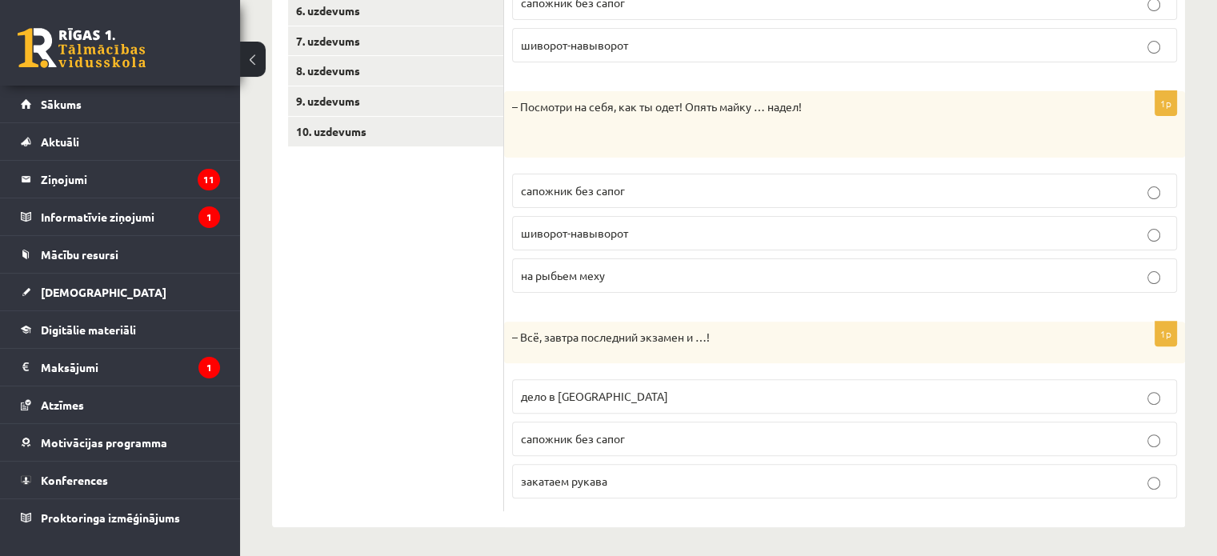
click at [639, 482] on p "закатаем рукава" at bounding box center [844, 481] width 647 height 17
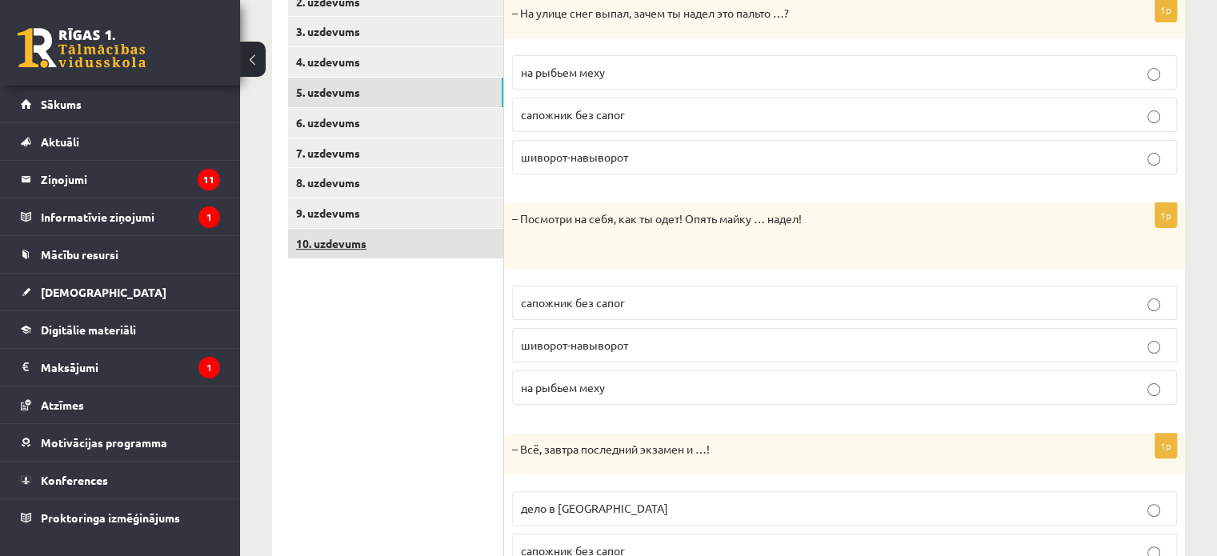
scroll to position [202, 0]
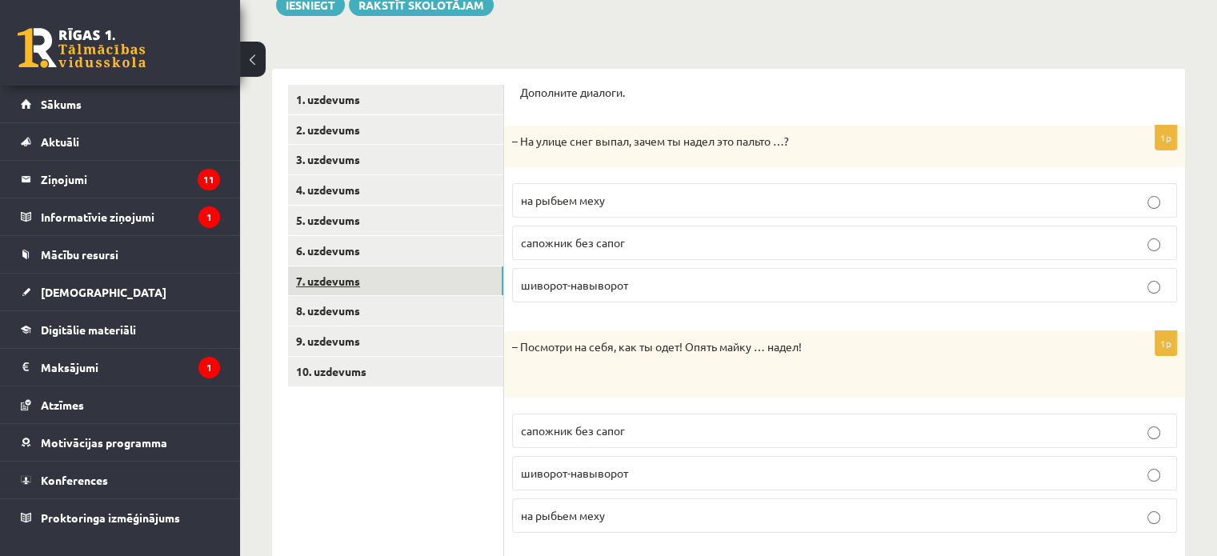
click at [386, 293] on link "7. uzdevums" at bounding box center [395, 281] width 215 height 30
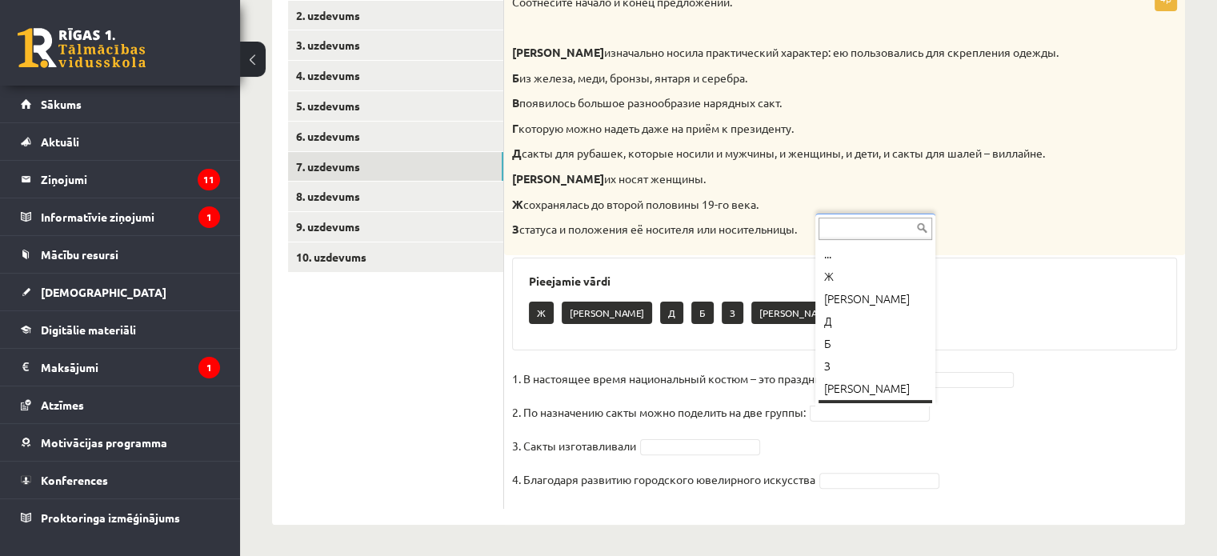
scroll to position [19, 0]
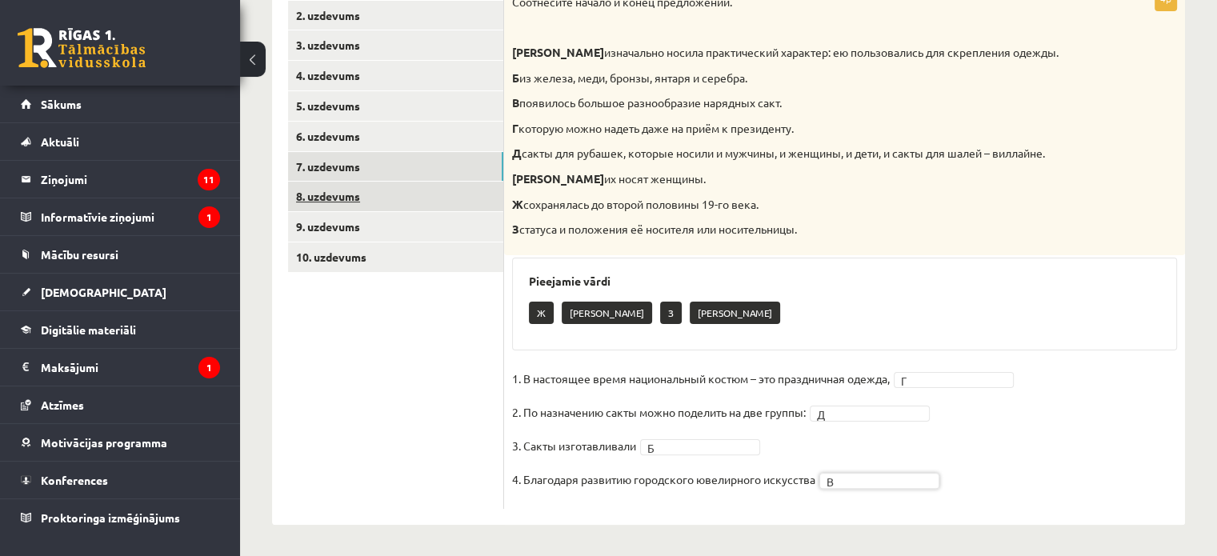
click at [432, 198] on link "8. uzdevums" at bounding box center [395, 197] width 215 height 30
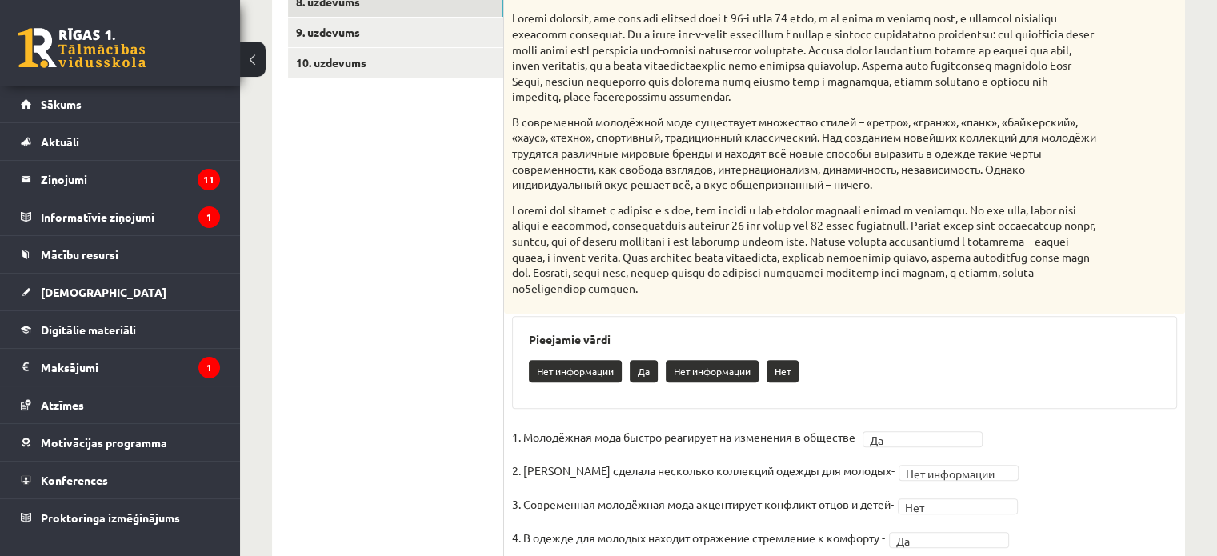
scroll to position [379, 0]
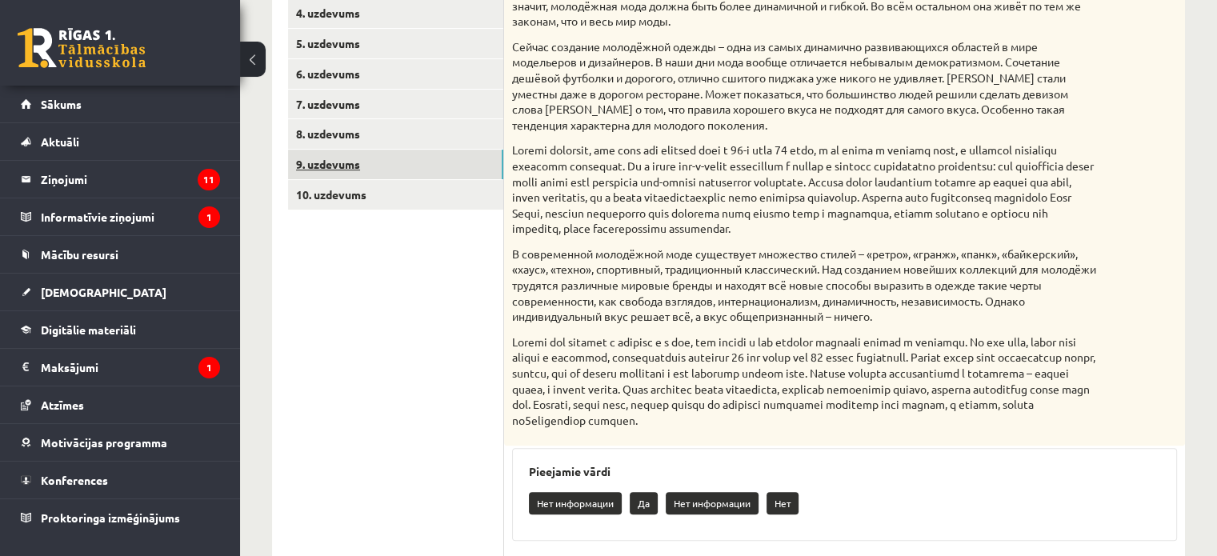
click at [414, 169] on link "9. uzdevums" at bounding box center [395, 165] width 215 height 30
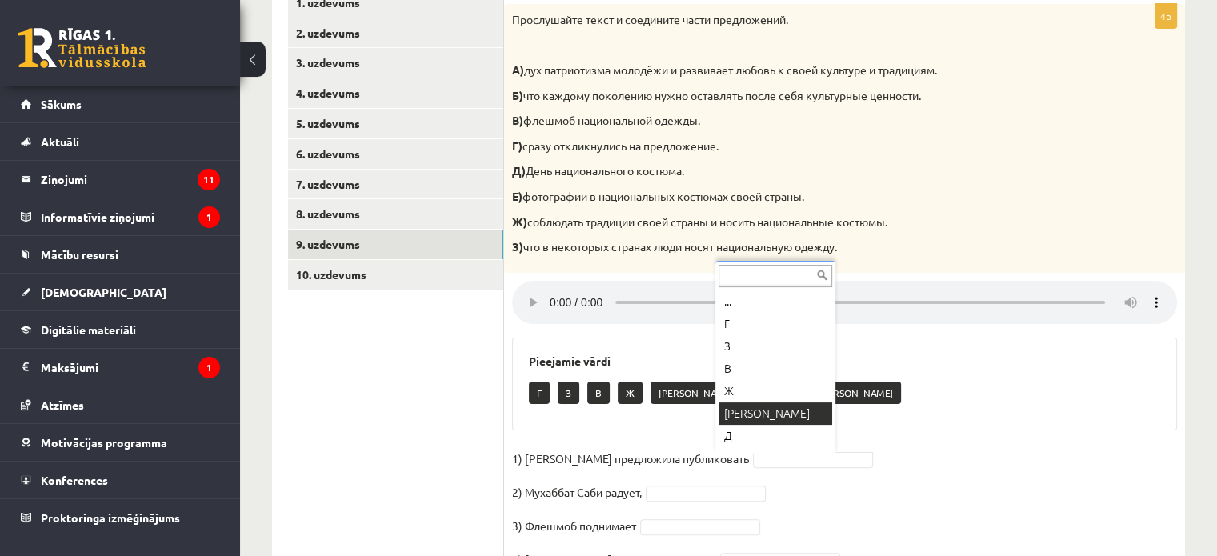
scroll to position [19, 0]
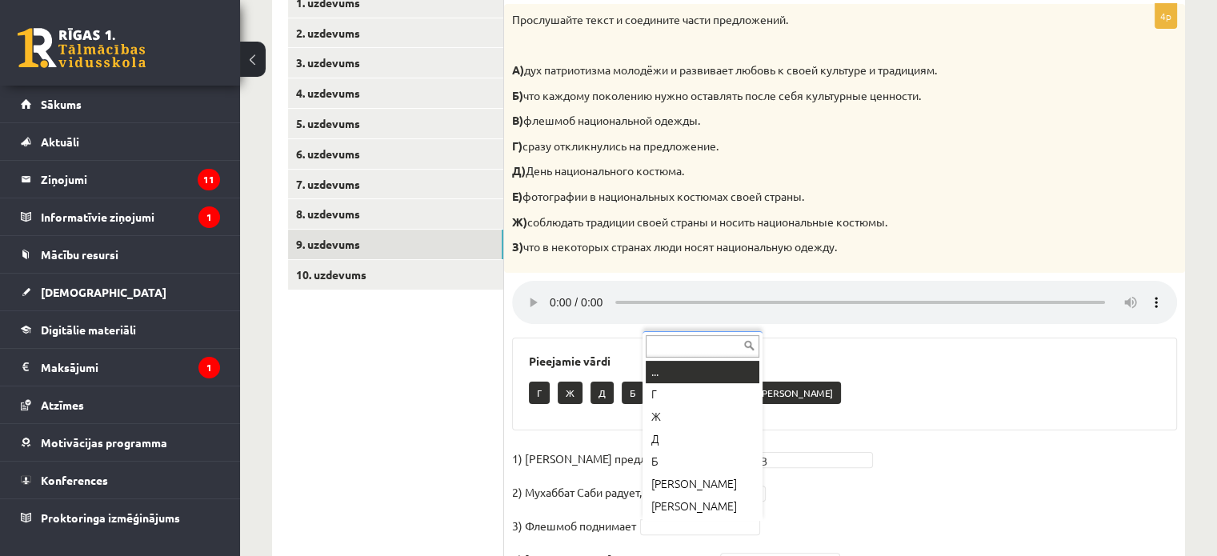
drag, startPoint x: 652, startPoint y: 530, endPoint x: 654, endPoint y: 522, distance: 8.9
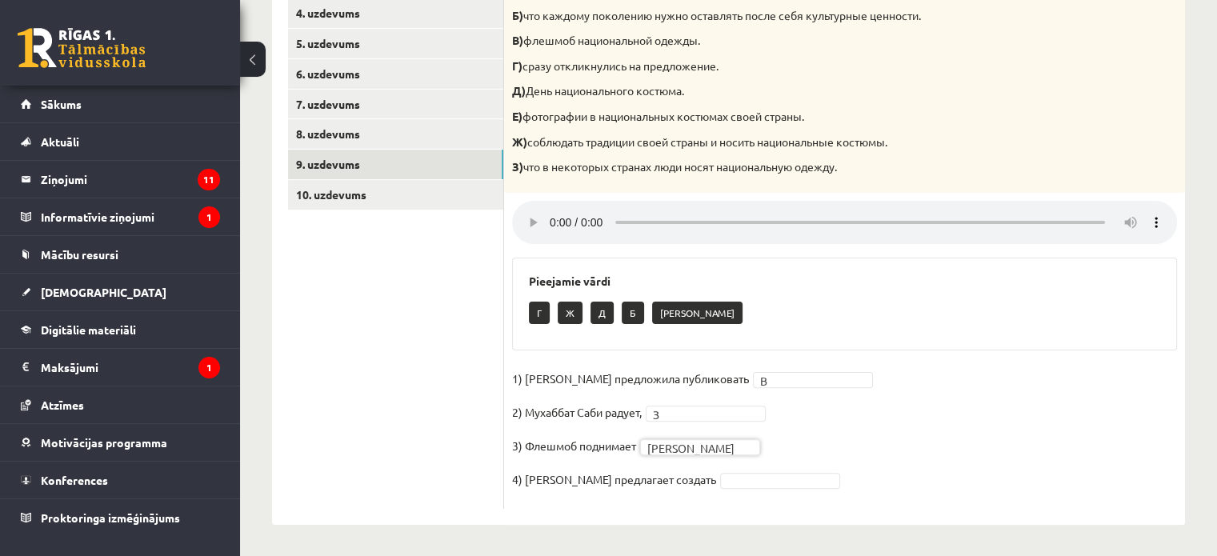
scroll to position [380, 0]
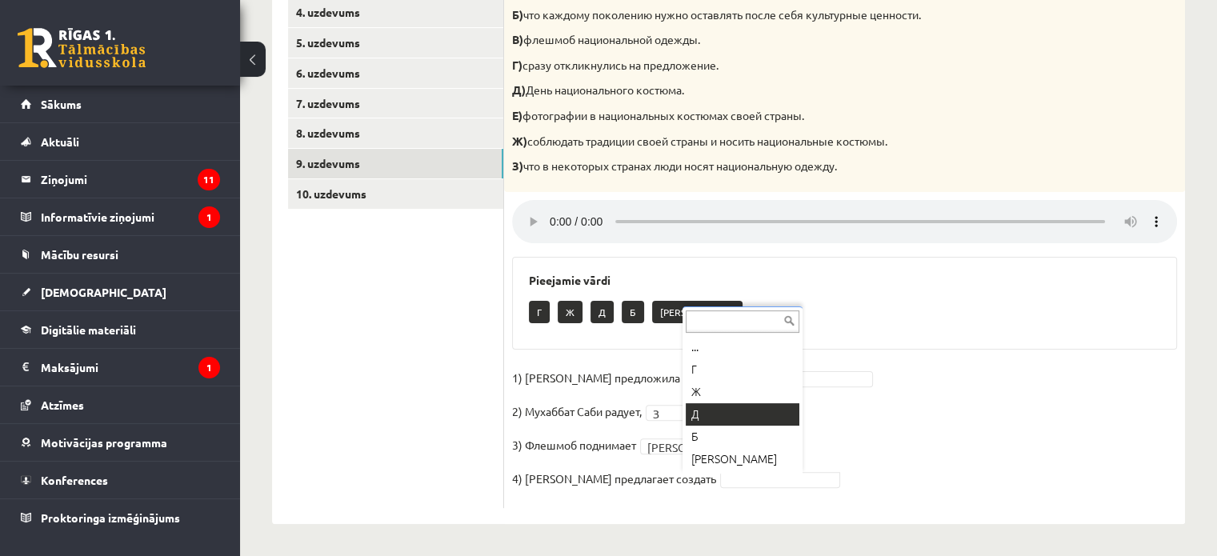
drag, startPoint x: 711, startPoint y: 415, endPoint x: 643, endPoint y: 317, distance: 119.6
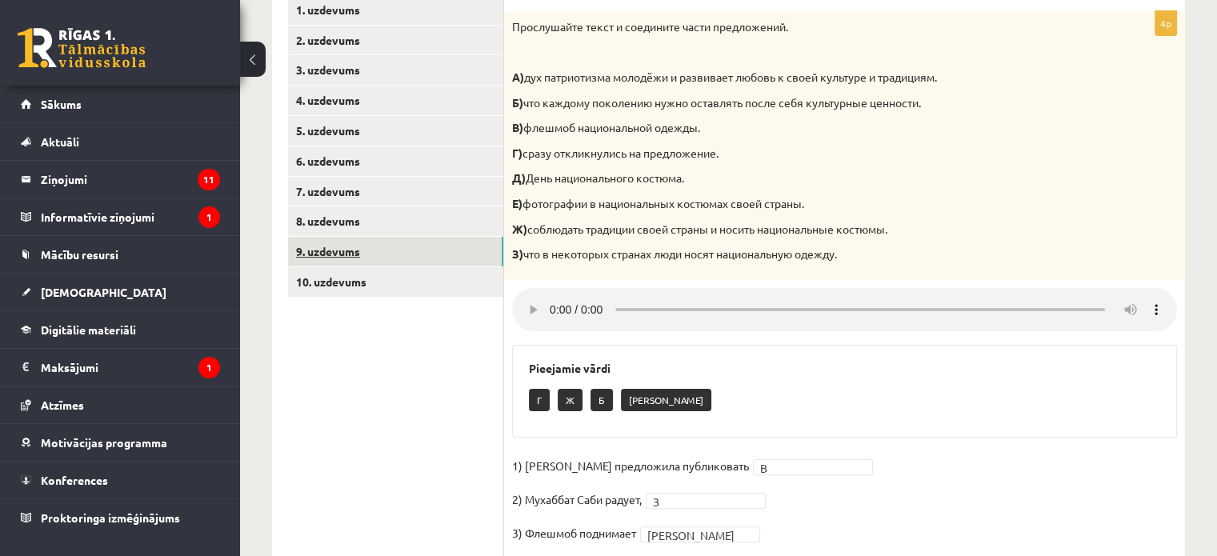
scroll to position [220, 0]
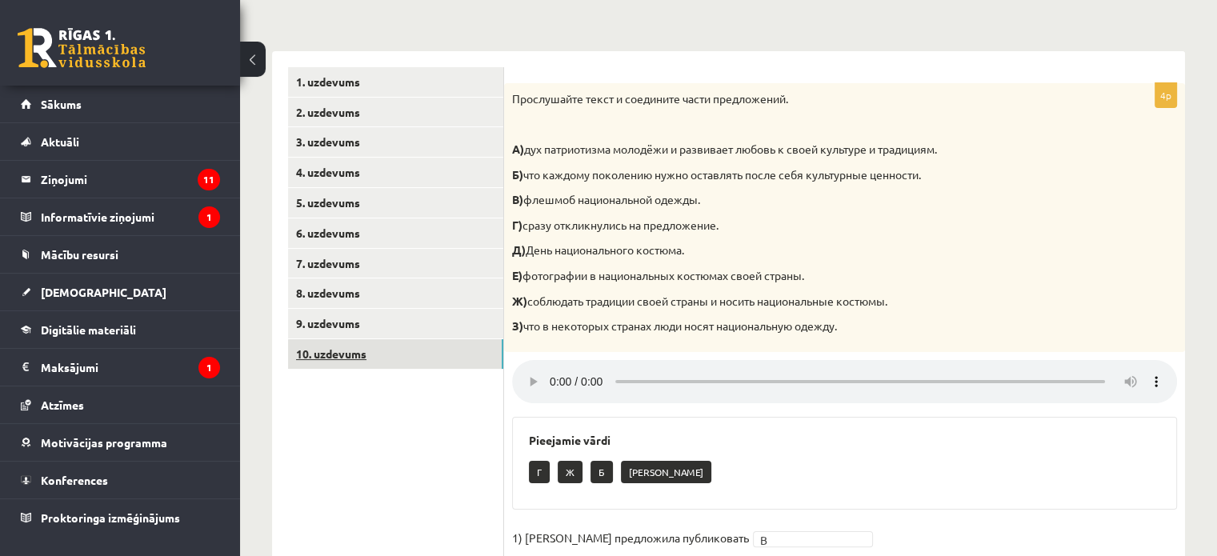
click at [416, 354] on link "10. uzdevums" at bounding box center [395, 354] width 215 height 30
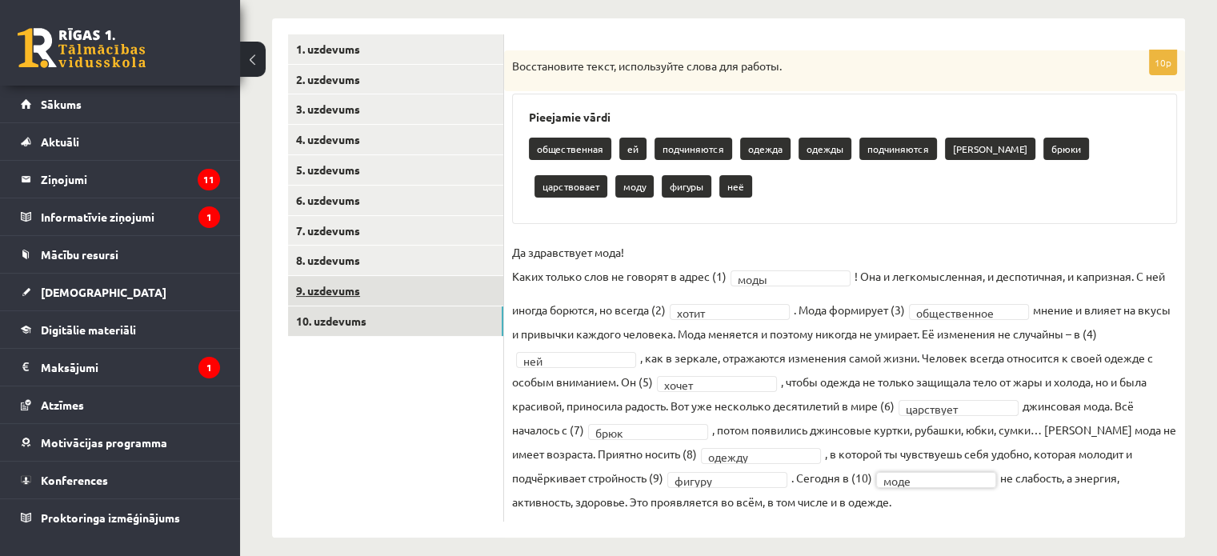
scroll to position [26, 0]
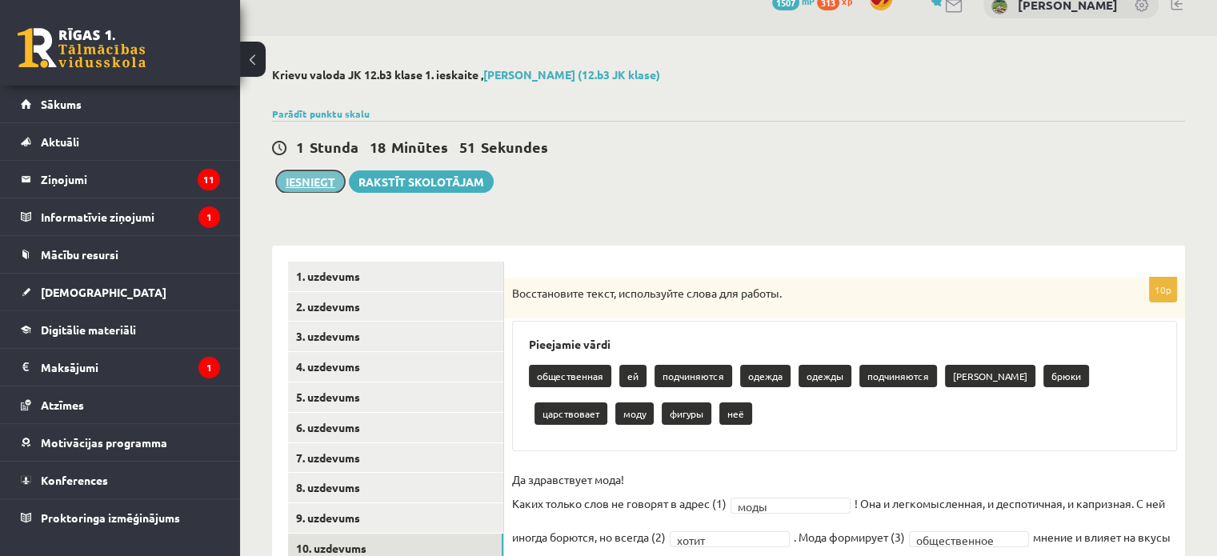
click at [324, 191] on button "Iesniegt" at bounding box center [310, 181] width 69 height 22
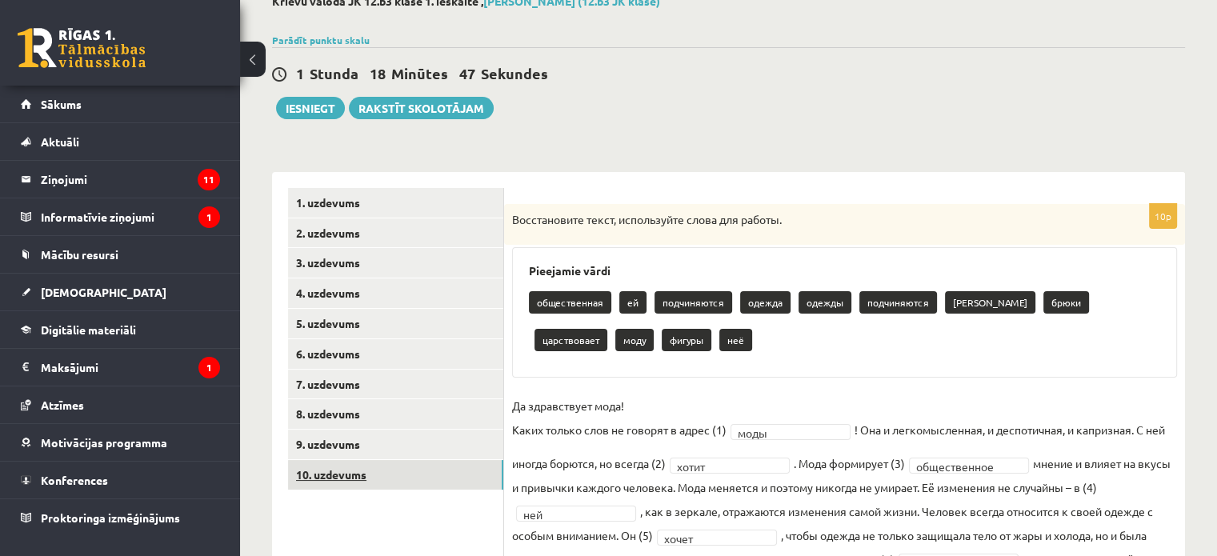
scroll to position [186, 0]
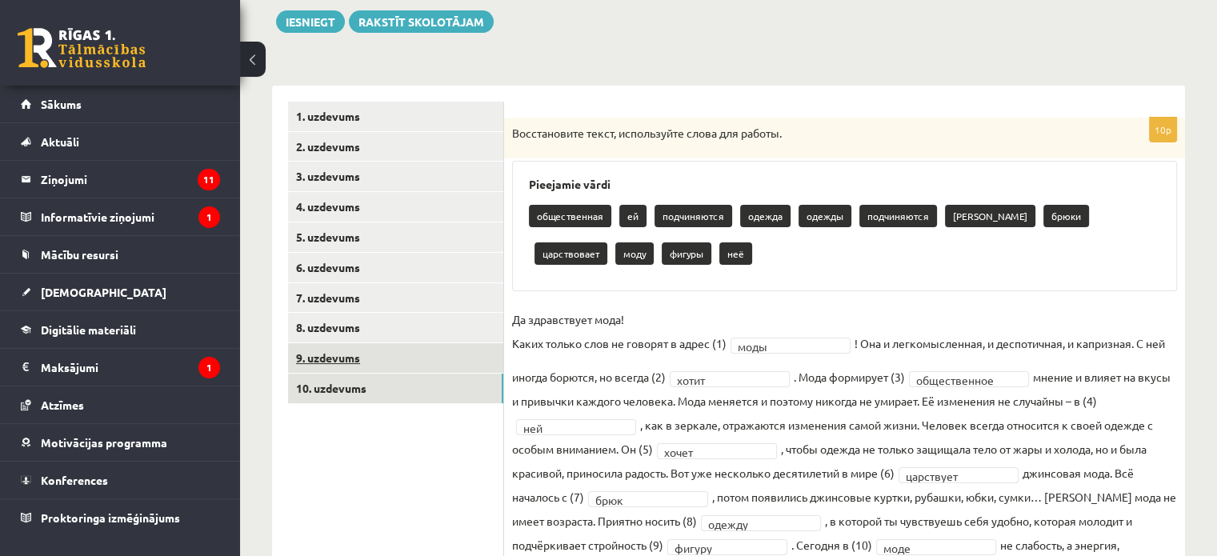
click at [422, 361] on link "9. uzdevums" at bounding box center [395, 358] width 215 height 30
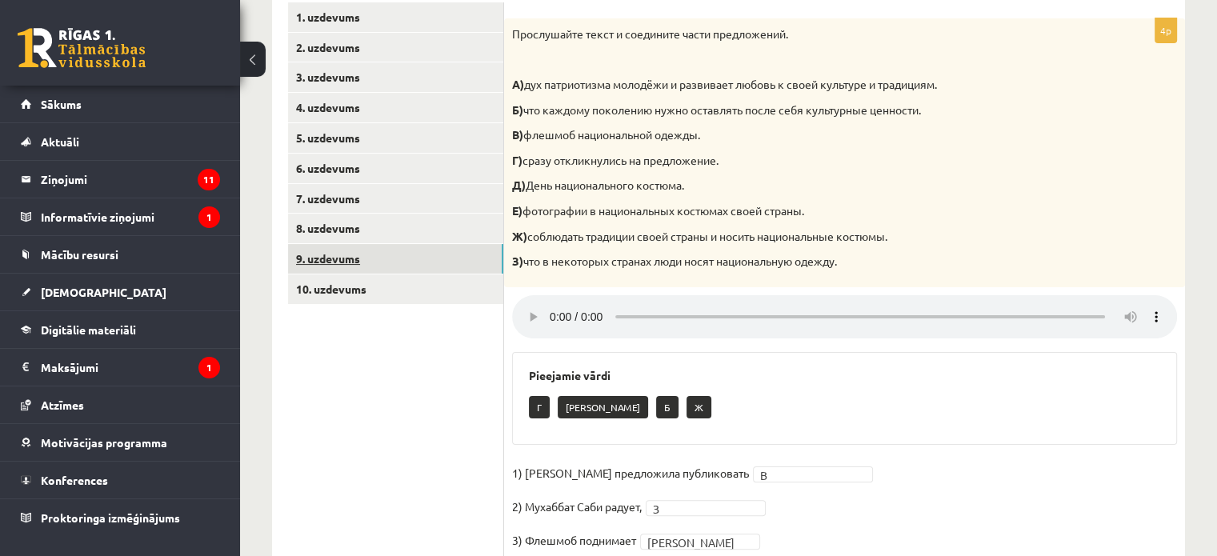
scroll to position [380, 0]
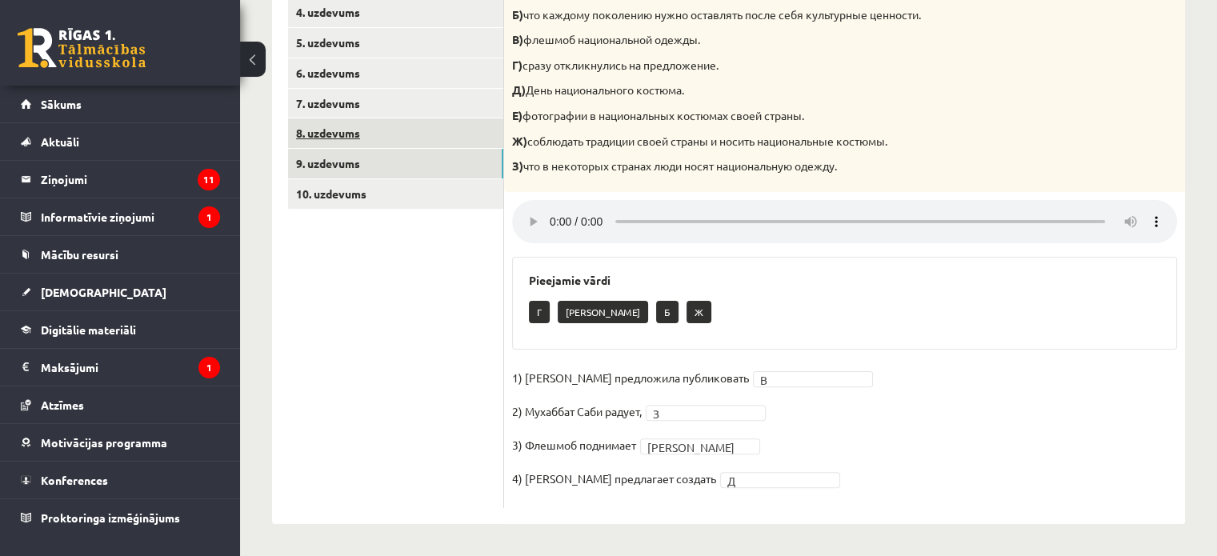
click at [362, 135] on link "8. uzdevums" at bounding box center [395, 133] width 215 height 30
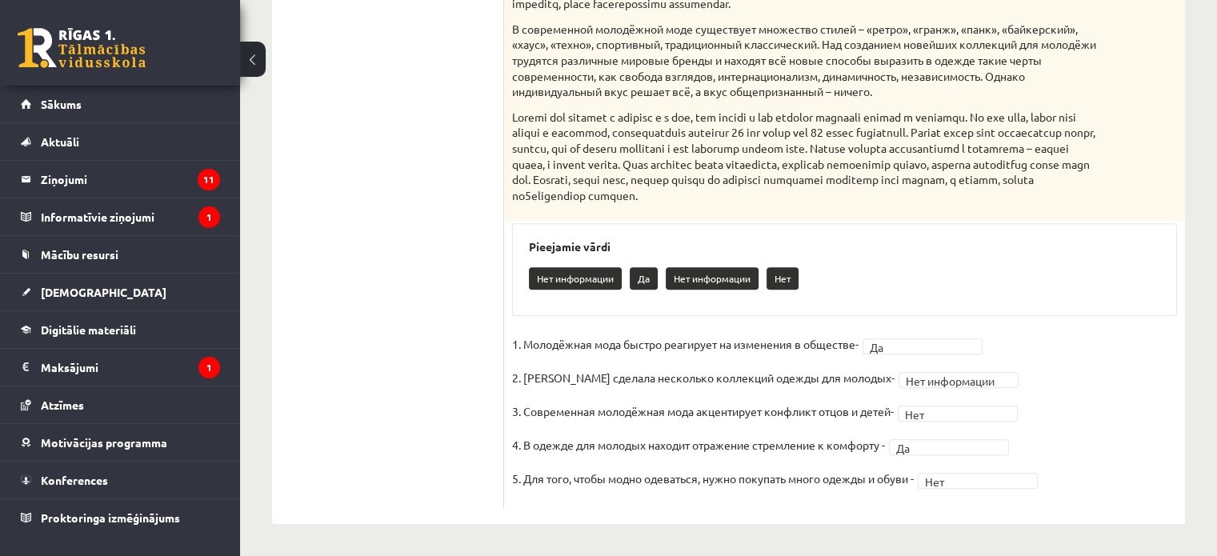
scroll to position [459, 0]
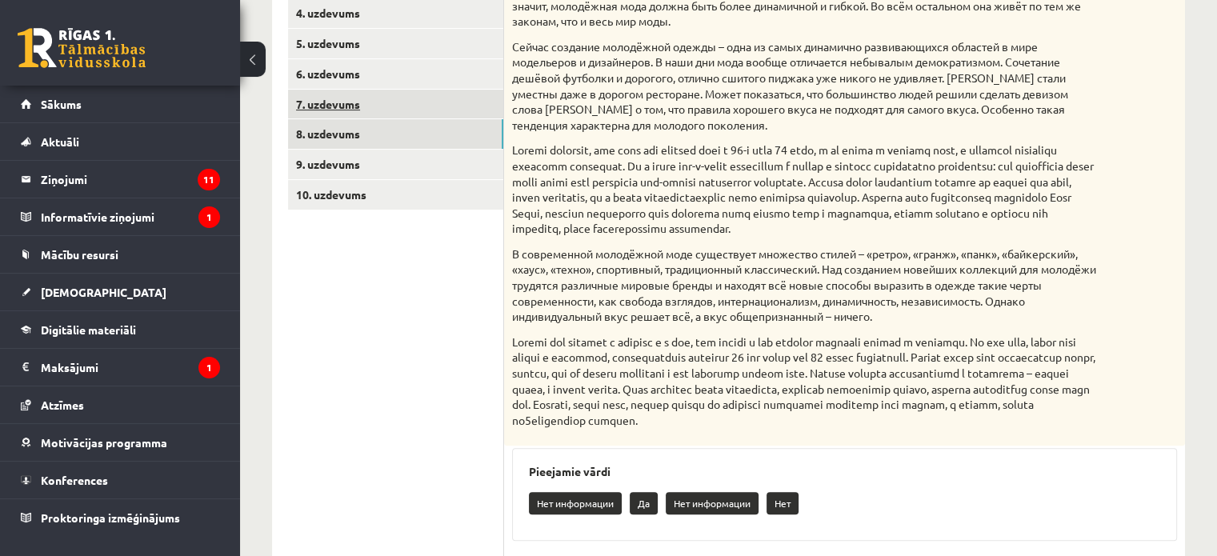
click at [386, 114] on link "7. uzdevums" at bounding box center [395, 105] width 215 height 30
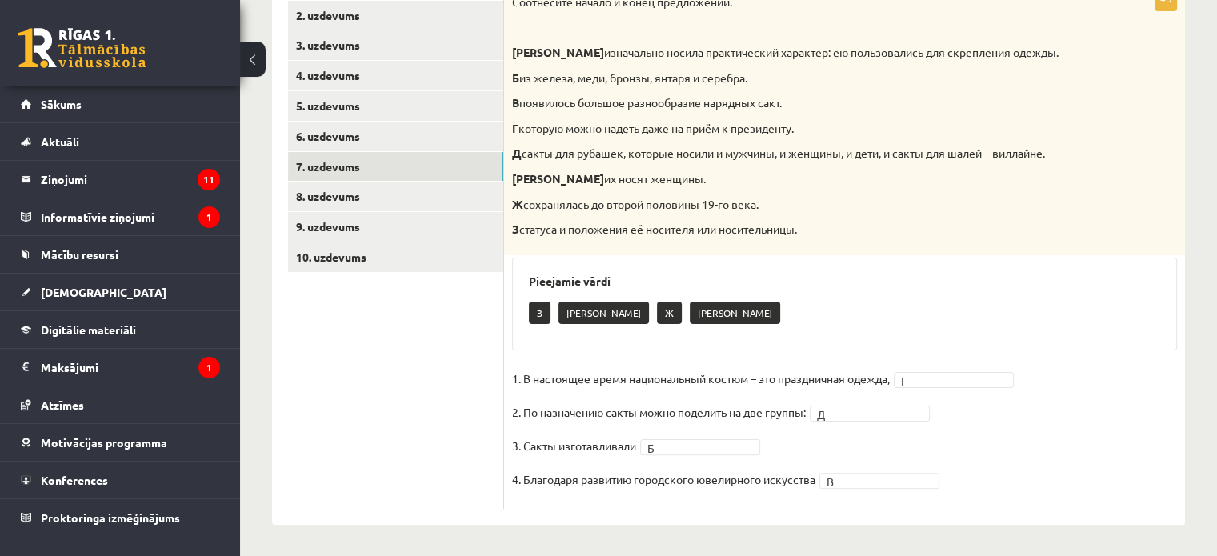
scroll to position [157, 0]
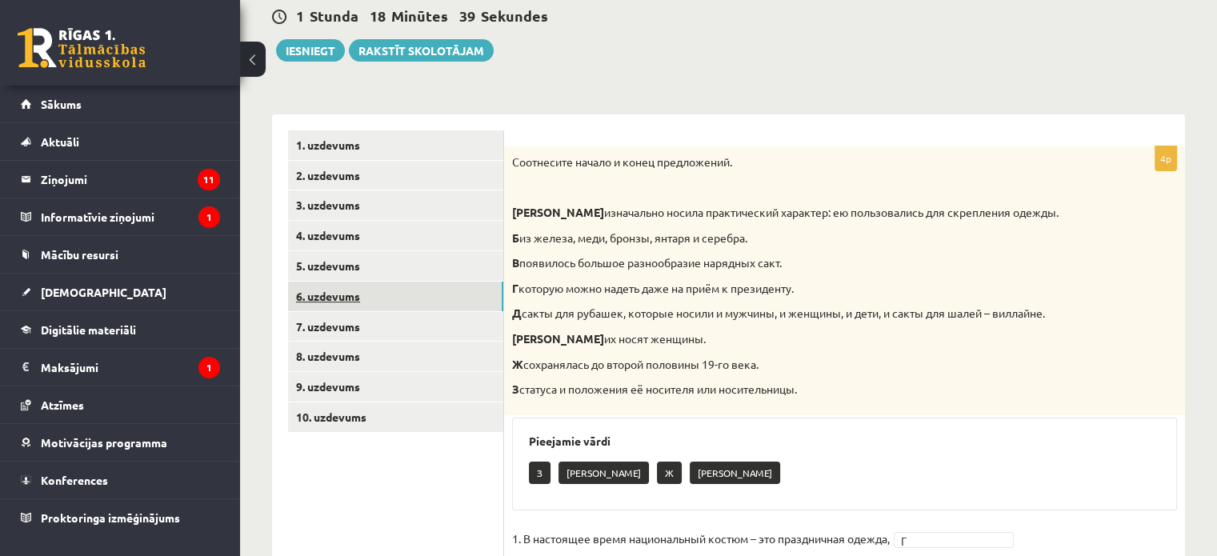
click at [450, 294] on link "6. uzdevums" at bounding box center [395, 297] width 215 height 30
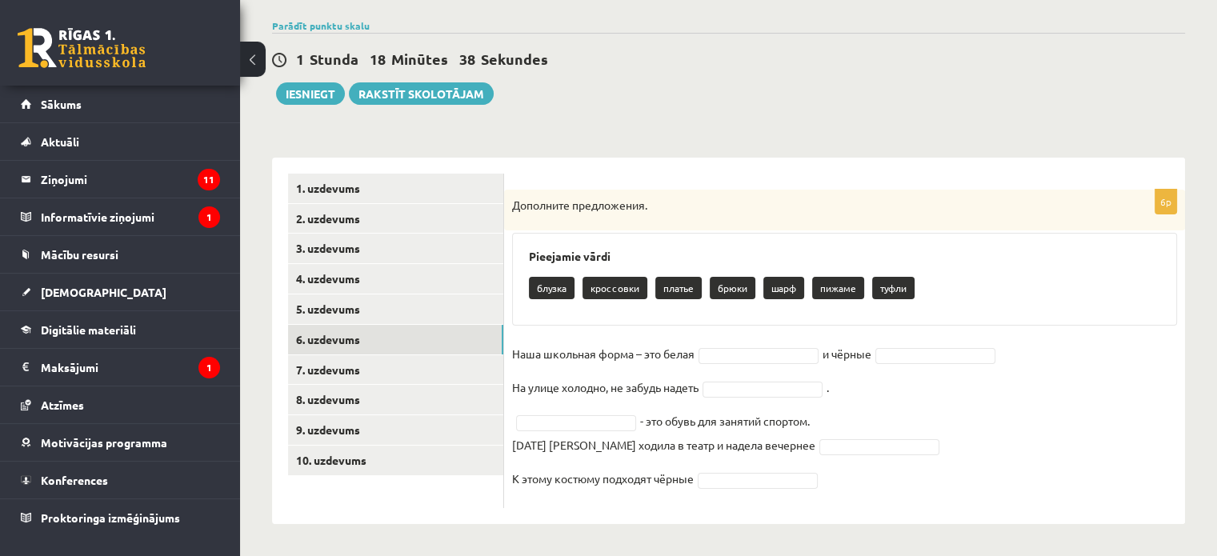
scroll to position [113, 0]
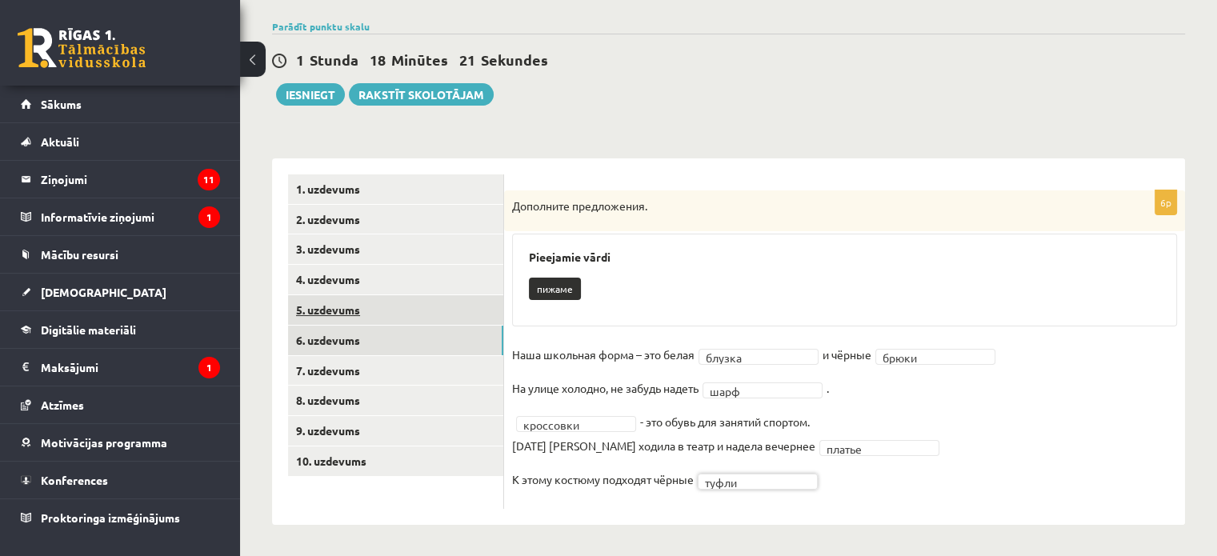
click at [405, 308] on link "5. uzdevums" at bounding box center [395, 310] width 215 height 30
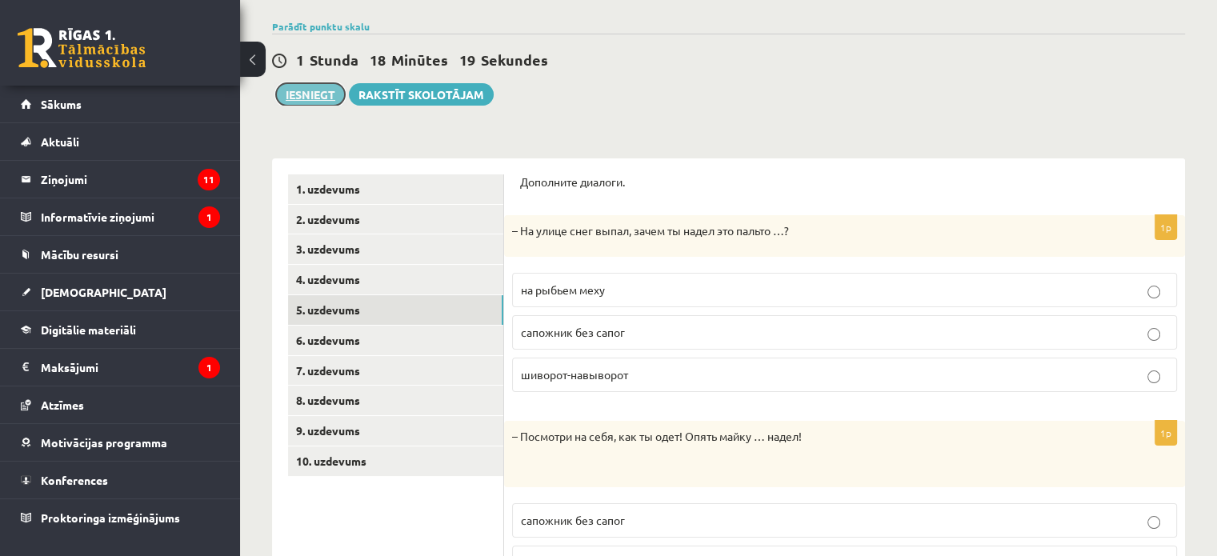
click at [310, 87] on button "Iesniegt" at bounding box center [310, 94] width 69 height 22
